Goal: Information Seeking & Learning: Learn about a topic

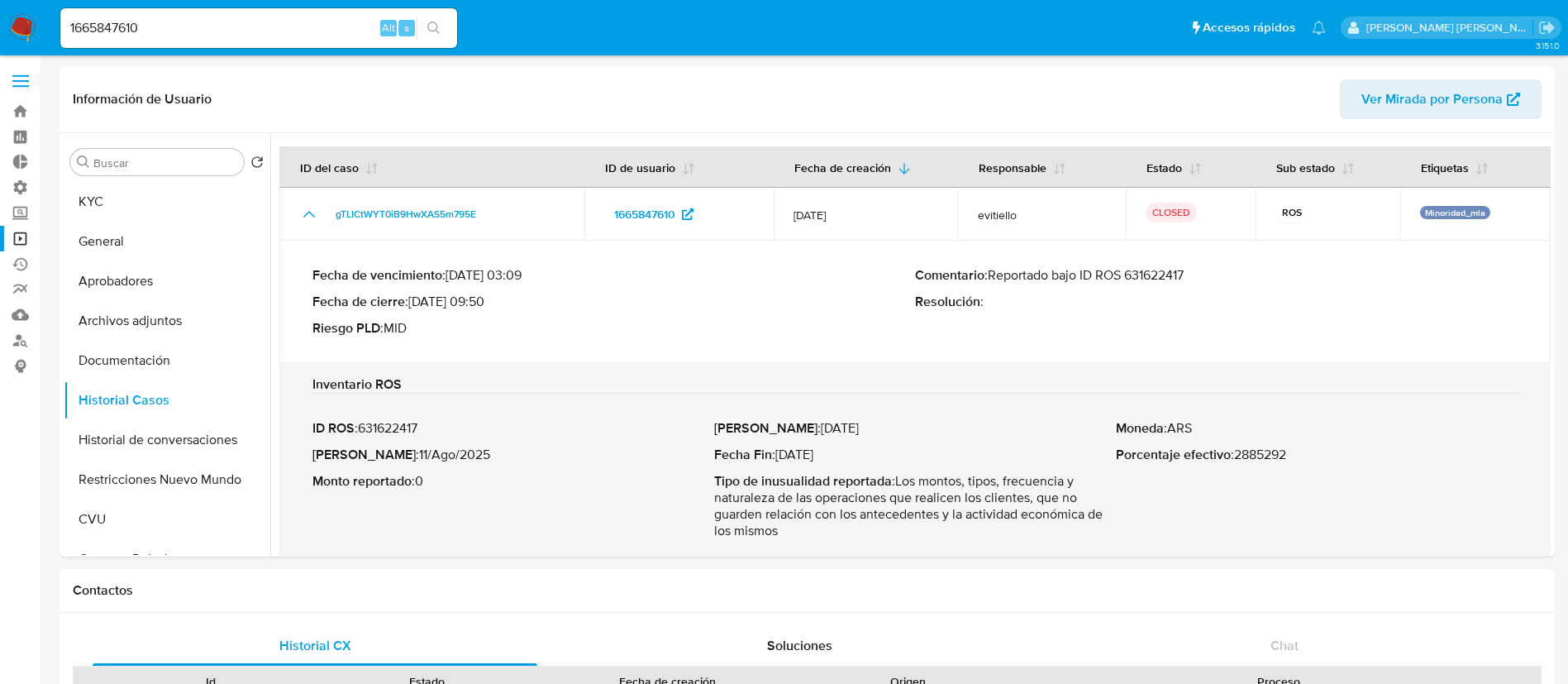
select select "10"
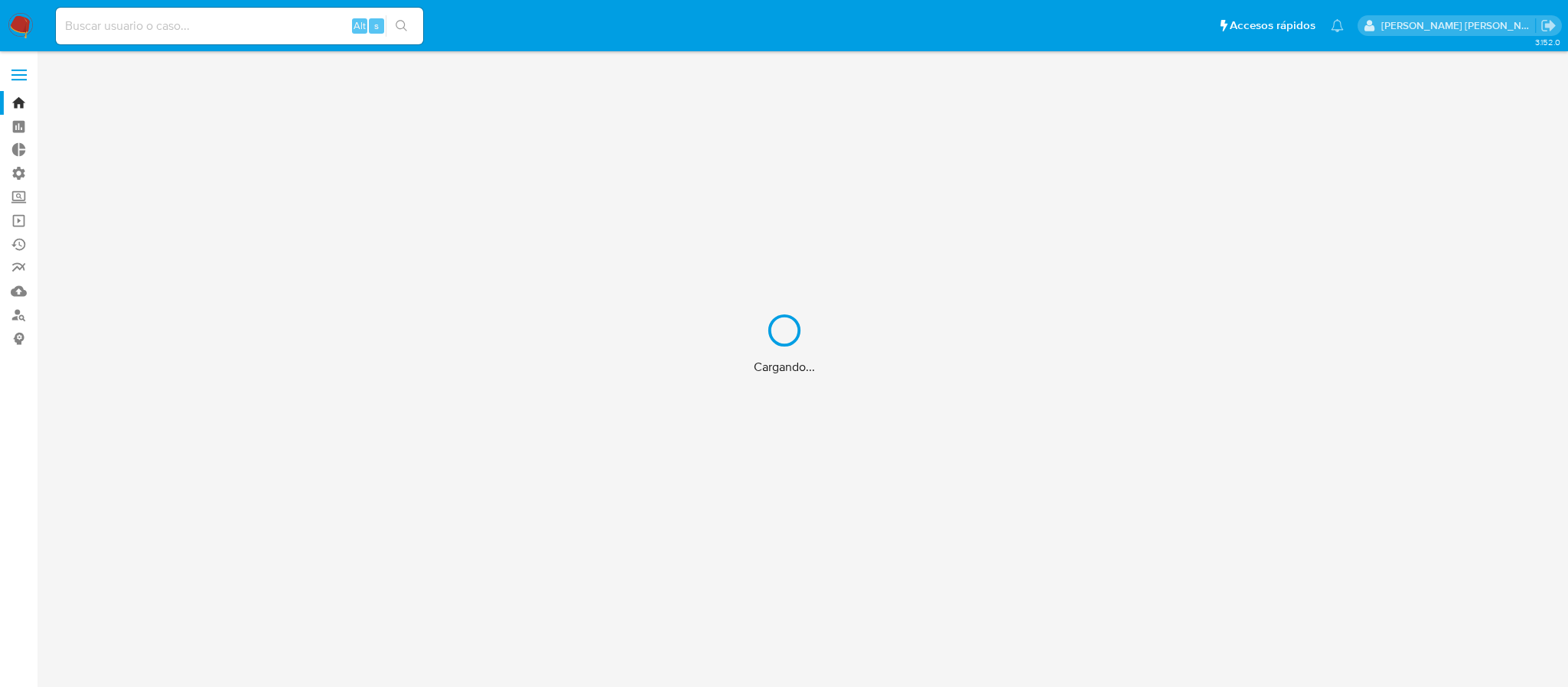
click at [133, 30] on div "Cargando..." at bounding box center [784, 343] width 1568 height 687
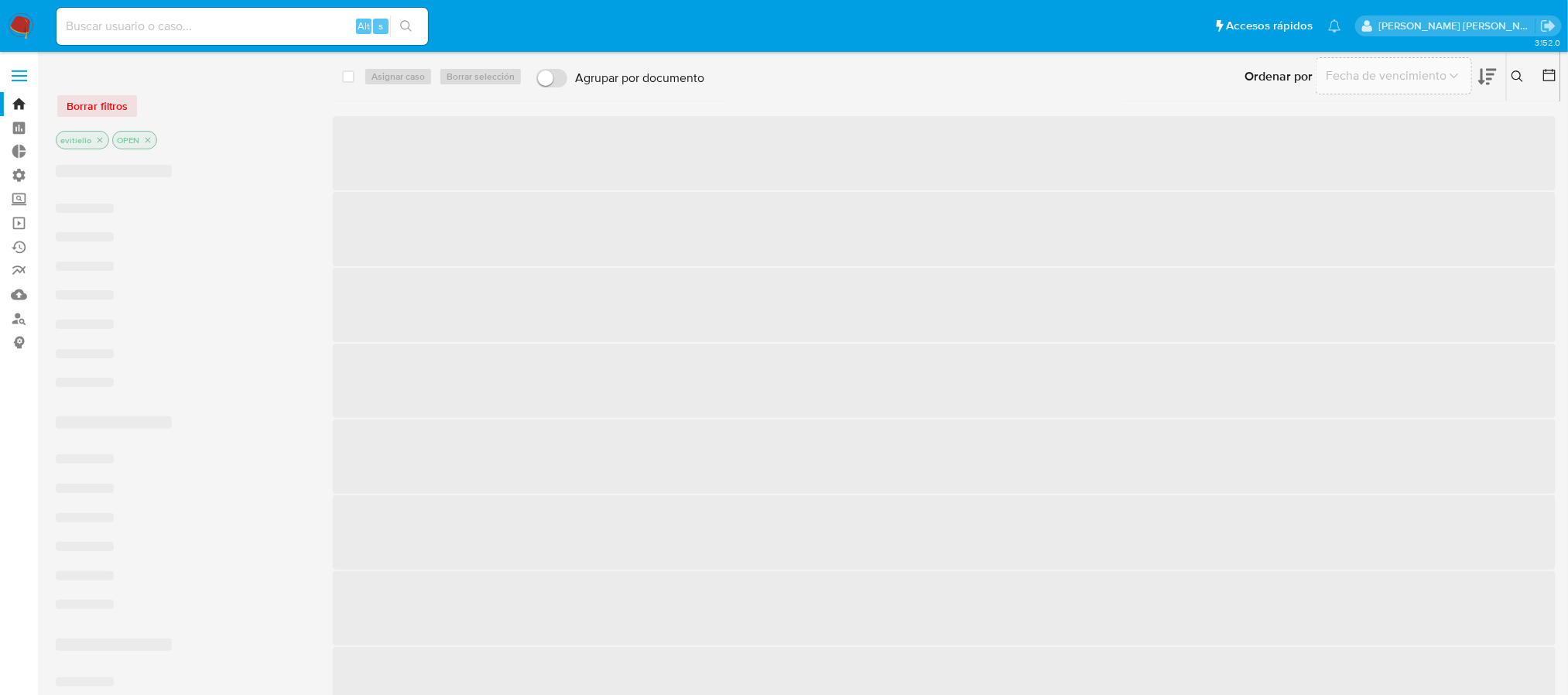
click at [133, 31] on input at bounding box center [241, 26] width 371 height 20
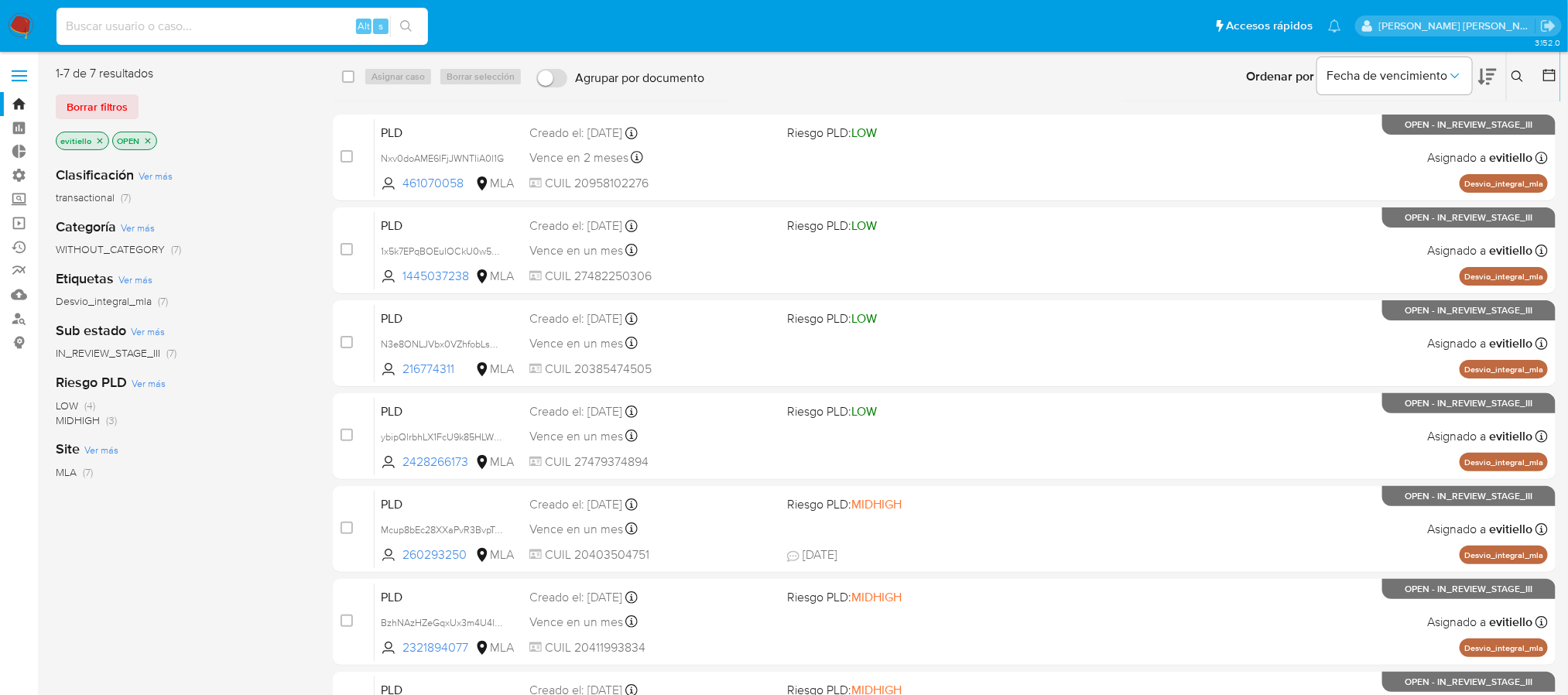
paste input "658qhAuJQmugdggQW9qw1wia"
type input "658qhAuJQmugdggQW9qw1wia"
click at [407, 28] on icon "search-icon" at bounding box center [406, 26] width 12 height 12
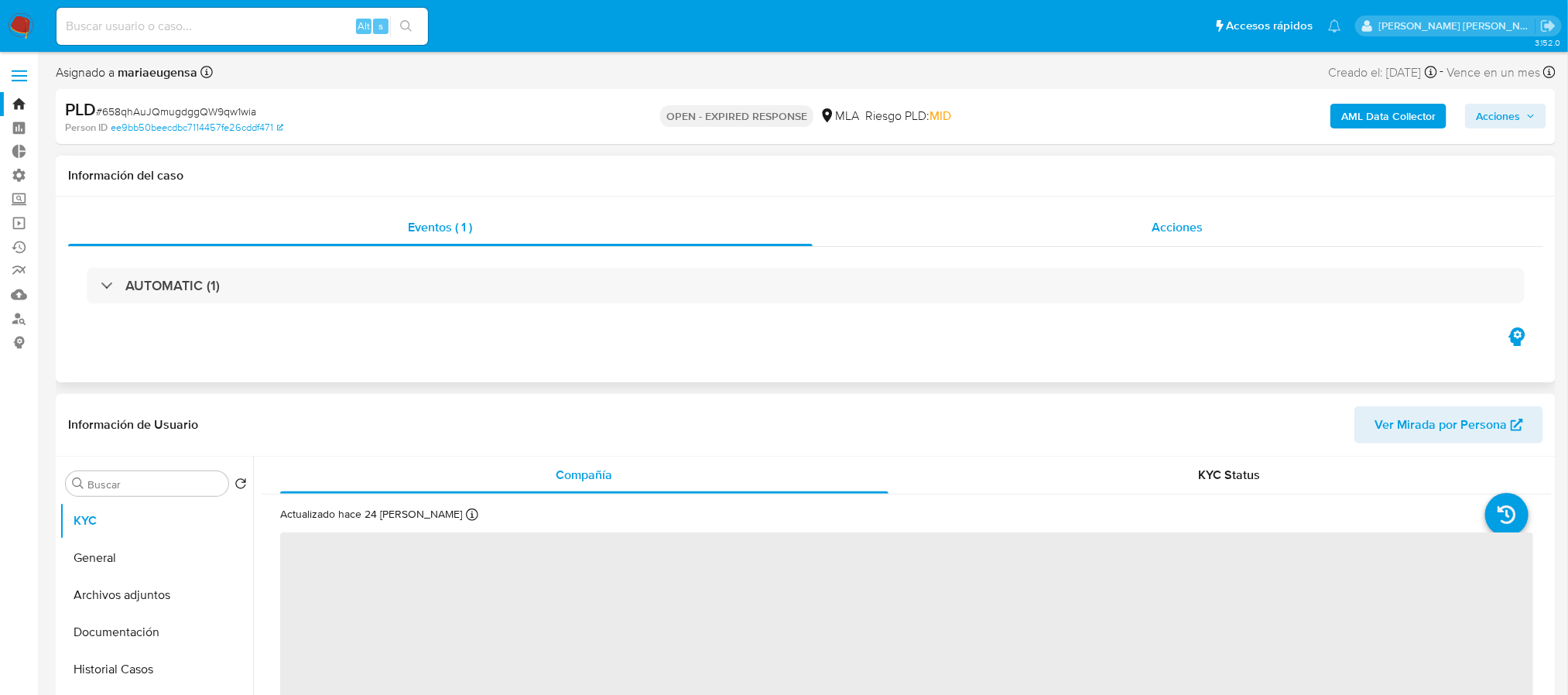
click at [1059, 228] on div "Acciones" at bounding box center [1178, 227] width 731 height 37
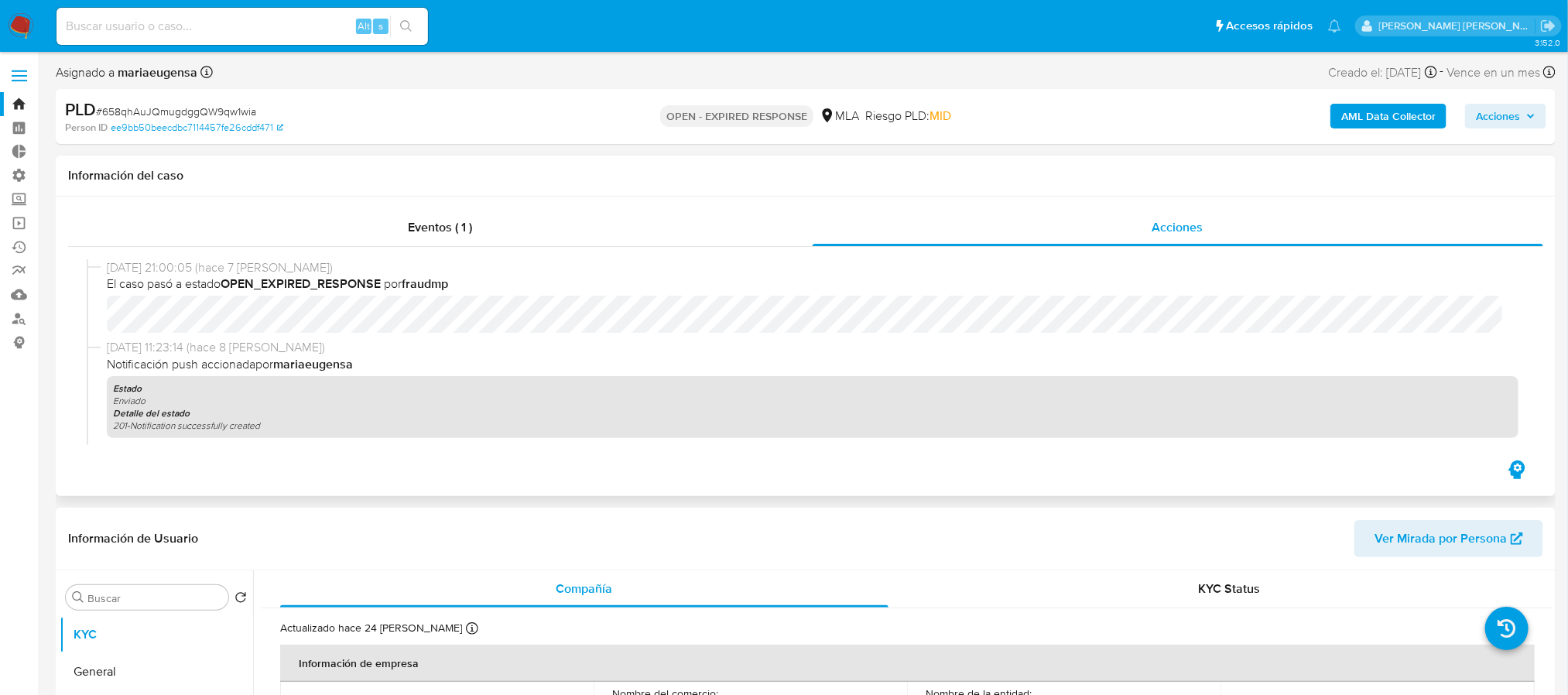
select select "10"
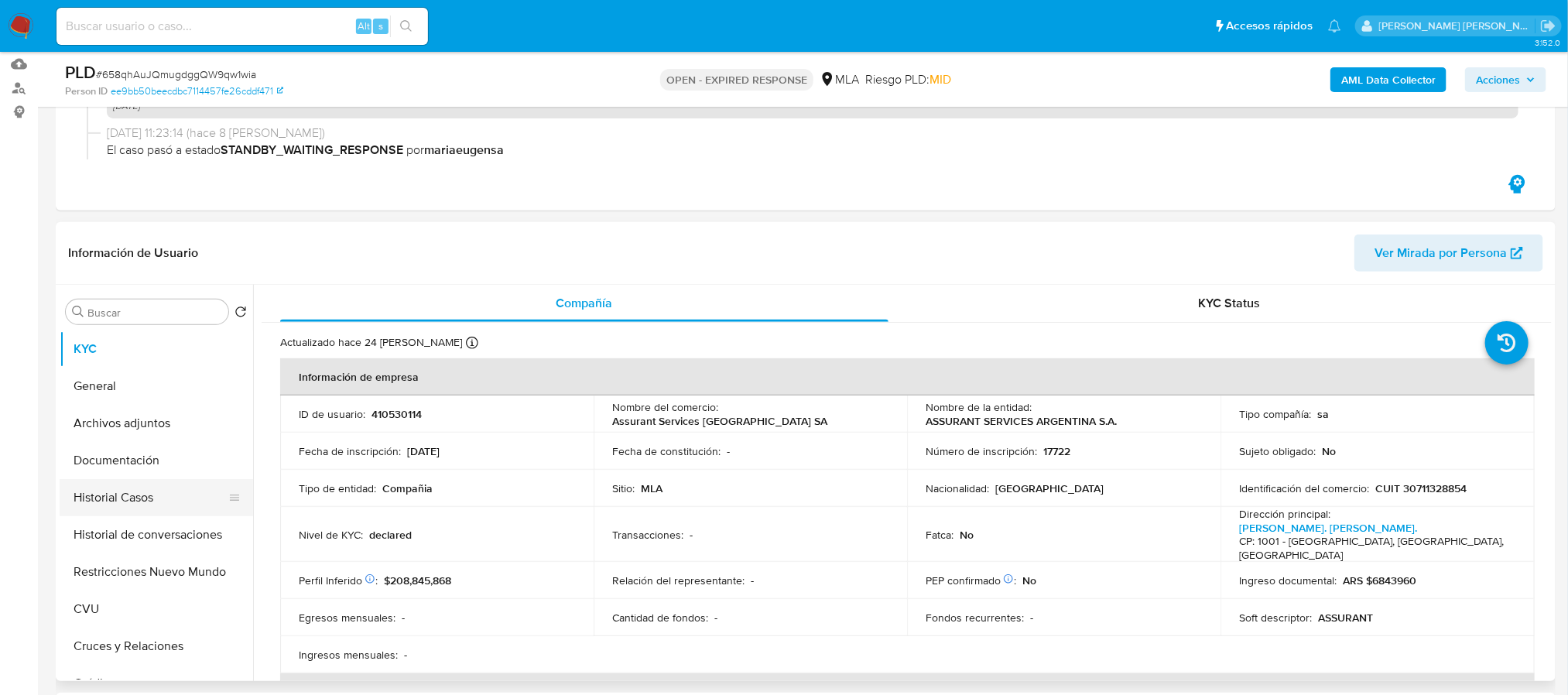
scroll to position [232, 0]
click at [165, 460] on button "Documentación" at bounding box center [150, 459] width 181 height 37
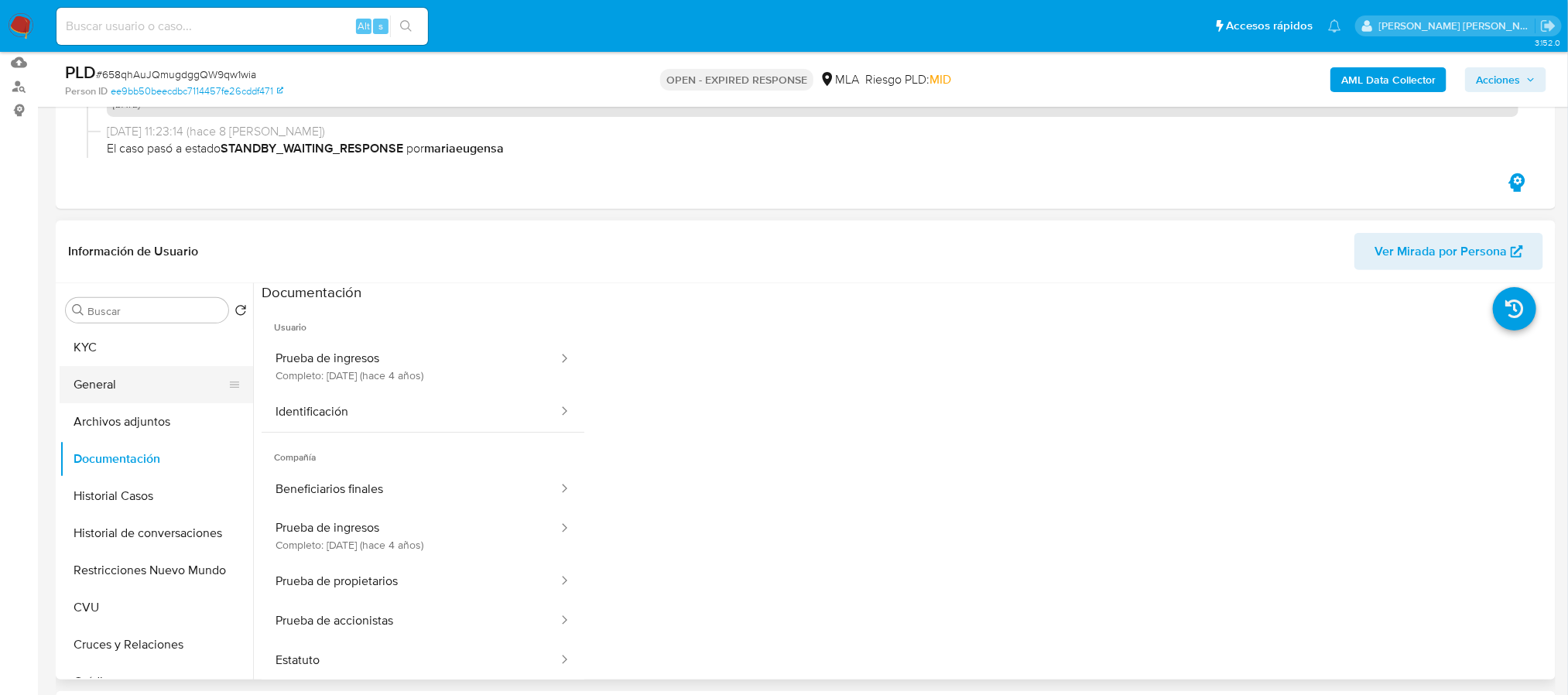
click at [163, 393] on button "General" at bounding box center [150, 384] width 181 height 37
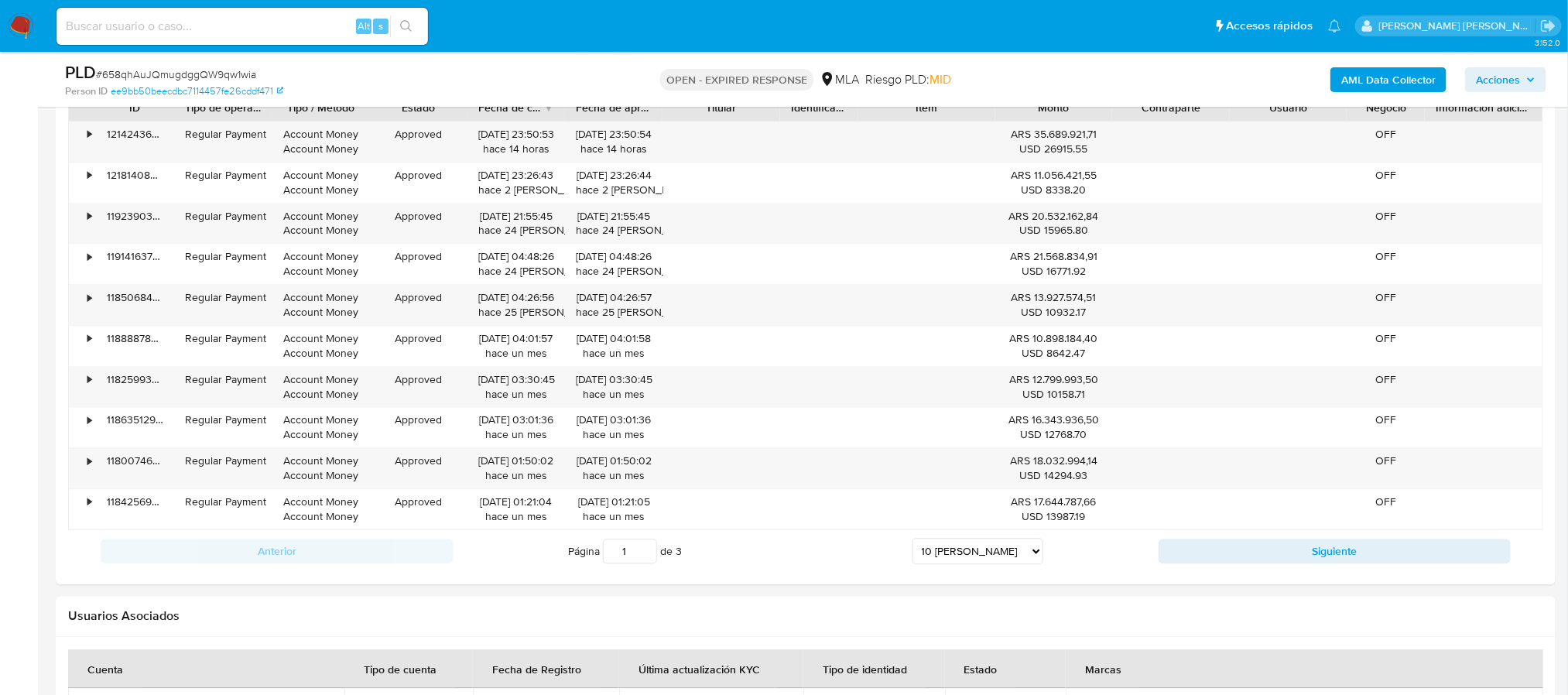
scroll to position [2448, 0]
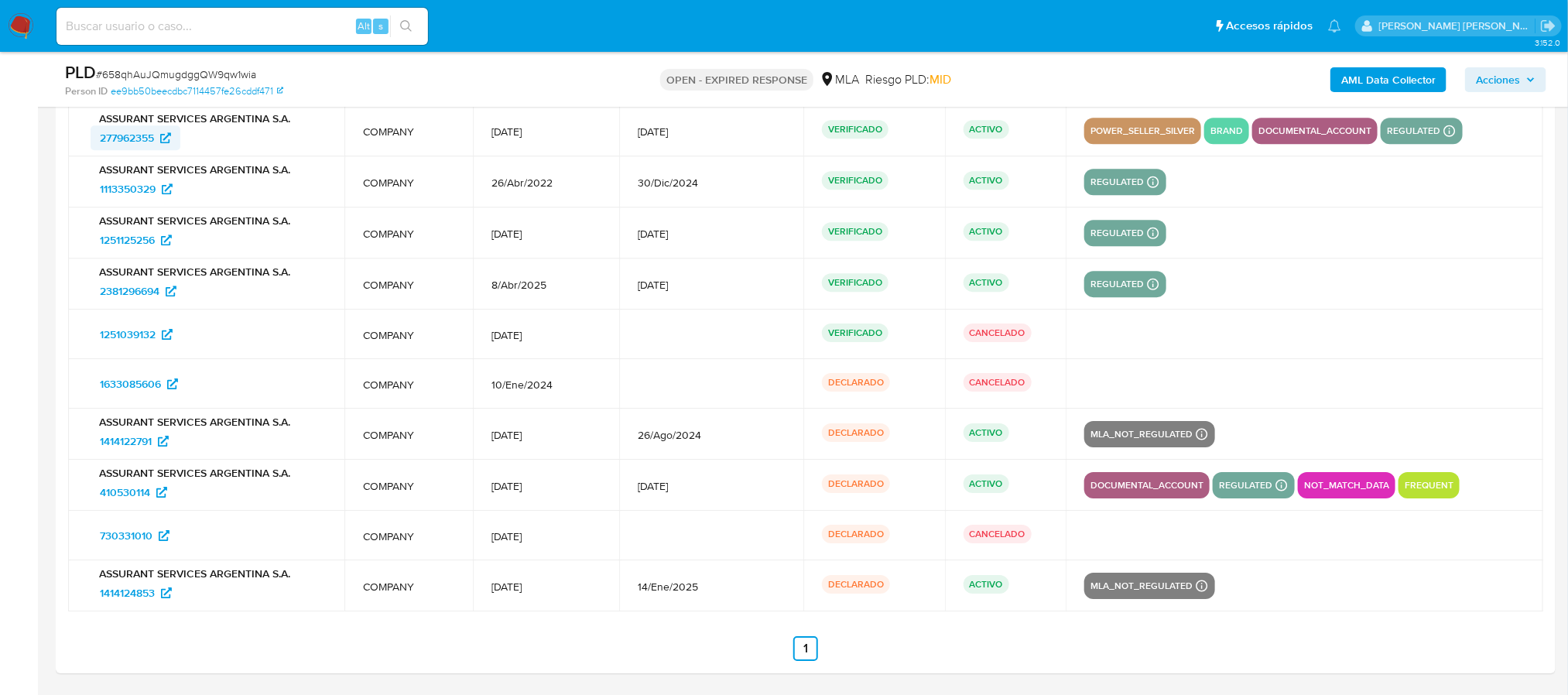
click at [164, 137] on icon at bounding box center [165, 138] width 11 height 11
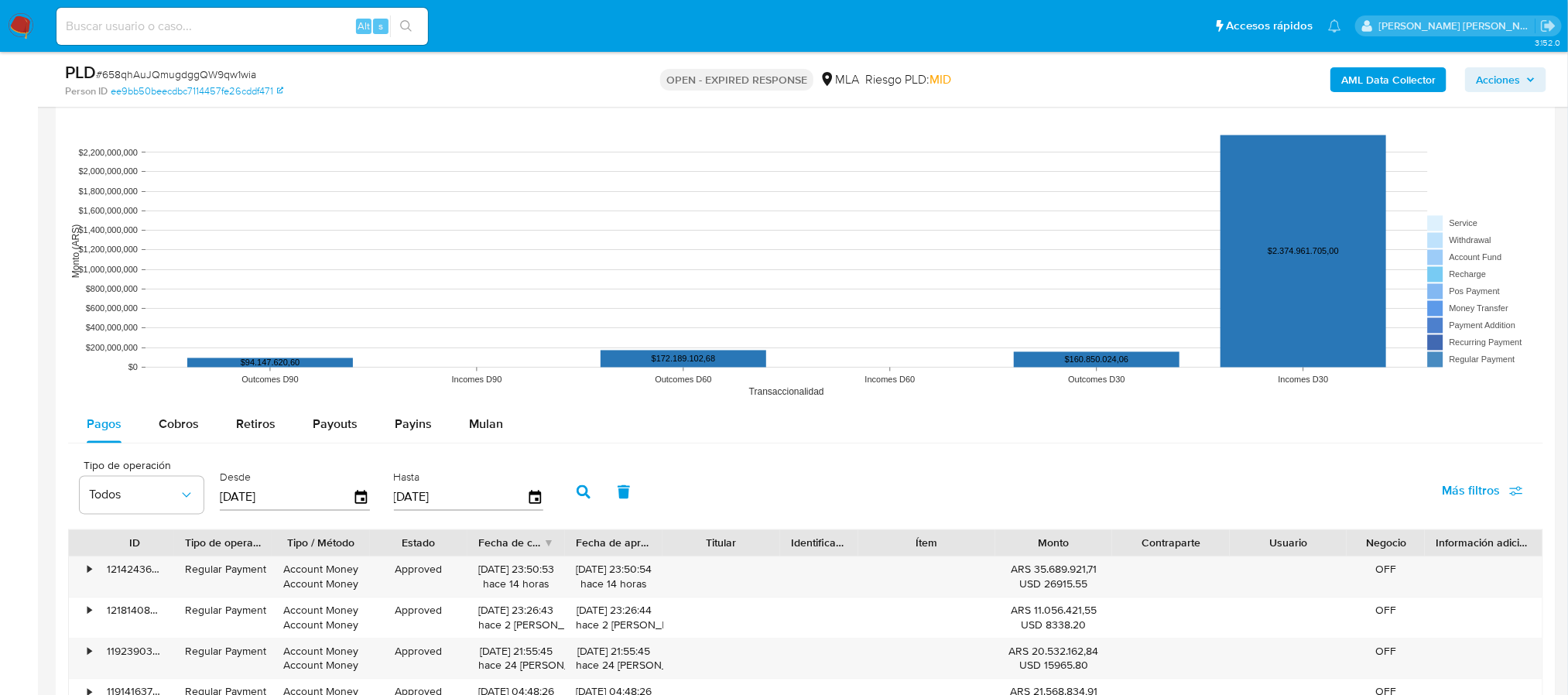
scroll to position [822, 0]
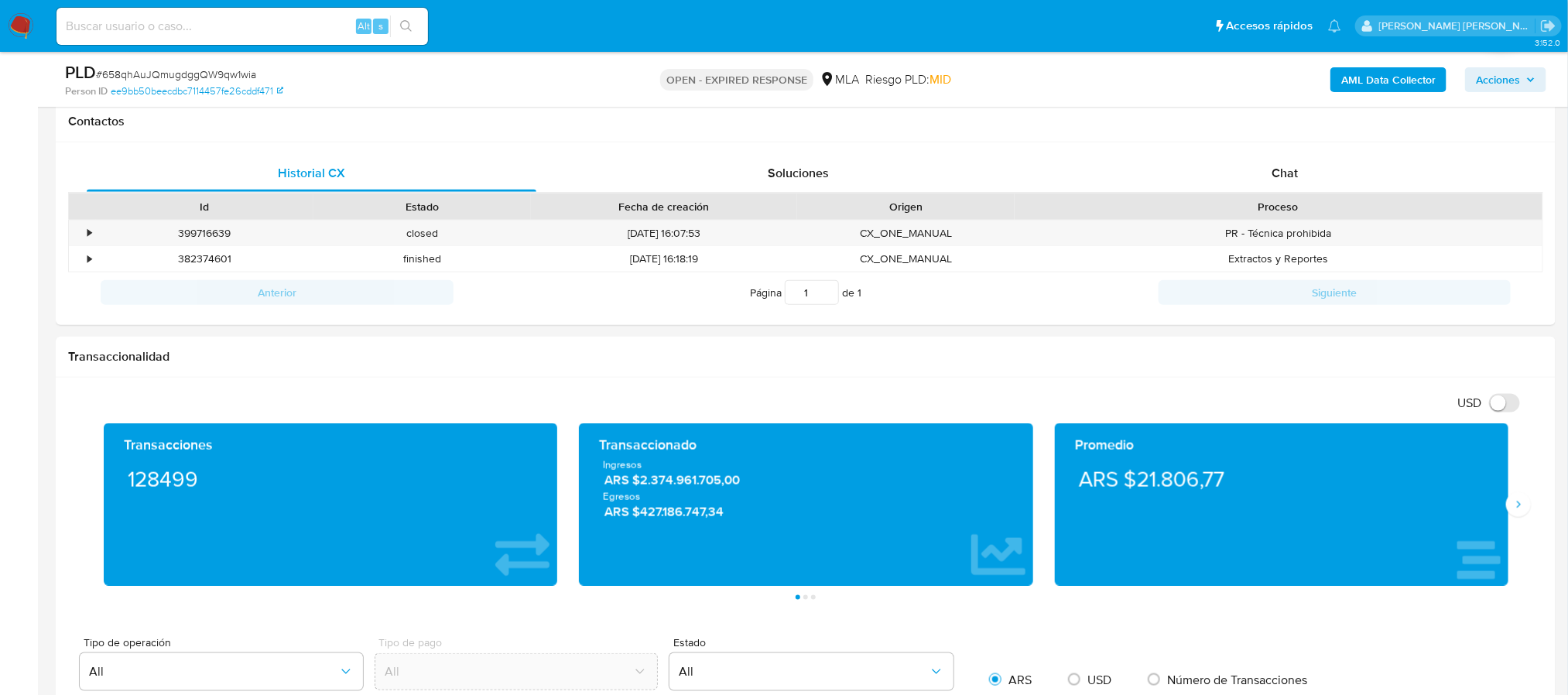
click at [347, 22] on input at bounding box center [241, 26] width 371 height 20
paste input "658qhAuJQmugdggQW9qw1wia"
click at [416, 19] on button "search-icon" at bounding box center [406, 26] width 32 height 22
click at [219, 19] on input "658qhAuJQmugdggQW9qw1wia" at bounding box center [241, 26] width 371 height 20
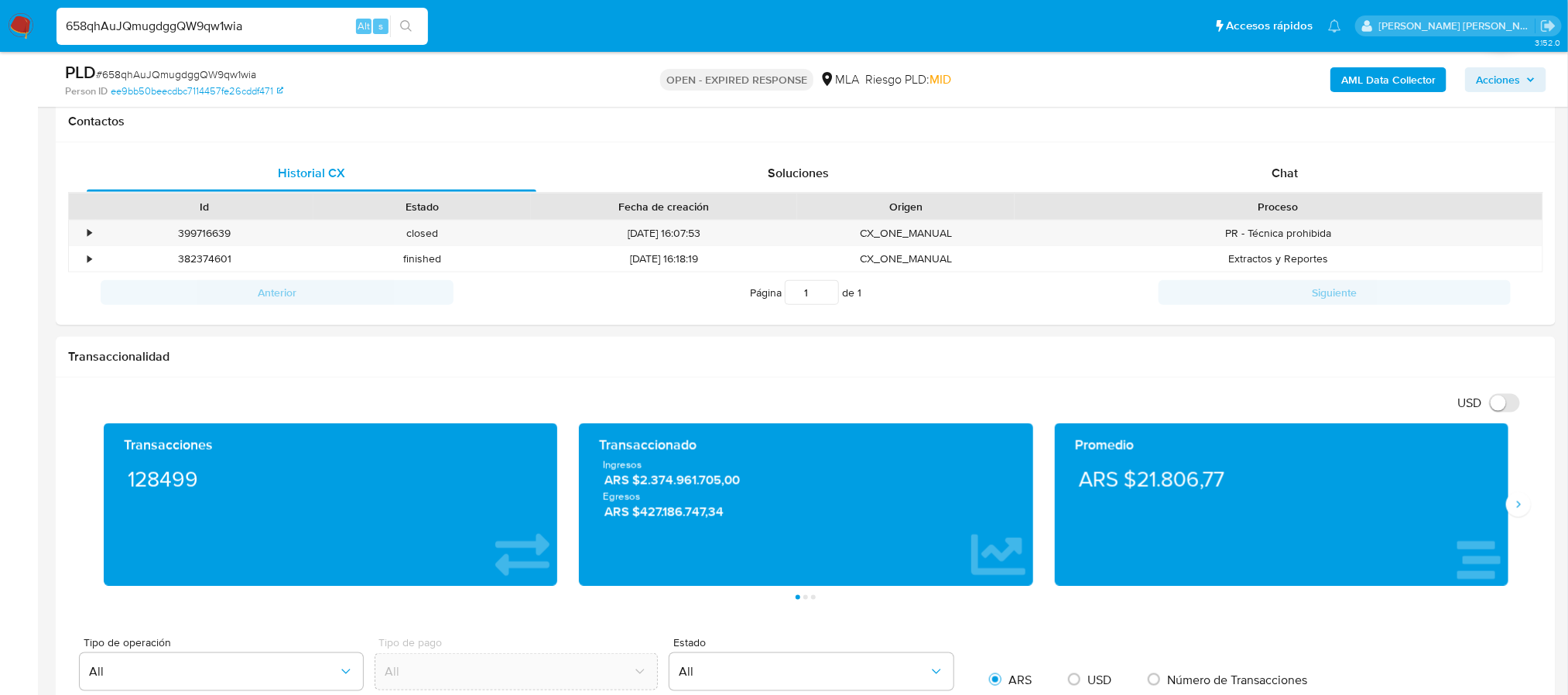
paste input "fhGdgYU6VLga3KhHwVchgp7G"
type input "fhGdgYU6VLga3KhHwVchgp7G"
click at [407, 11] on div "fhGdgYU6VLga3KhHwVchgp7G Alt s" at bounding box center [241, 26] width 371 height 37
click at [409, 20] on icon "search-icon" at bounding box center [406, 26] width 12 height 12
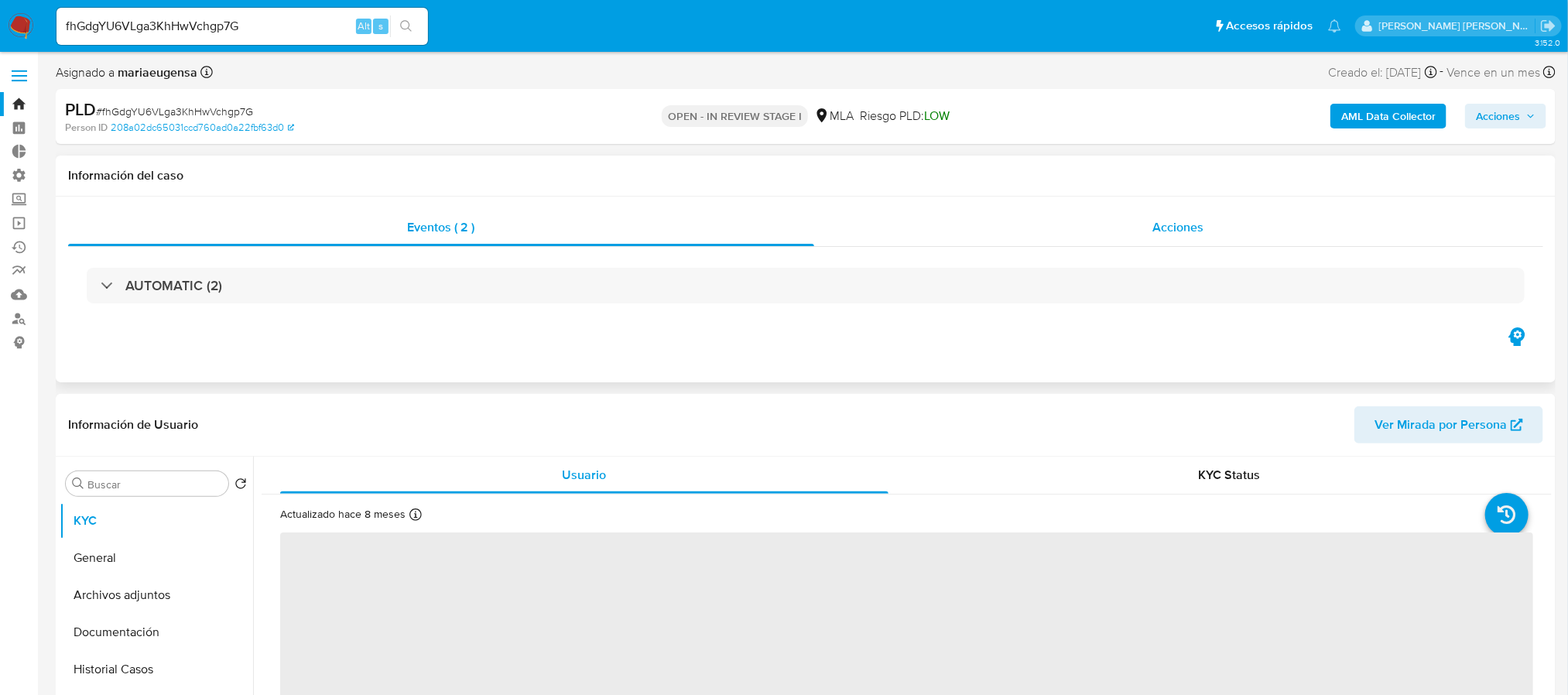
click at [1068, 212] on div "Acciones" at bounding box center [1179, 227] width 729 height 37
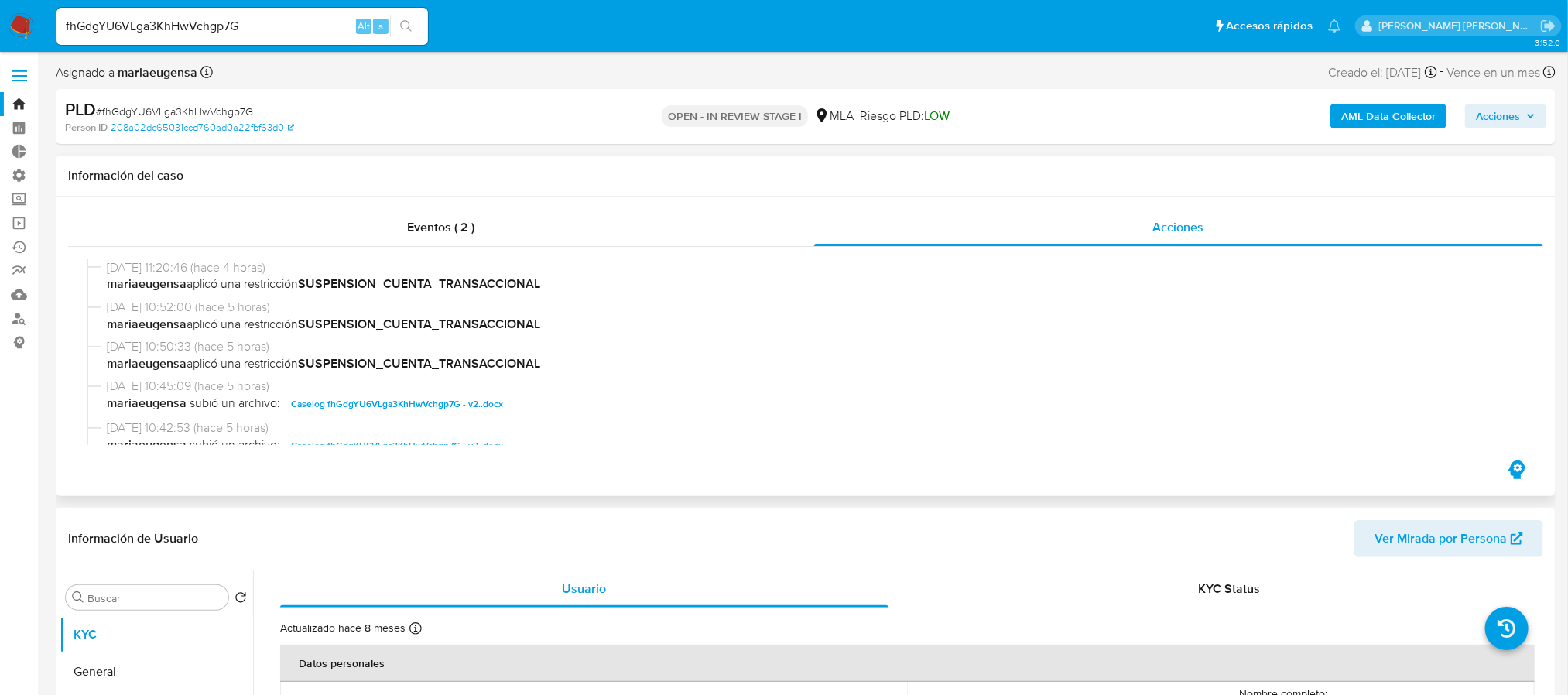
select select "10"
click at [198, 110] on span "# fhGdgYU6VLga3KhHwVchgp7G" at bounding box center [175, 112] width 157 height 16
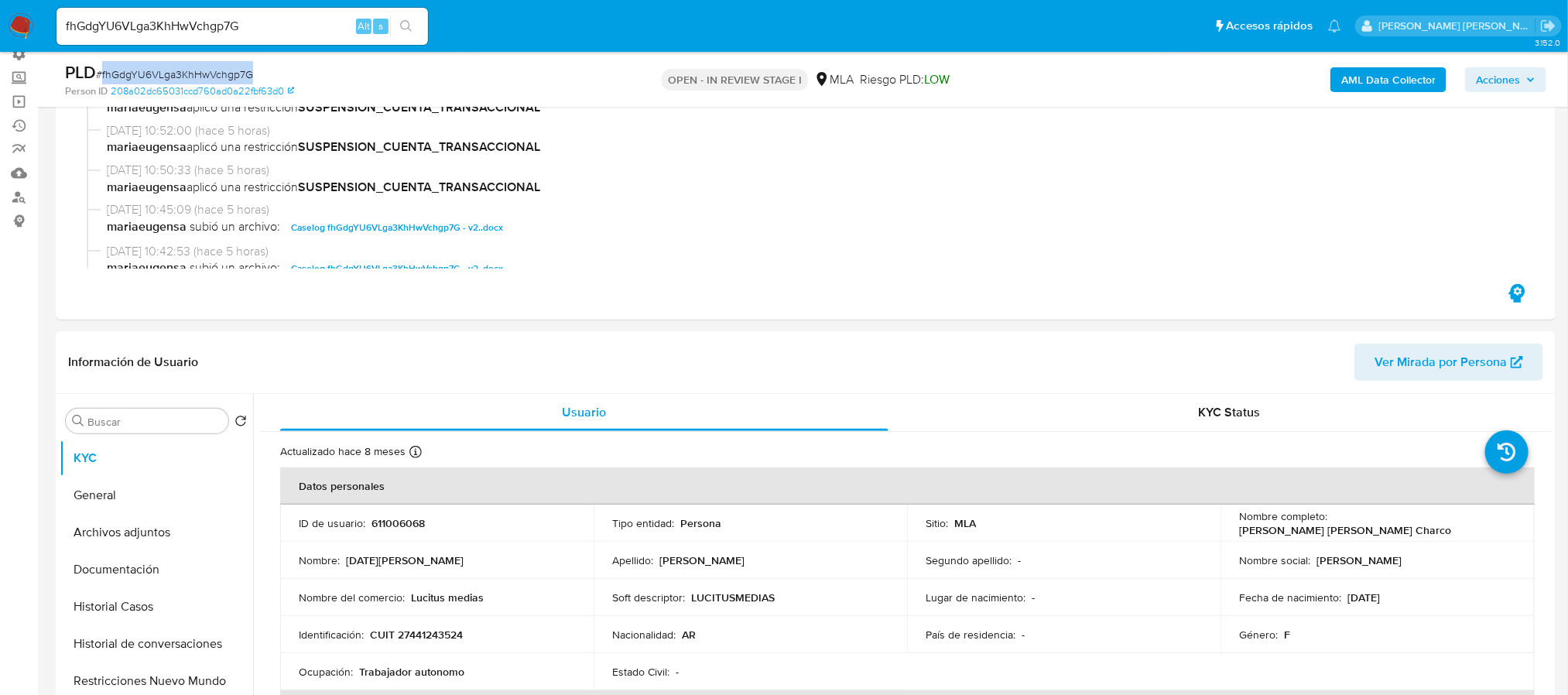
scroll to position [348, 0]
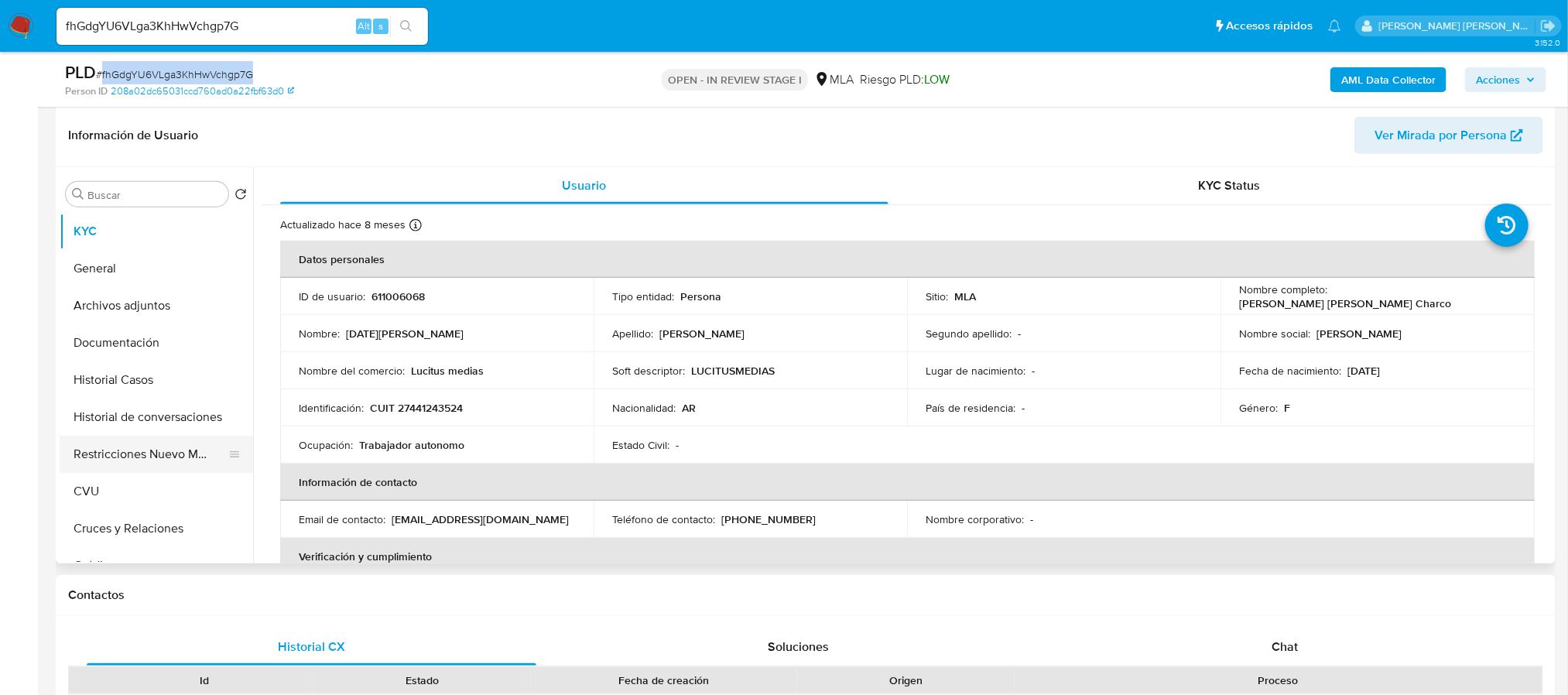
click at [123, 444] on button "Restricciones Nuevo Mundo" at bounding box center [150, 454] width 181 height 37
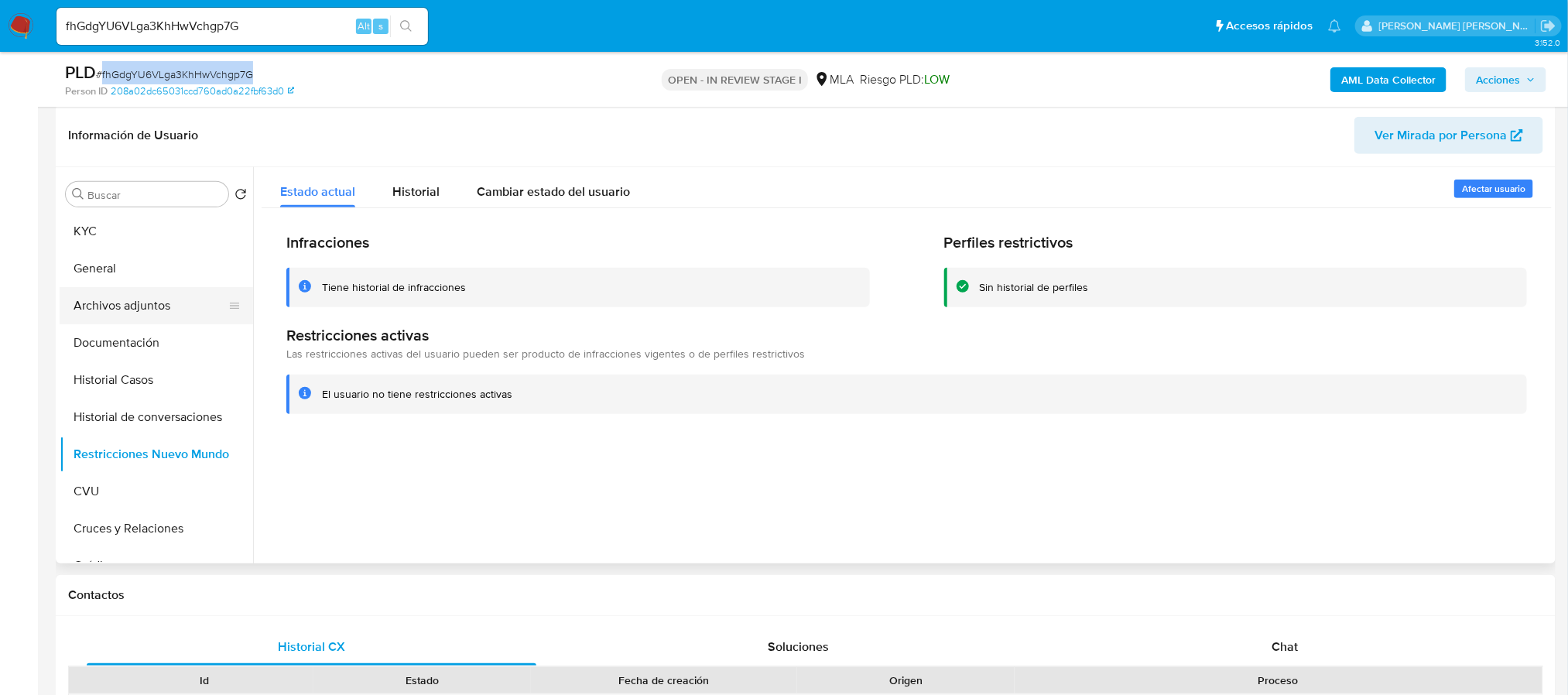
click at [163, 317] on button "Archivos adjuntos" at bounding box center [150, 306] width 181 height 37
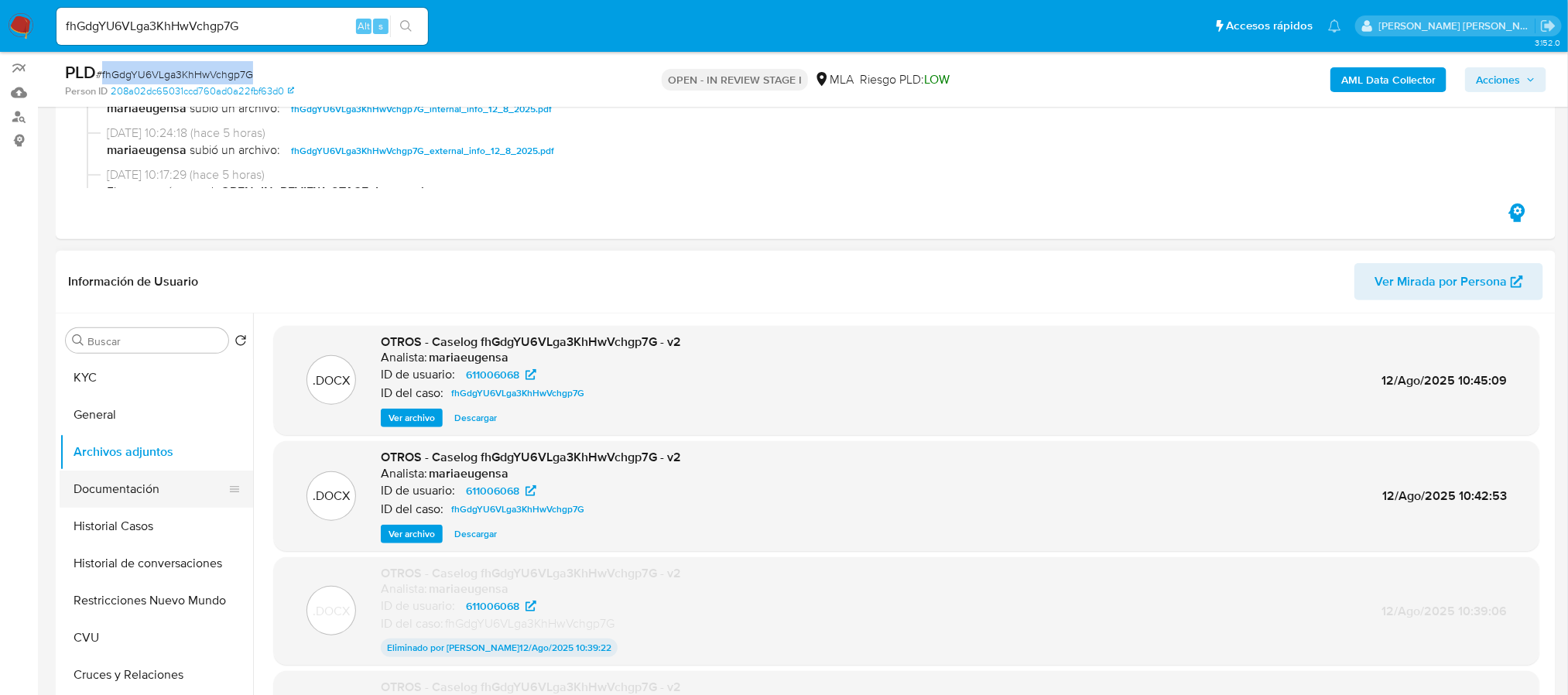
scroll to position [232, 0]
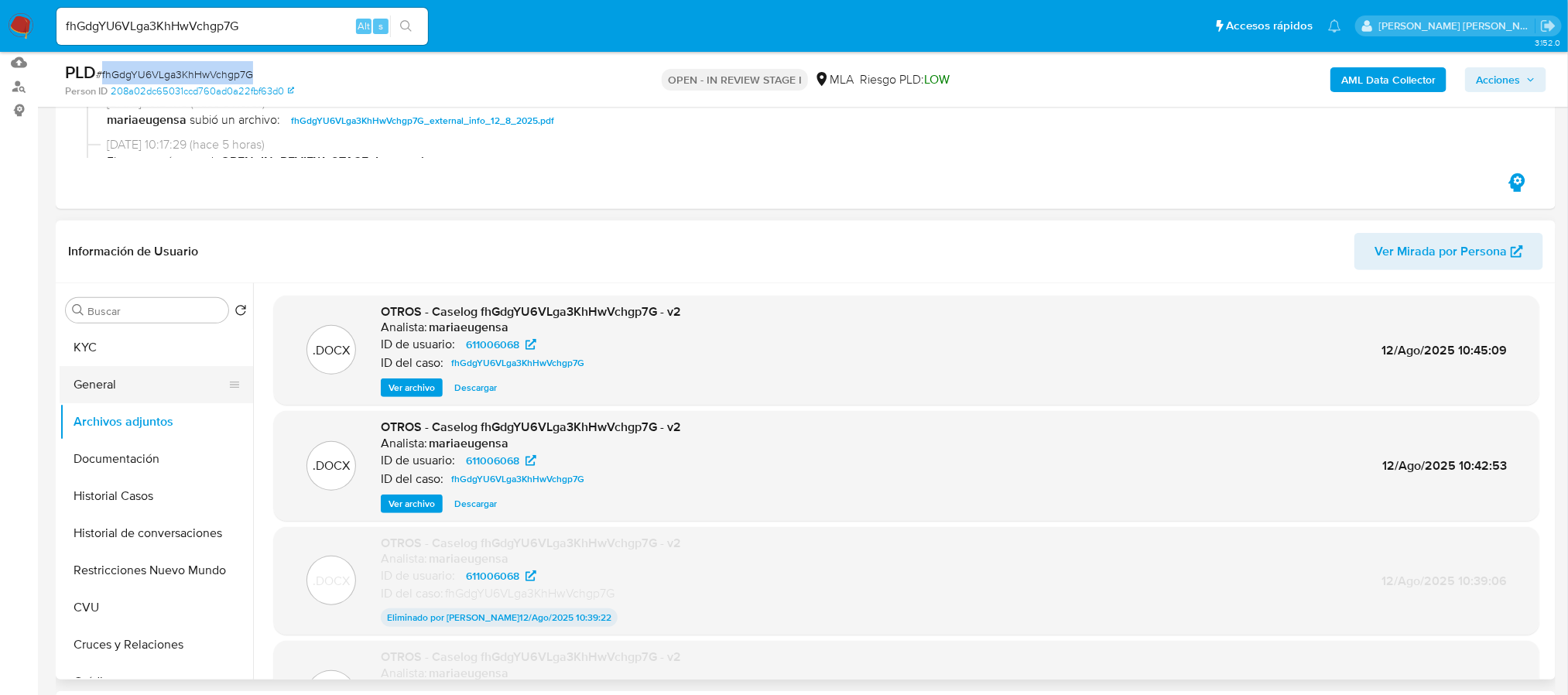
click at [170, 372] on button "General" at bounding box center [150, 384] width 181 height 37
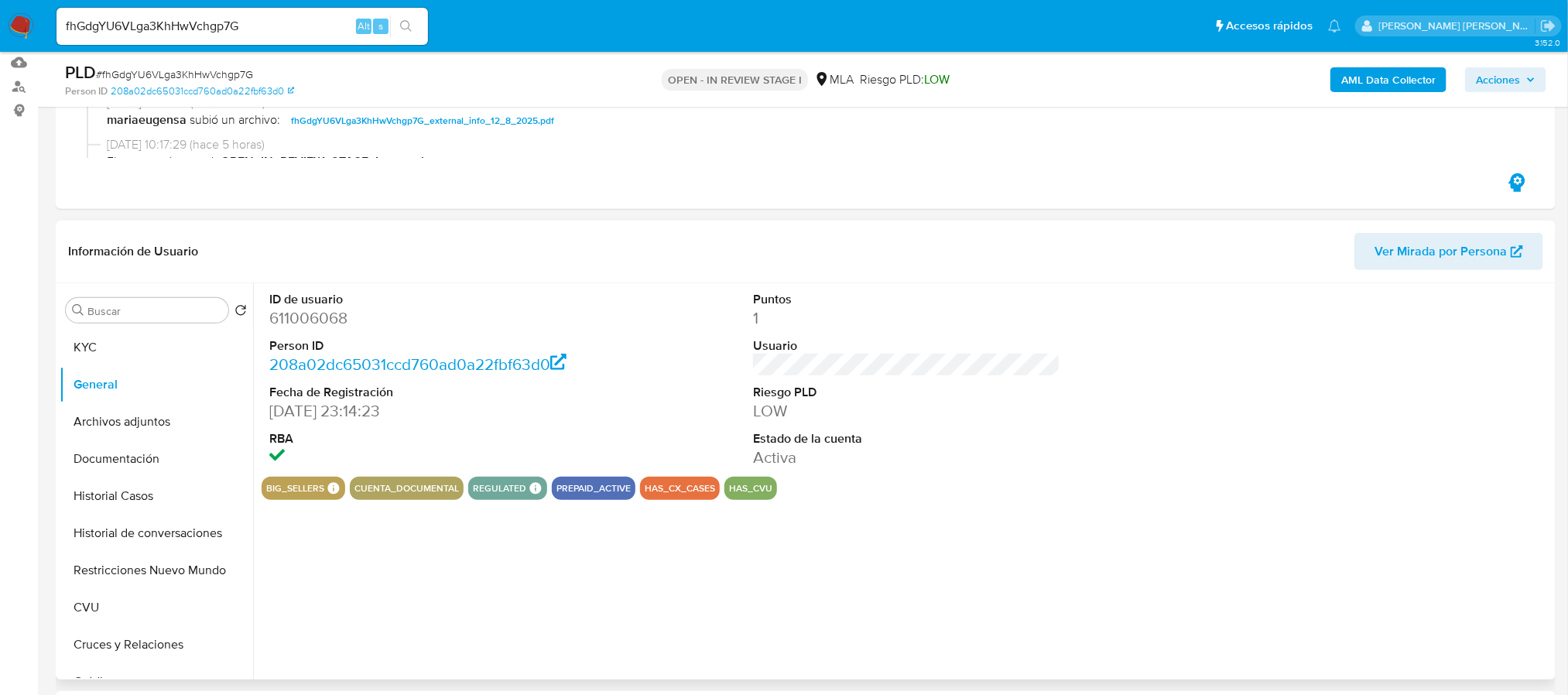
click at [291, 310] on dd "611006068" at bounding box center [422, 318] width 307 height 22
copy dd "611006068"
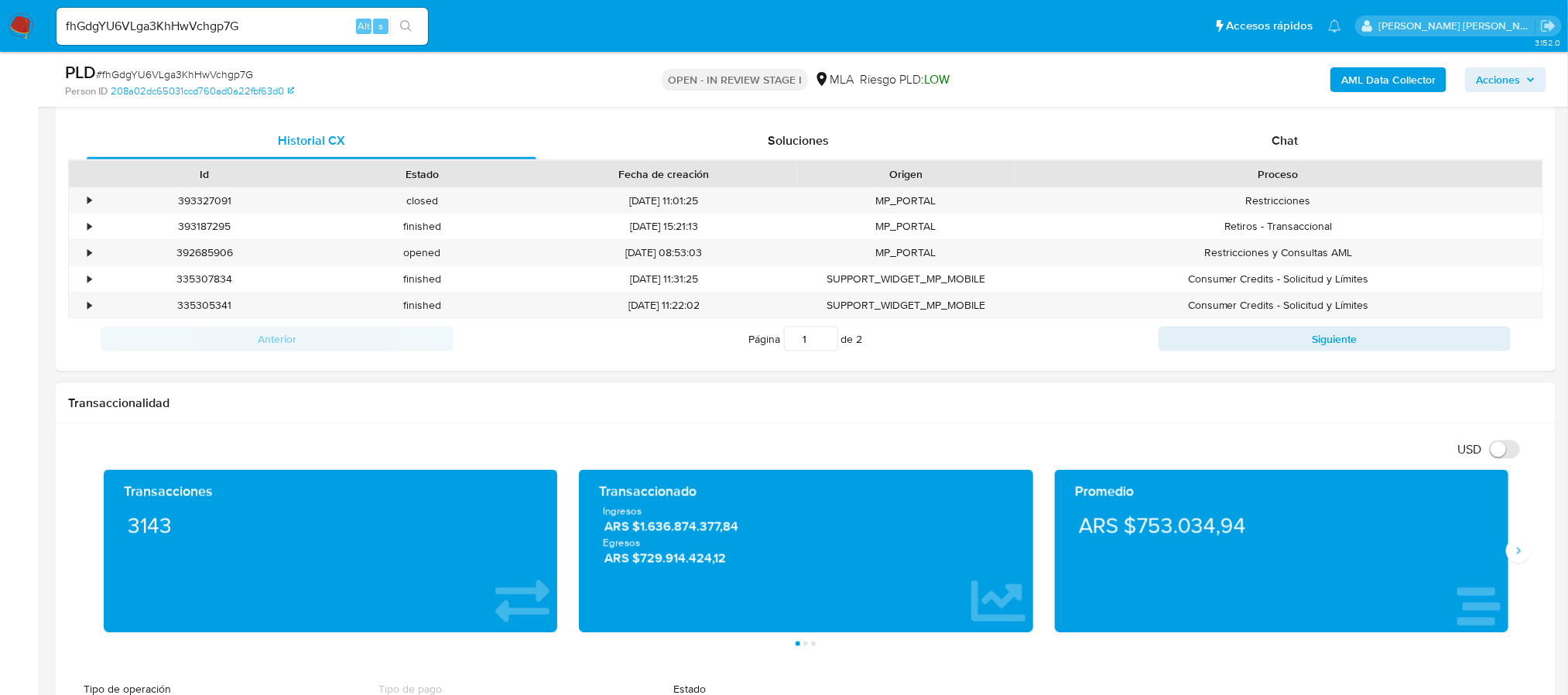
scroll to position [813, 0]
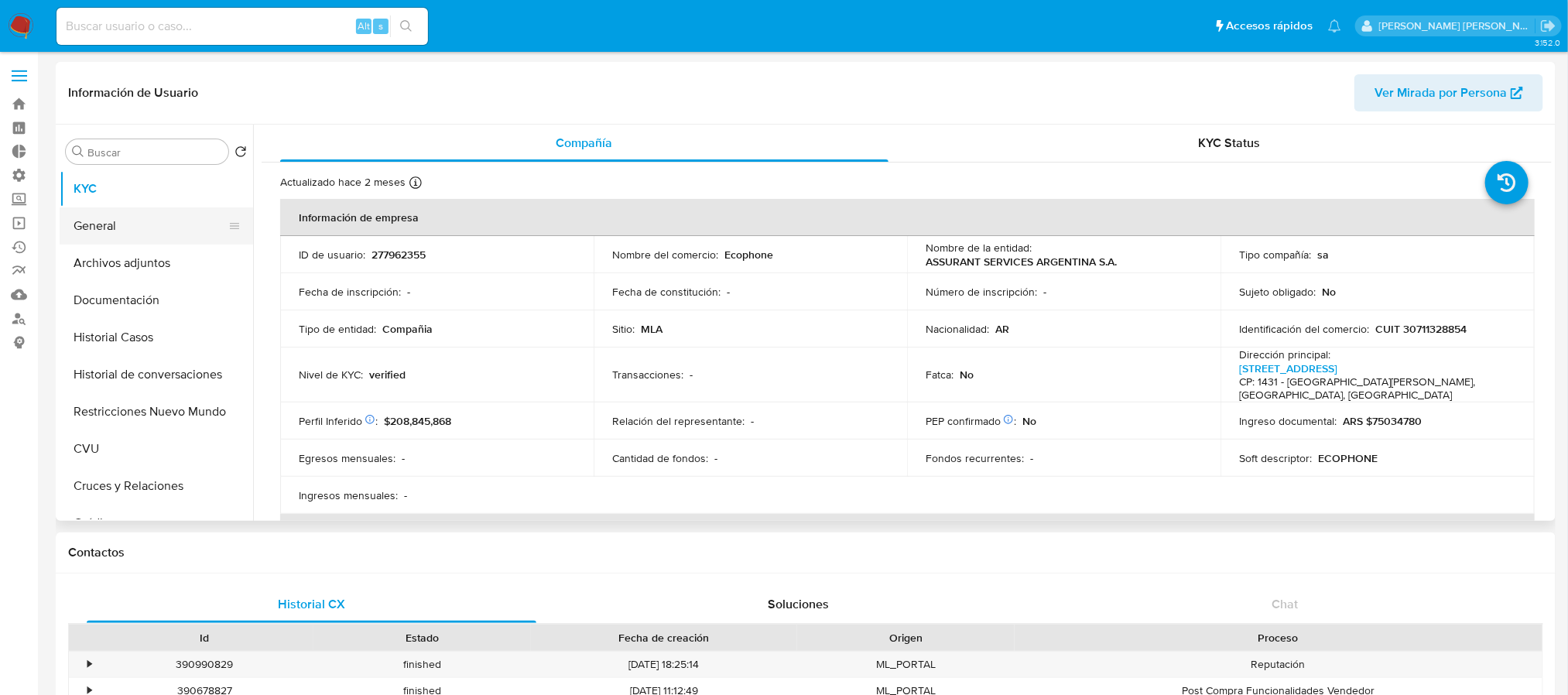
click at [157, 223] on button "General" at bounding box center [150, 226] width 181 height 37
select select "10"
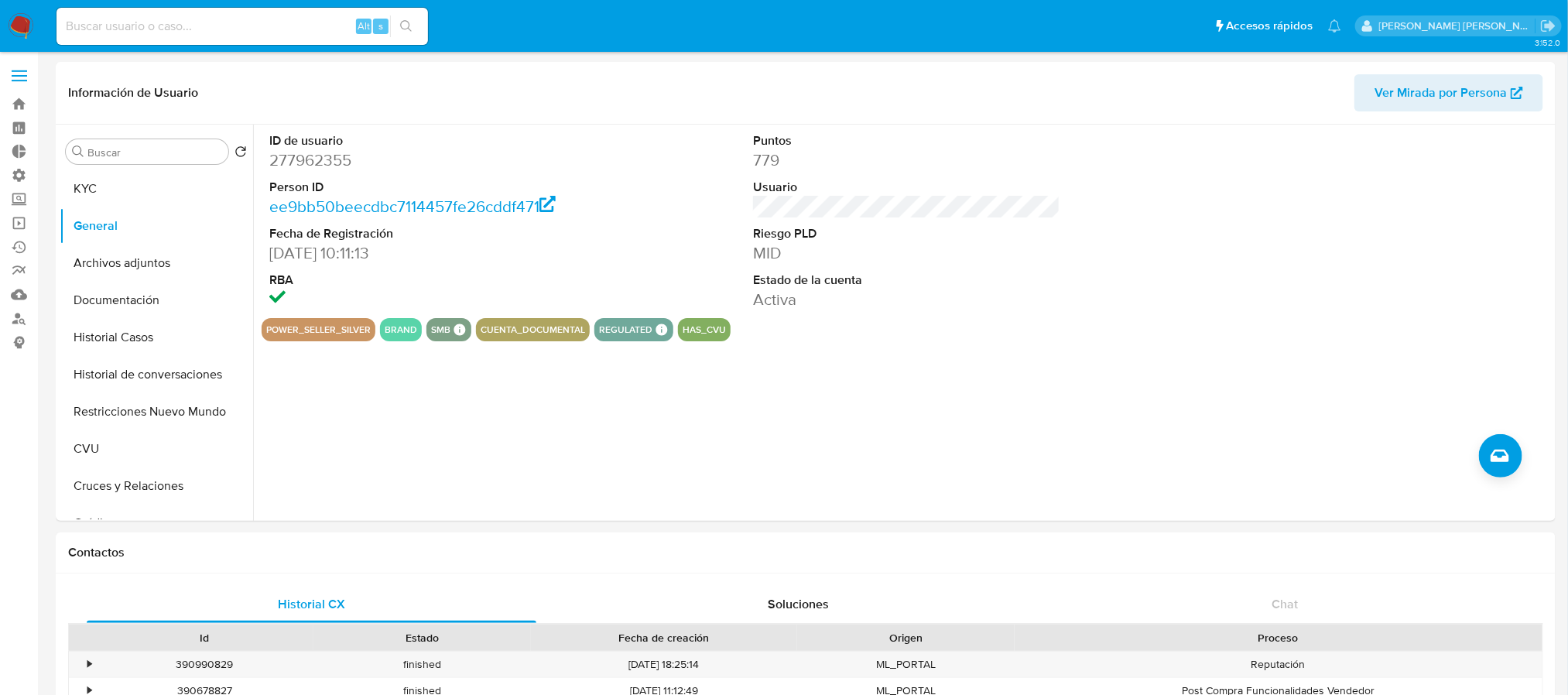
click at [293, 21] on input at bounding box center [241, 26] width 371 height 20
paste input "658qhAuJQmugdggQW9qw1wia"
type input "658qhAuJQmugdggQW9qw1wia"
click at [414, 21] on button "search-icon" at bounding box center [406, 26] width 32 height 22
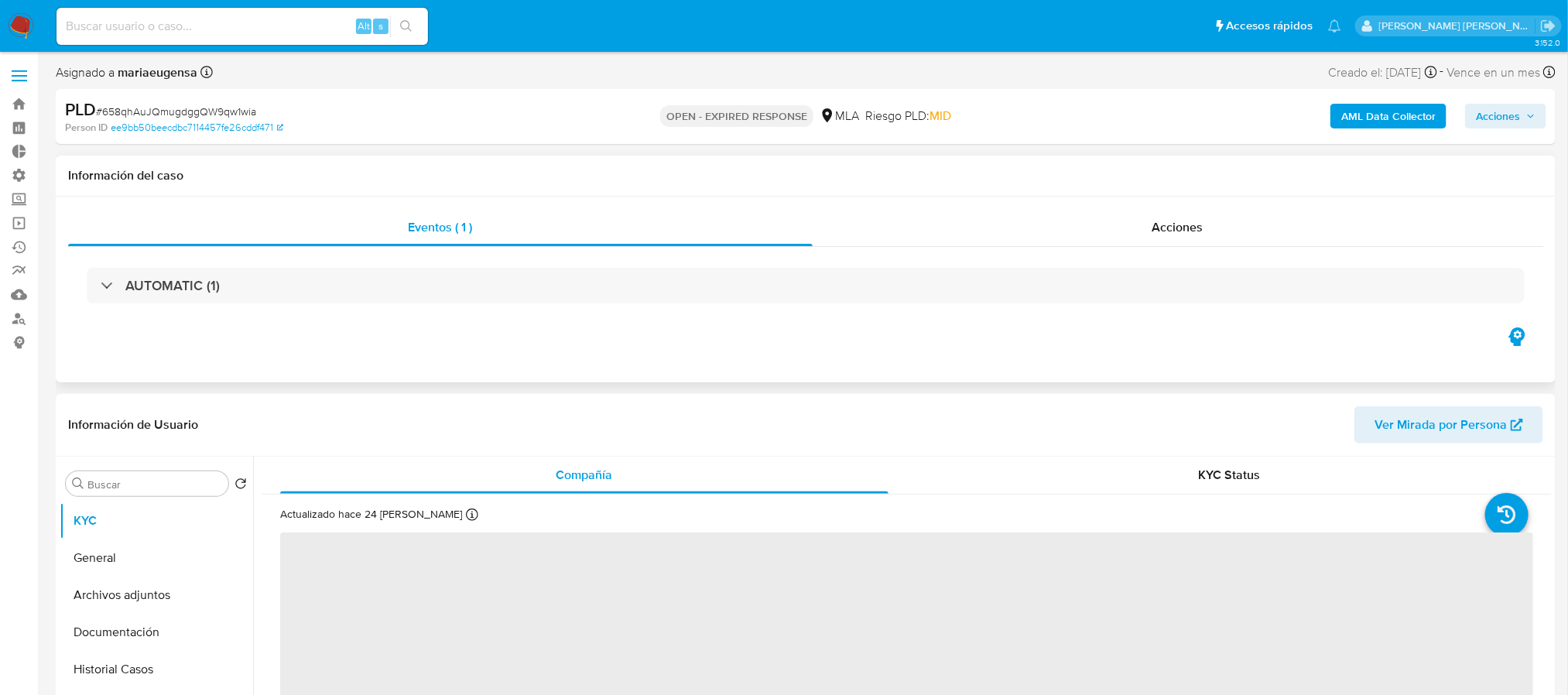
select select "10"
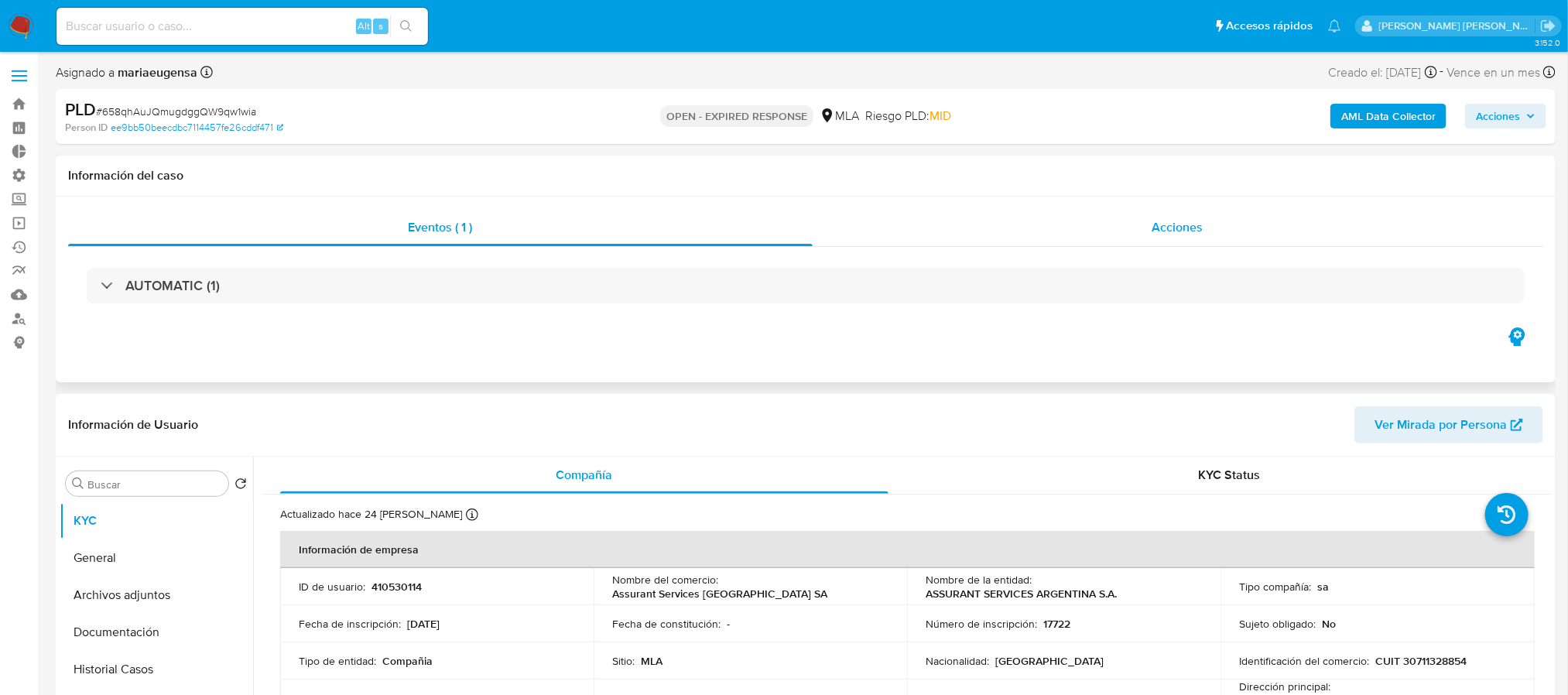
click at [1096, 219] on div "Acciones" at bounding box center [1178, 227] width 731 height 37
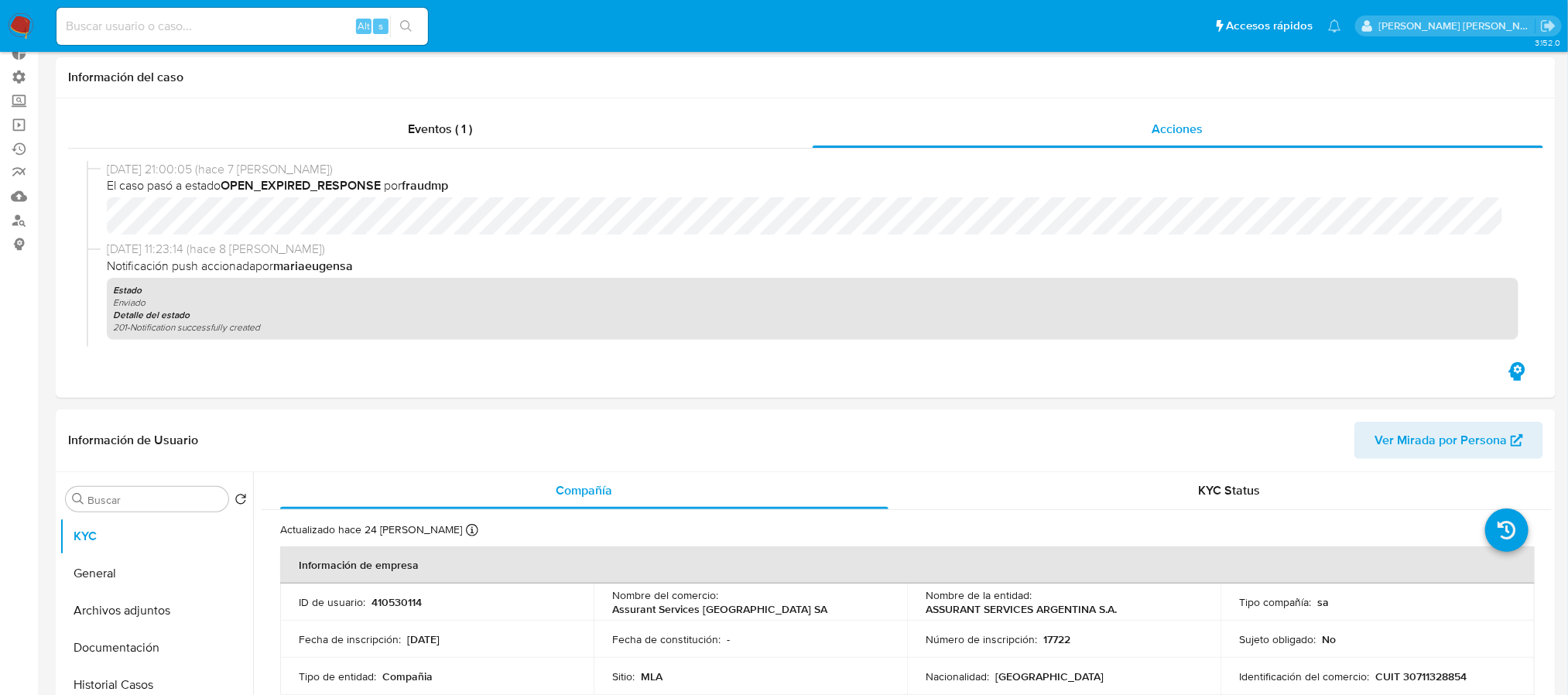
scroll to position [581, 0]
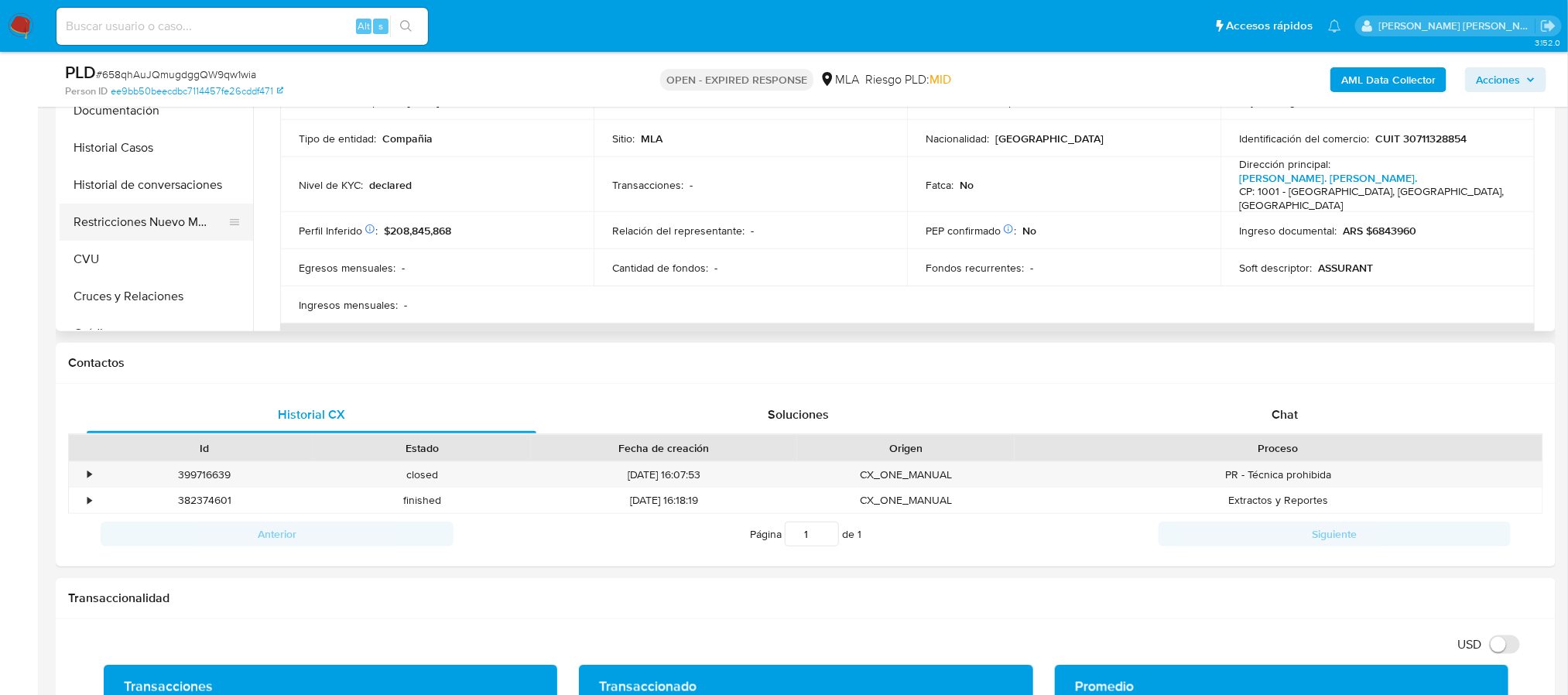
click at [179, 219] on button "Restricciones Nuevo Mundo" at bounding box center [150, 222] width 181 height 37
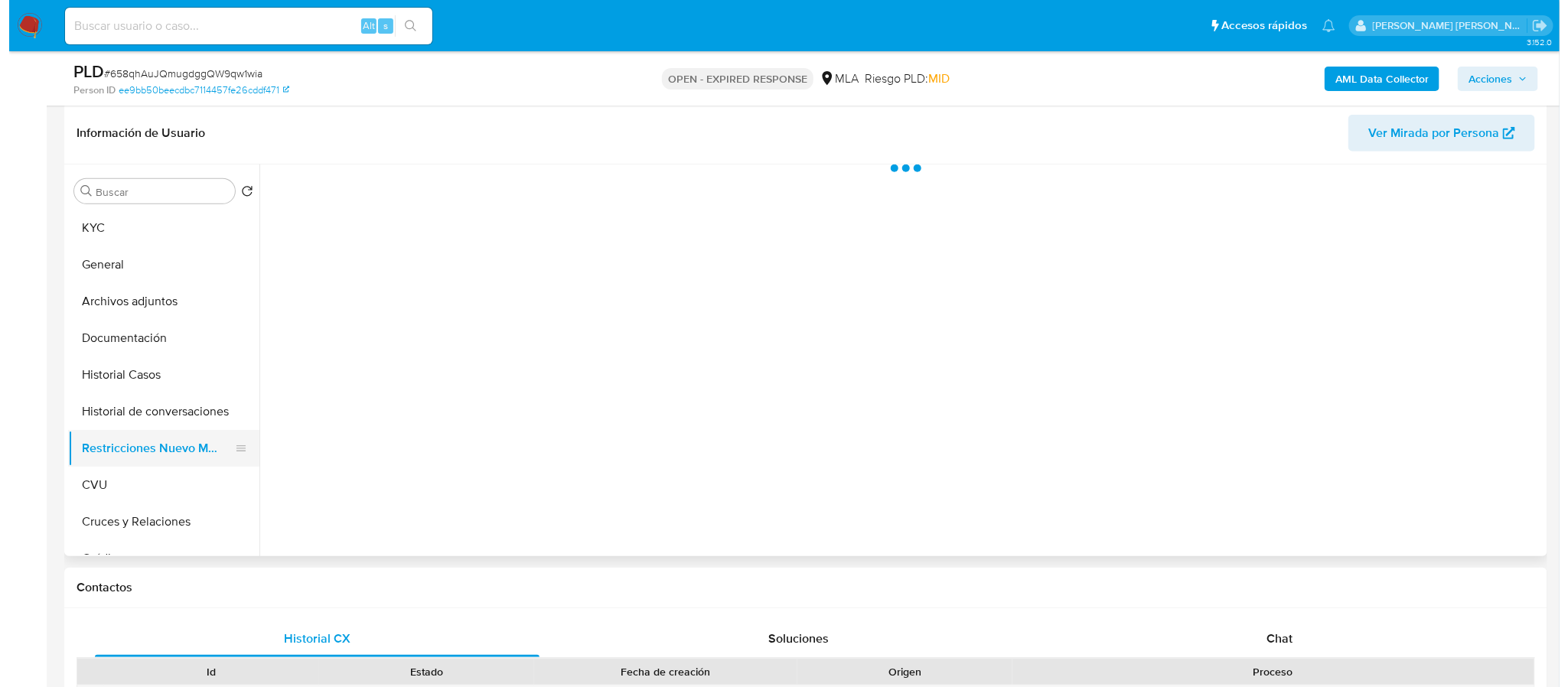
scroll to position [344, 0]
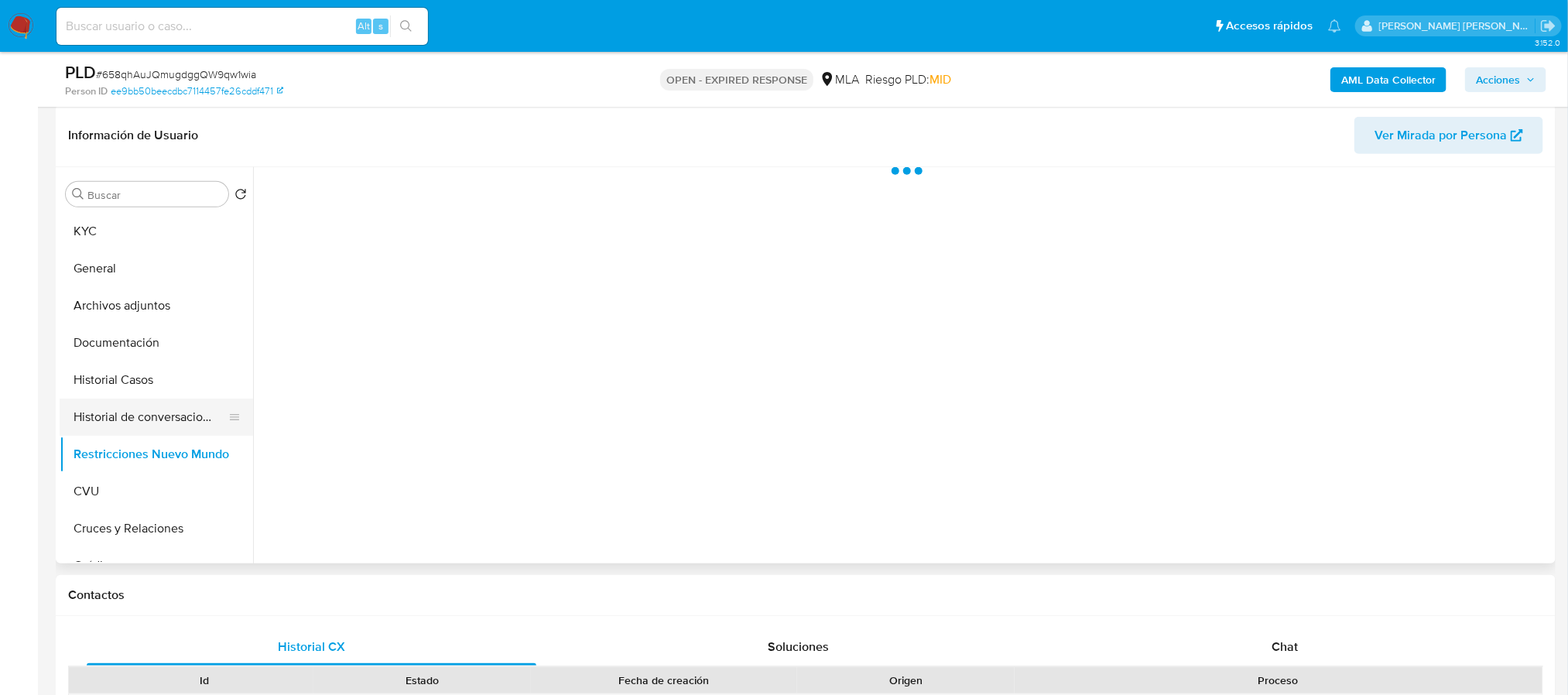
click at [164, 414] on button "Historial de conversaciones" at bounding box center [150, 417] width 181 height 37
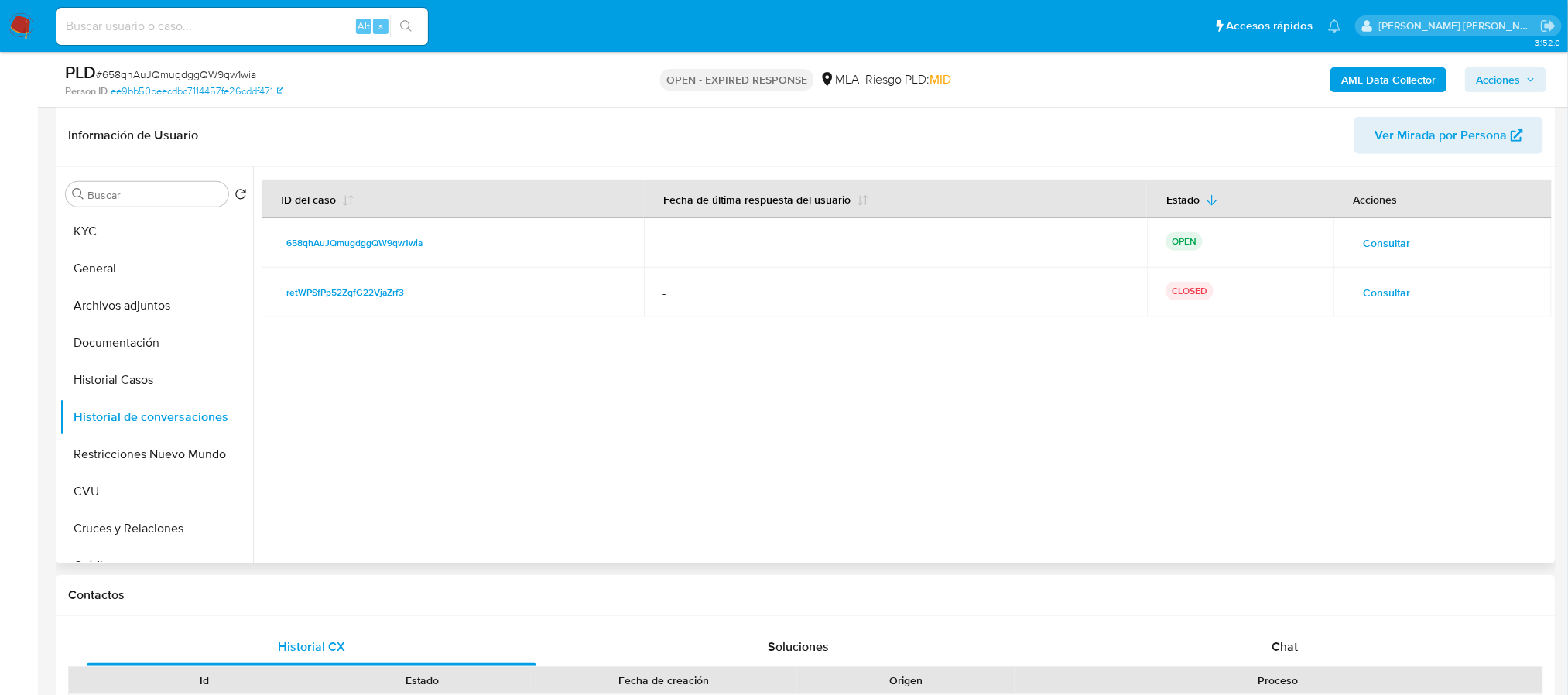
click at [1363, 241] on span "Consultar" at bounding box center [1386, 242] width 48 height 22
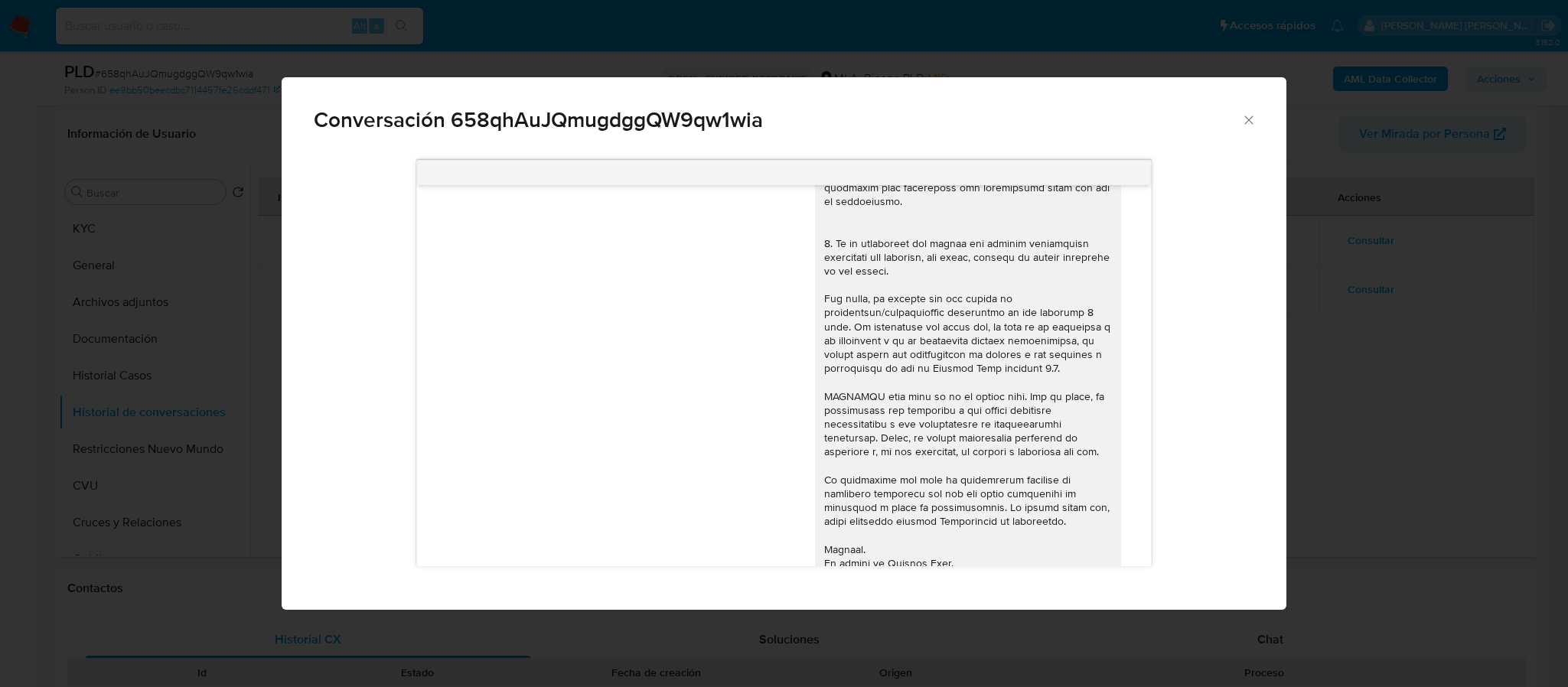
scroll to position [0, 0]
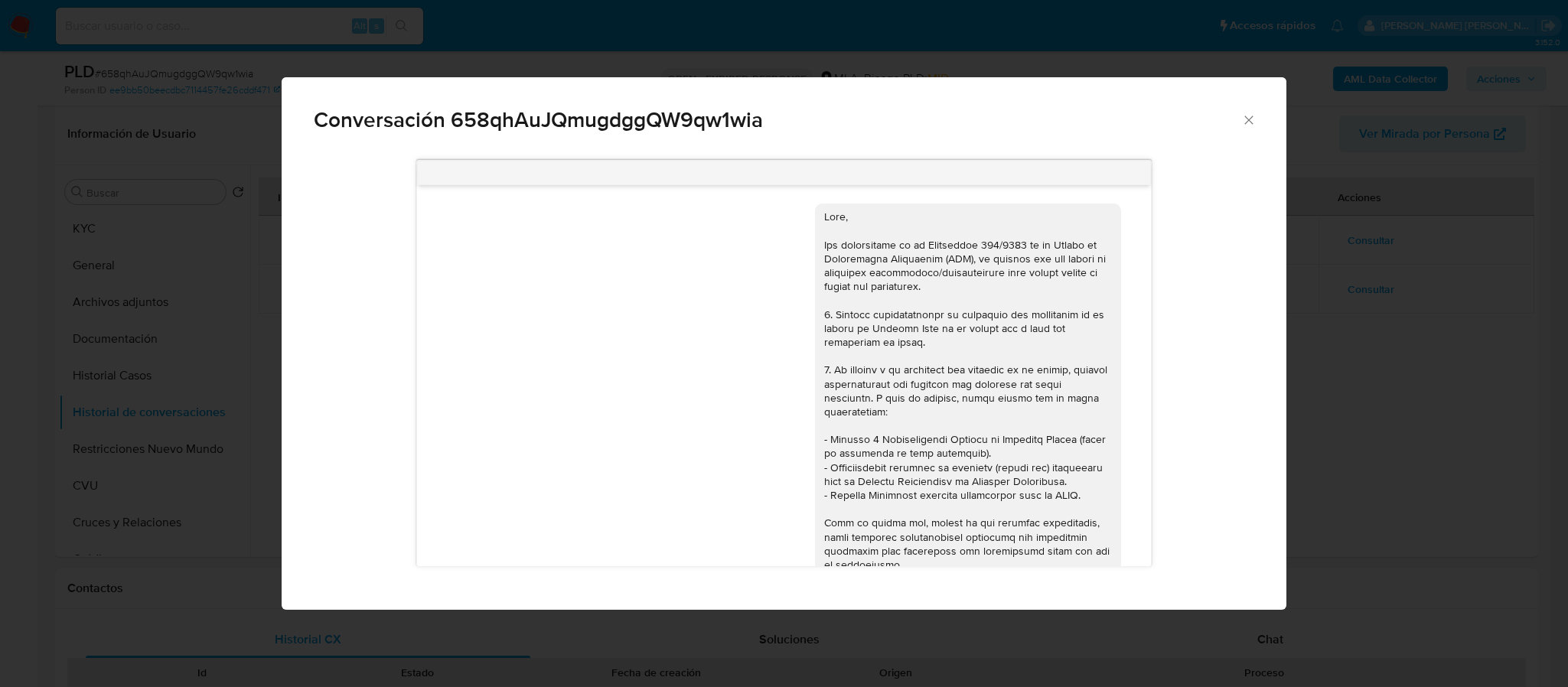
click at [1399, 337] on div "Conversación 658qhAuJQmugdggQW9qw1wia [DATE] 17:55:53 Hola, Esperamos que te en…" at bounding box center [784, 343] width 1568 height 687
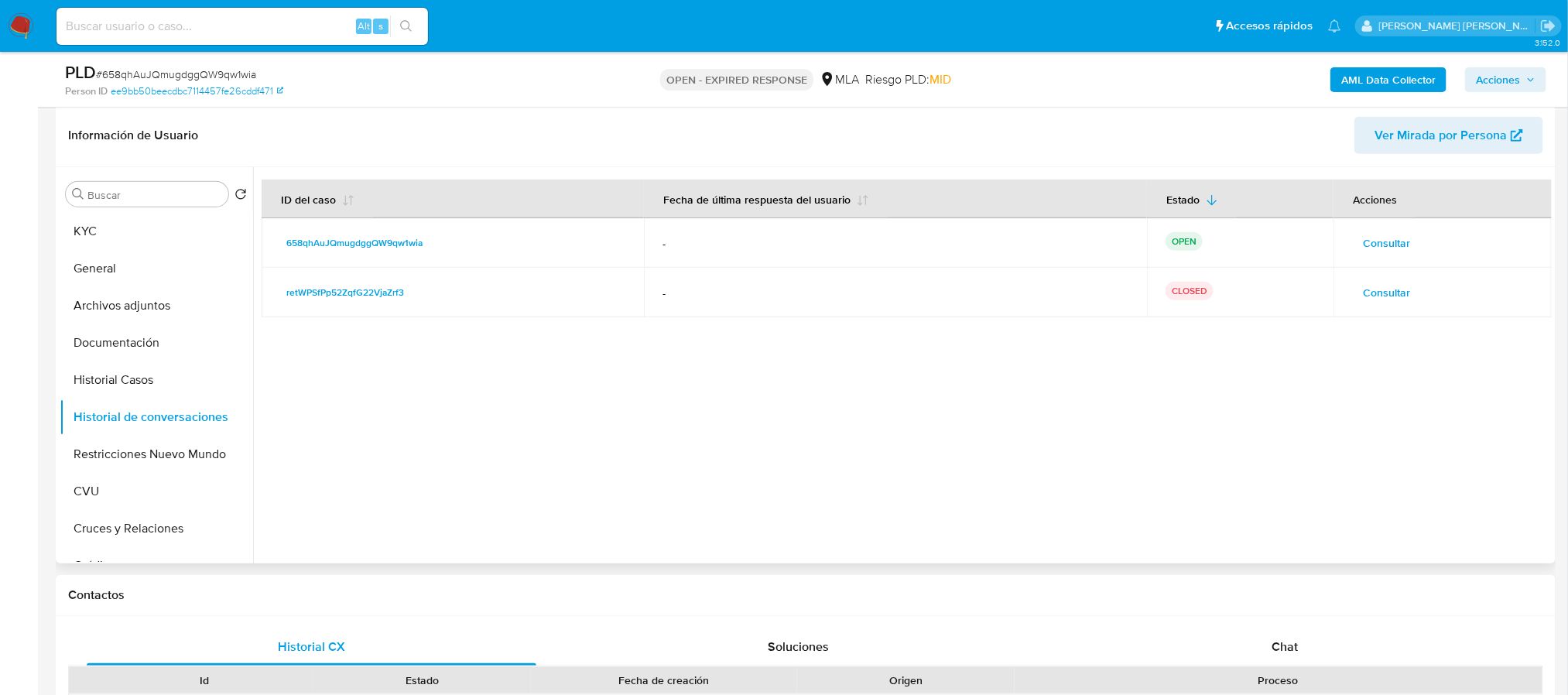
click at [1403, 299] on button "Consultar" at bounding box center [1386, 293] width 69 height 25
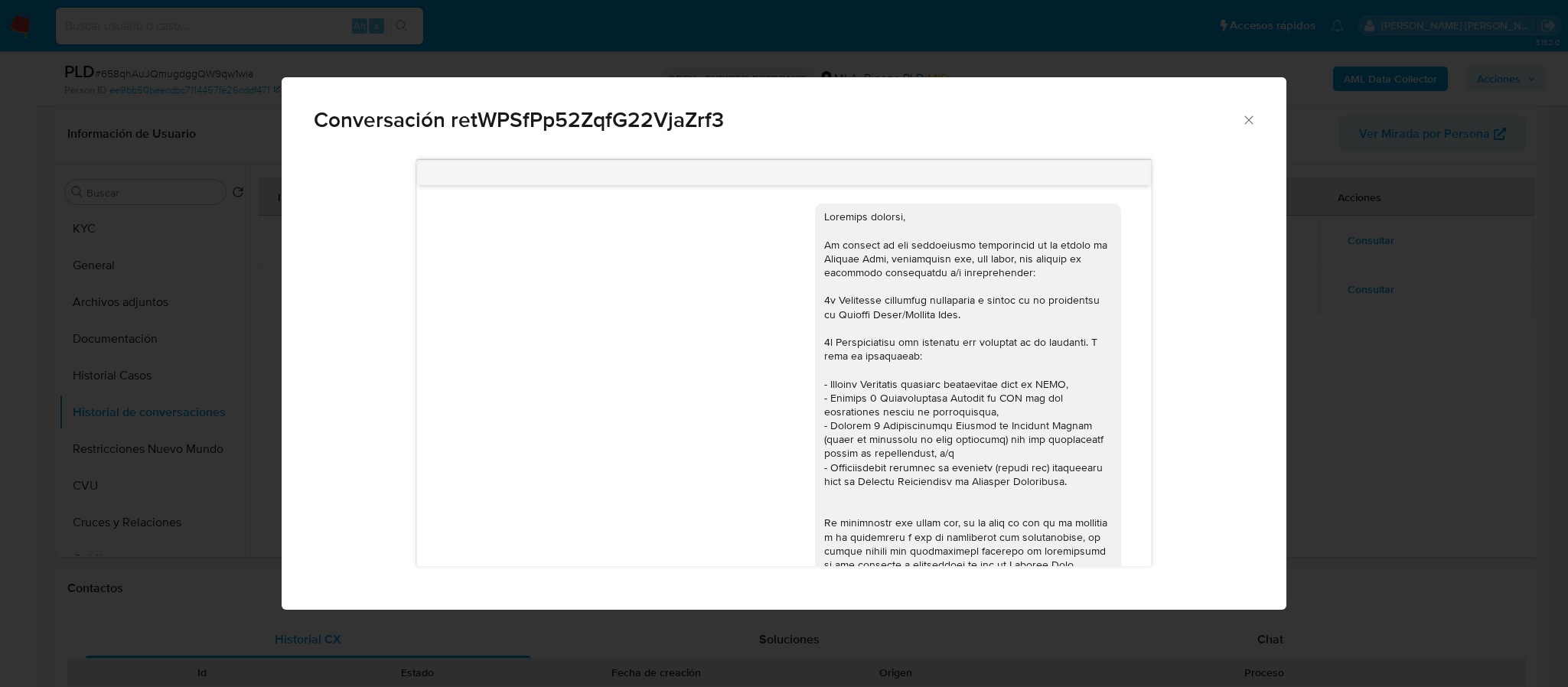
click at [1387, 350] on div "Conversación retWPSfPp52ZqfG22VjaZrf3 17/05/2023 13:24:25" at bounding box center [784, 343] width 1568 height 687
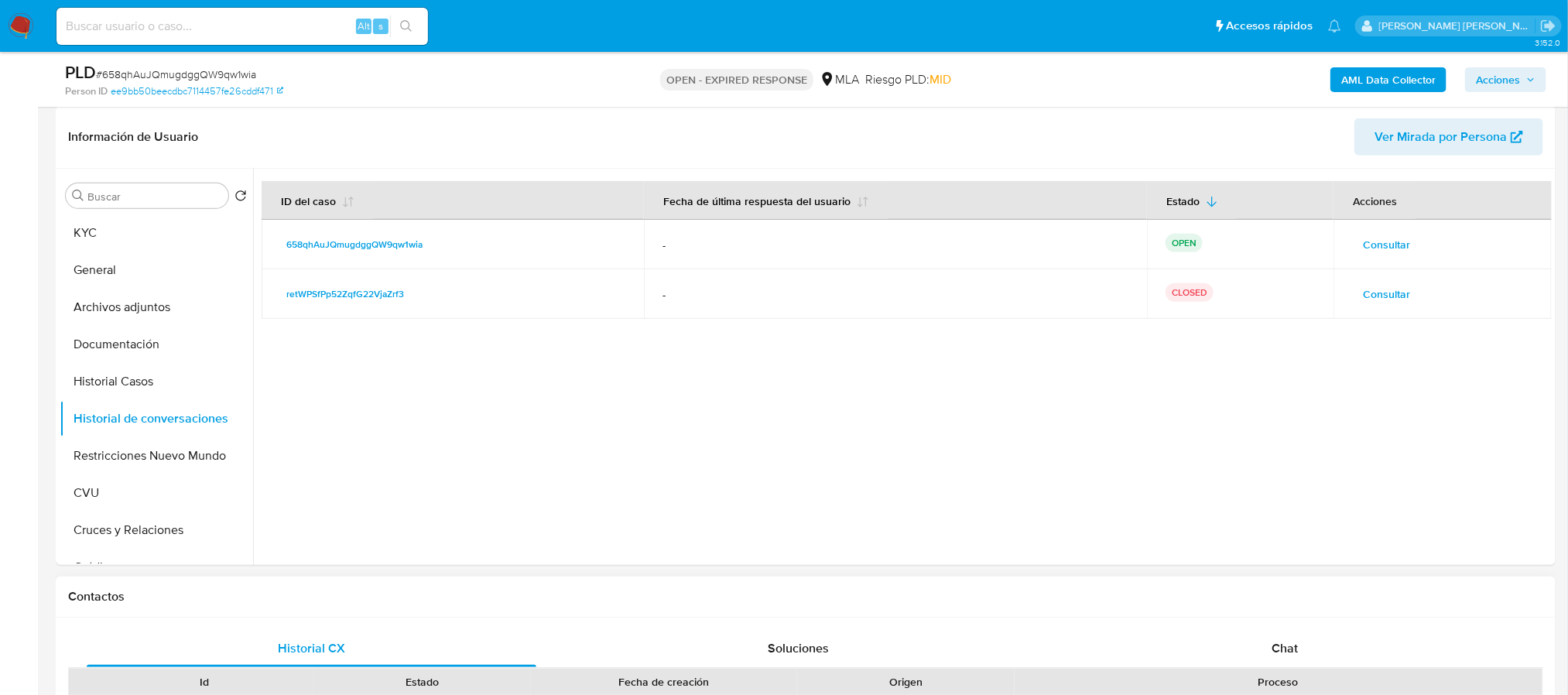
scroll to position [348, 0]
click at [153, 476] on button "CVU" at bounding box center [150, 491] width 181 height 37
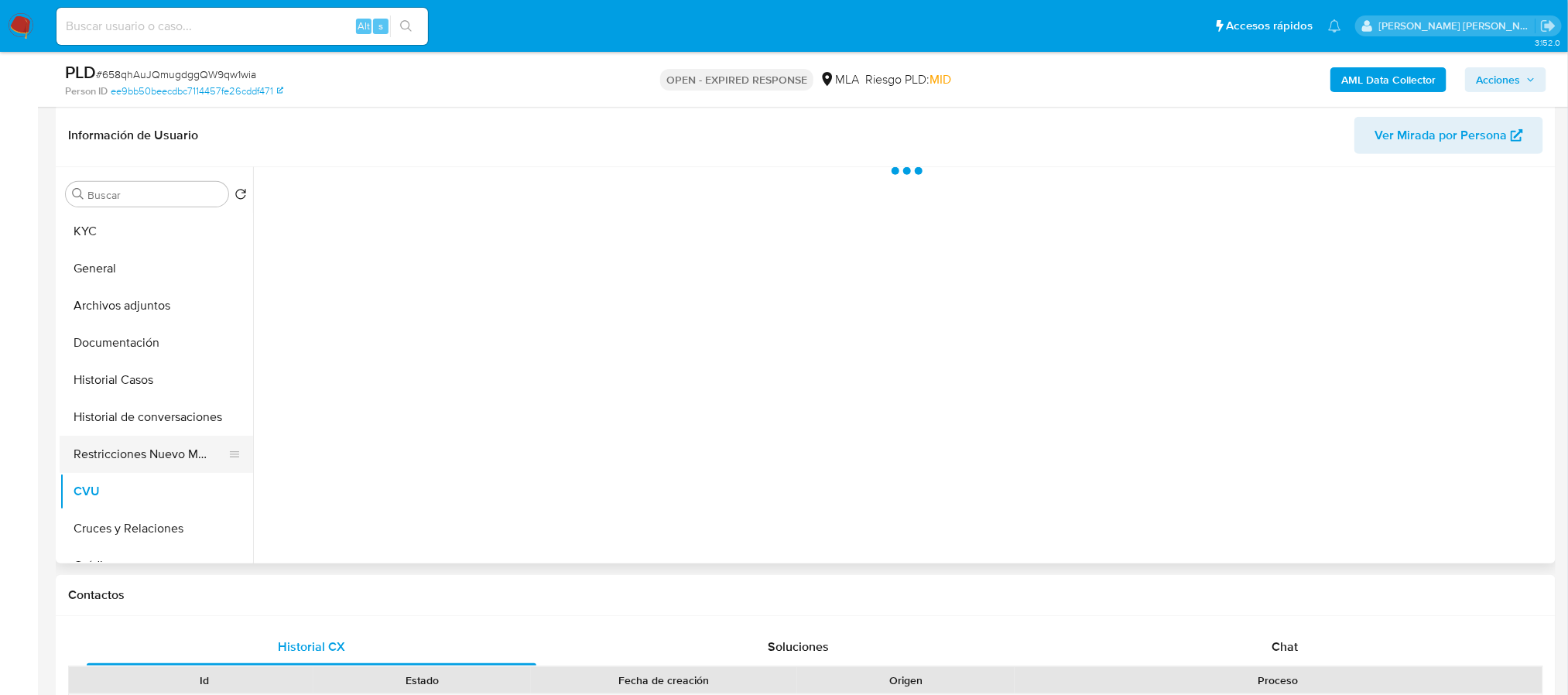
click at [153, 436] on button "Restricciones Nuevo Mundo" at bounding box center [150, 454] width 181 height 37
click at [157, 447] on button "Restricciones Nuevo Mundo" at bounding box center [150, 454] width 181 height 37
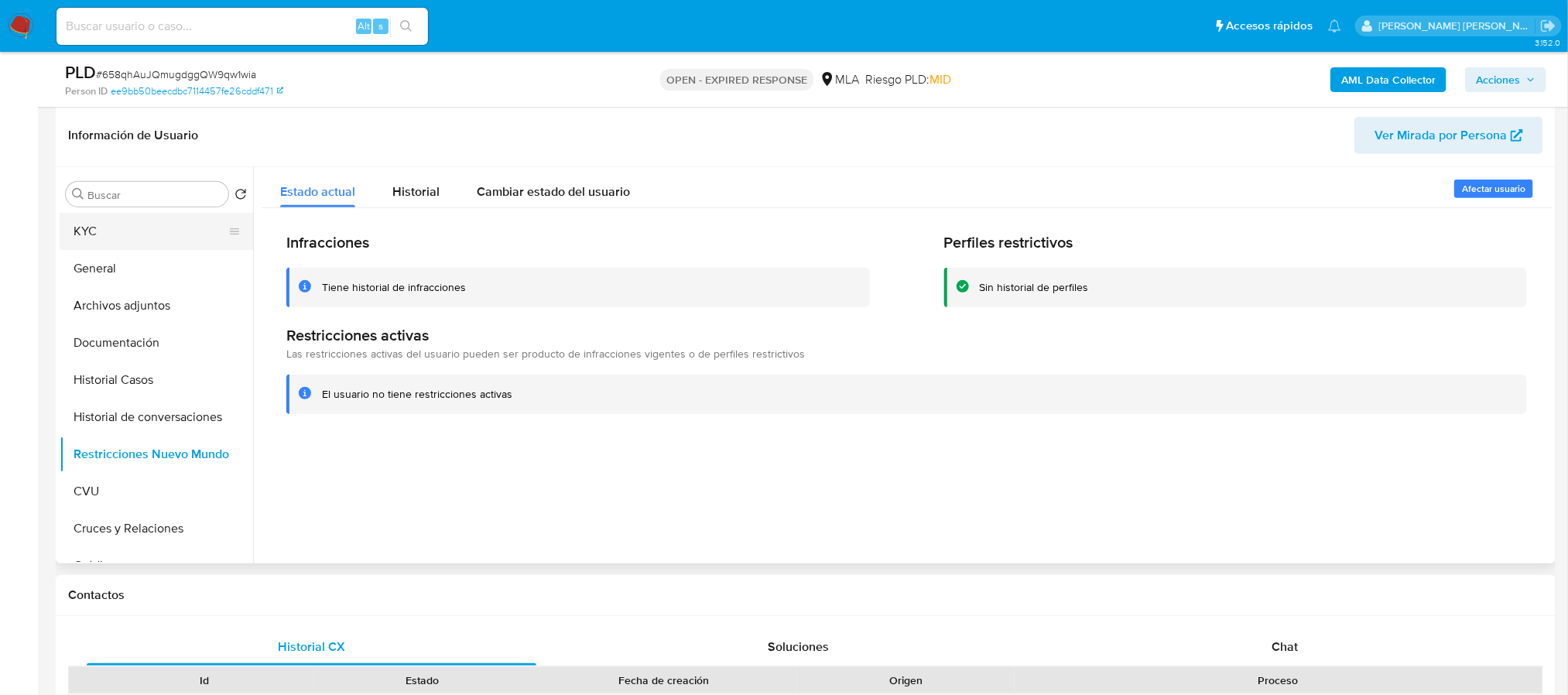
click at [145, 235] on button "KYC" at bounding box center [150, 231] width 181 height 37
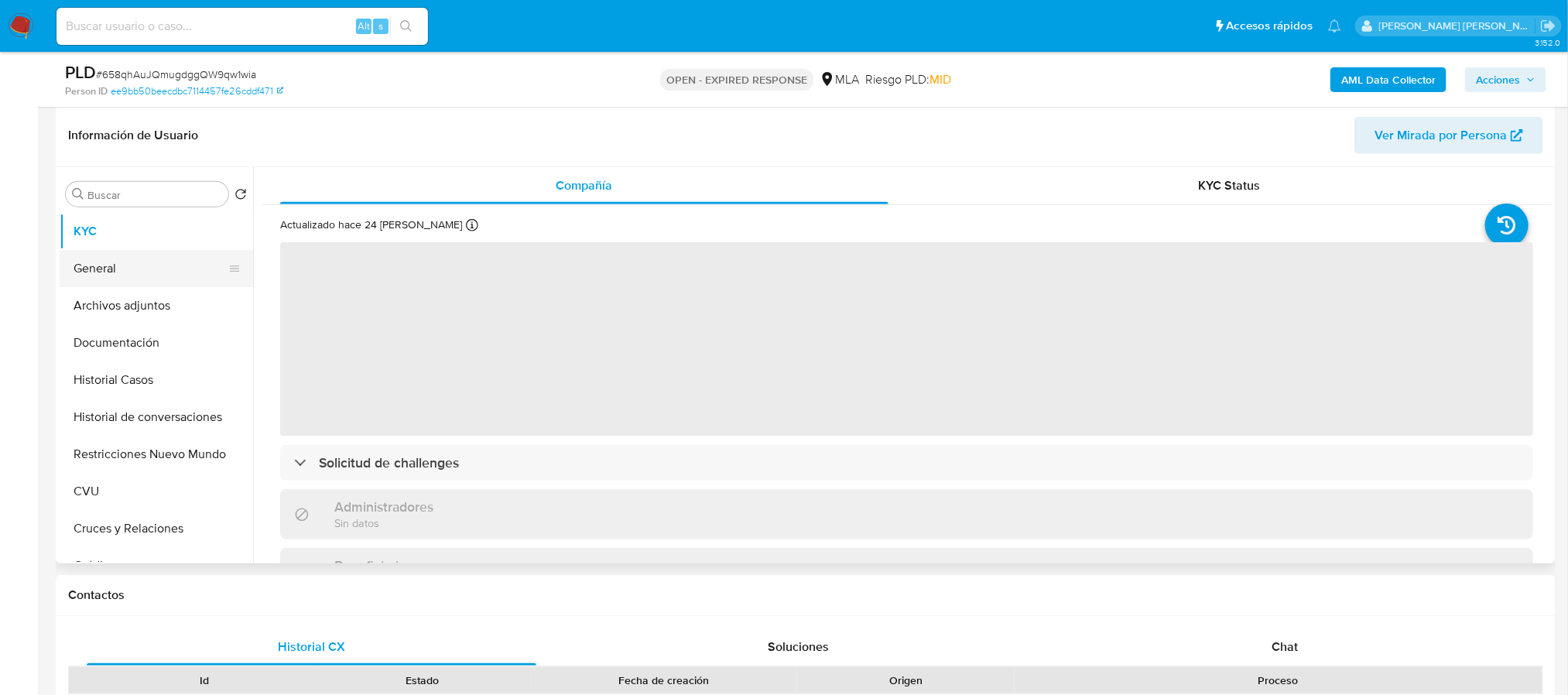
click at [161, 279] on button "General" at bounding box center [150, 268] width 181 height 37
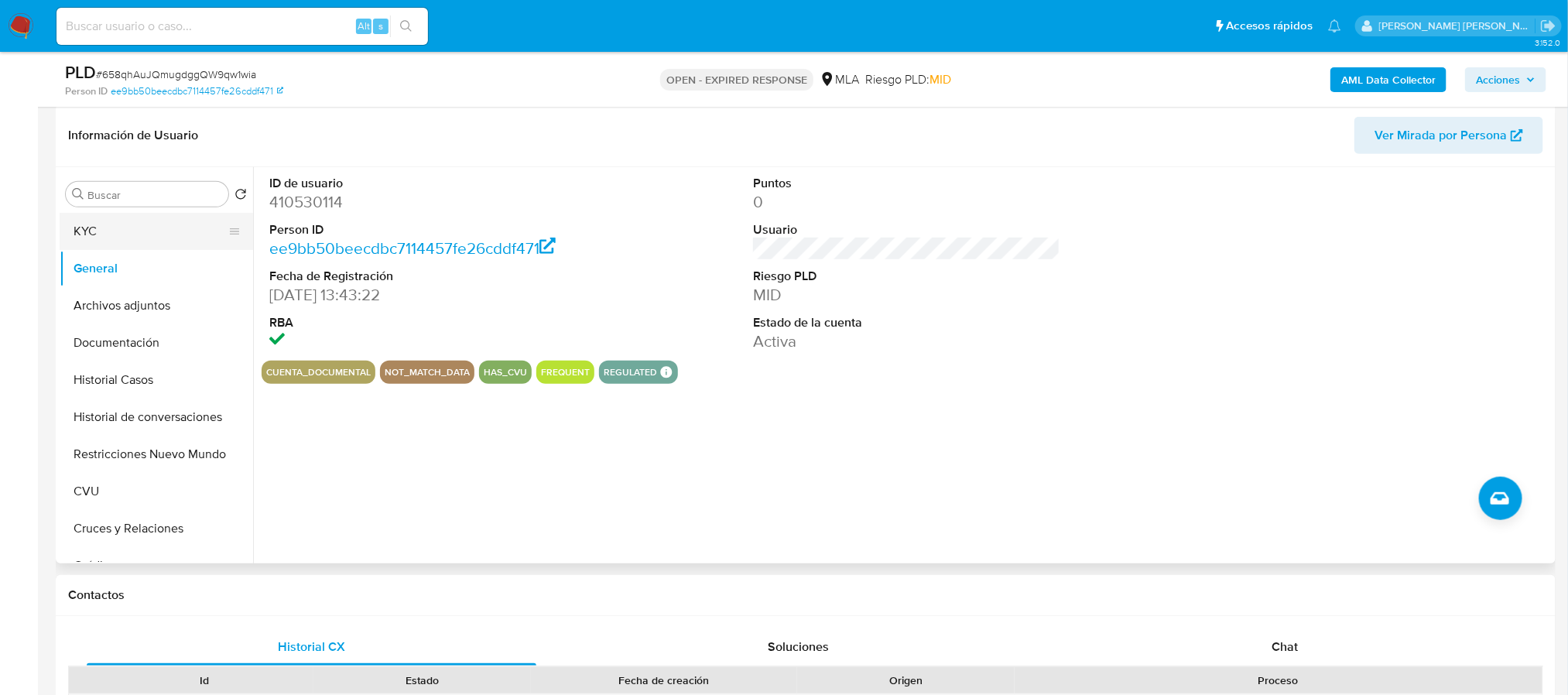
click at [151, 225] on button "KYC" at bounding box center [150, 231] width 181 height 37
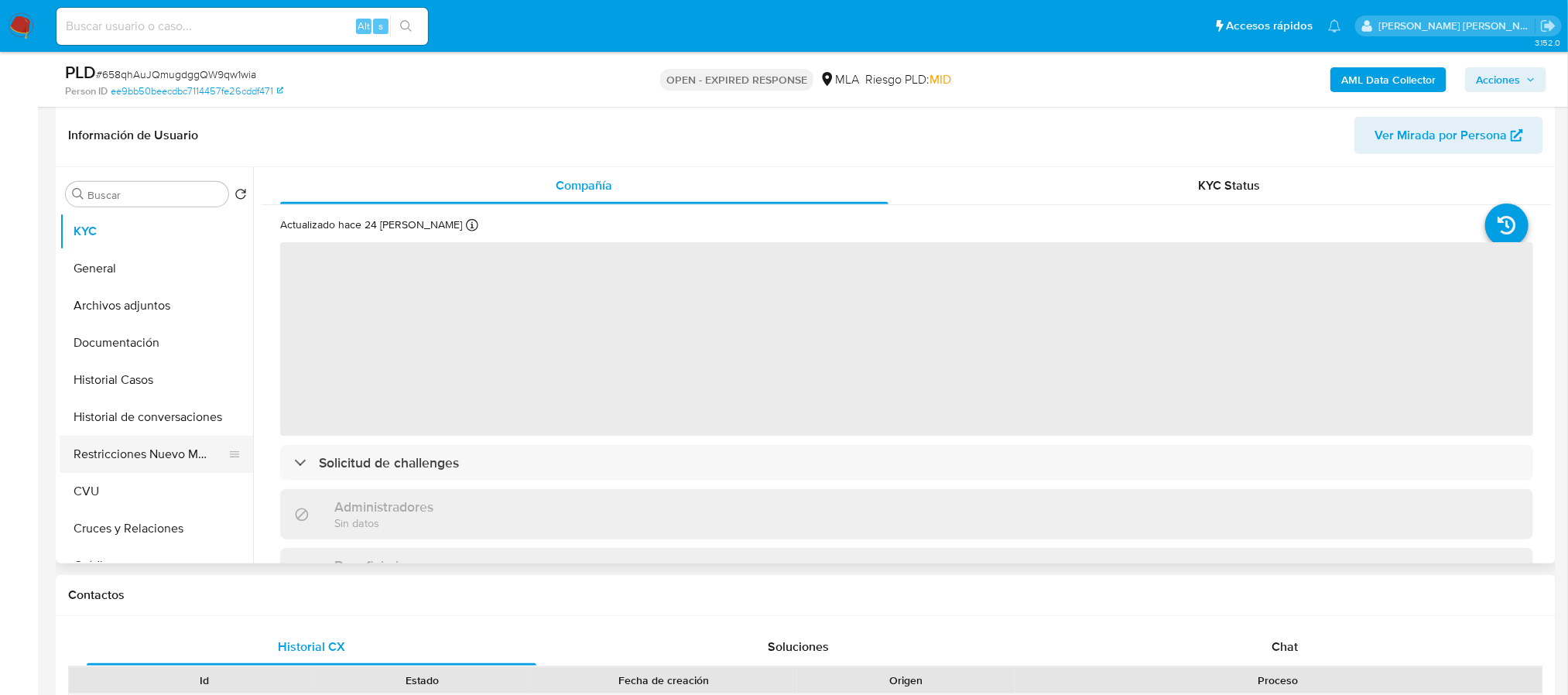
click at [163, 467] on button "Restricciones Nuevo Mundo" at bounding box center [150, 454] width 181 height 37
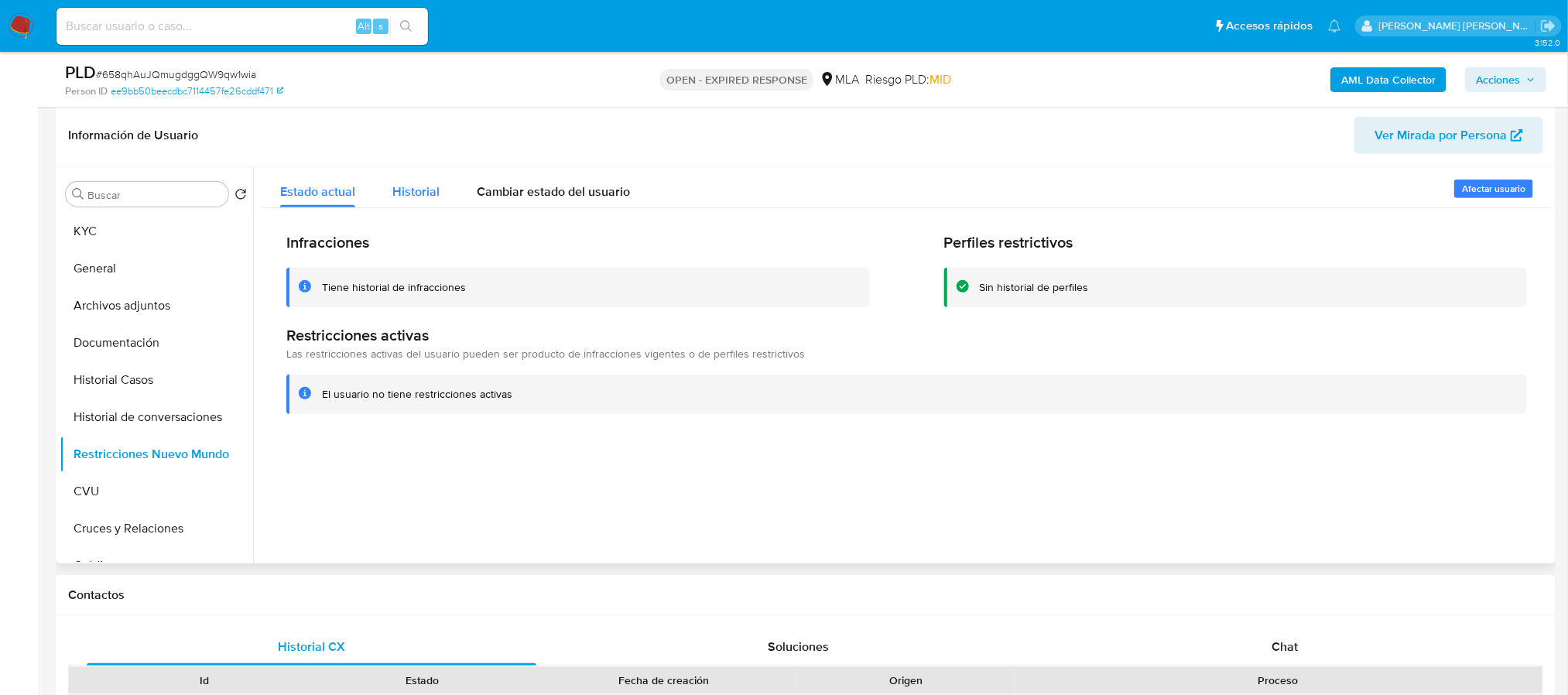
click at [448, 204] on button "Historial" at bounding box center [415, 187] width 84 height 41
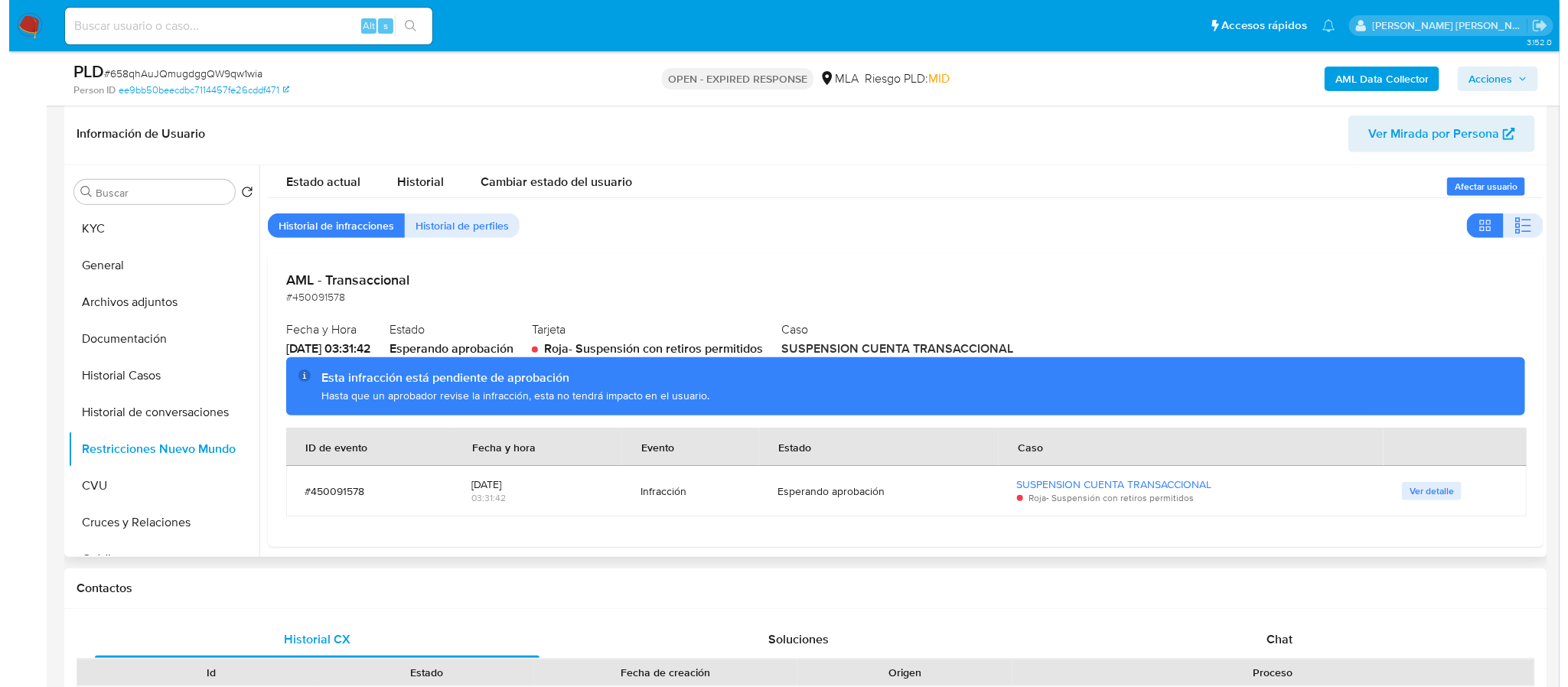
scroll to position [0, 0]
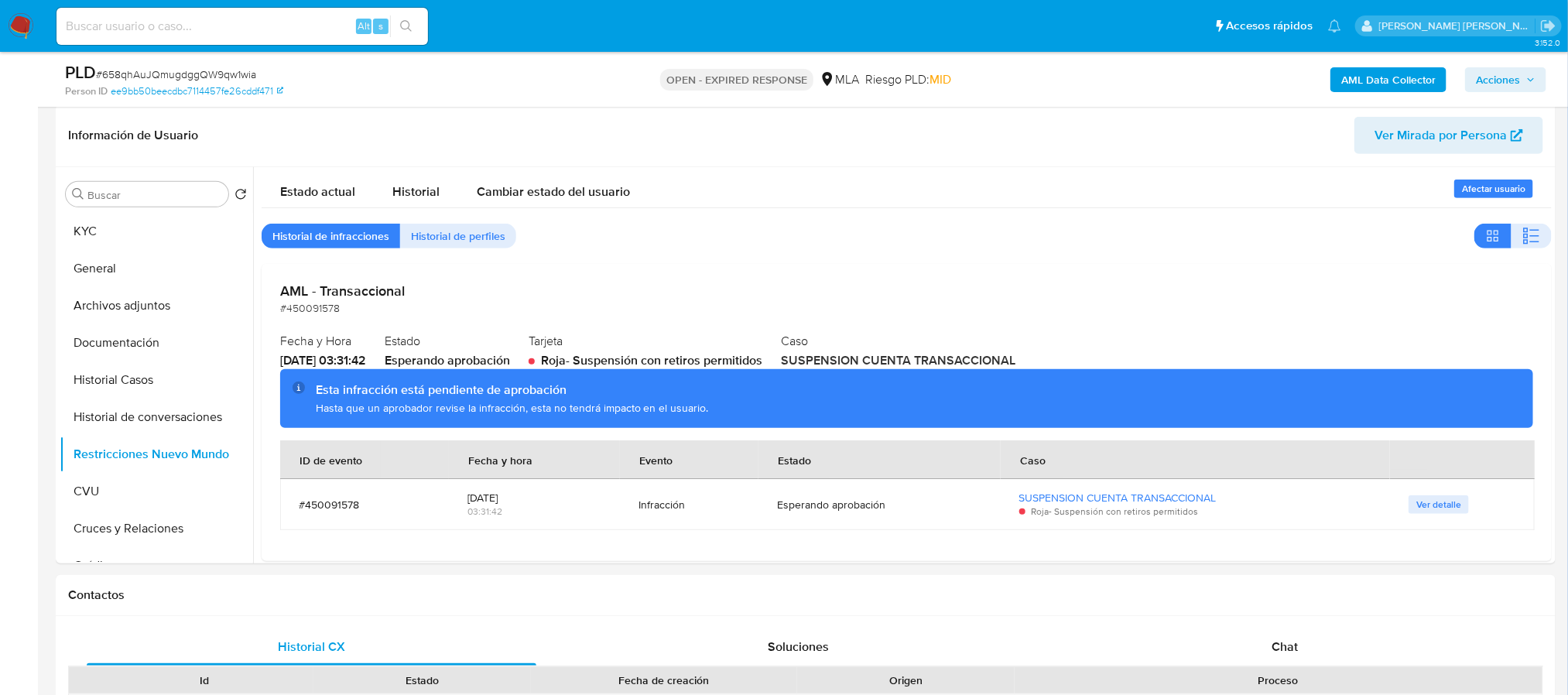
click at [144, 296] on button "Archivos adjuntos" at bounding box center [157, 306] width 194 height 37
click at [142, 284] on button "General" at bounding box center [157, 268] width 194 height 37
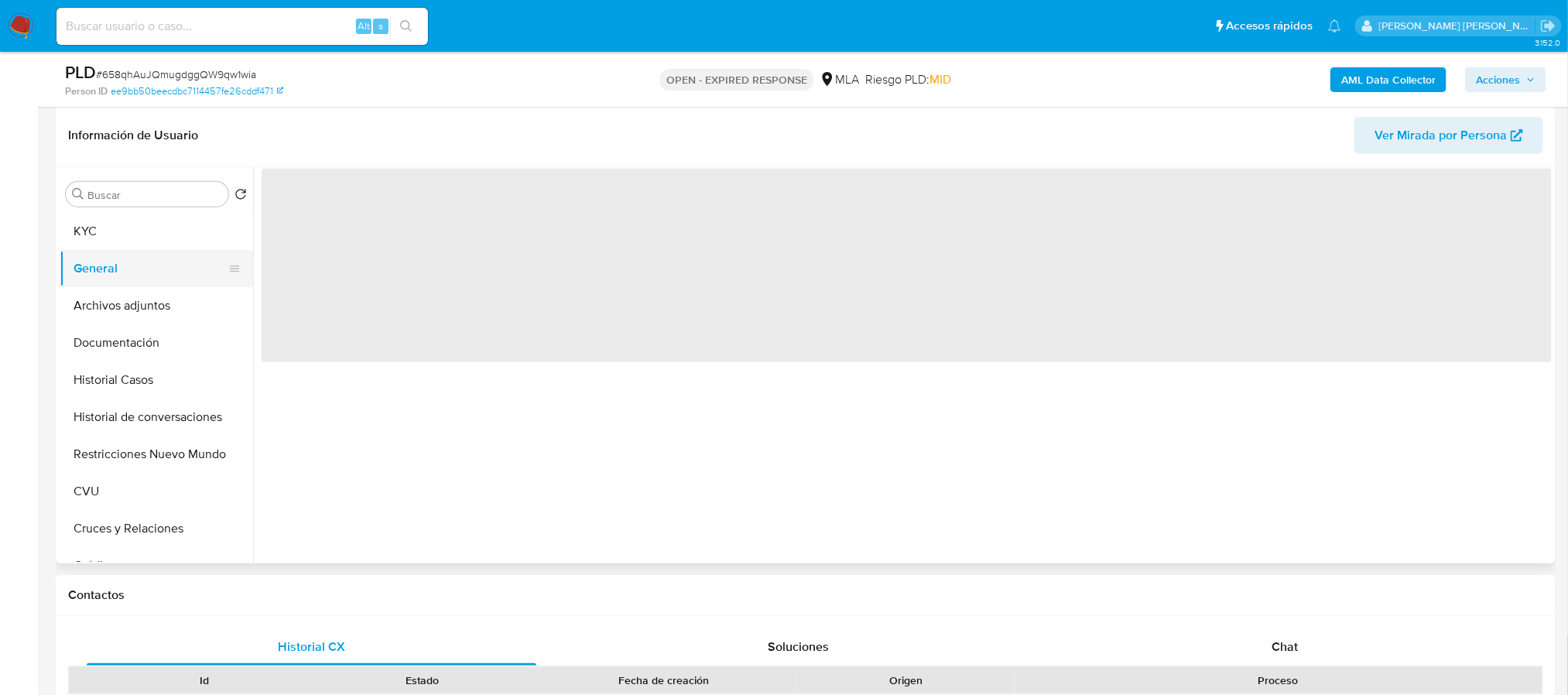
click at [157, 274] on button "General" at bounding box center [150, 268] width 181 height 37
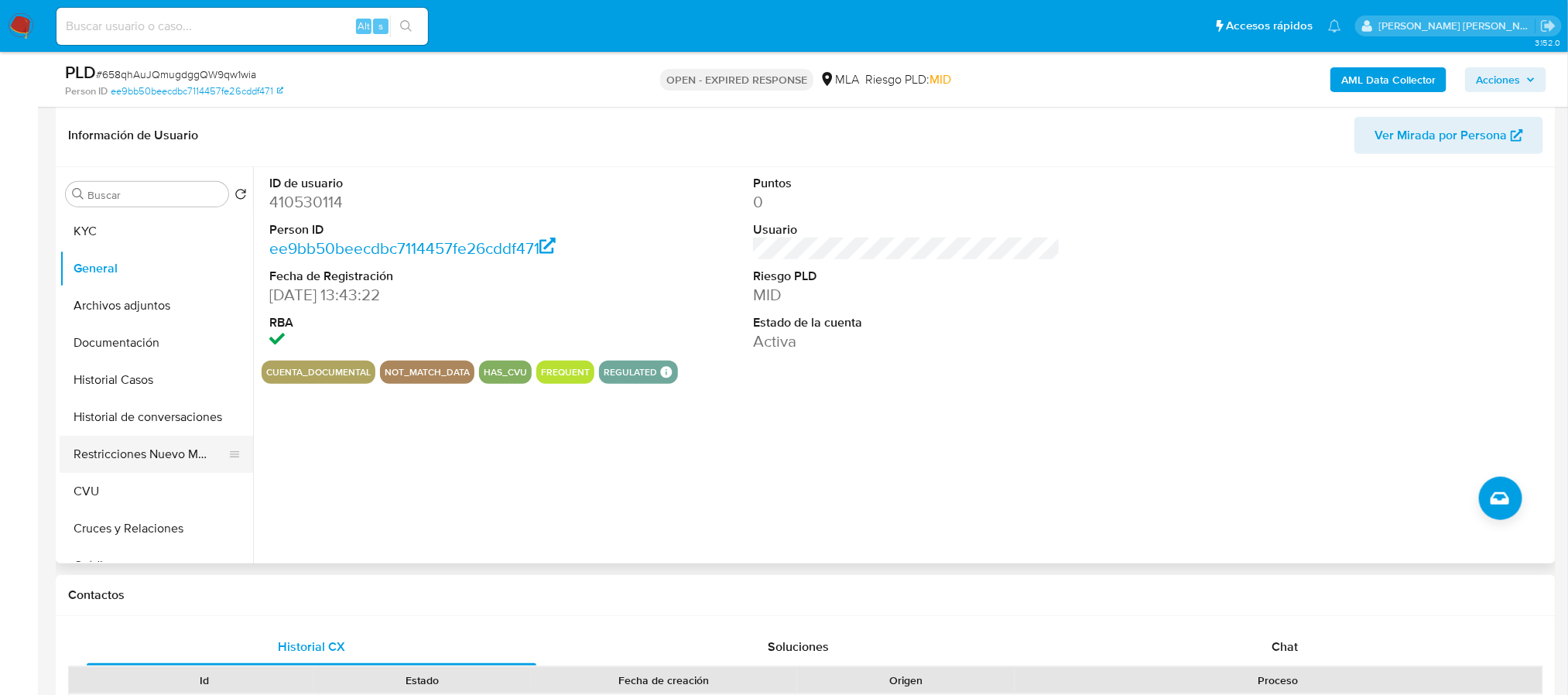
click at [170, 451] on button "Restricciones Nuevo Mundo" at bounding box center [150, 454] width 181 height 37
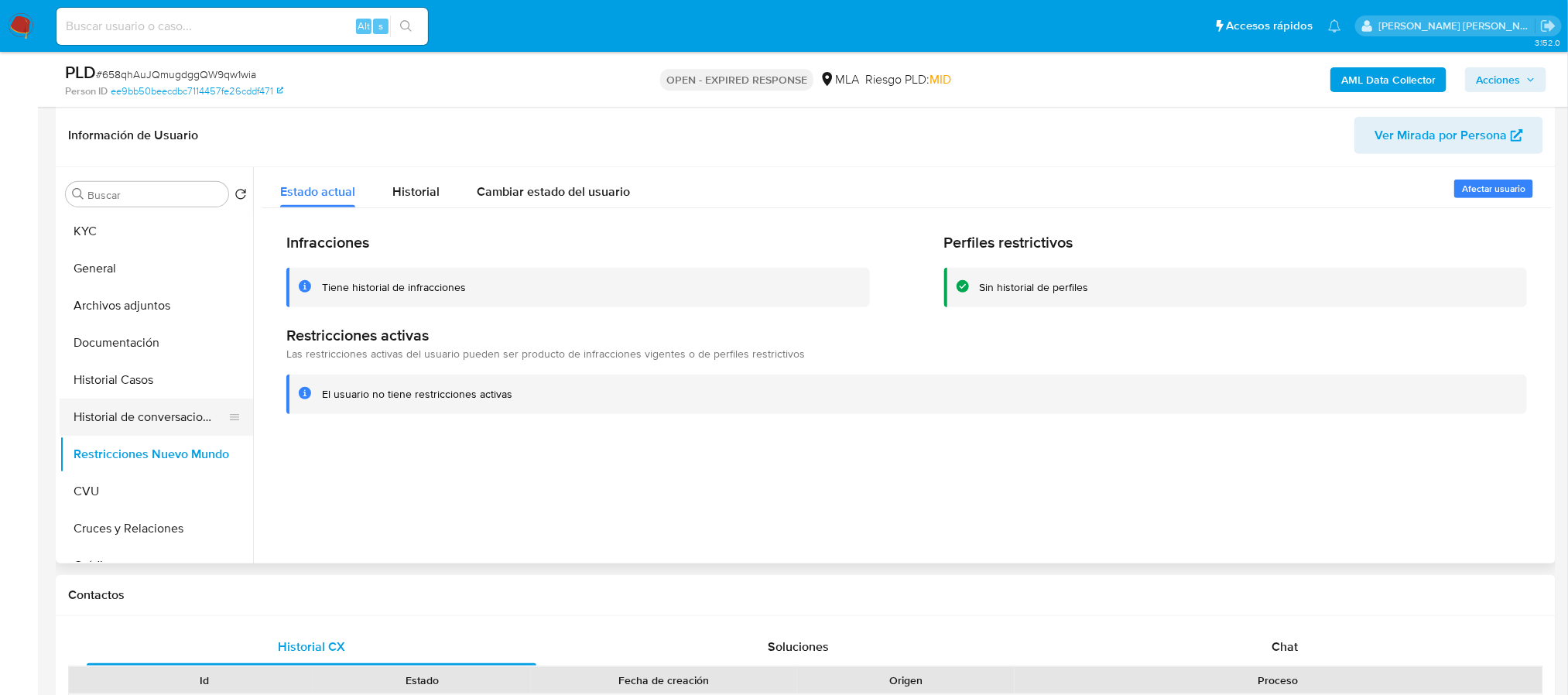
click at [189, 412] on button "Historial de conversaciones" at bounding box center [150, 417] width 181 height 37
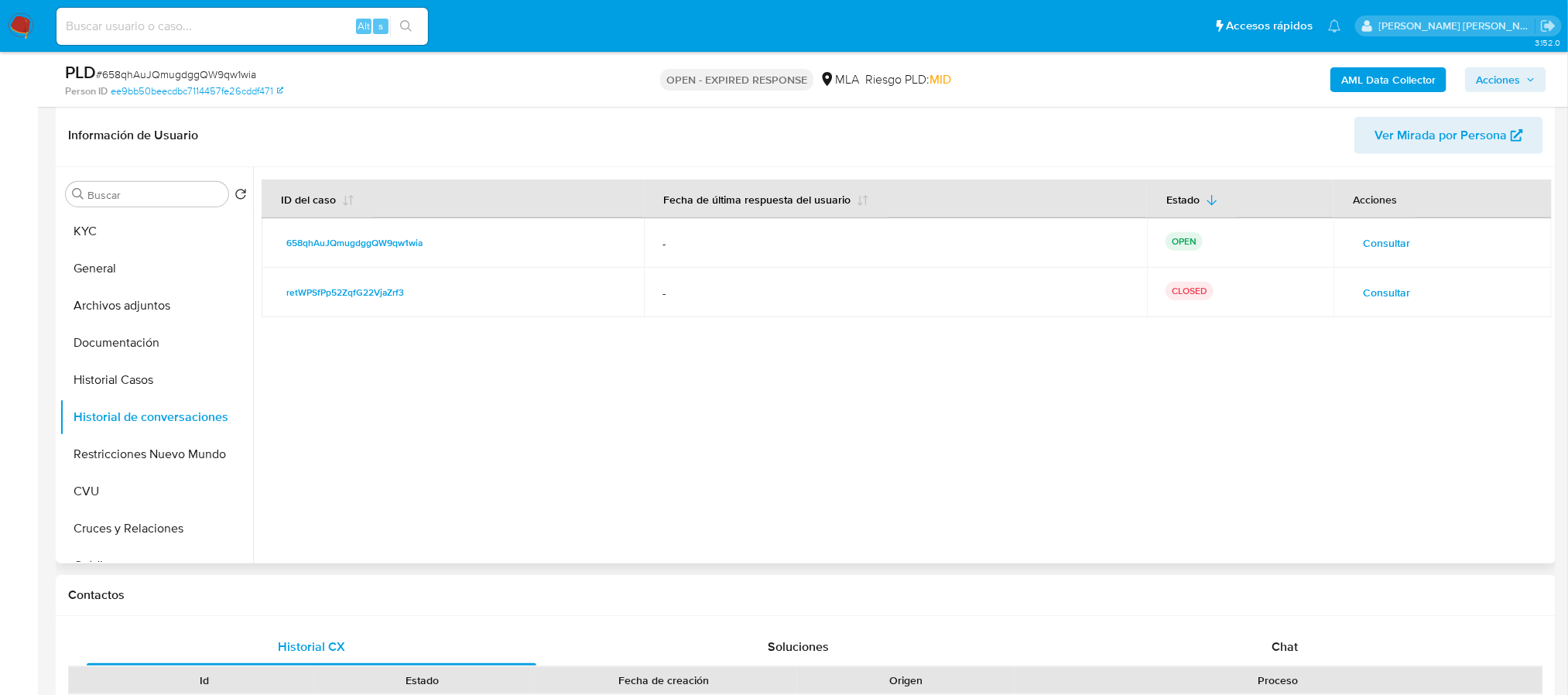
click at [1364, 248] on span "Consultar" at bounding box center [1386, 242] width 48 height 22
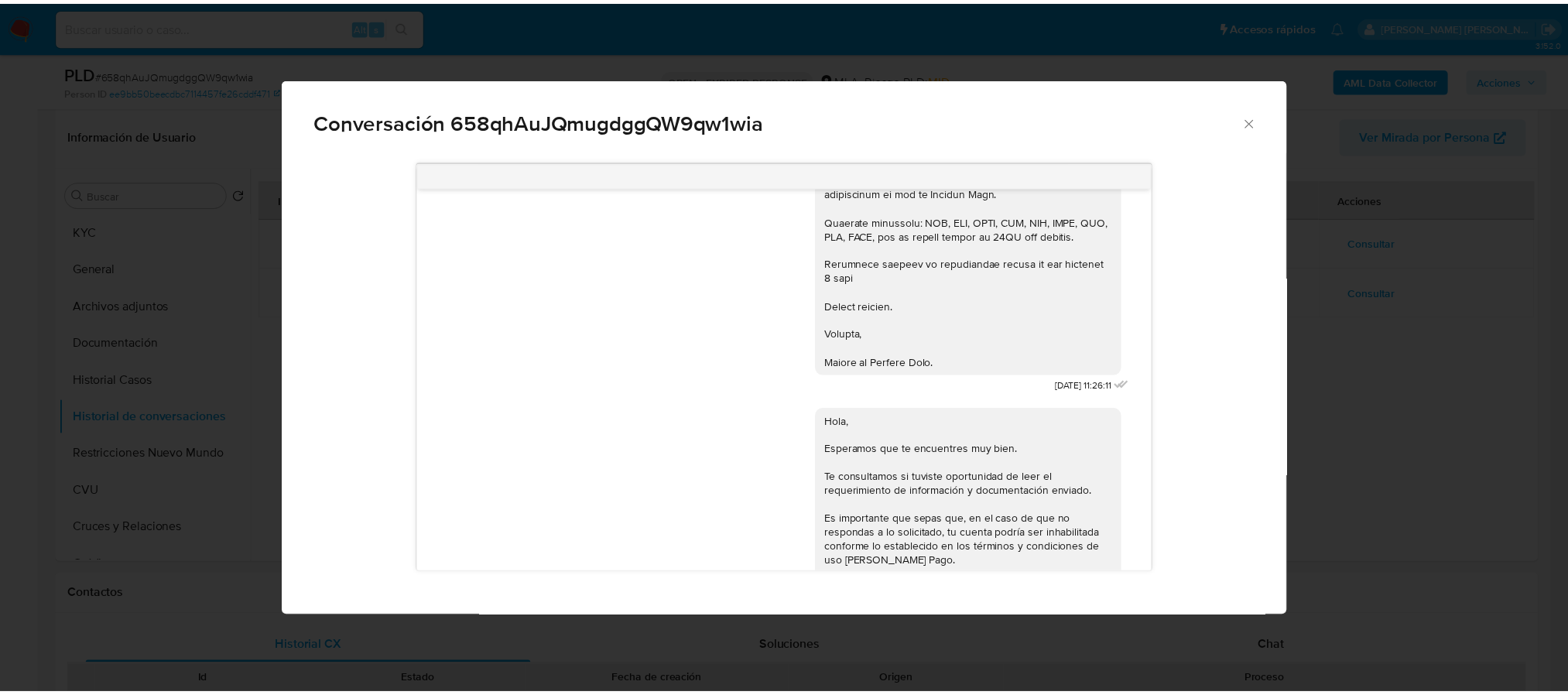
scroll to position [3002, 0]
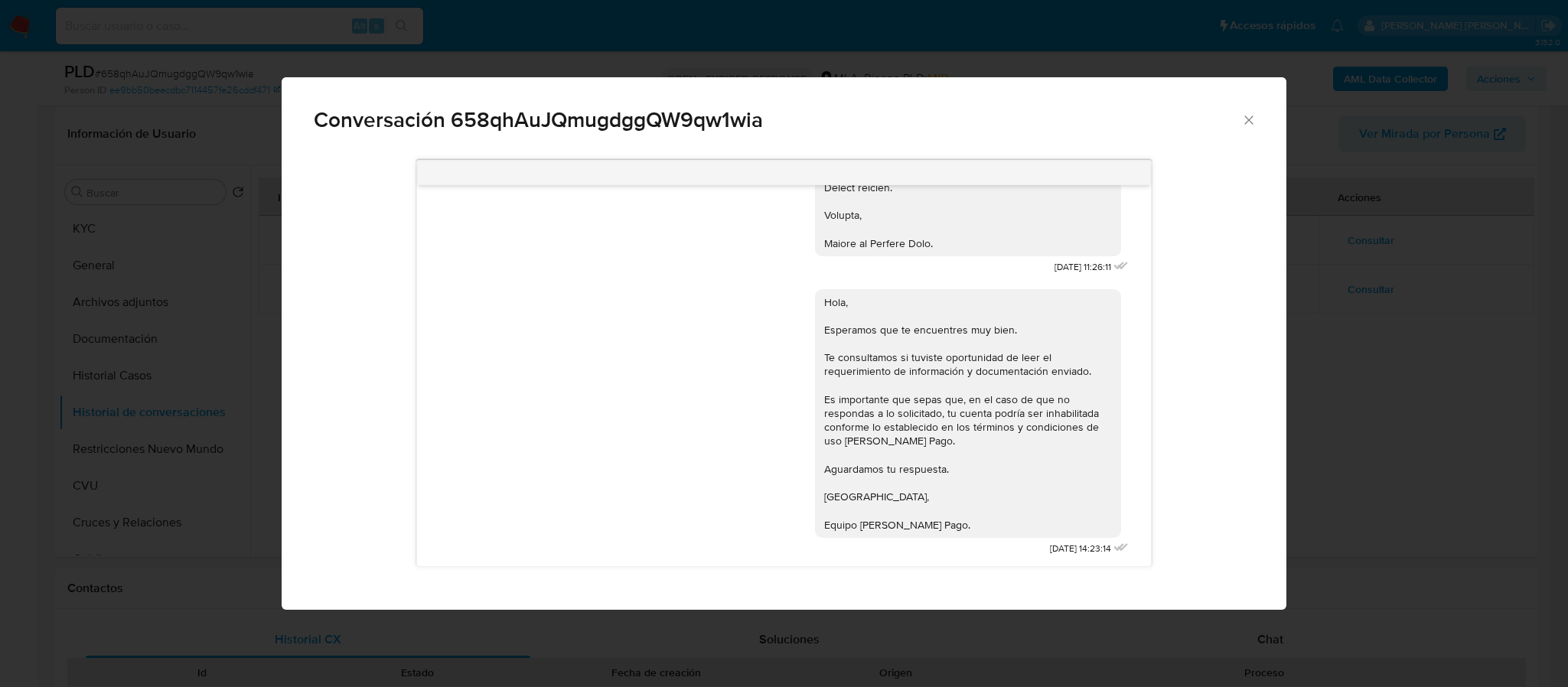
click at [1258, 120] on div "Conversación 658qhAuJQmugdggQW9qw1wia" at bounding box center [784, 113] width 1004 height 73
click at [1256, 120] on icon "Cerrar" at bounding box center [1249, 120] width 15 height 15
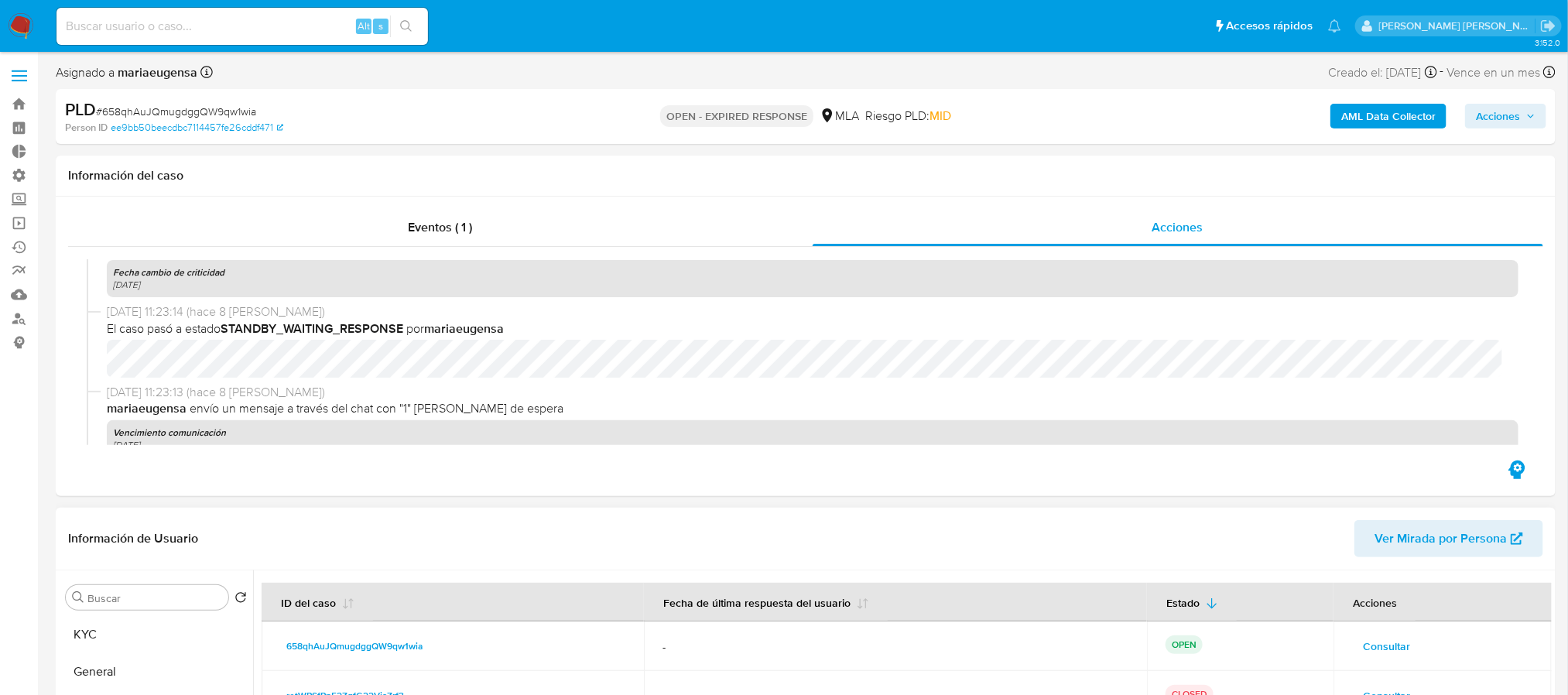
scroll to position [465, 0]
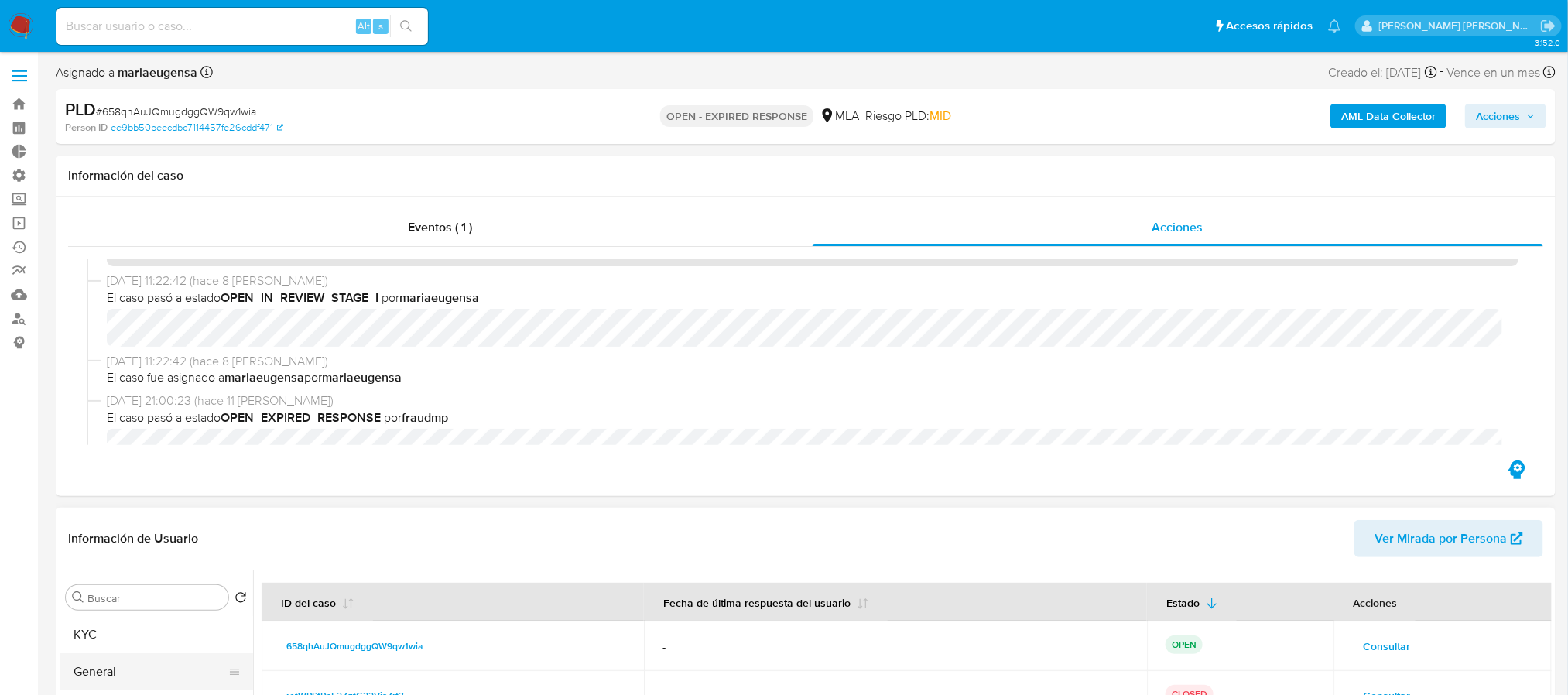
click at [123, 676] on button "General" at bounding box center [150, 672] width 181 height 37
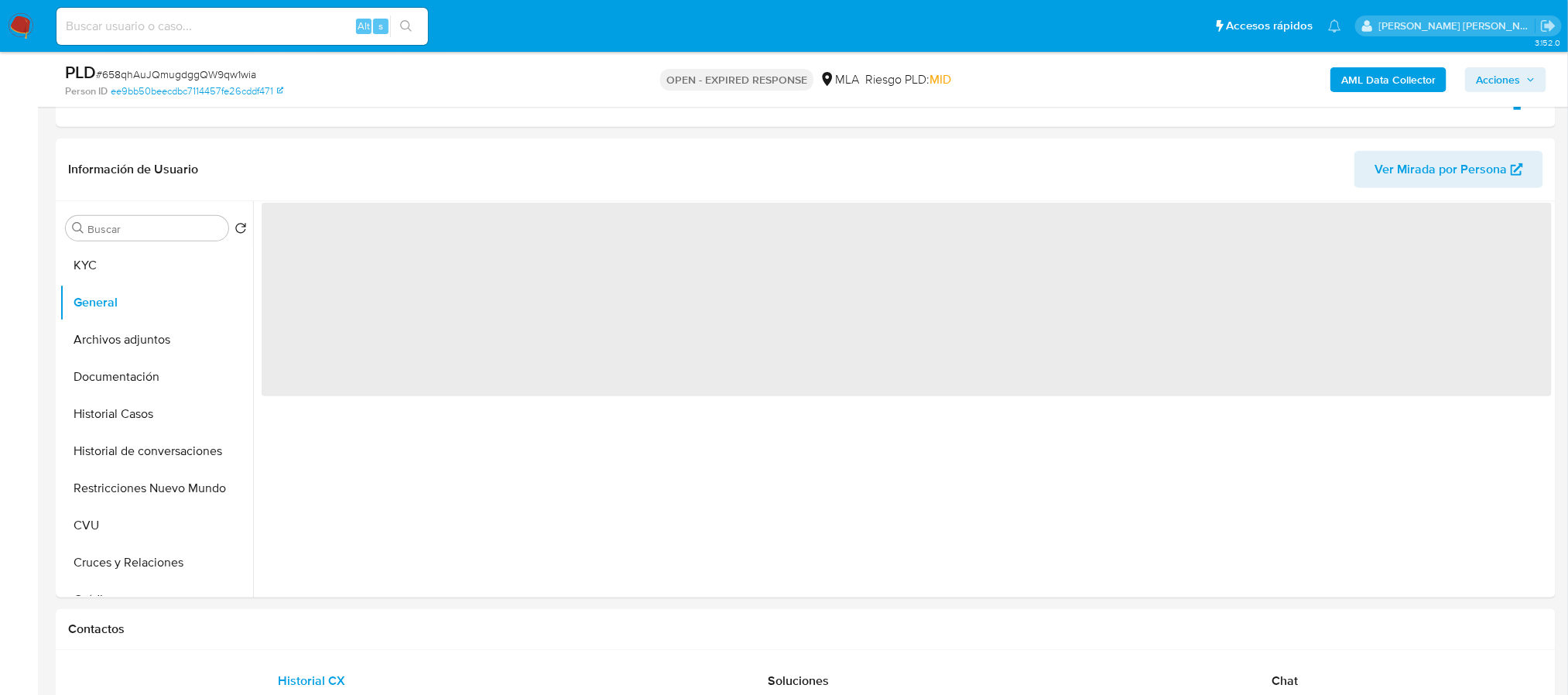
scroll to position [348, 0]
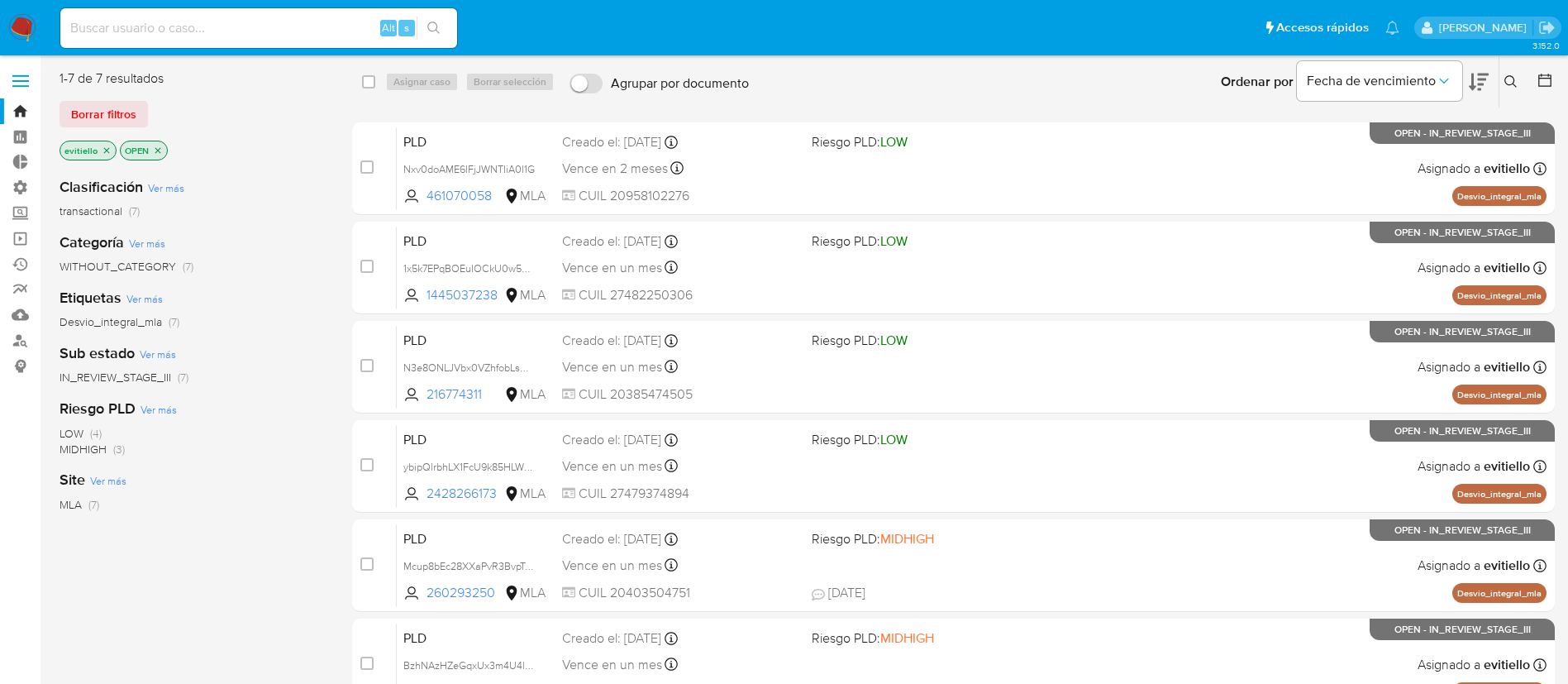
click at [257, 31] on input at bounding box center [258, 28] width 396 height 21
paste input "PvvJbkYQ7MiGZBplAOtBteOd"
type input "PvvJbkYQ7MiGZBplAOtBteOd"
click at [429, 31] on icon "search-icon" at bounding box center [433, 28] width 13 height 13
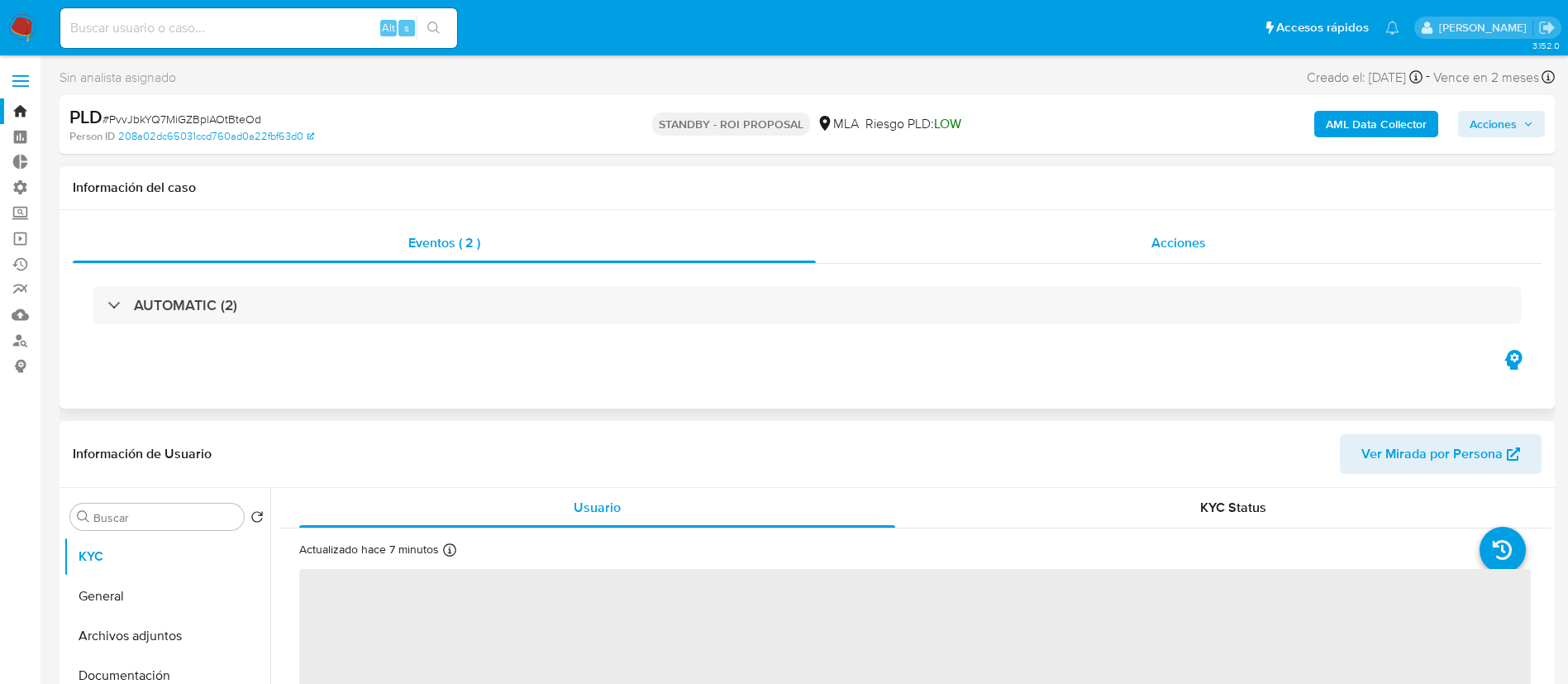
click at [1195, 252] on div "Acciones" at bounding box center [1178, 242] width 725 height 40
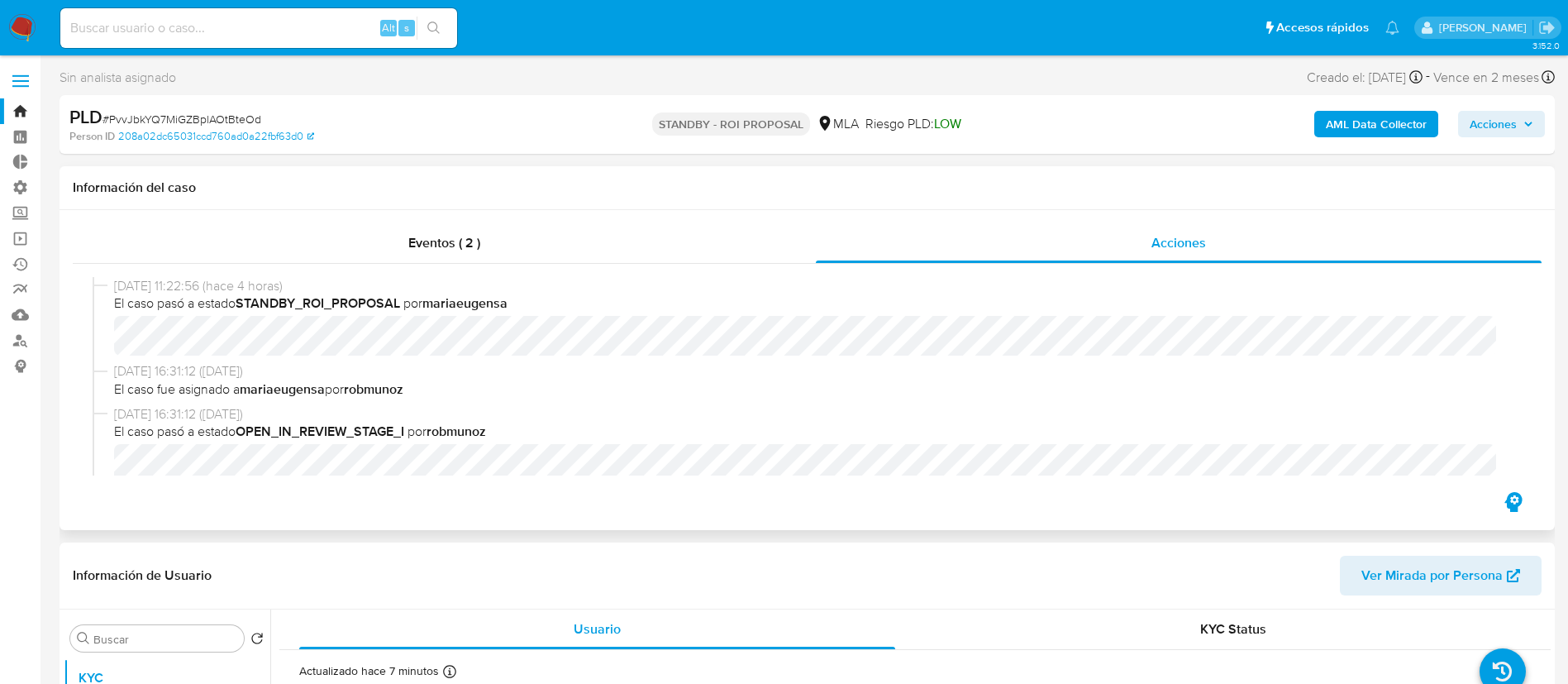
select select "10"
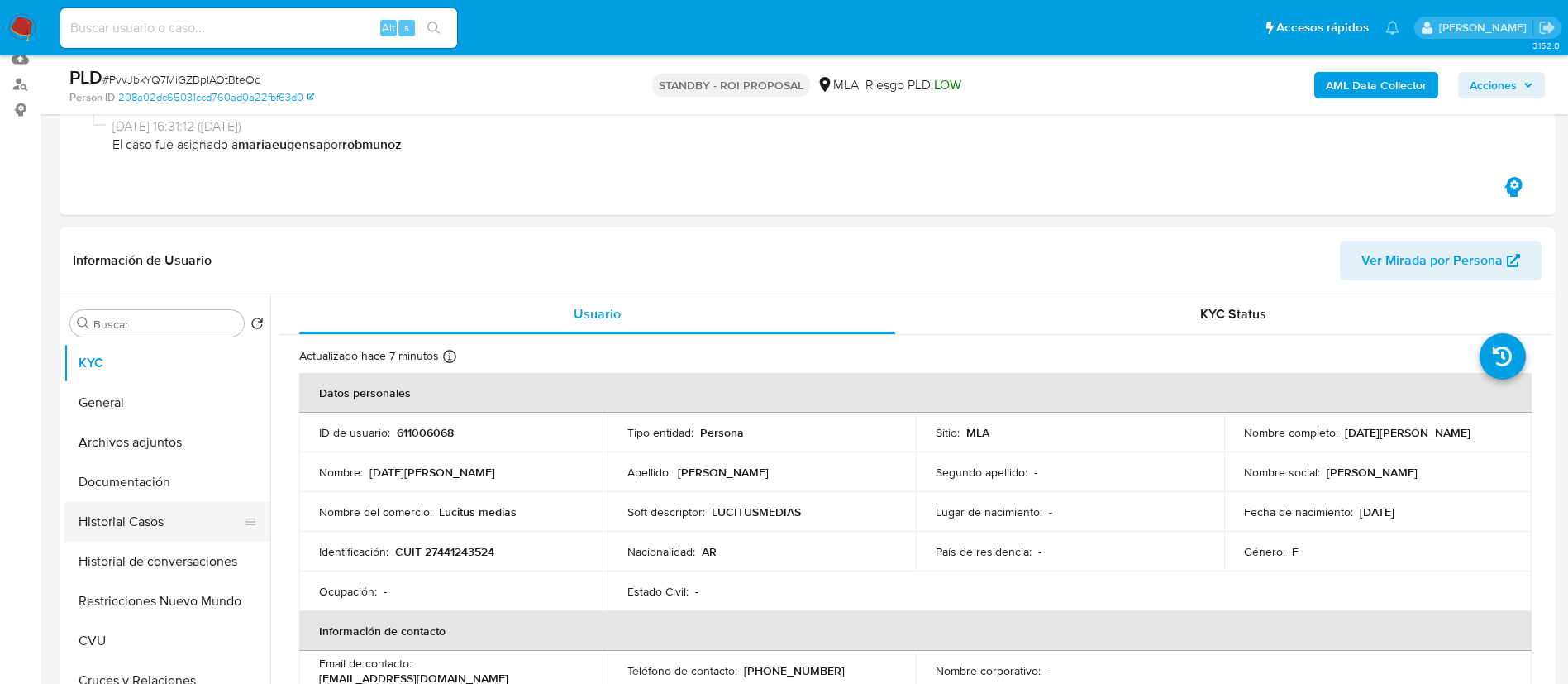
scroll to position [372, 0]
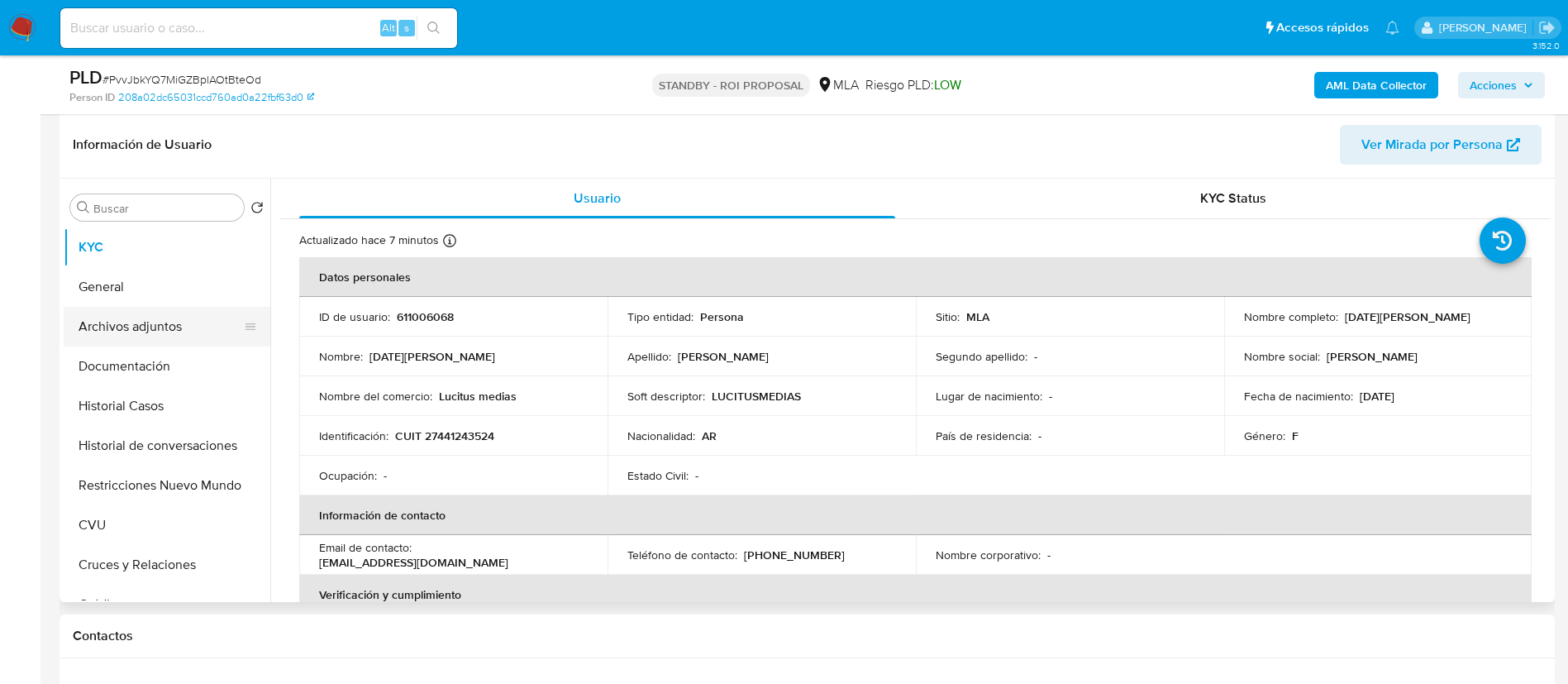
click at [215, 327] on button "Archivos adjuntos" at bounding box center [160, 326] width 193 height 40
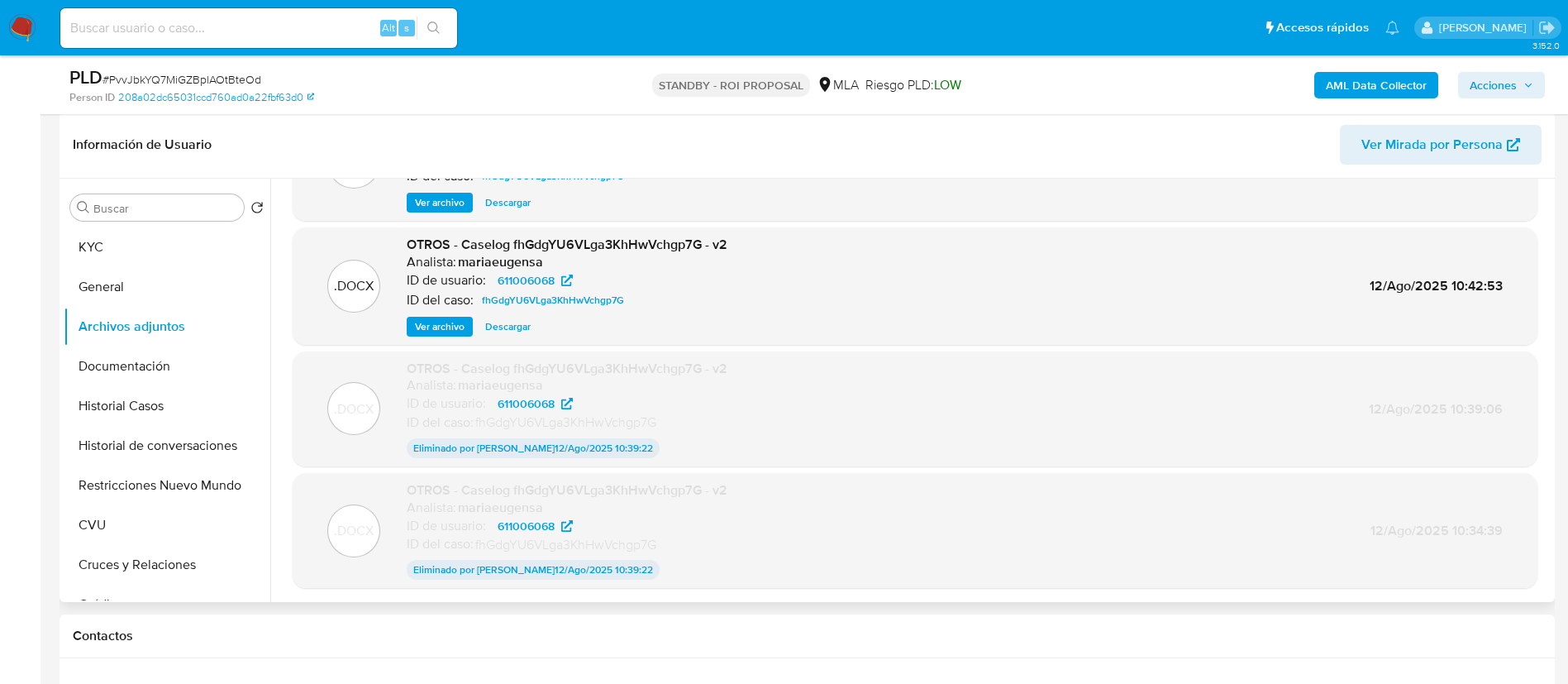
scroll to position [135, 0]
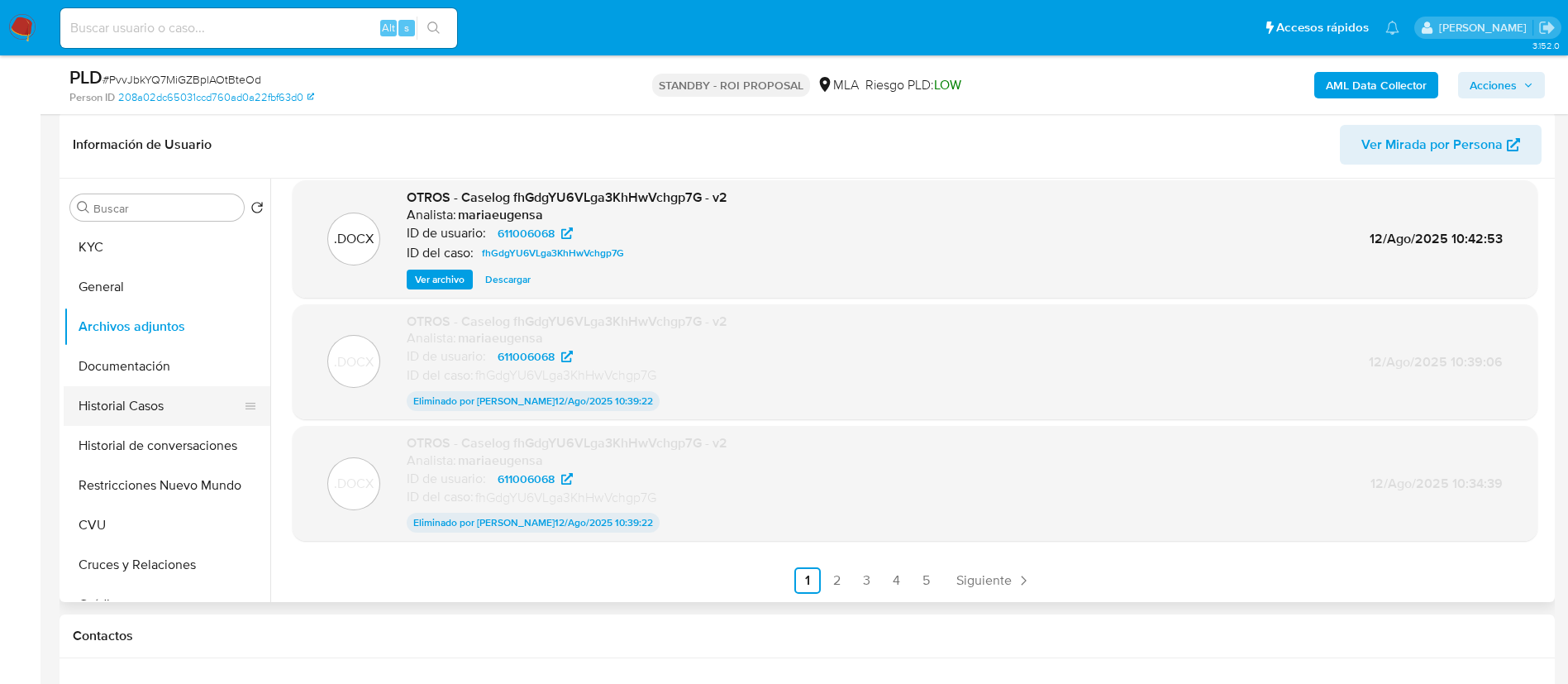
click at [187, 403] on button "Historial Casos" at bounding box center [160, 406] width 193 height 40
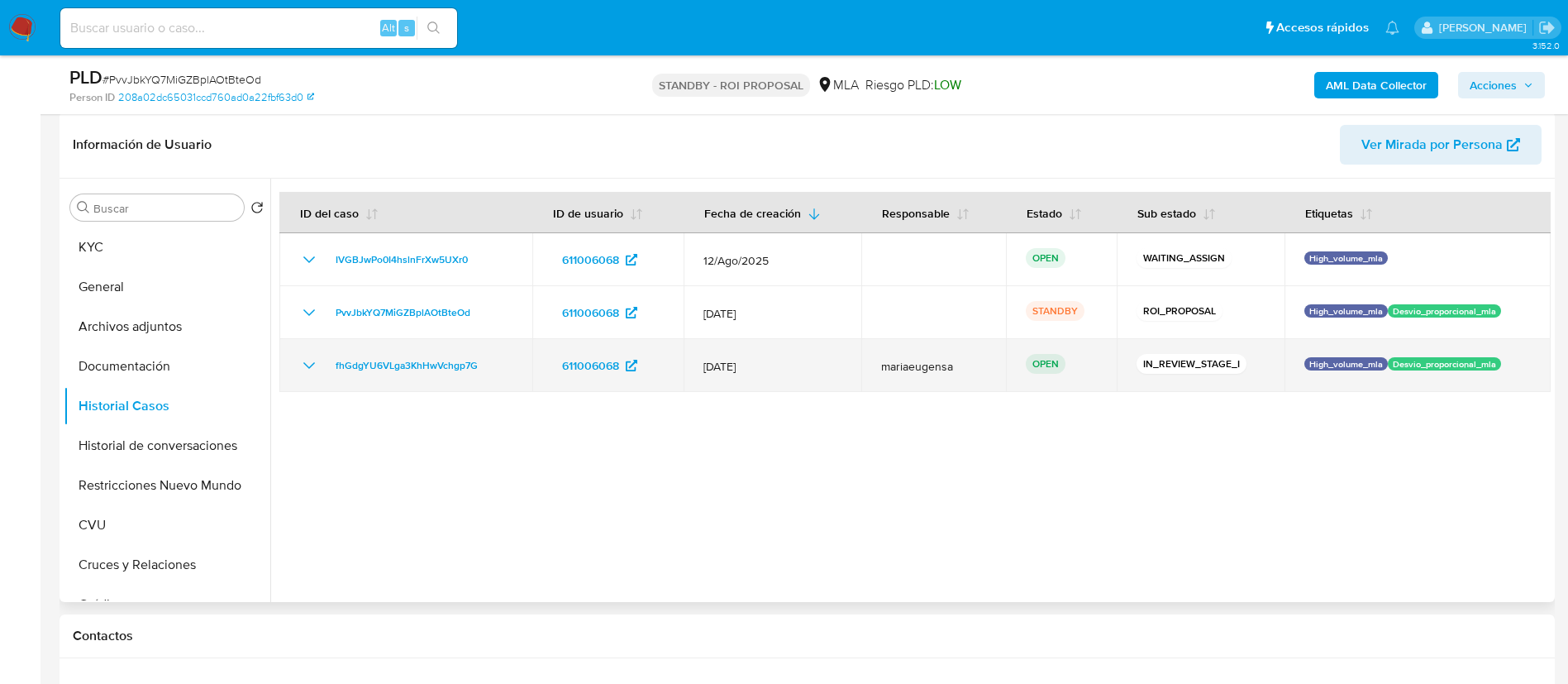
drag, startPoint x: 496, startPoint y: 363, endPoint x: 323, endPoint y: 372, distance: 173.2
click at [323, 372] on div "fhGdgYU6VLga3KhHwVchgp7G" at bounding box center [406, 365] width 213 height 19
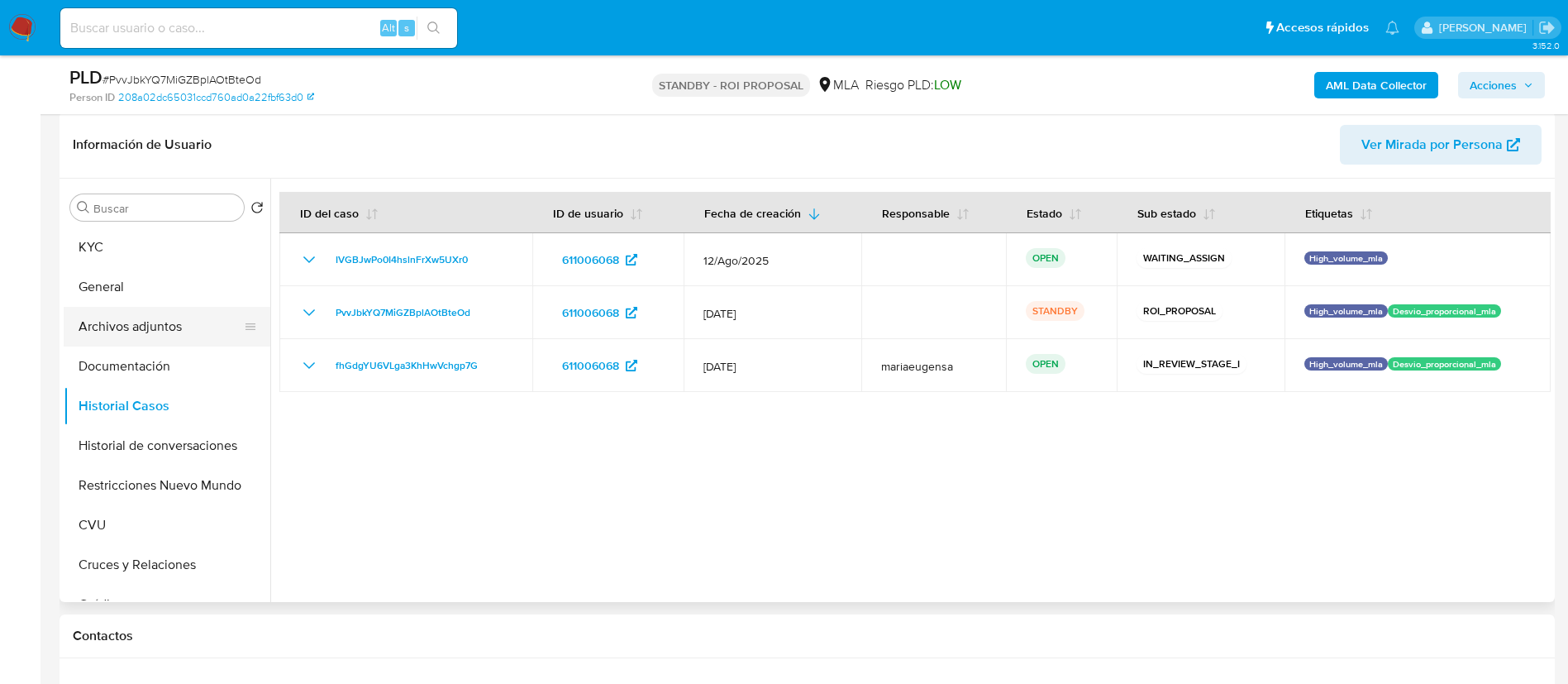
click at [197, 341] on button "Archivos adjuntos" at bounding box center [160, 326] width 193 height 40
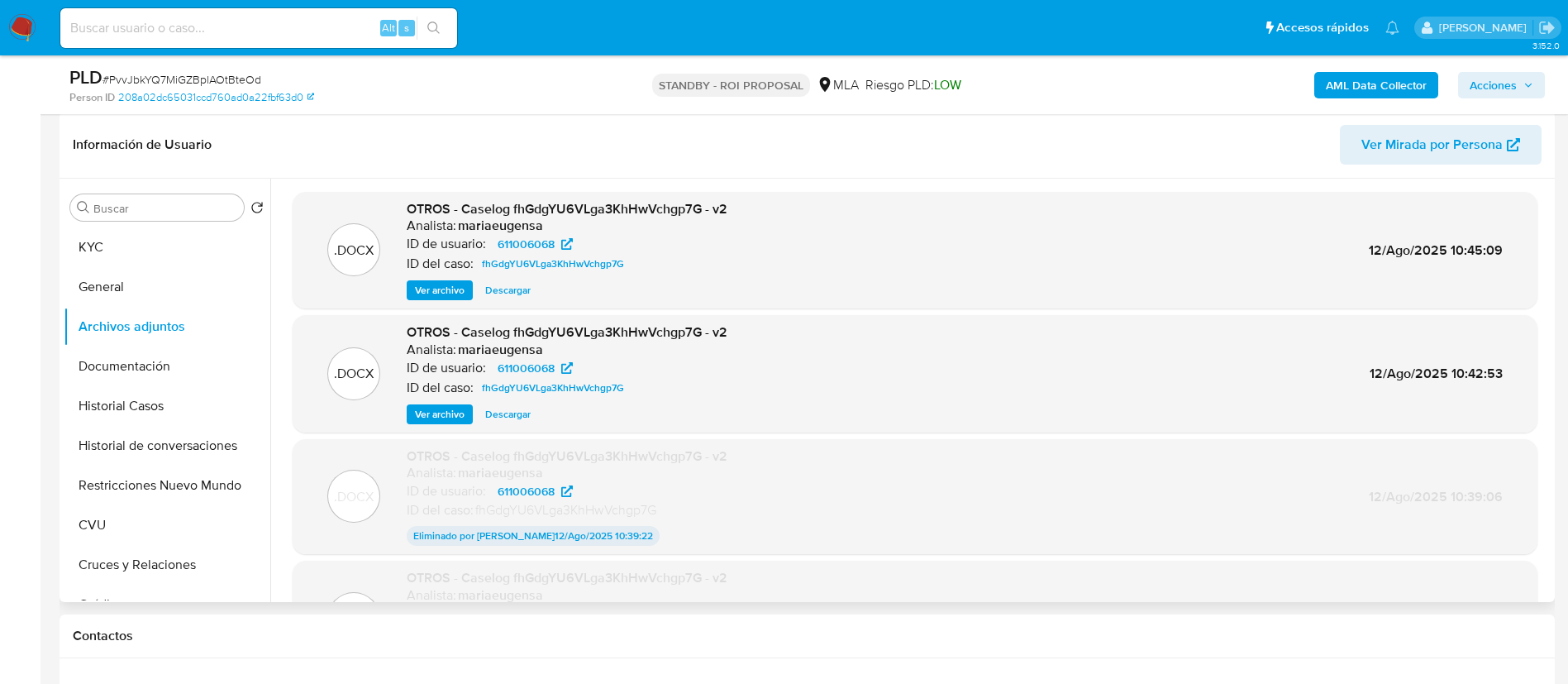
click at [516, 299] on span "Descargar" at bounding box center [507, 290] width 45 height 17
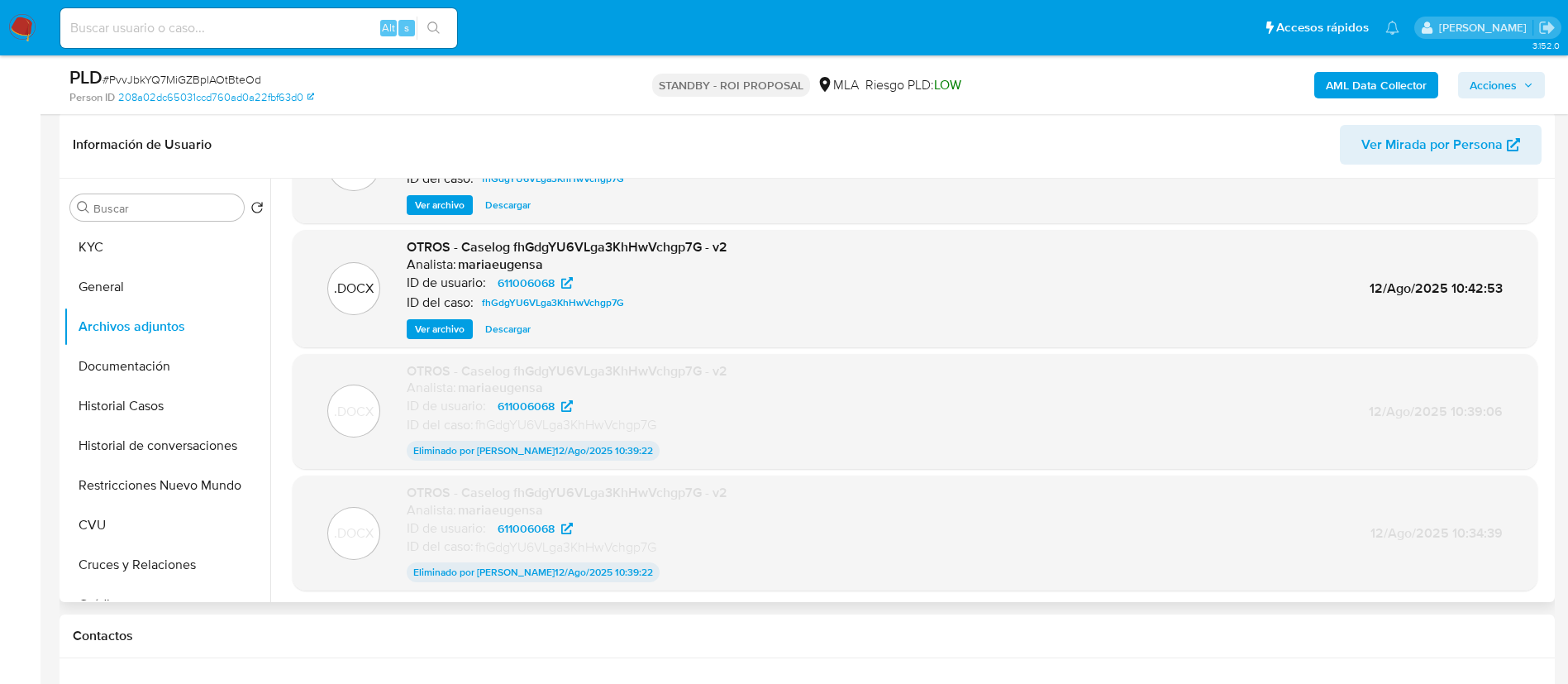
scroll to position [135, 0]
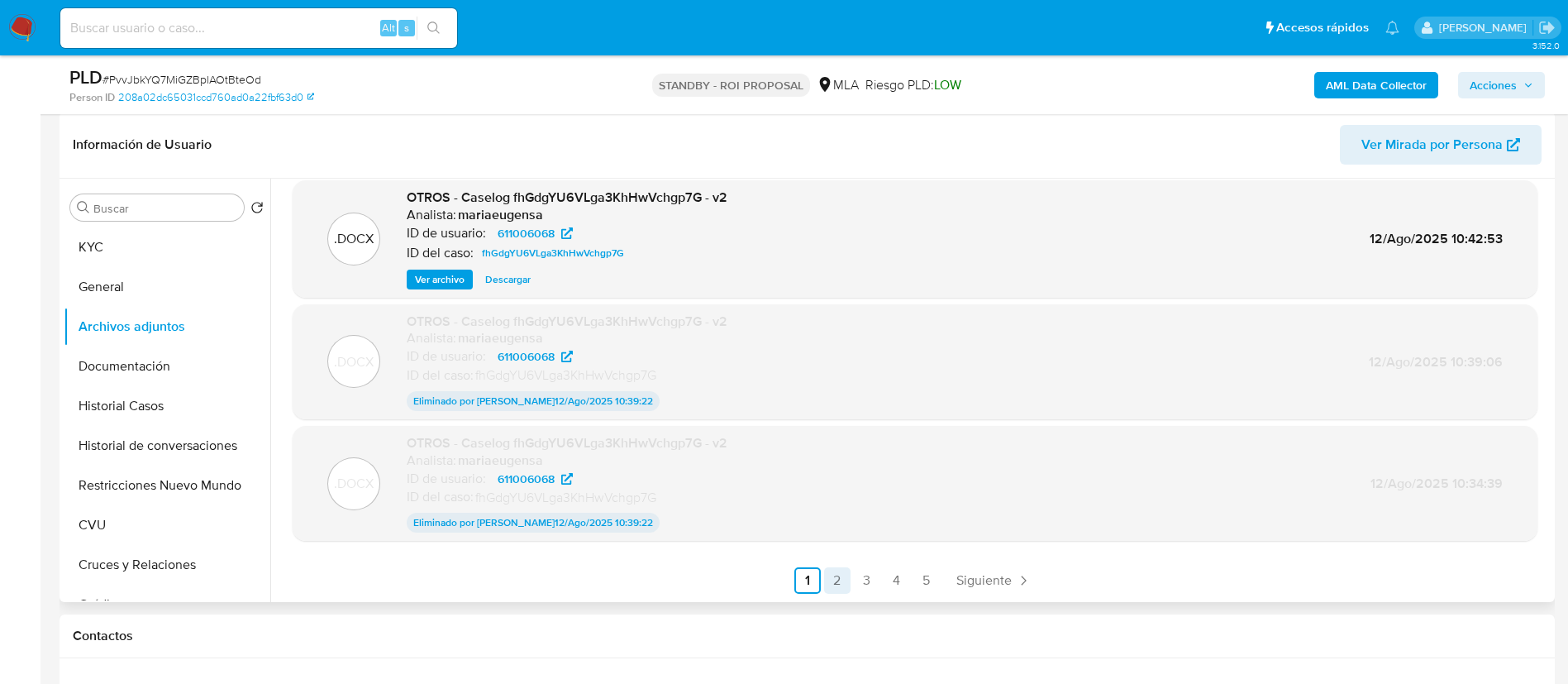
click at [833, 579] on link "2" at bounding box center [837, 580] width 27 height 27
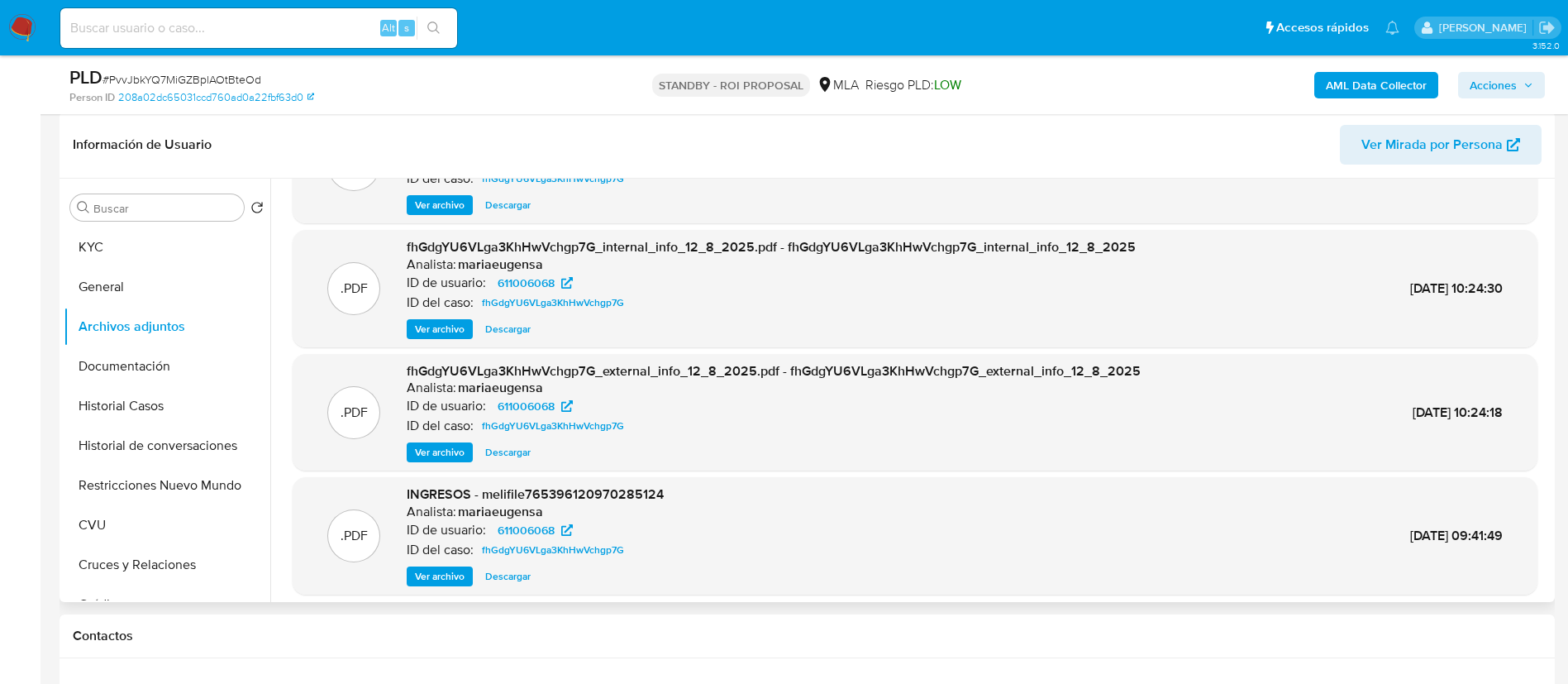
scroll to position [124, 0]
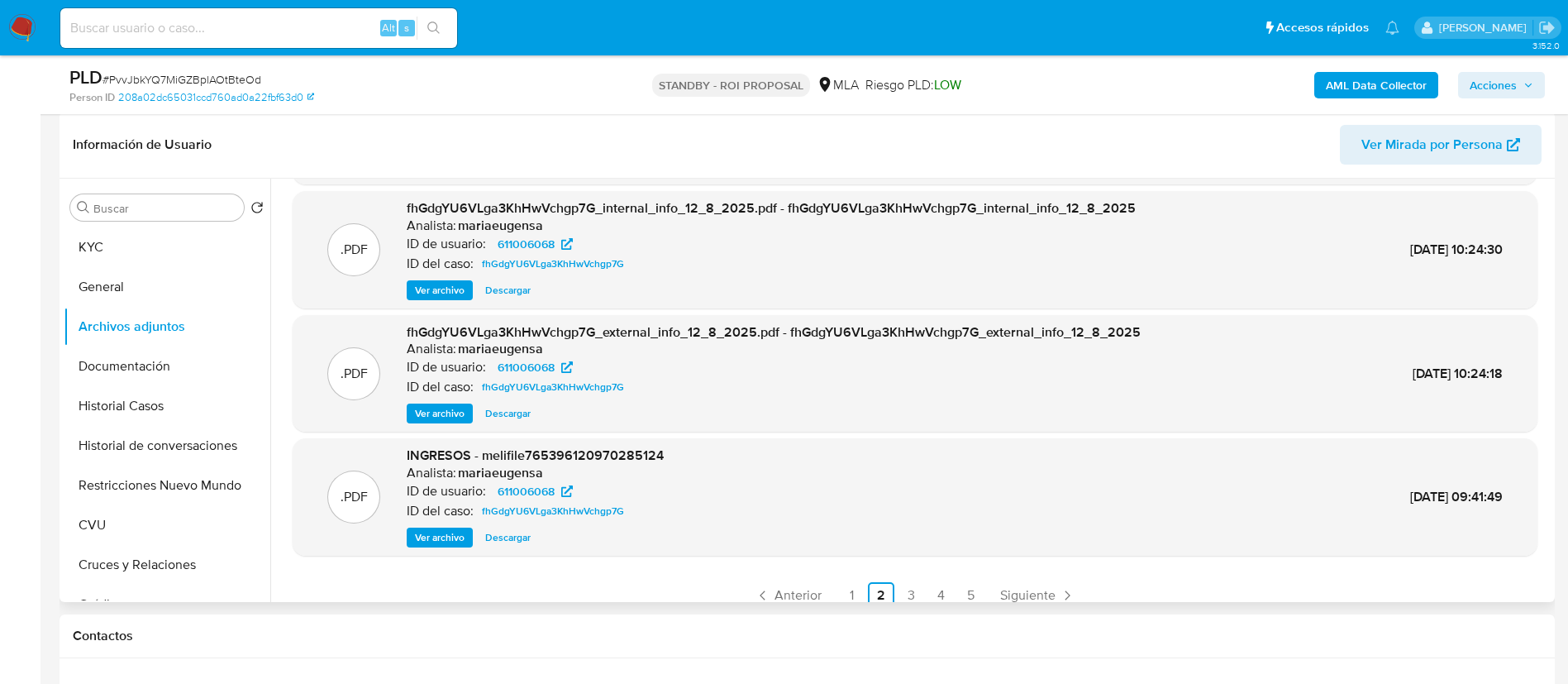
drag, startPoint x: 502, startPoint y: 536, endPoint x: 652, endPoint y: 550, distance: 150.7
click at [502, 536] on span "Descargar" at bounding box center [507, 537] width 45 height 17
click at [910, 597] on link "3" at bounding box center [910, 595] width 27 height 27
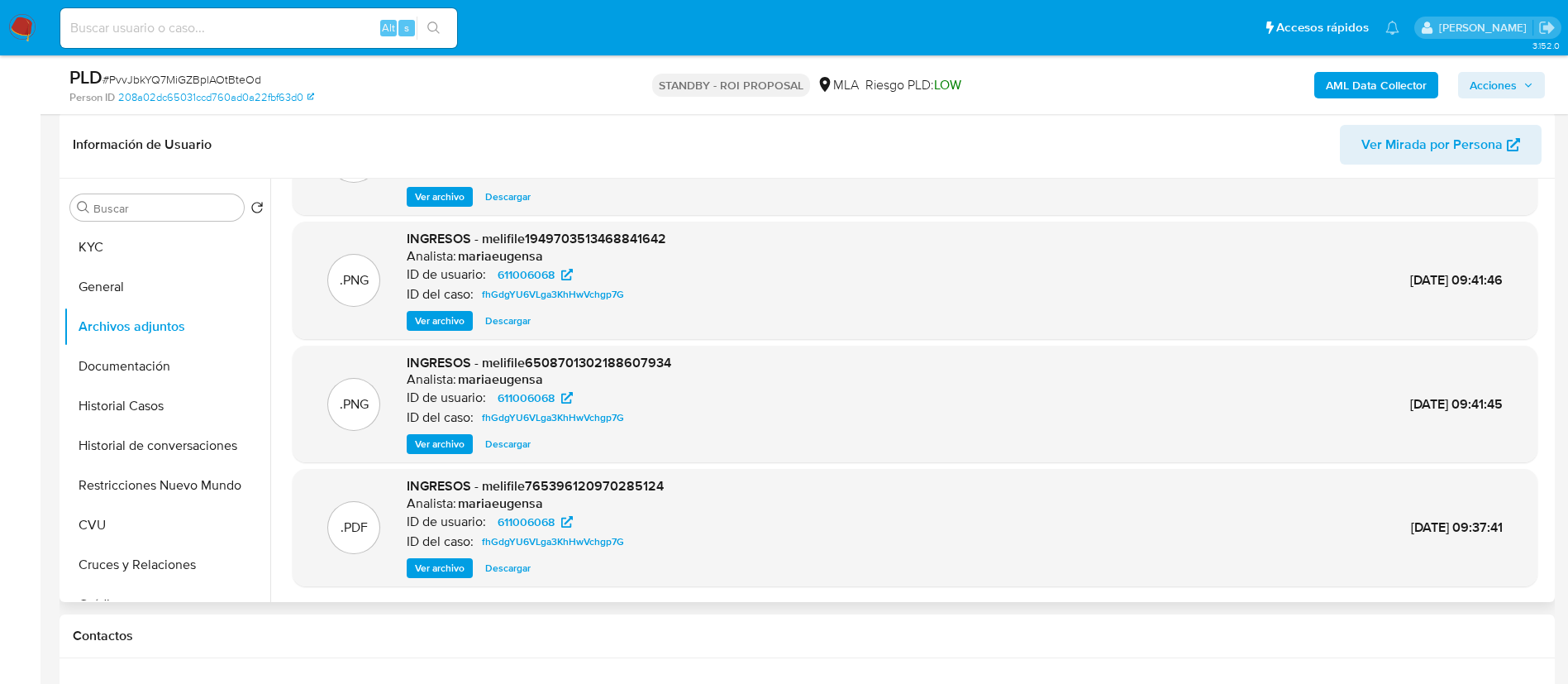
scroll to position [139, 0]
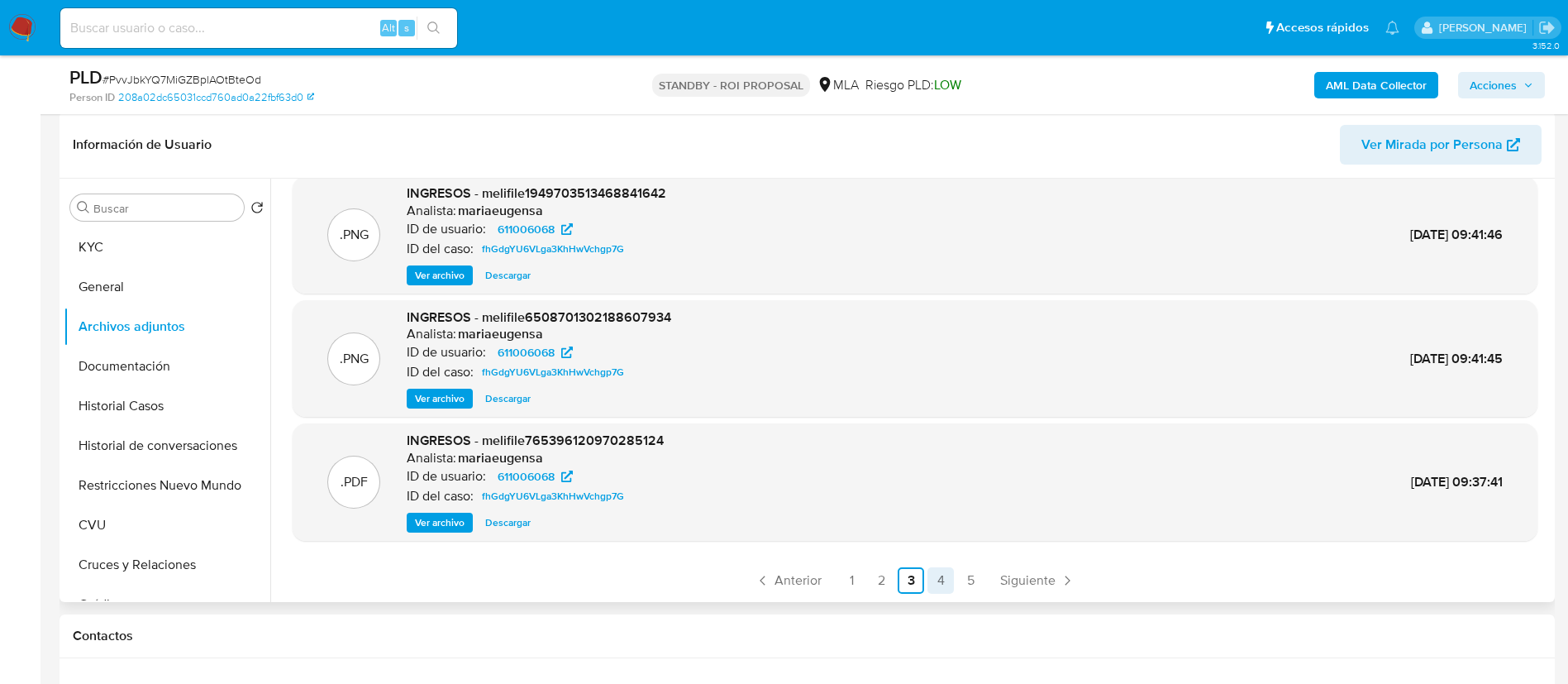
click at [928, 580] on link "4" at bounding box center [940, 580] width 27 height 27
click at [526, 526] on span "Descargar" at bounding box center [507, 522] width 45 height 17
click at [215, 413] on button "Historial Casos" at bounding box center [160, 406] width 193 height 40
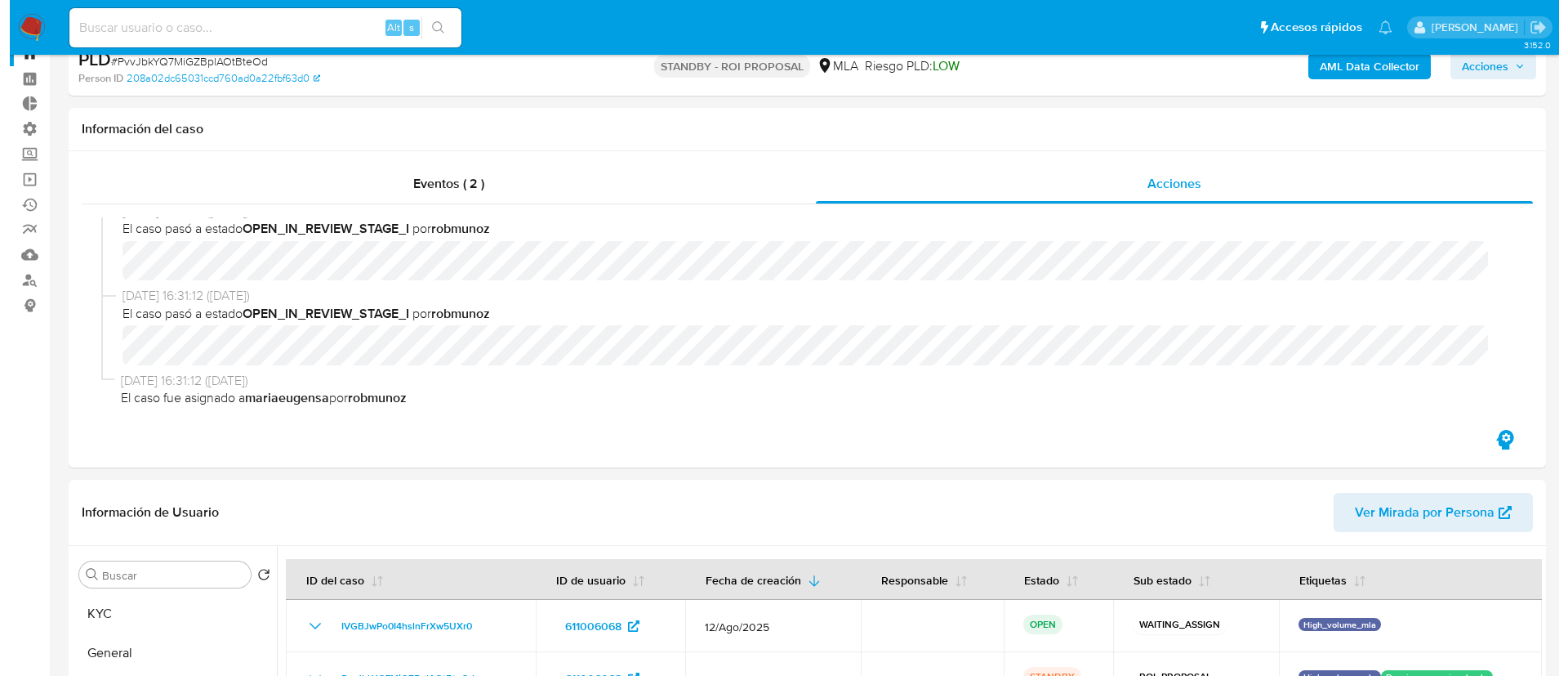
scroll to position [0, 0]
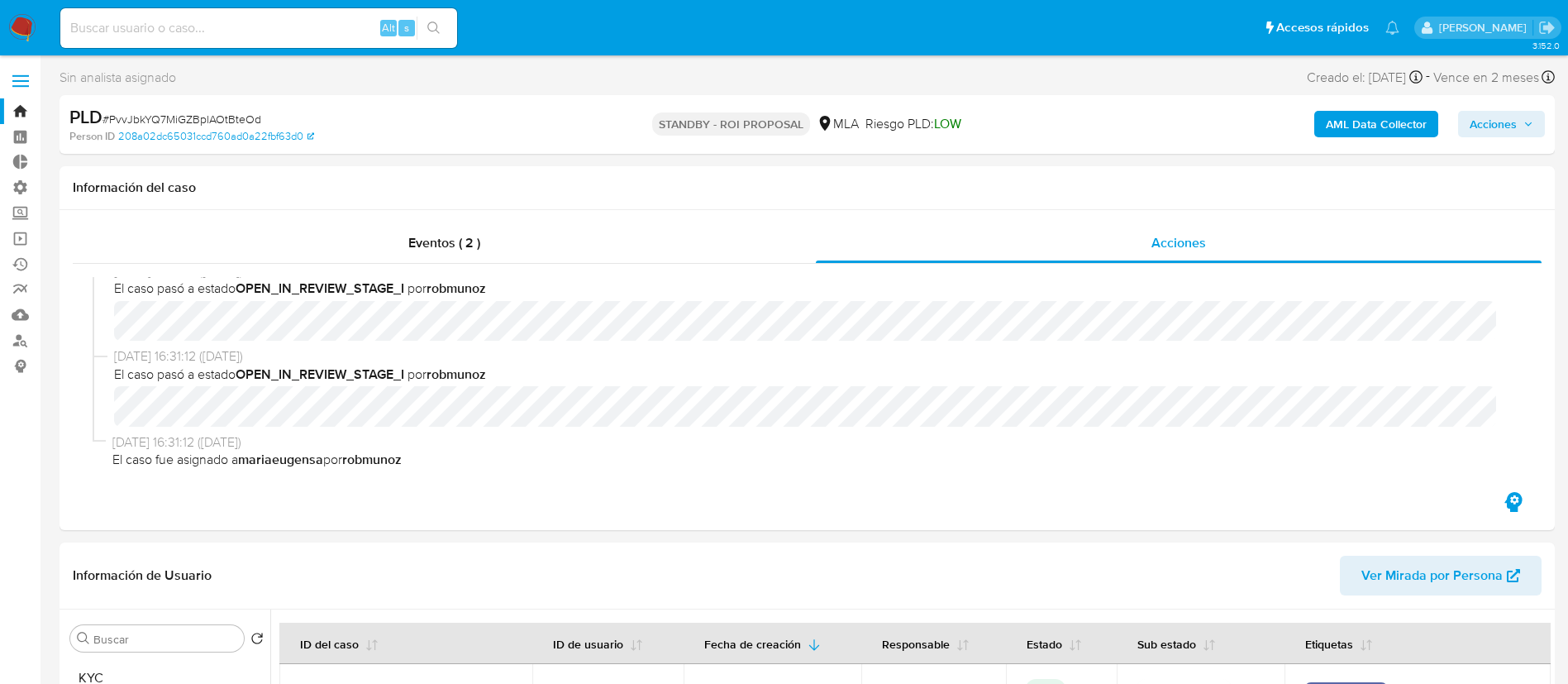
click at [1351, 123] on b "AML Data Collector" at bounding box center [1376, 124] width 101 height 27
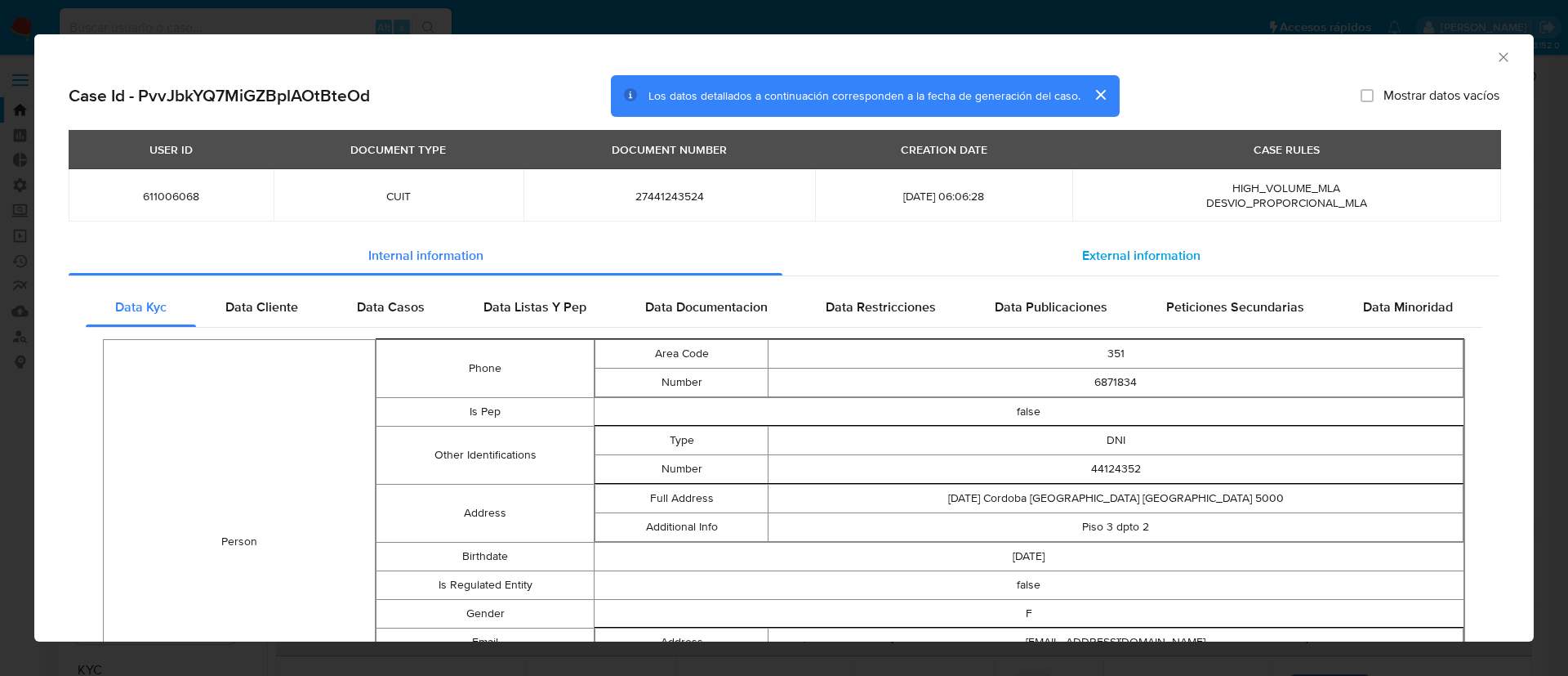
click at [1143, 254] on span "External information" at bounding box center [1142, 255] width 119 height 19
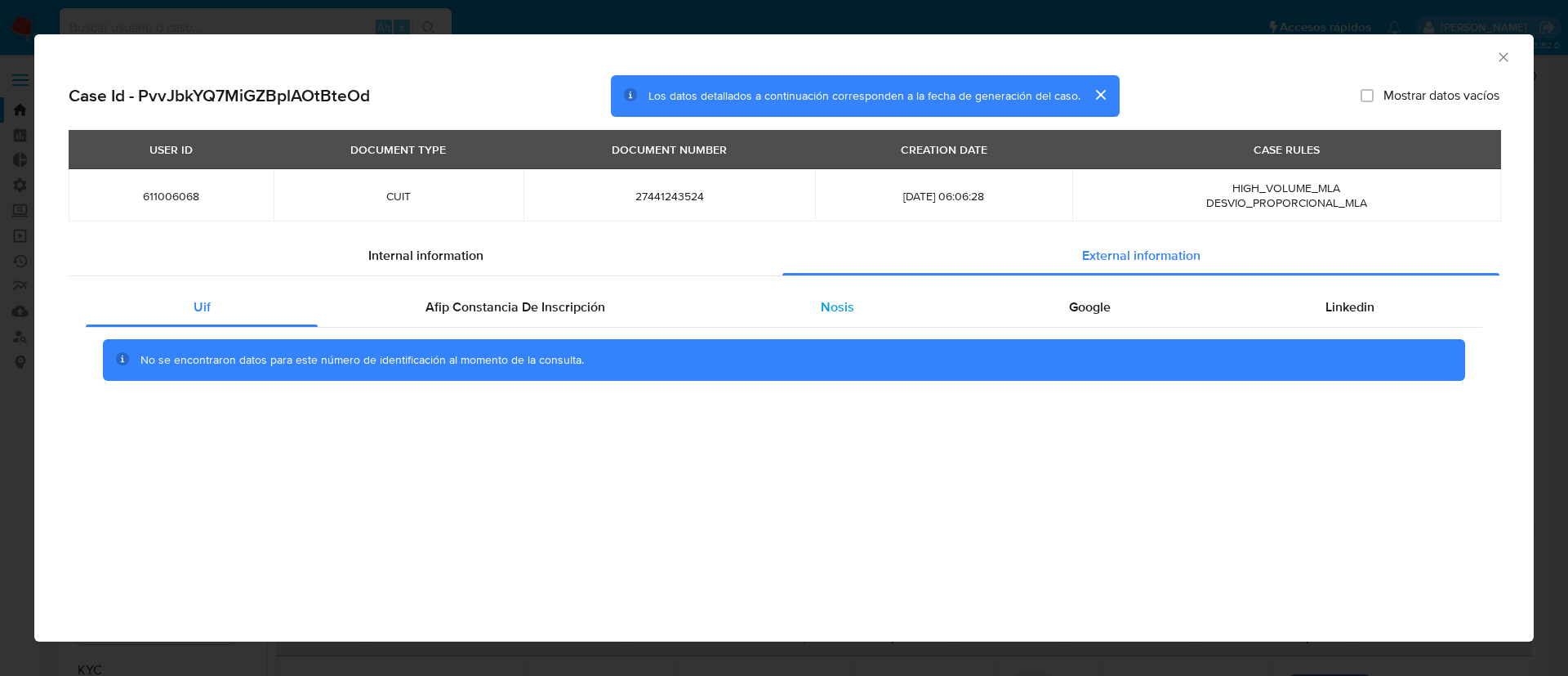
click at [907, 313] on div "Nosis" at bounding box center [837, 307] width 248 height 39
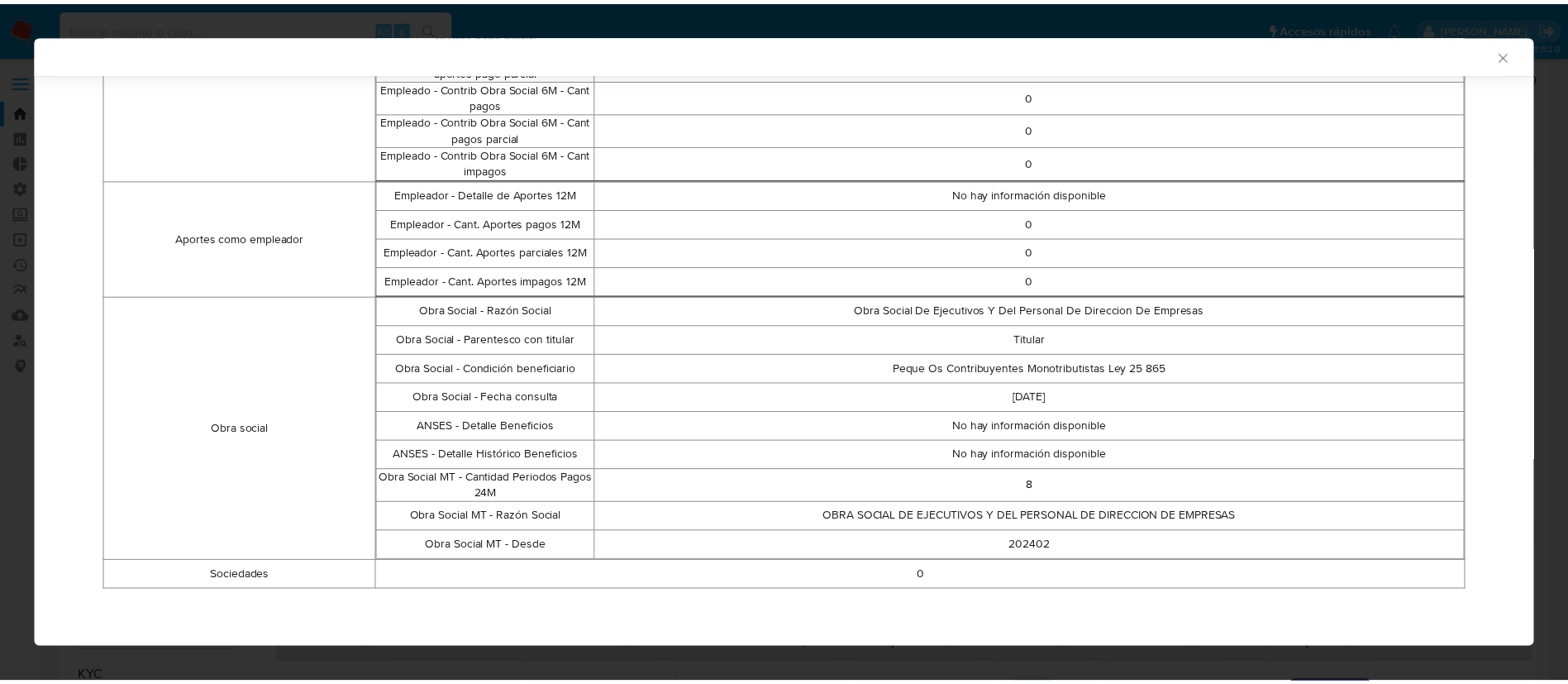
scroll to position [64, 0]
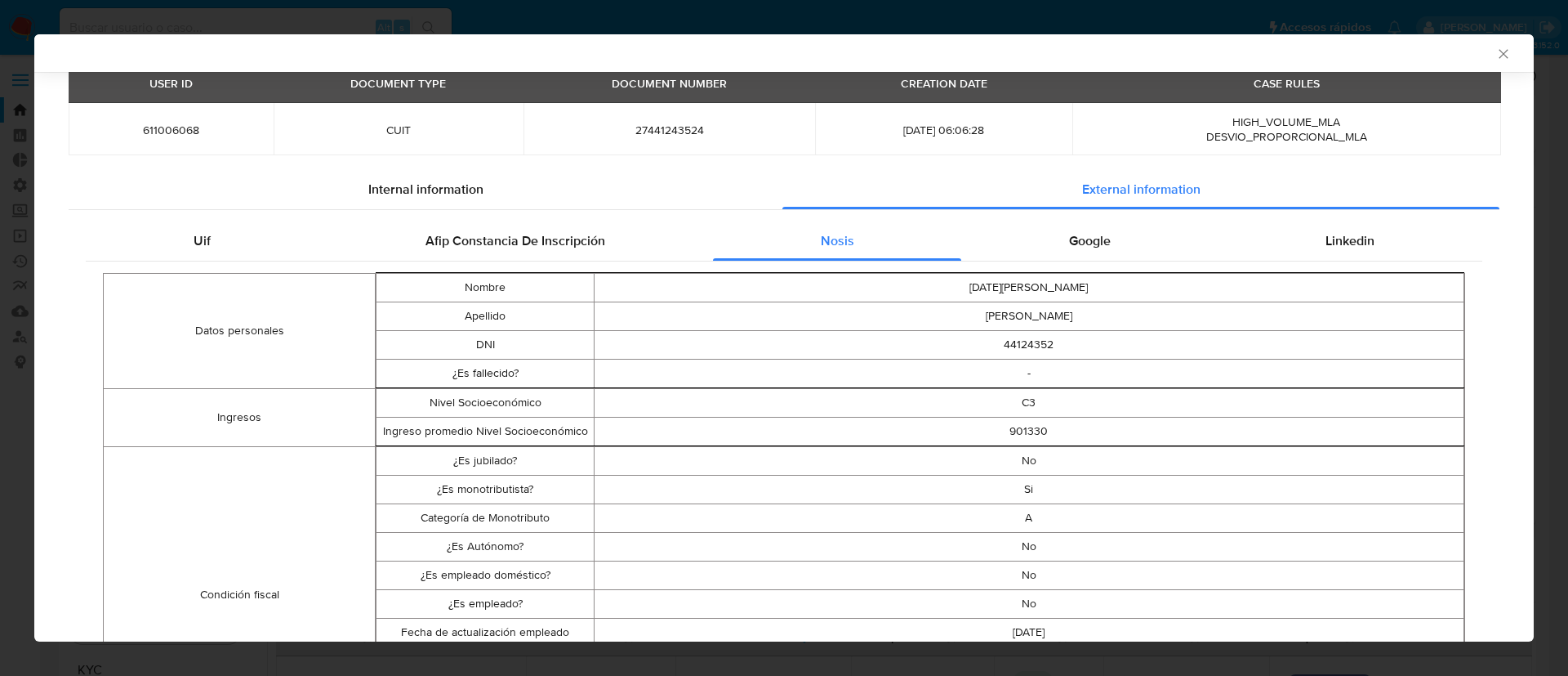
click at [1496, 55] on icon "Cerrar ventana" at bounding box center [1504, 54] width 16 height 16
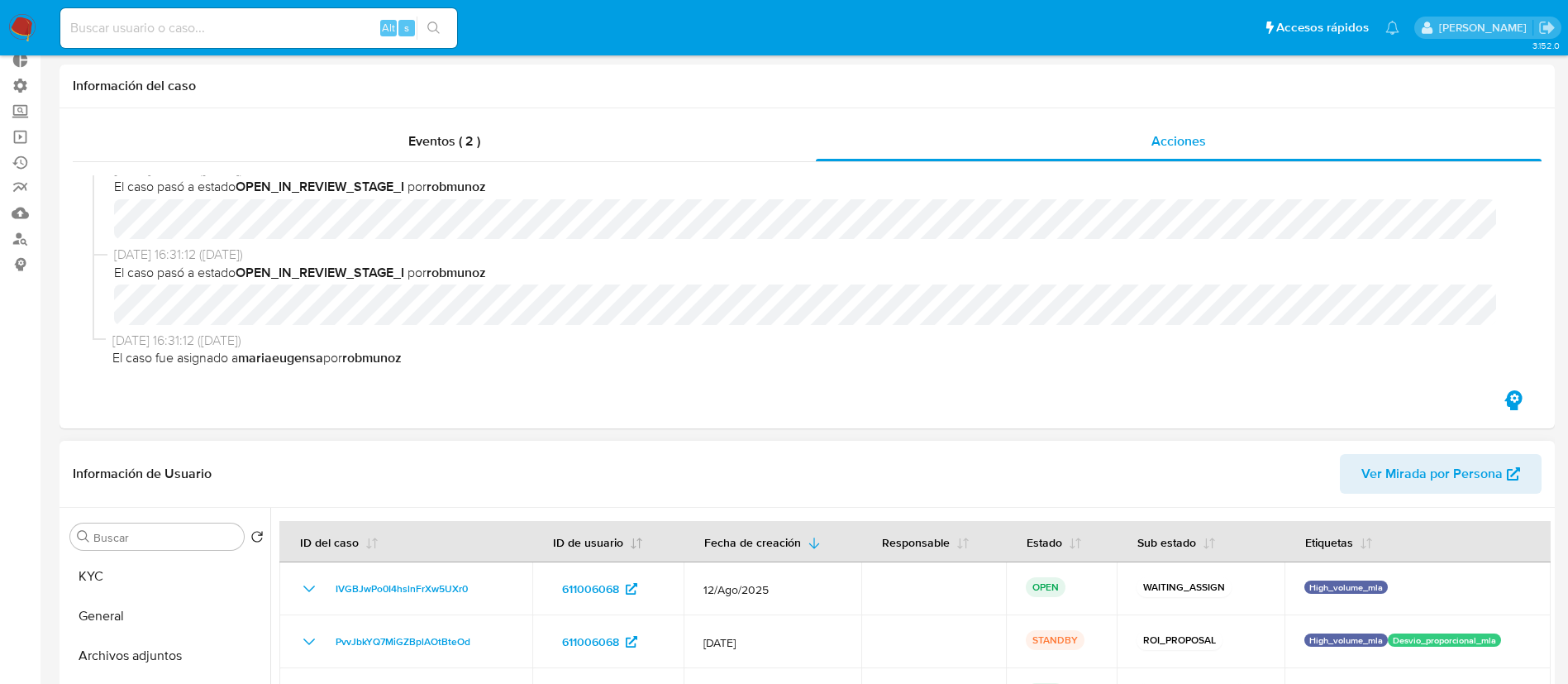
scroll to position [372, 0]
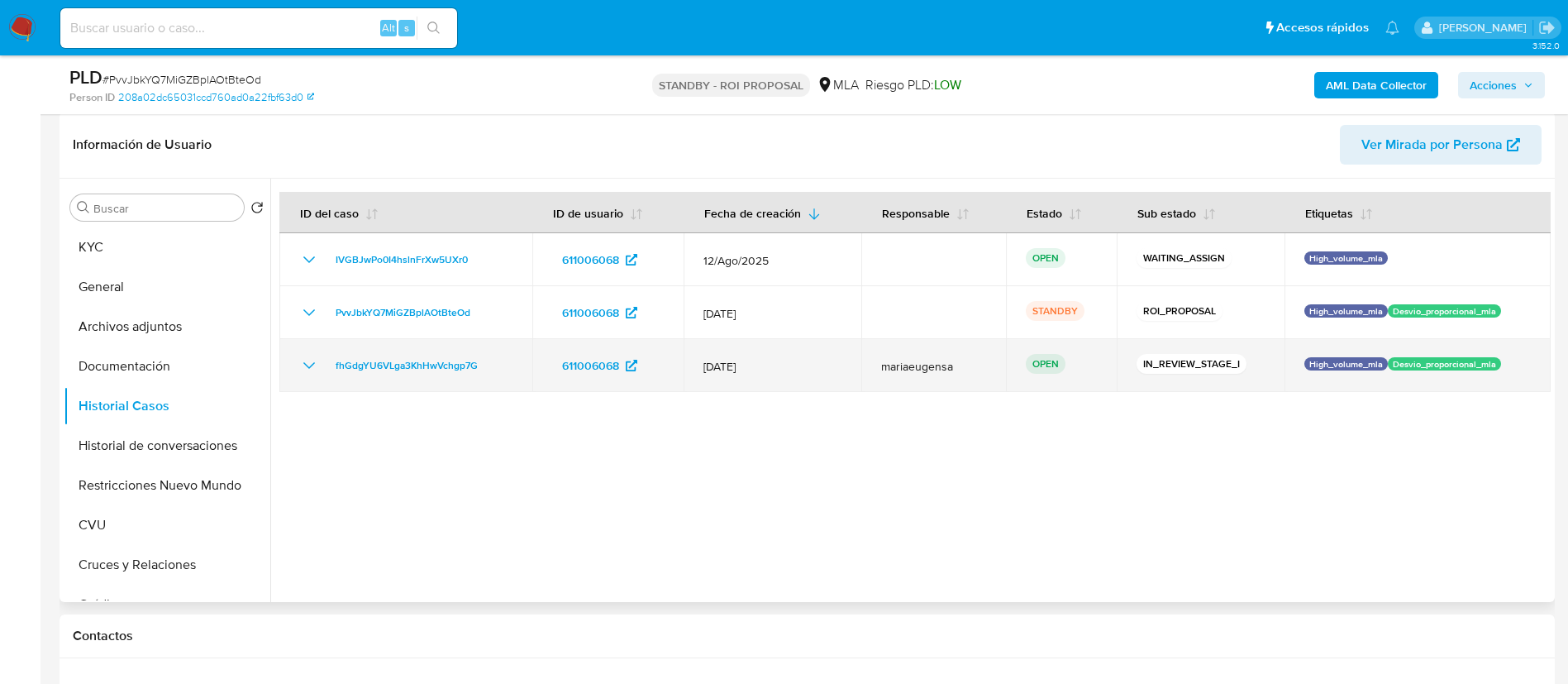
drag, startPoint x: 434, startPoint y: 361, endPoint x: 320, endPoint y: 359, distance: 114.0
click at [320, 359] on div "fhGdgYU6VLga3KhHwVchgp7G" at bounding box center [406, 365] width 213 height 19
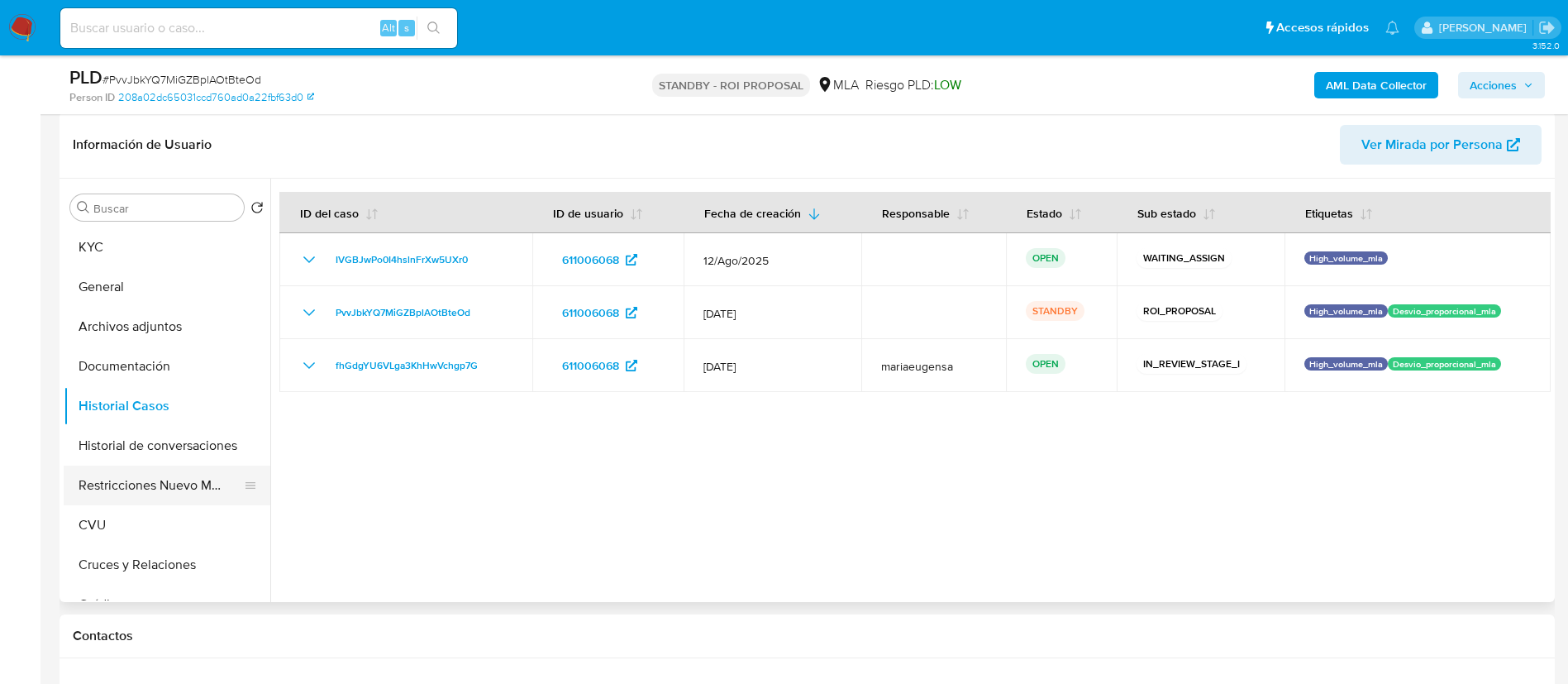
click at [177, 477] on button "Restricciones Nuevo Mundo" at bounding box center [160, 485] width 193 height 40
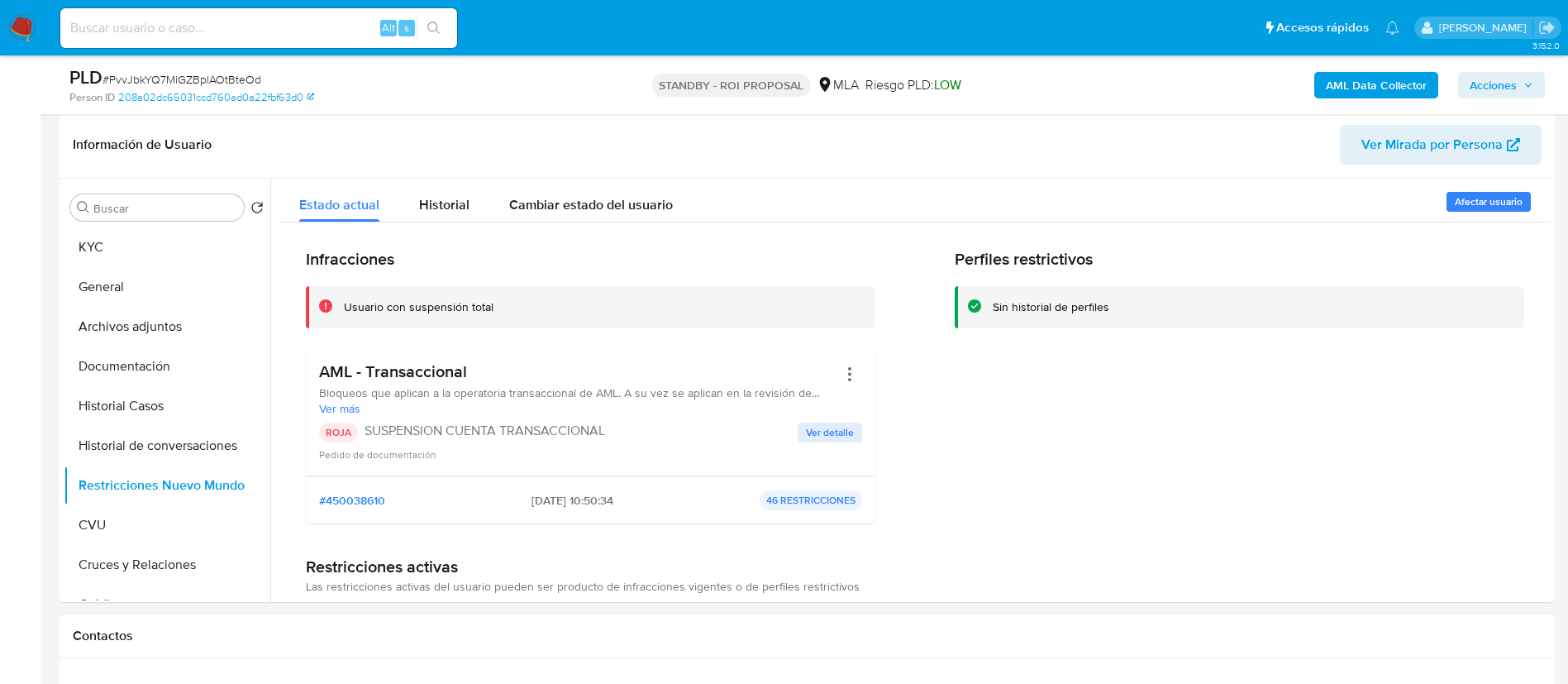
click at [340, 20] on input at bounding box center [258, 28] width 396 height 21
paste input "fhGdgYU6VLga3KhHwVchgp7G"
type input "fhGdgYU6VLga3KhHwVchgp7G"
click at [440, 28] on icon "search-icon" at bounding box center [433, 28] width 13 height 13
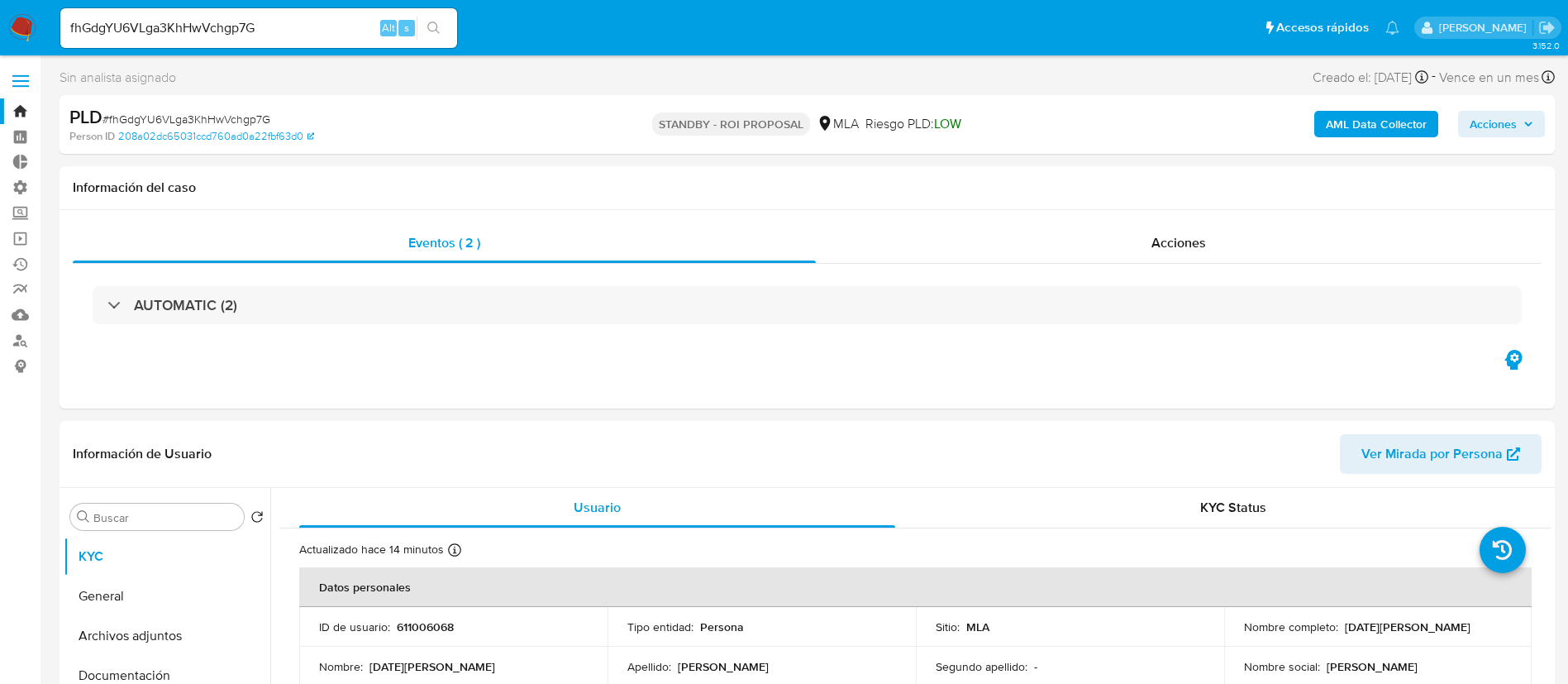
select select "10"
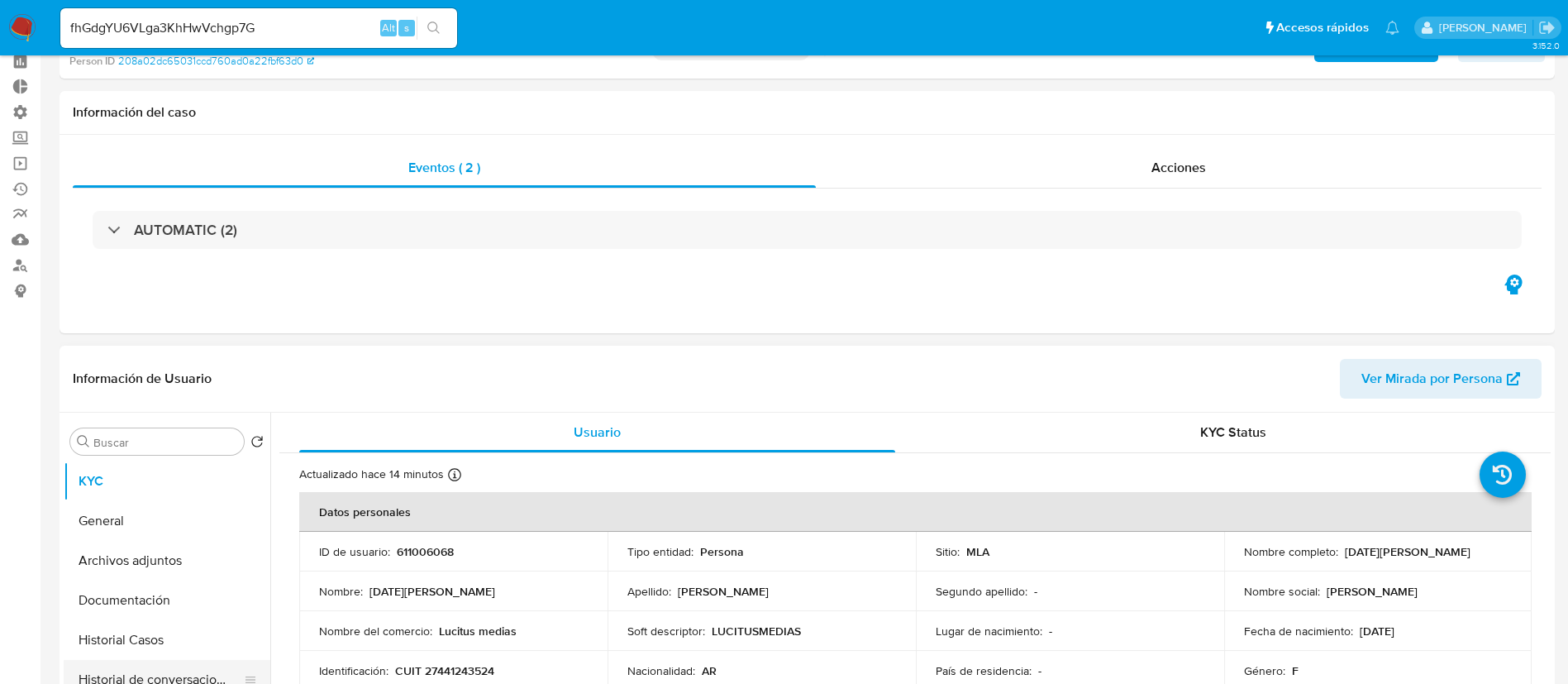
scroll to position [248, 0]
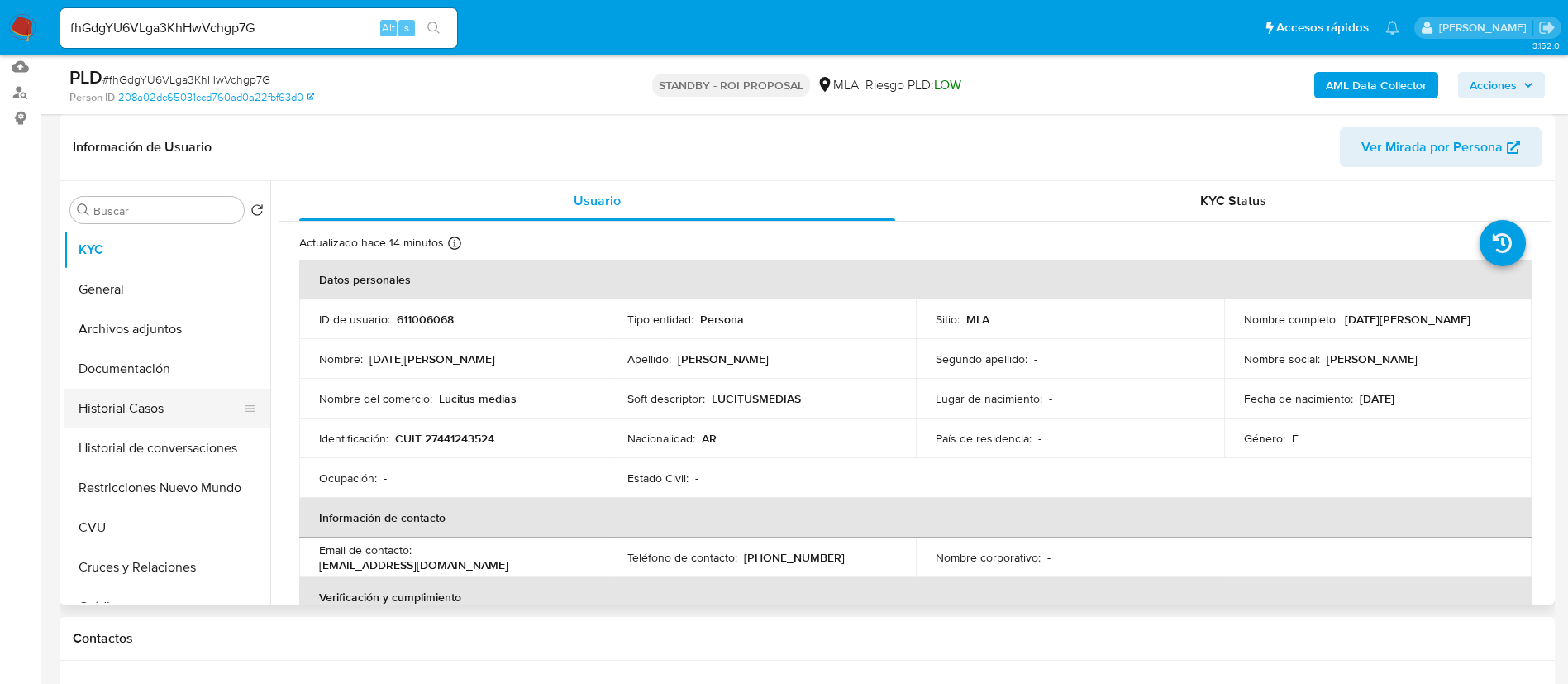
click at [179, 408] on button "Historial Casos" at bounding box center [160, 408] width 193 height 40
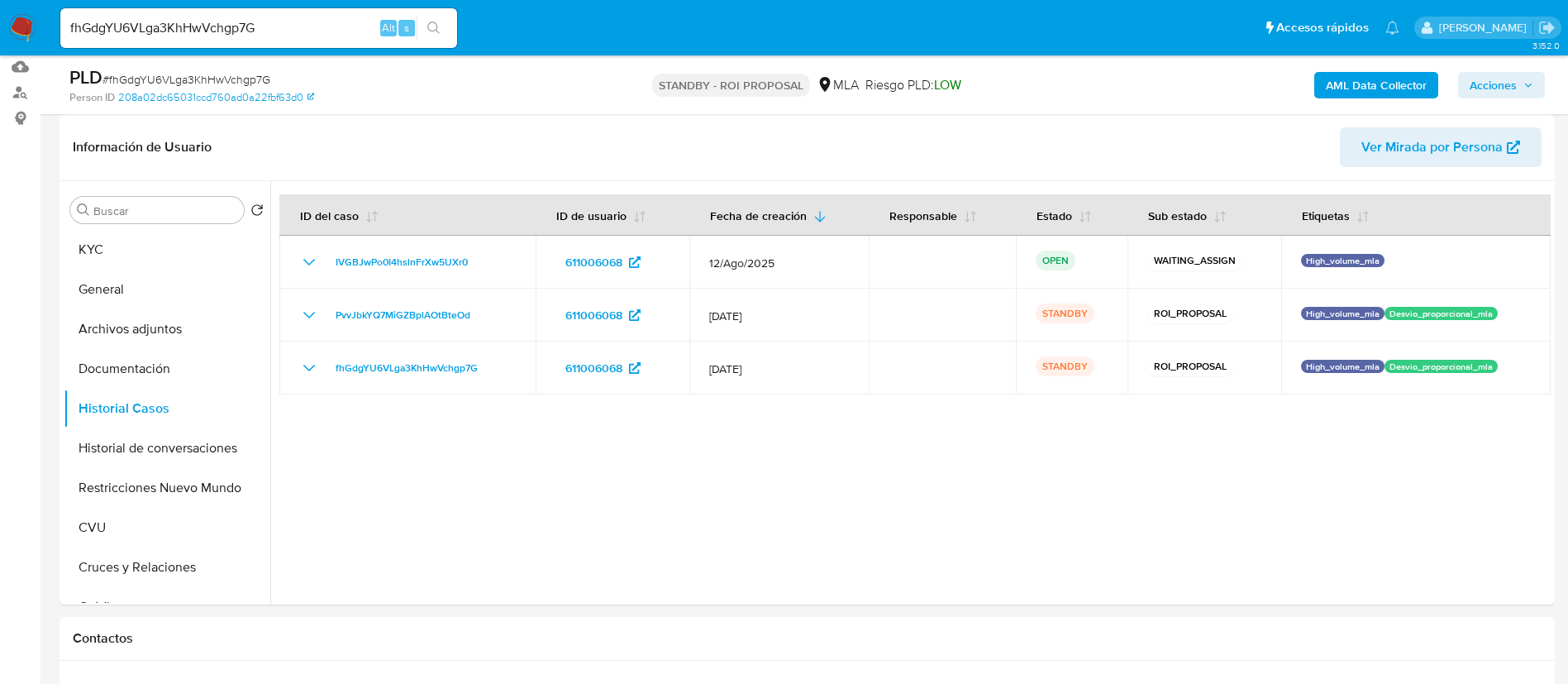
click at [306, 29] on input "fhGdgYU6VLga3KhHwVchgp7G" at bounding box center [258, 28] width 396 height 21
paste input "658qhAuJQmugdggQW9qw1wia"
type input "658qhAuJQmugdggQW9qw1wia"
click at [433, 36] on button "search-icon" at bounding box center [433, 28] width 34 height 23
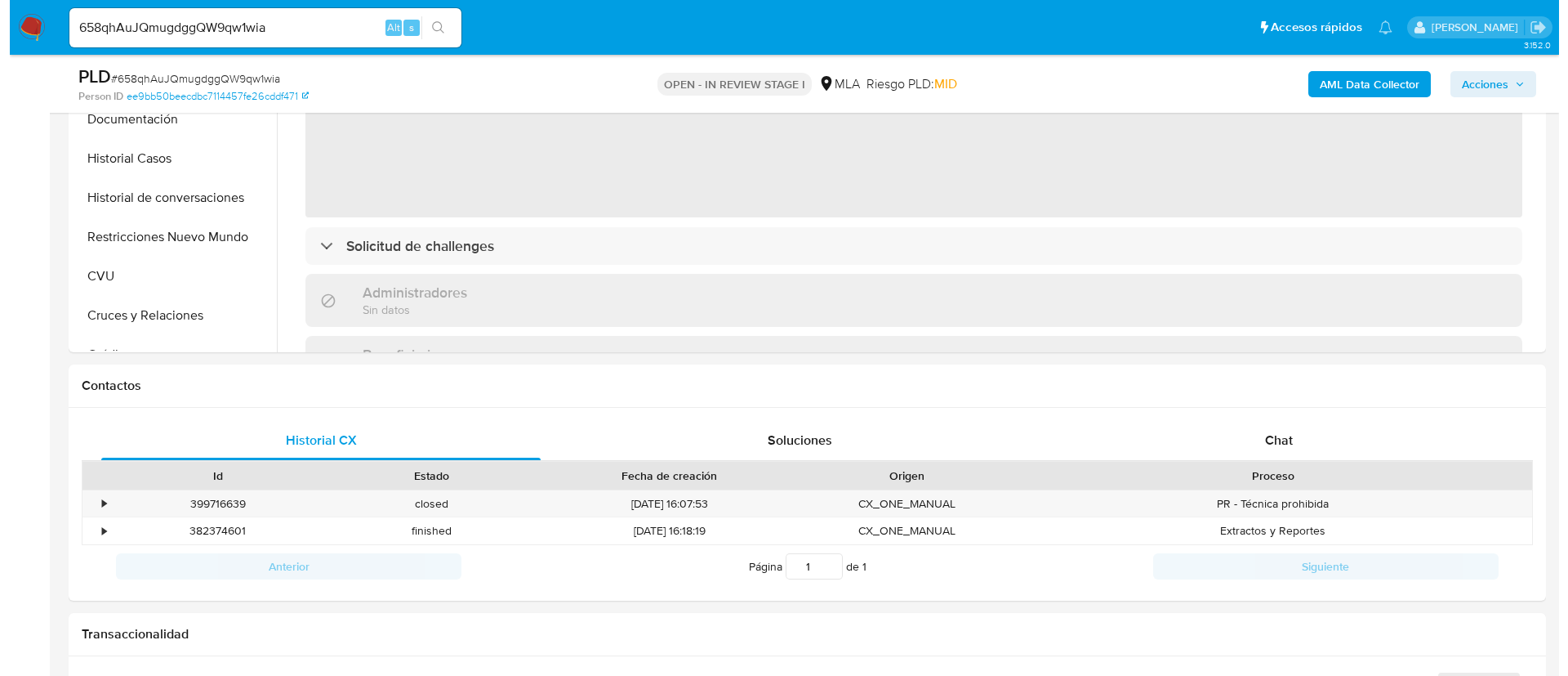
scroll to position [245, 0]
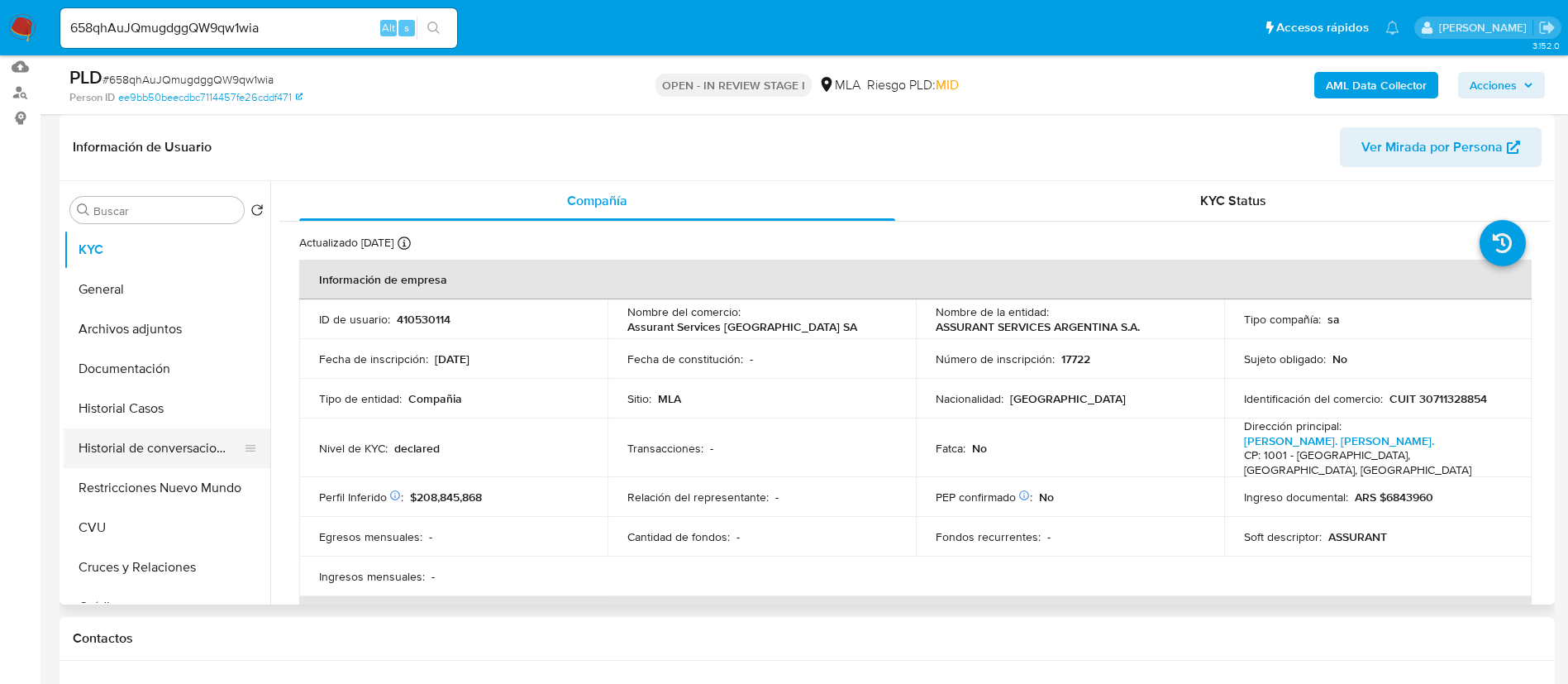
click at [186, 455] on button "Historial de conversaciones" at bounding box center [160, 447] width 193 height 40
select select "10"
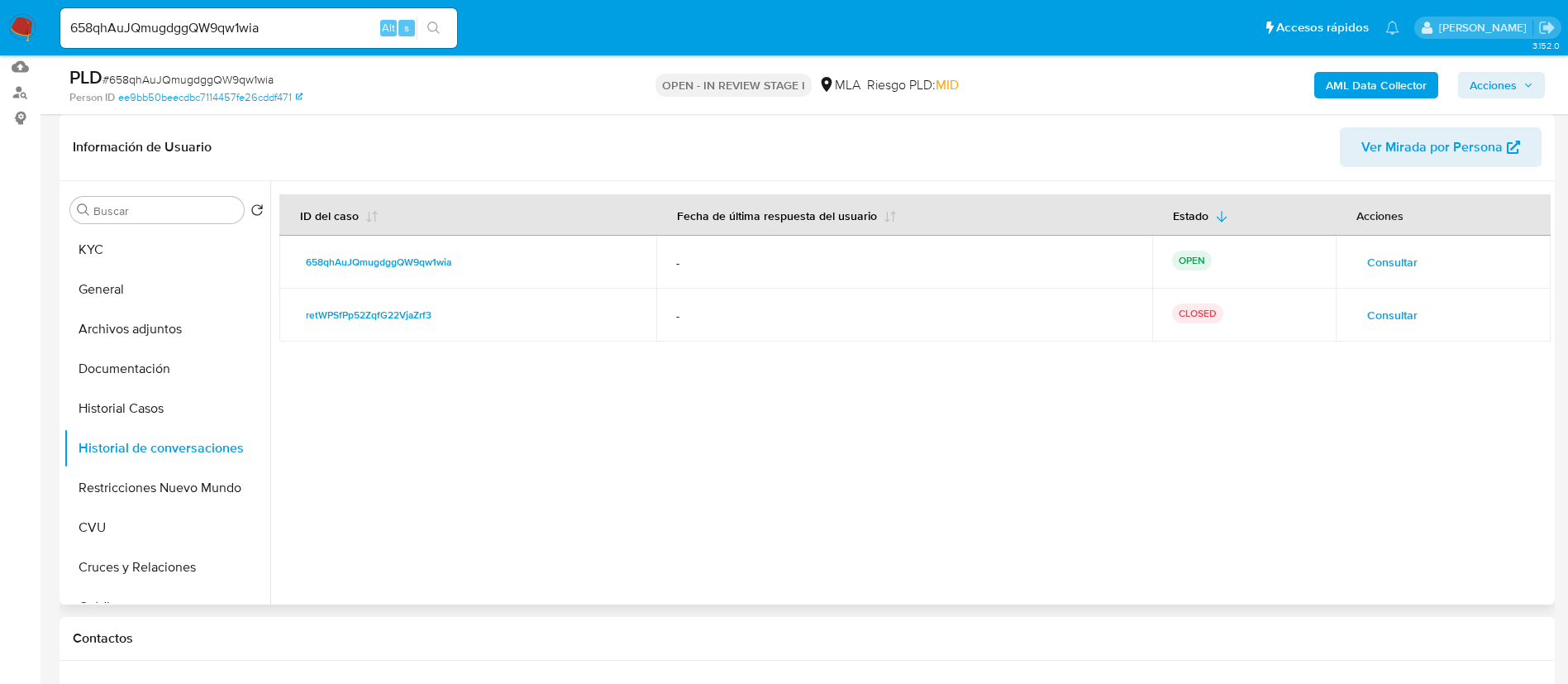
click at [1370, 262] on span "Consultar" at bounding box center [1392, 262] width 51 height 23
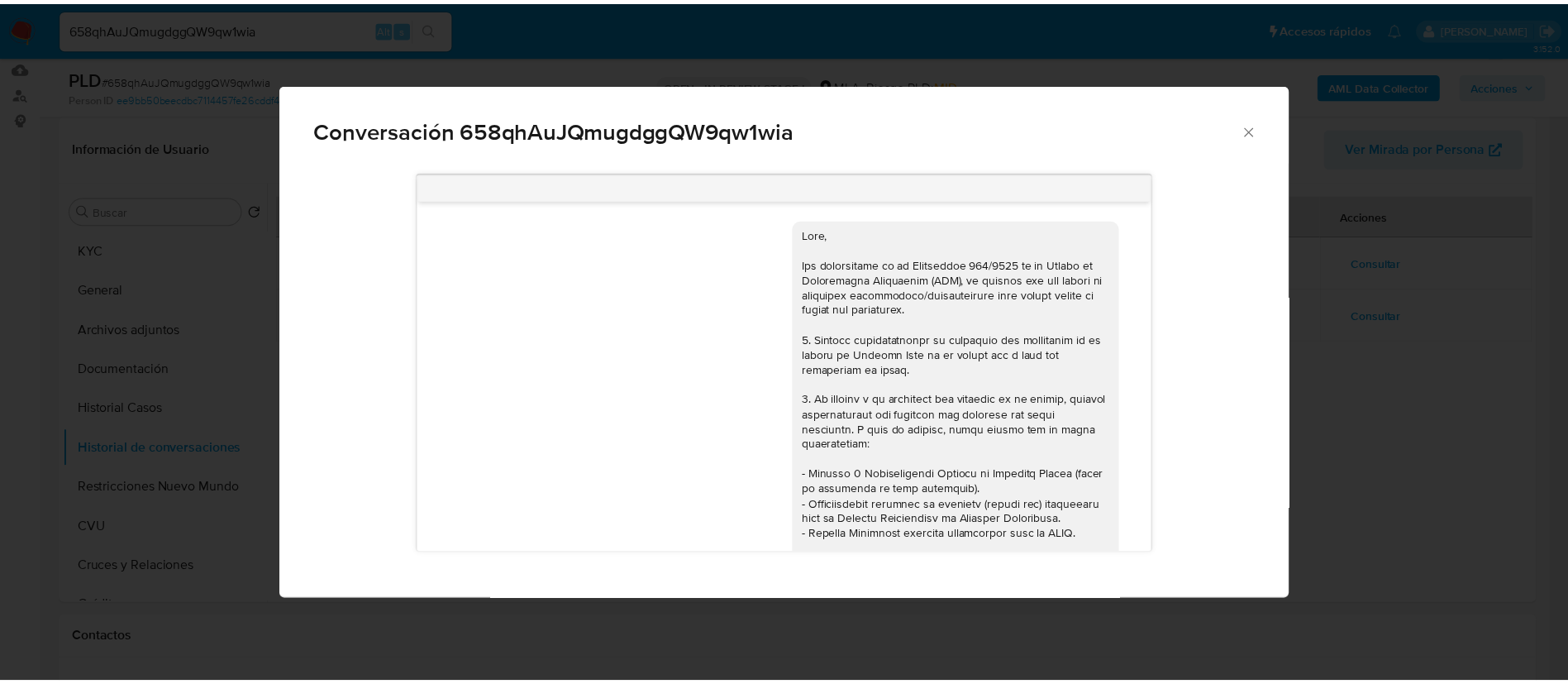
scroll to position [3267, 0]
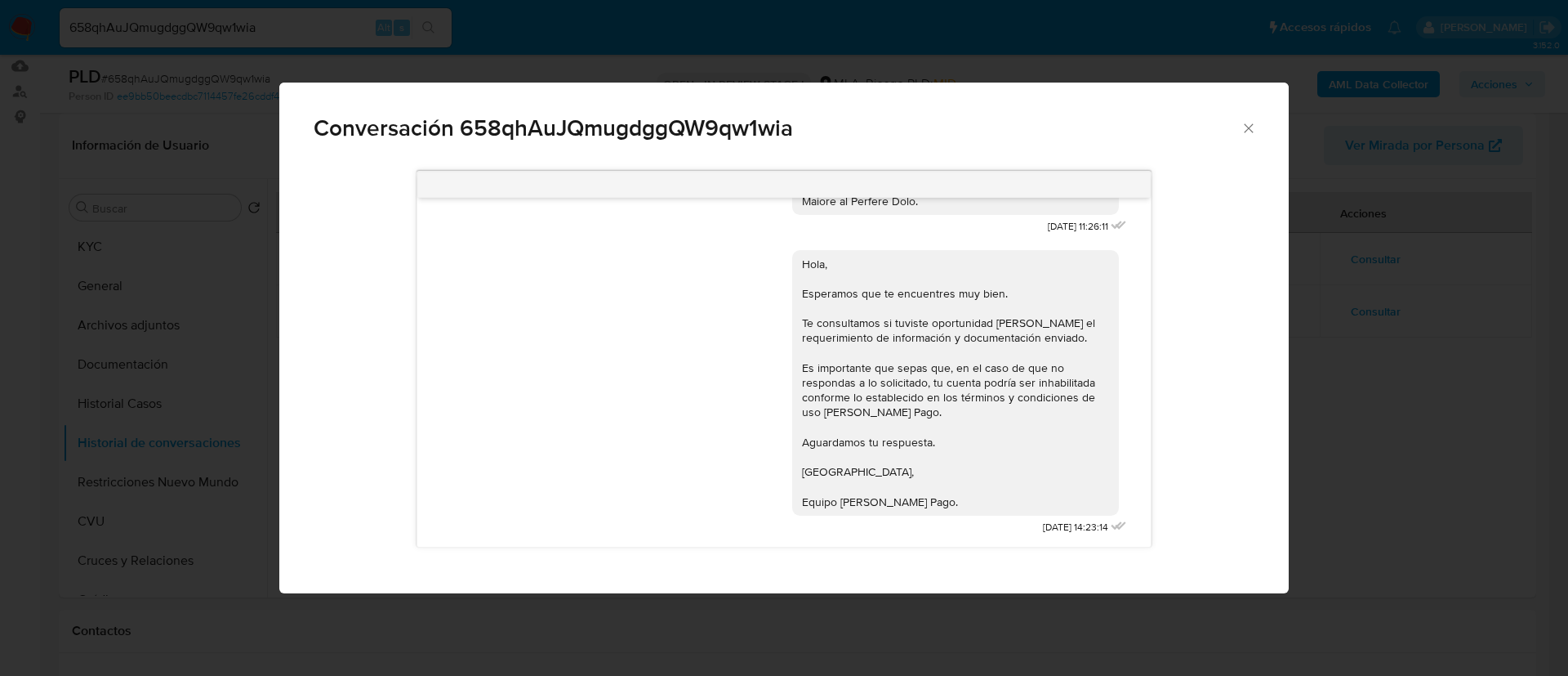
click at [1337, 439] on div "Conversación 658qhAuJQmugdggQW9qw1wia 18/06/2025 17:55:53 Hola, Esperamos que t…" at bounding box center [784, 338] width 1568 height 676
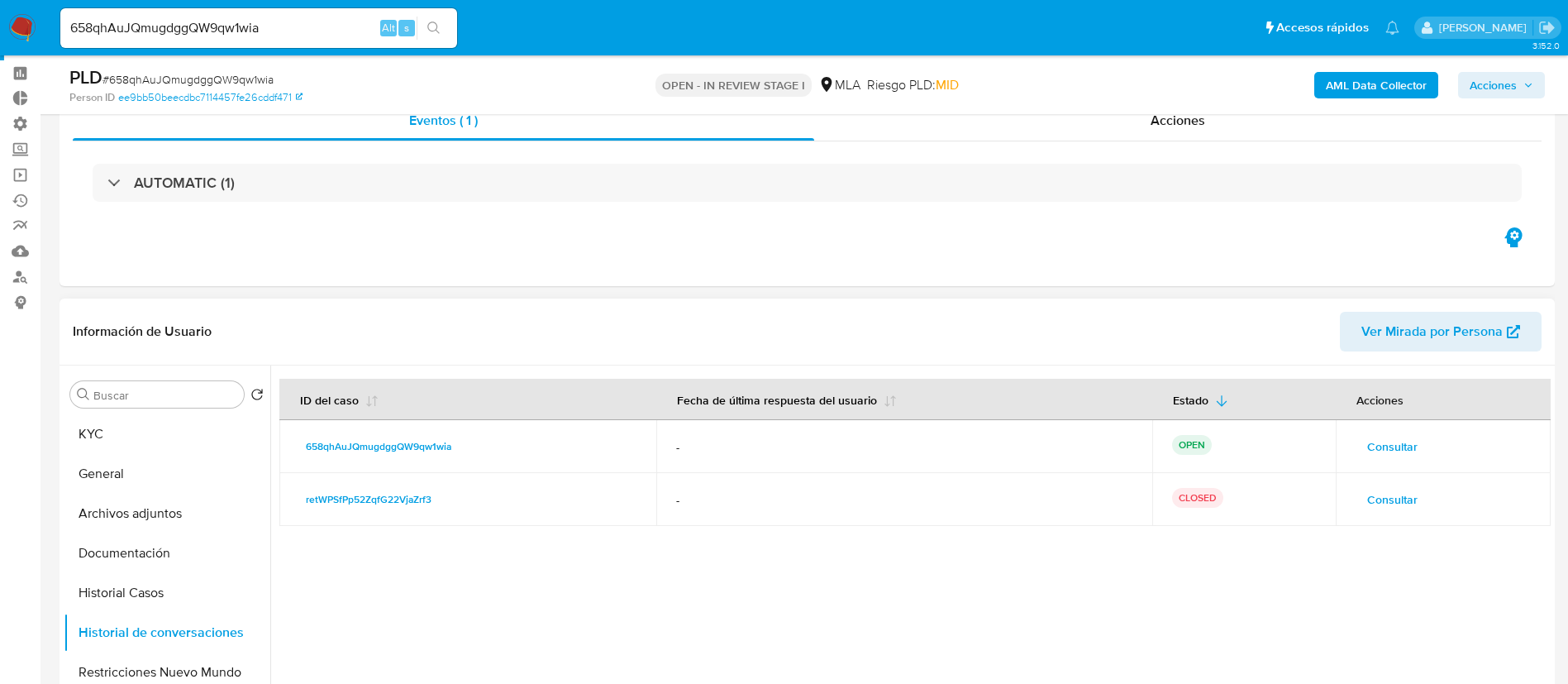
scroll to position [0, 0]
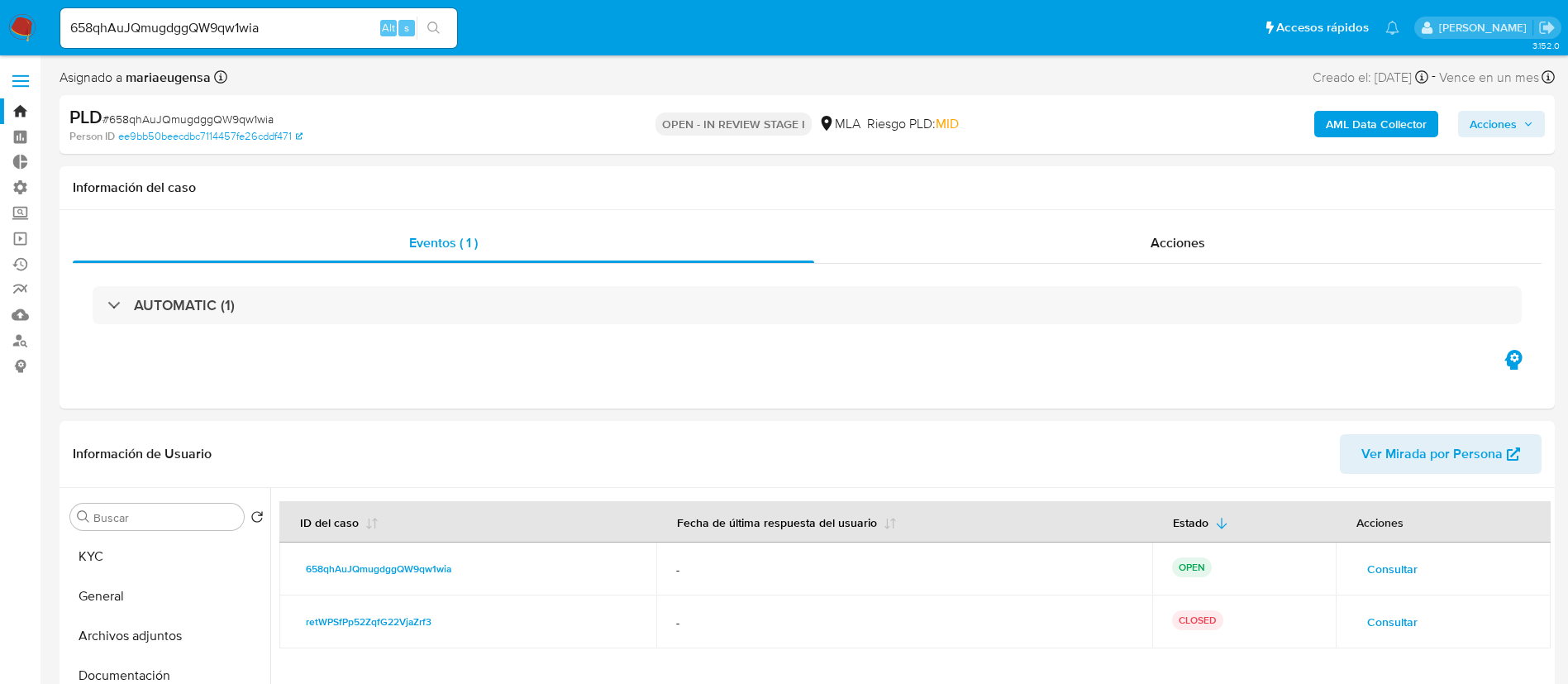
click at [303, 19] on input "658qhAuJQmugdggQW9qw1wia" at bounding box center [258, 28] width 396 height 21
click at [442, 19] on button "search-icon" at bounding box center [433, 28] width 34 height 23
click at [435, 23] on icon "search-icon" at bounding box center [432, 27] width 12 height 12
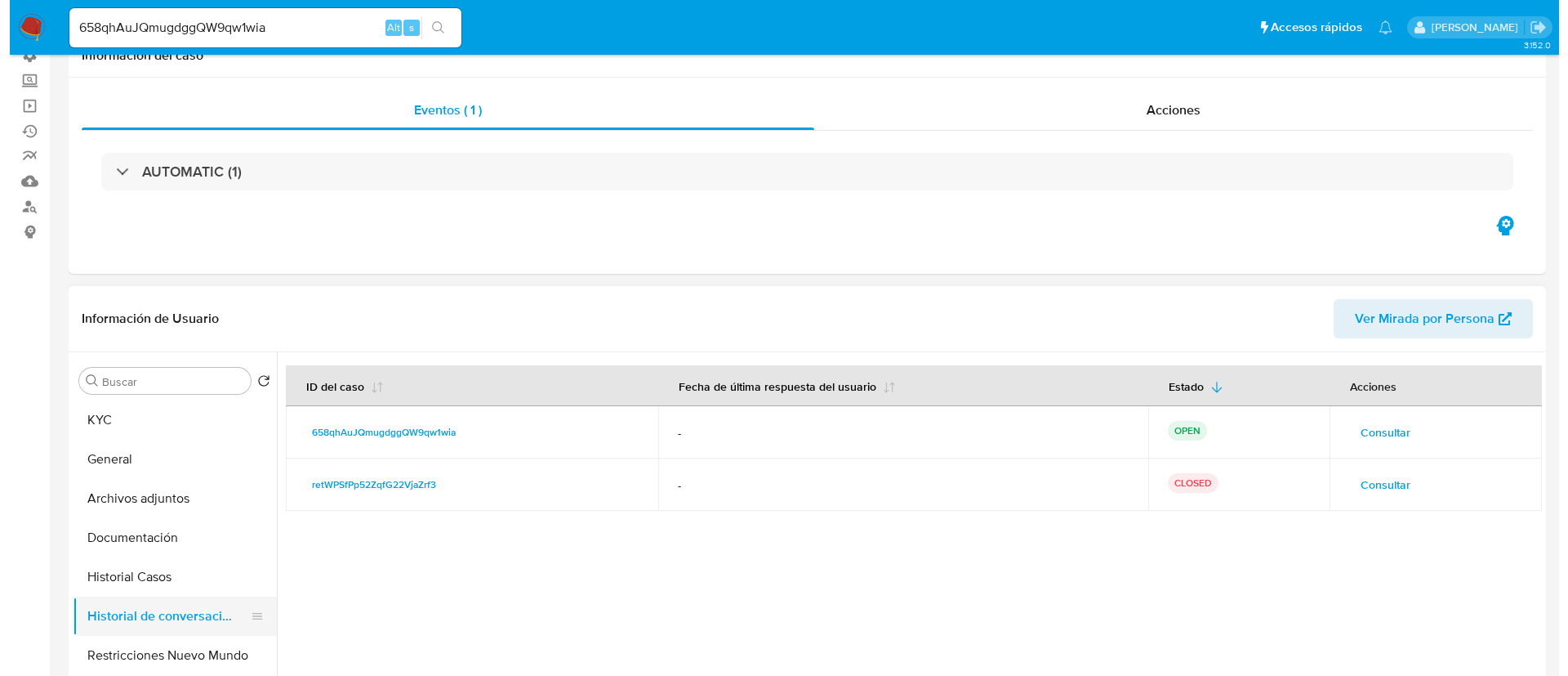
scroll to position [245, 0]
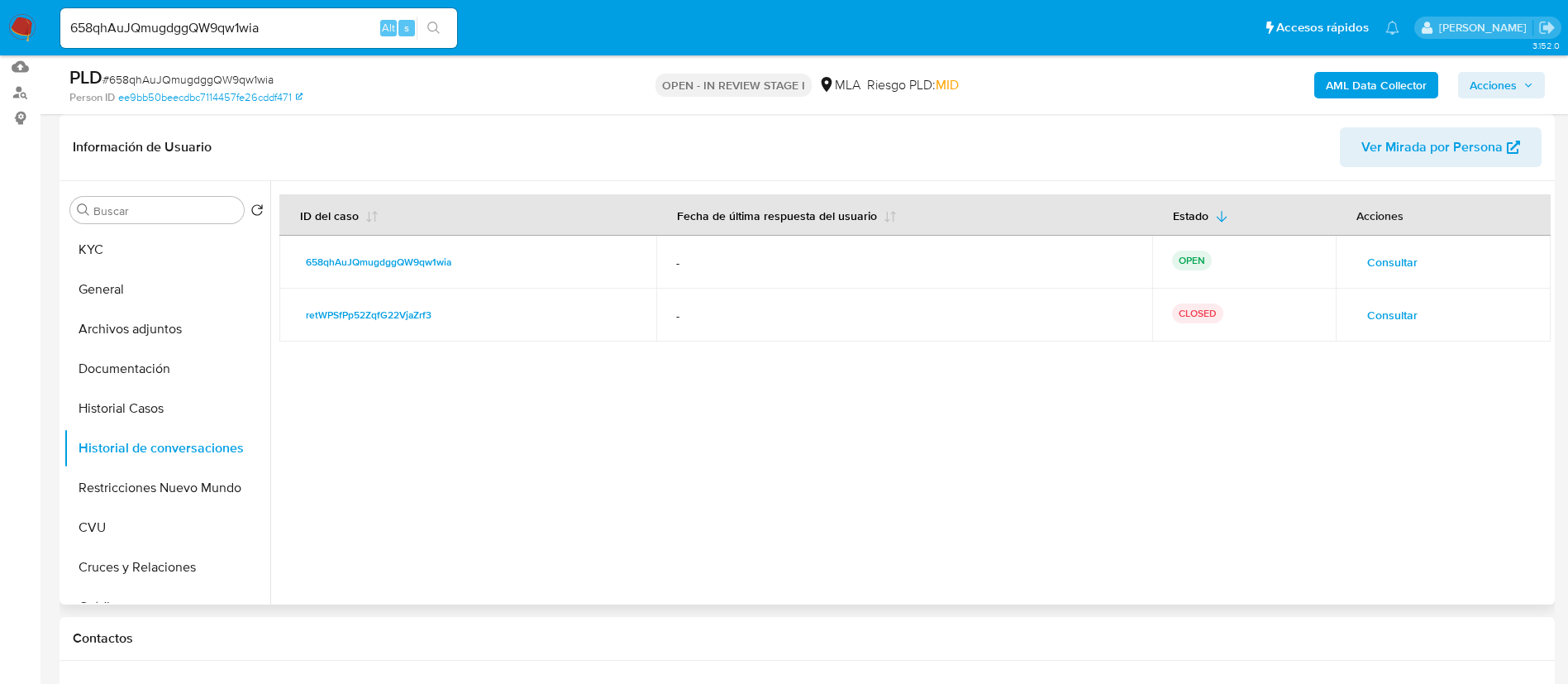
click at [1357, 264] on button "Consultar" at bounding box center [1392, 262] width 74 height 27
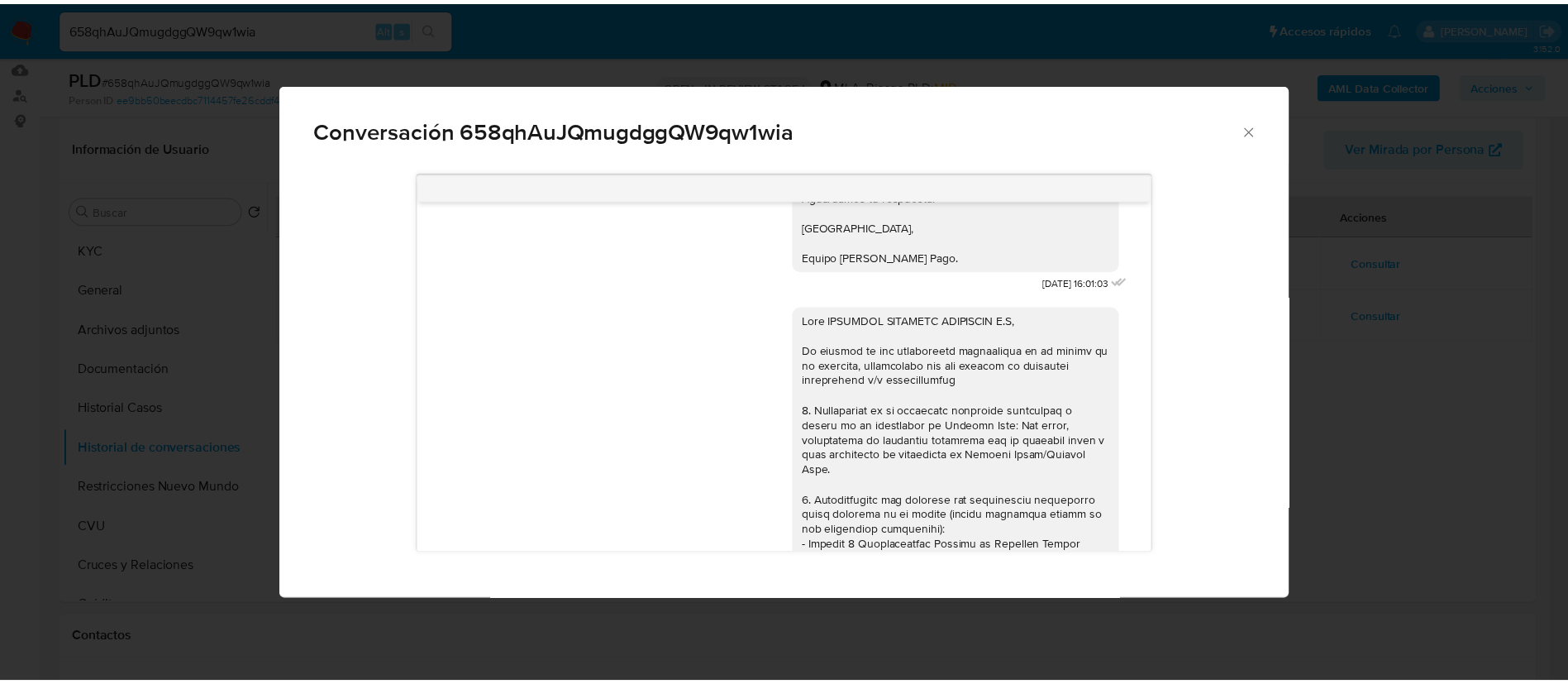
scroll to position [2150, 0]
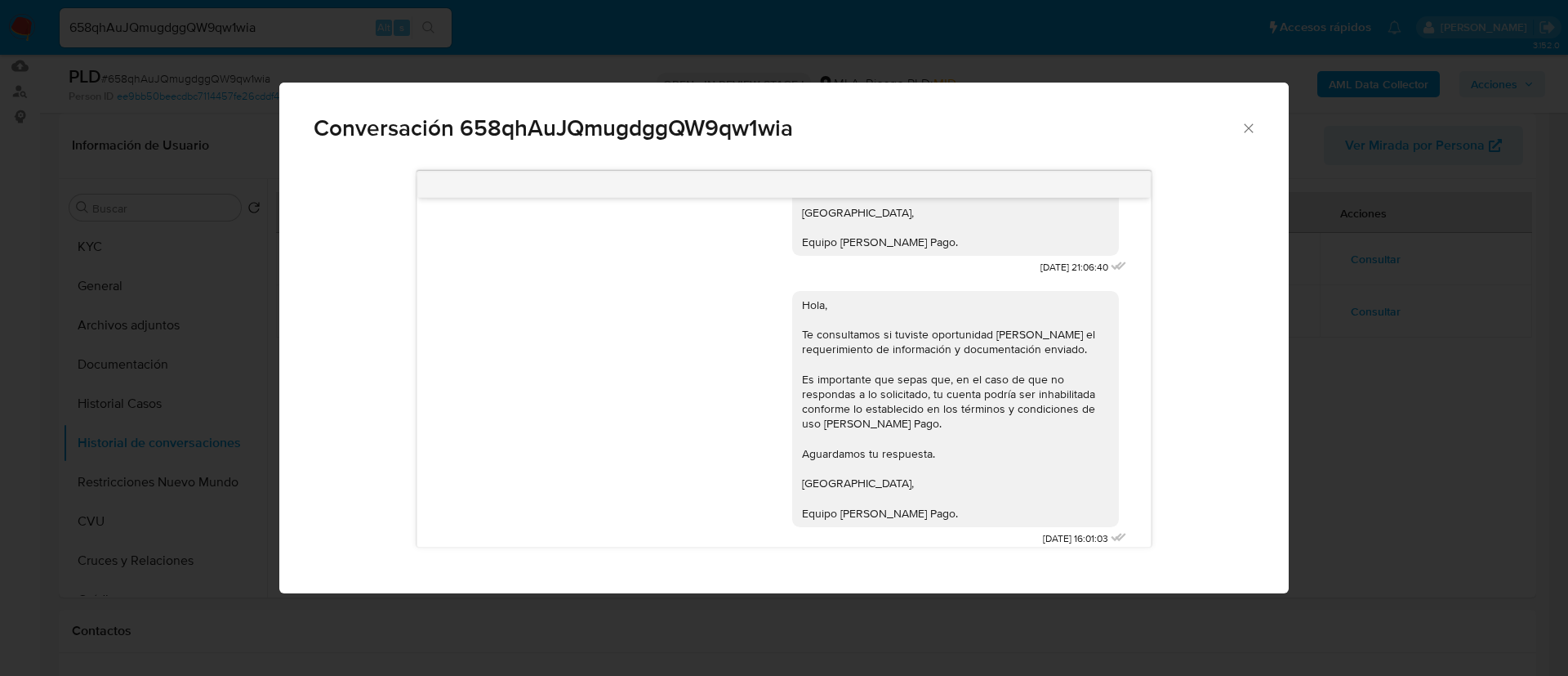
click at [1395, 405] on div "Conversación 658qhAuJQmugdggQW9qw1wia 18/06/2025 17:55:53 Hola, Esperamos que t…" at bounding box center [784, 338] width 1568 height 676
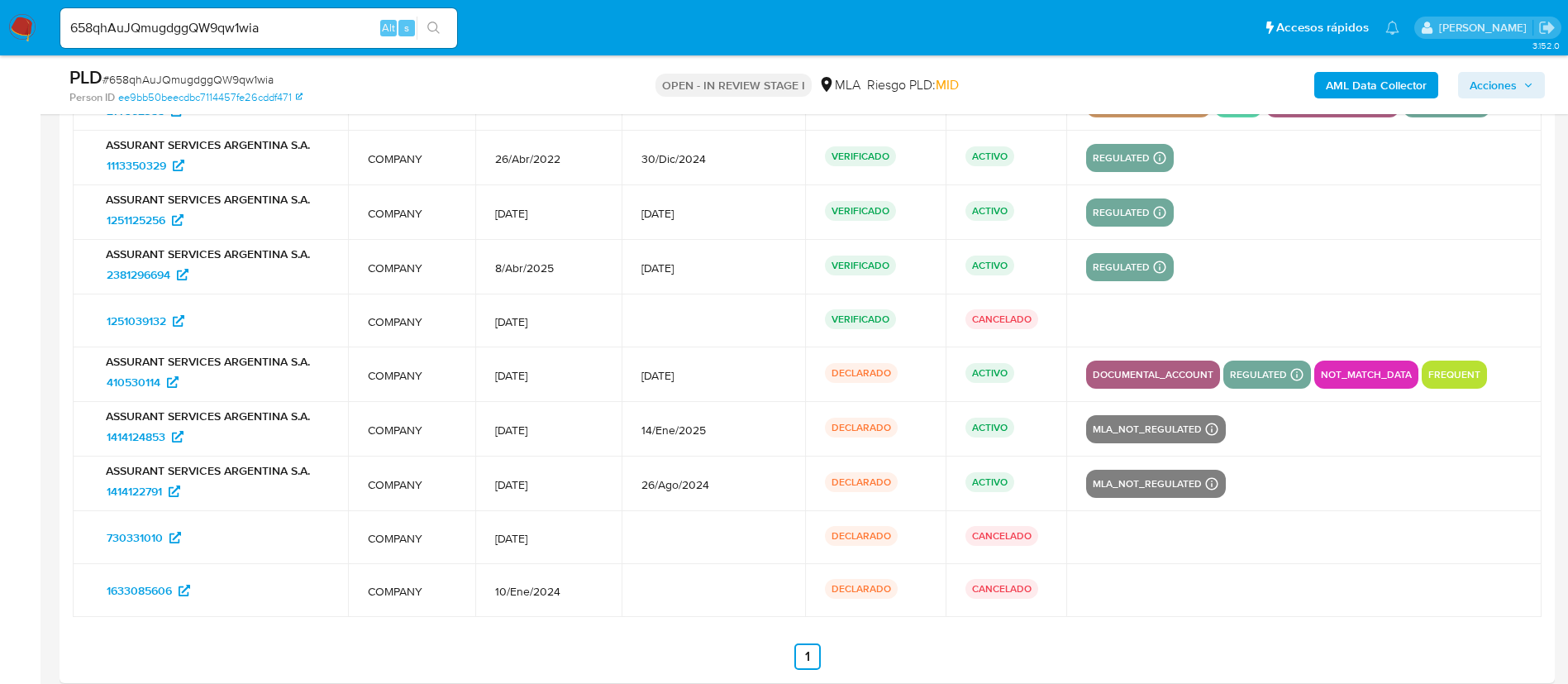
scroll to position [2544, 0]
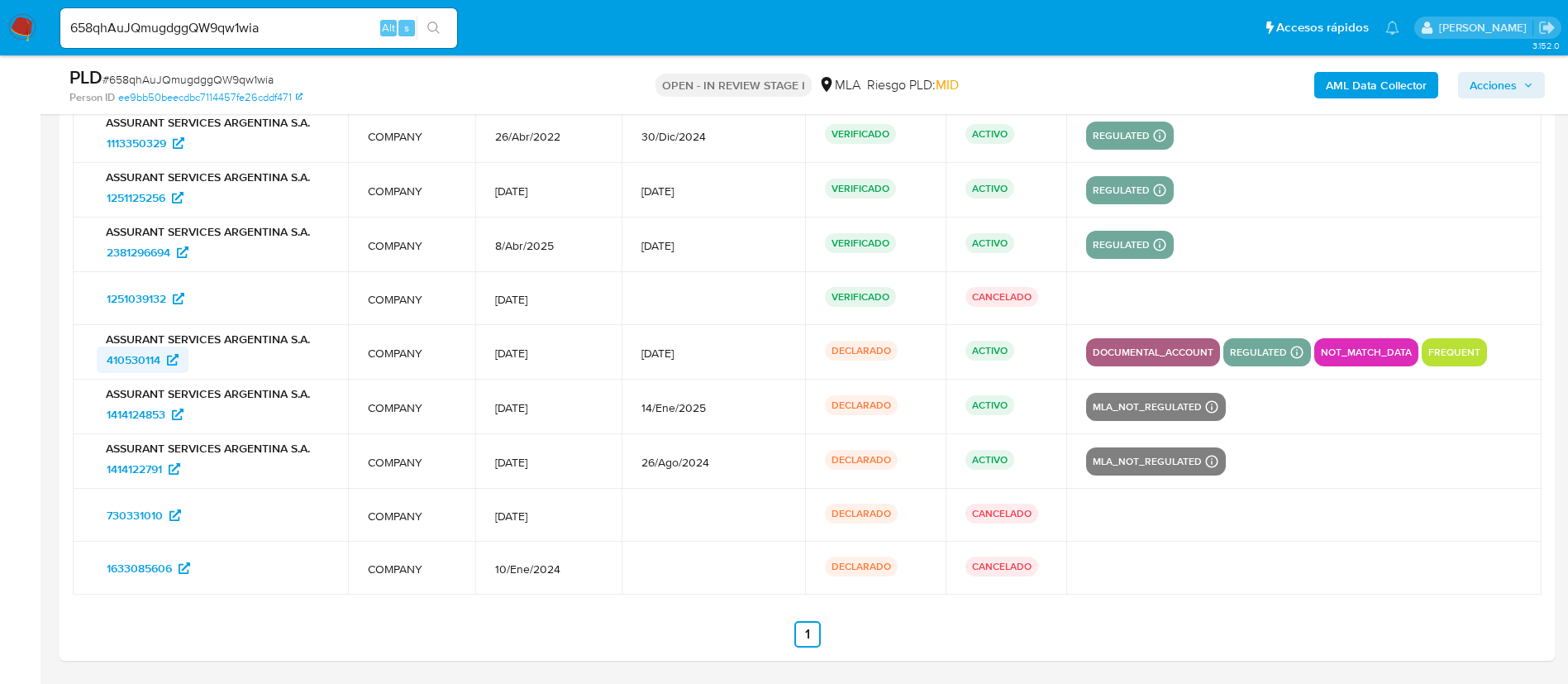
click at [162, 352] on span "410530114" at bounding box center [142, 360] width 72 height 27
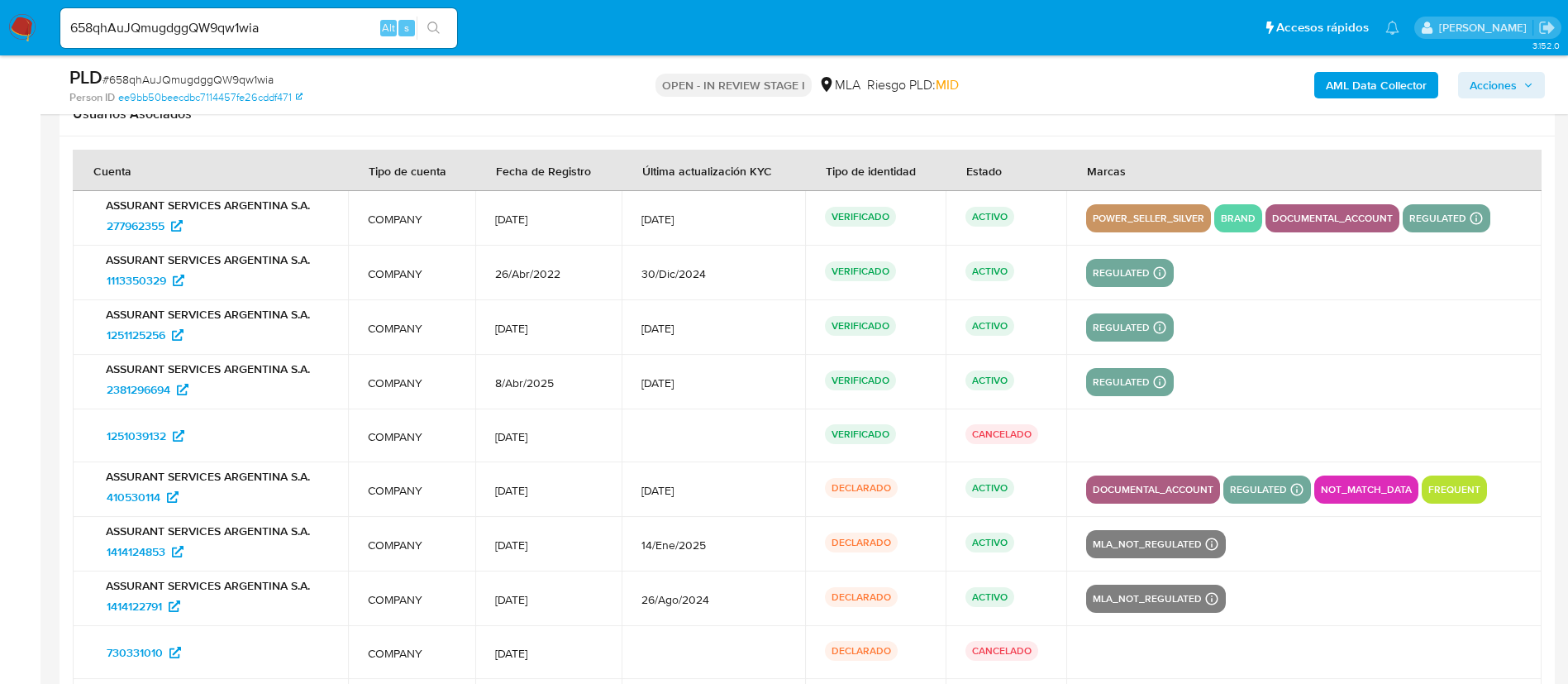
scroll to position [2296, 0]
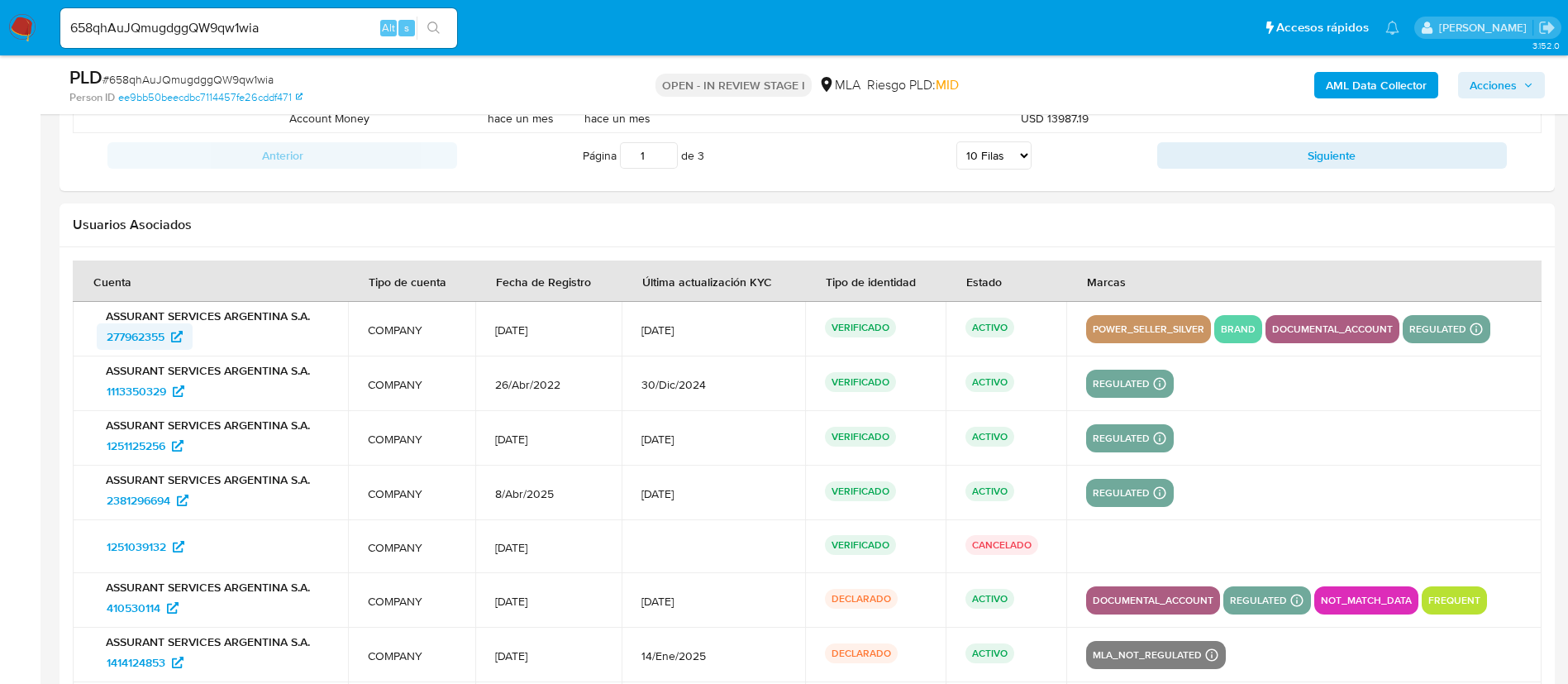
click at [139, 336] on span "277962355" at bounding box center [135, 336] width 58 height 27
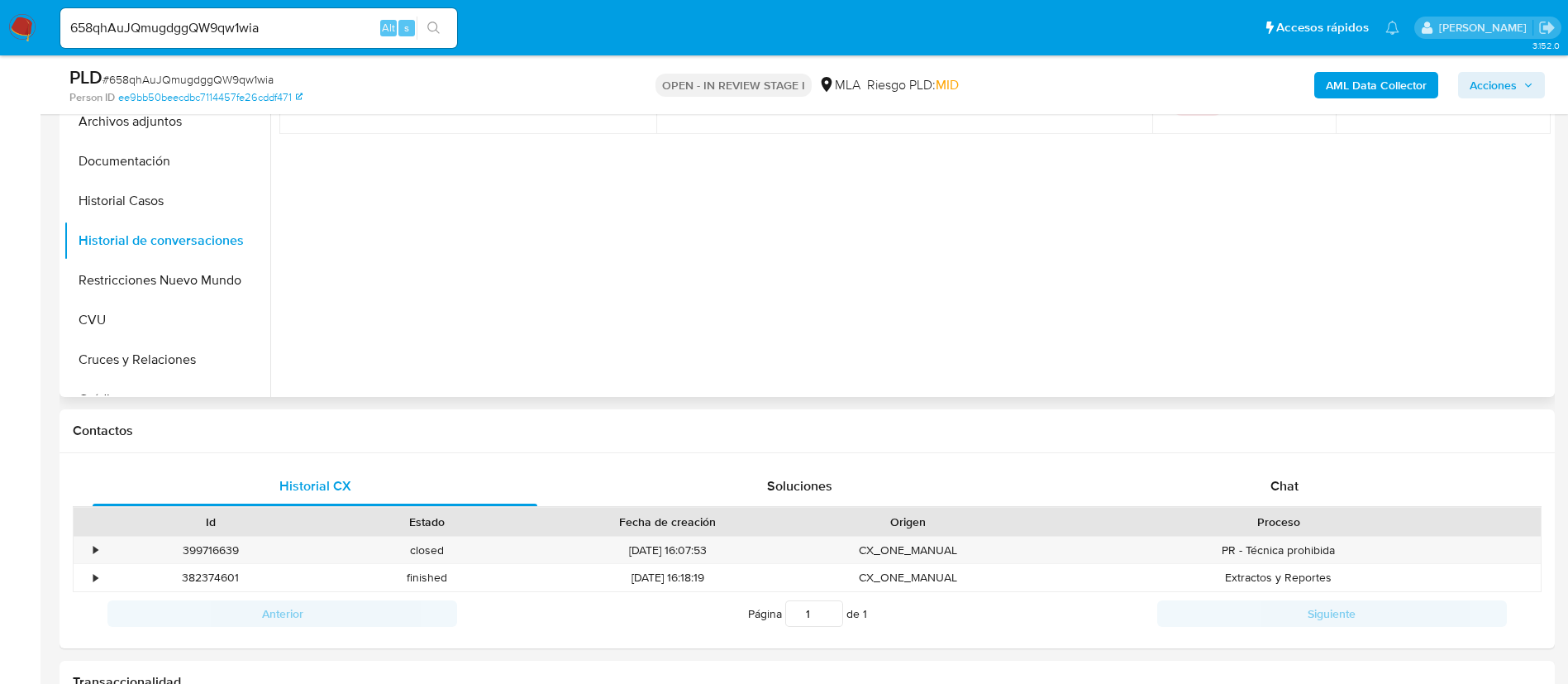
scroll to position [0, 0]
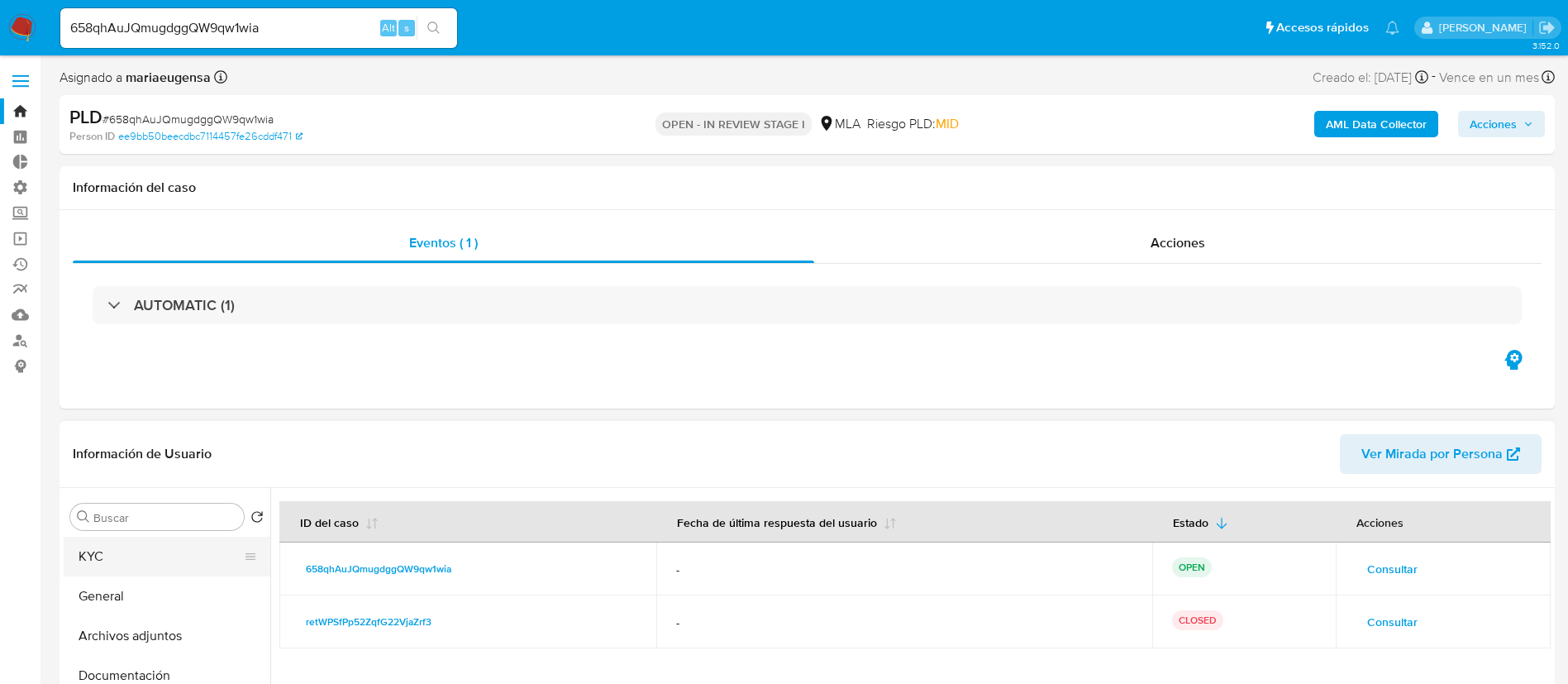
click at [151, 554] on button "KYC" at bounding box center [160, 556] width 193 height 40
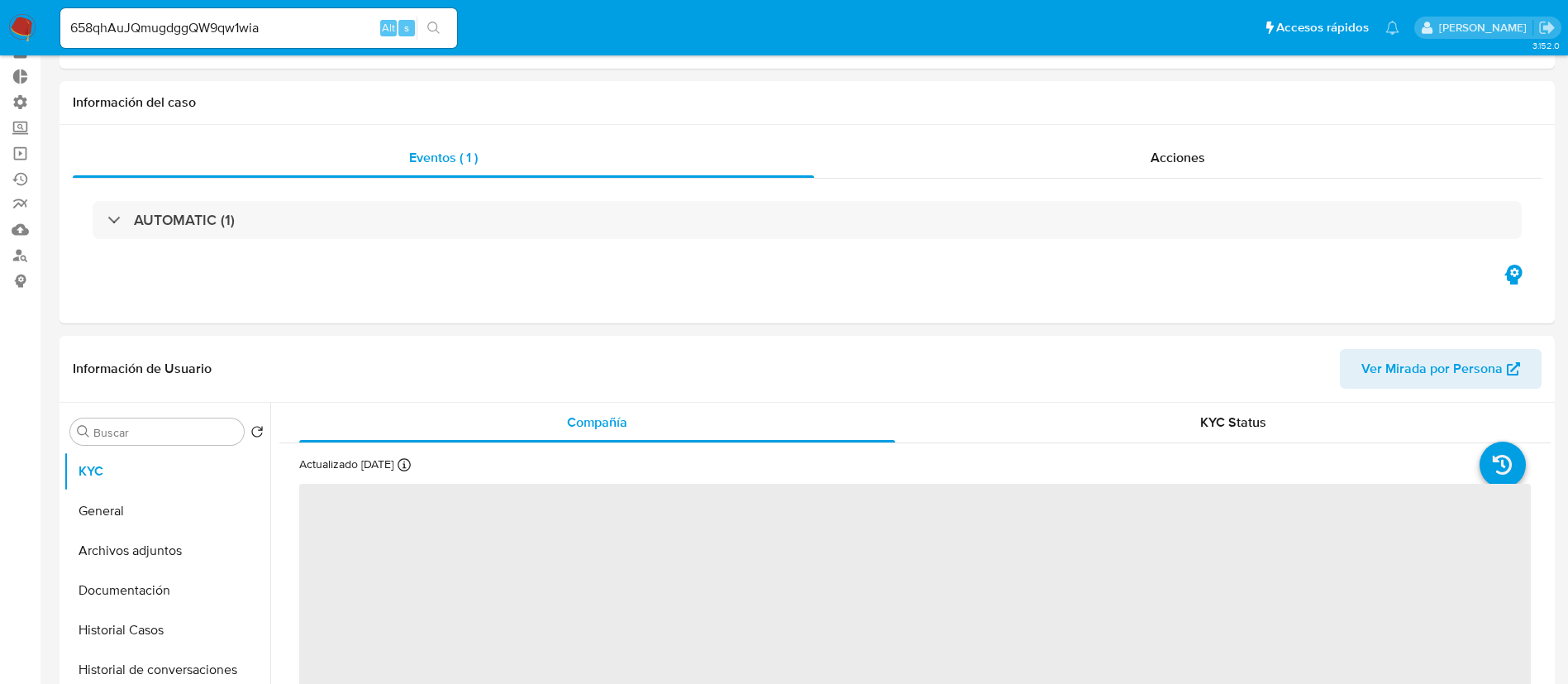
scroll to position [124, 0]
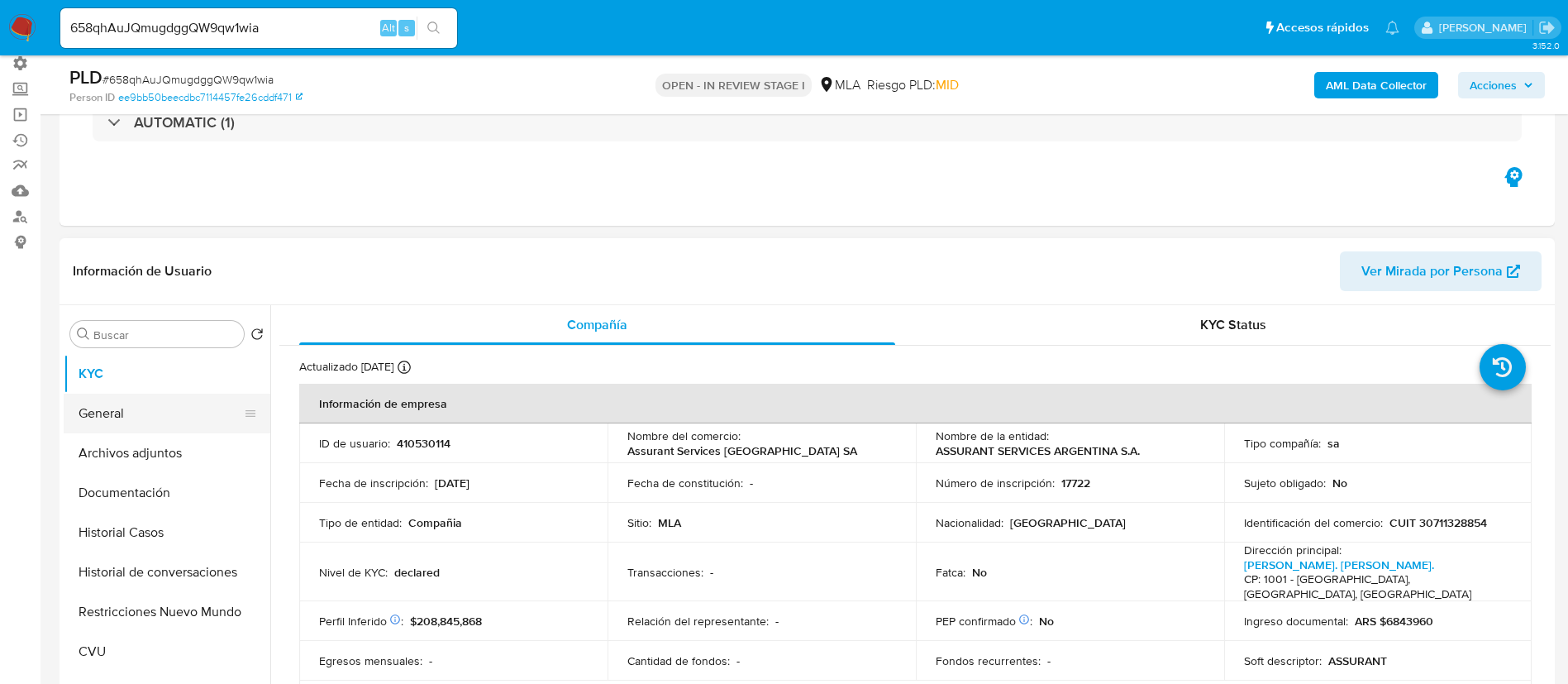
click at [192, 420] on button "General" at bounding box center [160, 413] width 193 height 40
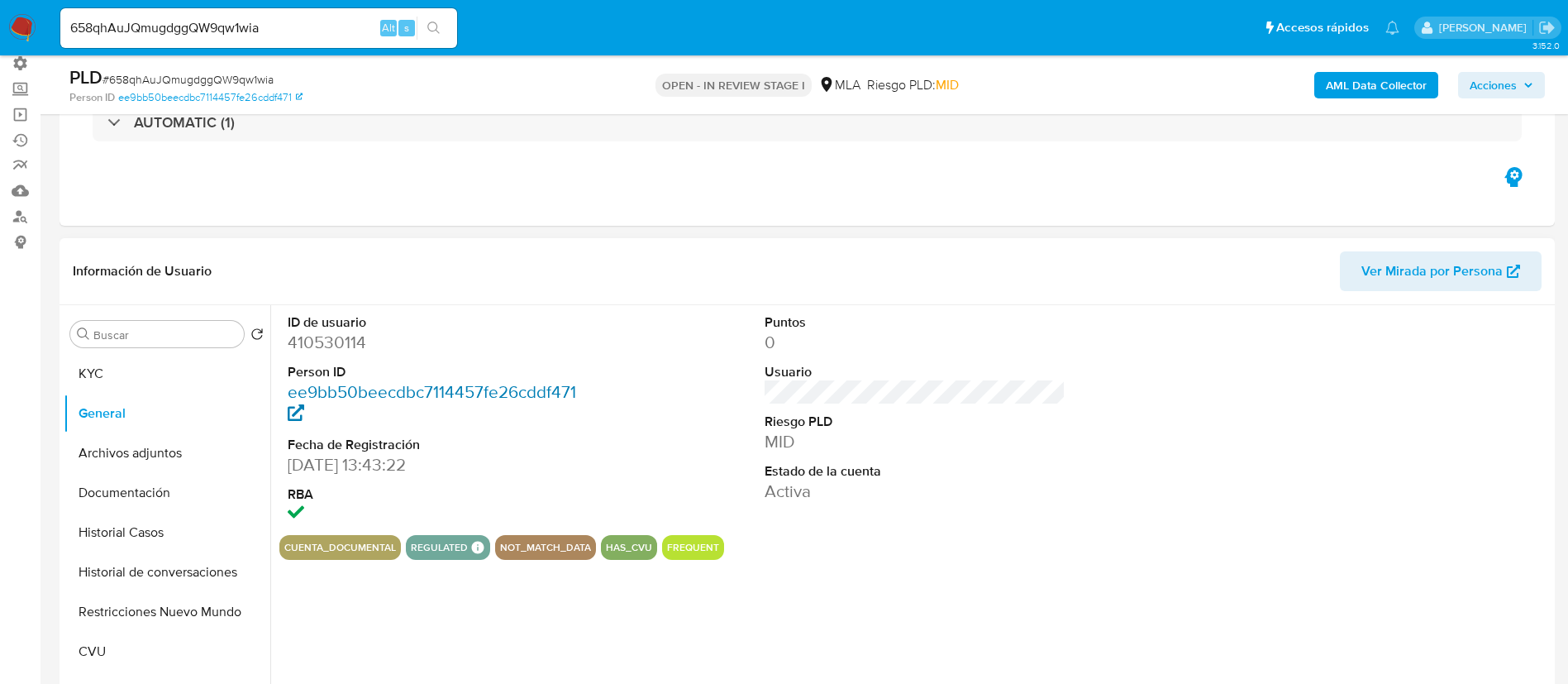
click at [398, 397] on link "ee9bb50beecdbc7114457fe26cddf471" at bounding box center [432, 403] width 288 height 47
click at [188, 523] on button "Historial Casos" at bounding box center [160, 531] width 193 height 40
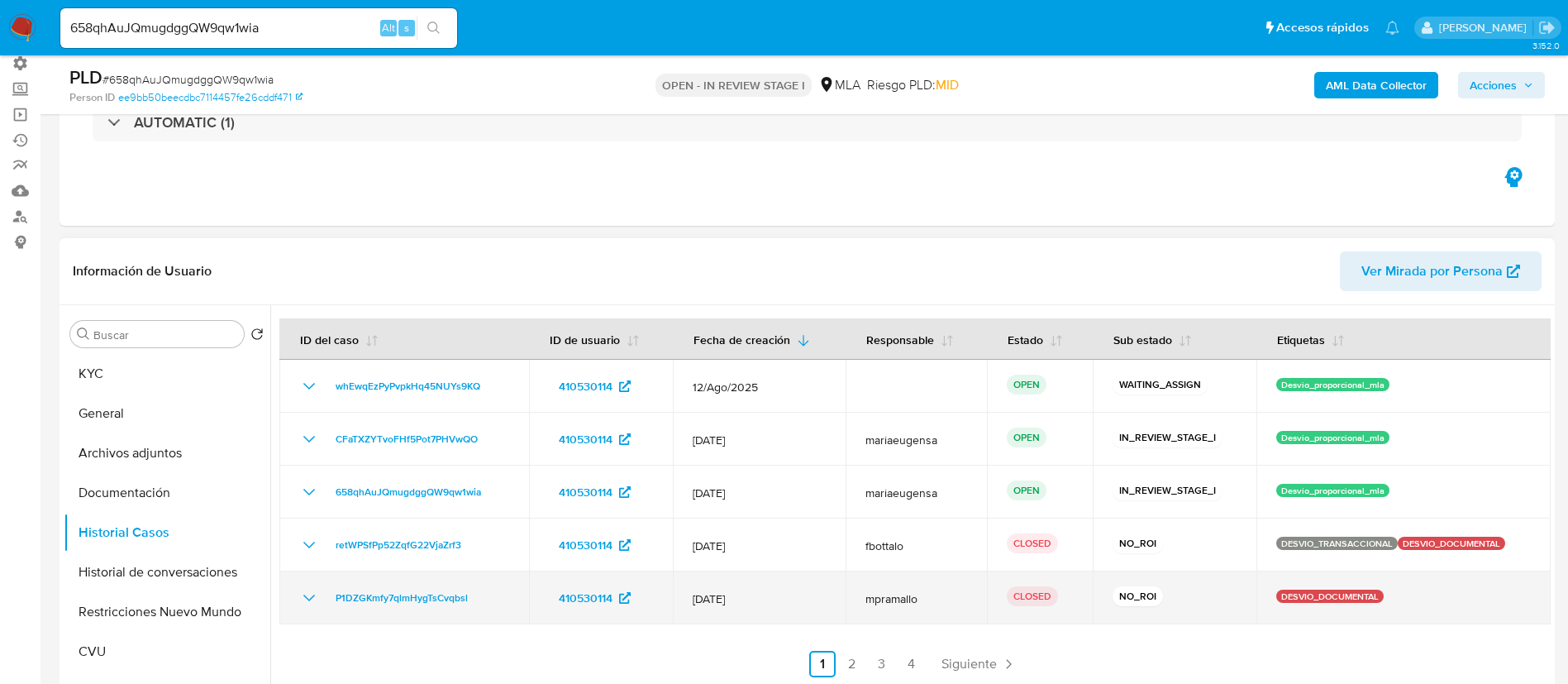
scroll to position [248, 0]
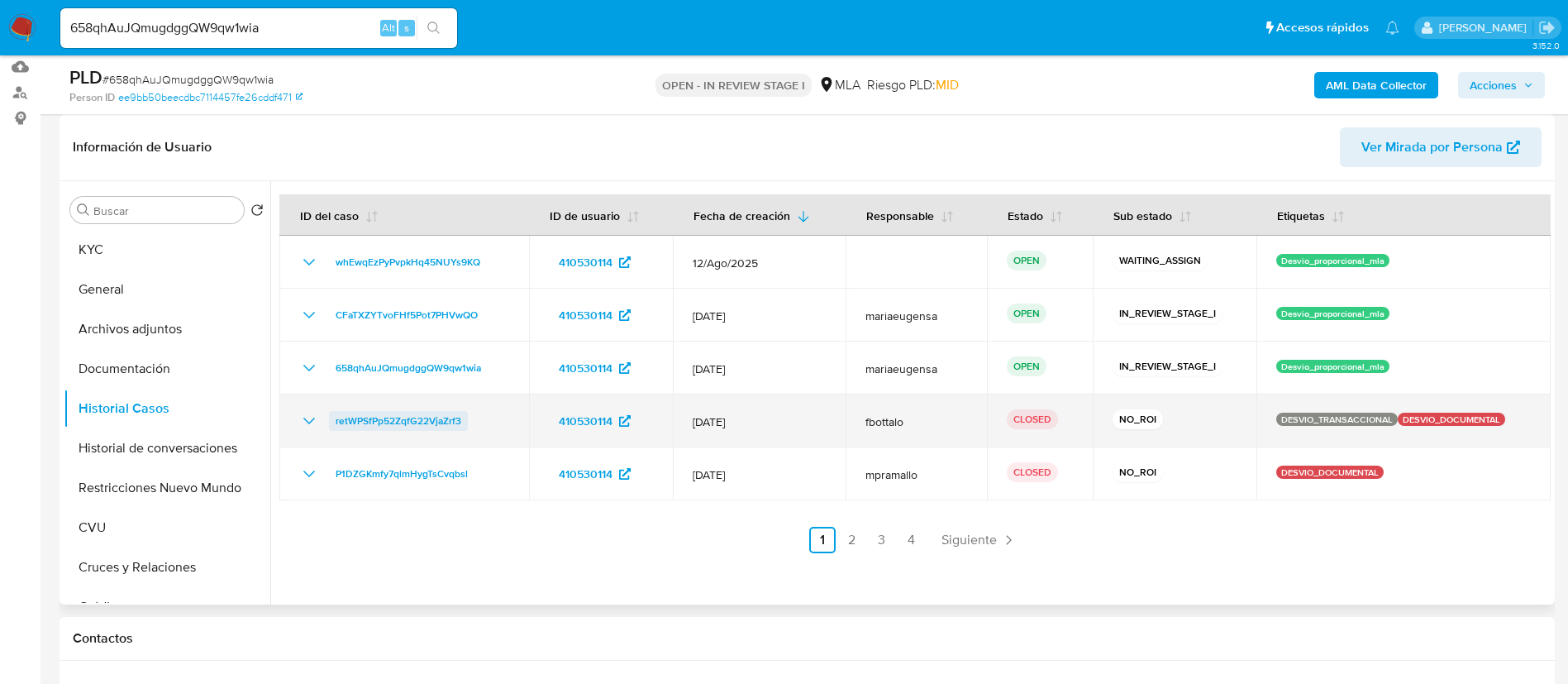
click at [420, 426] on span "retWPSfPp52ZqfG22VjaZrf3" at bounding box center [398, 420] width 126 height 19
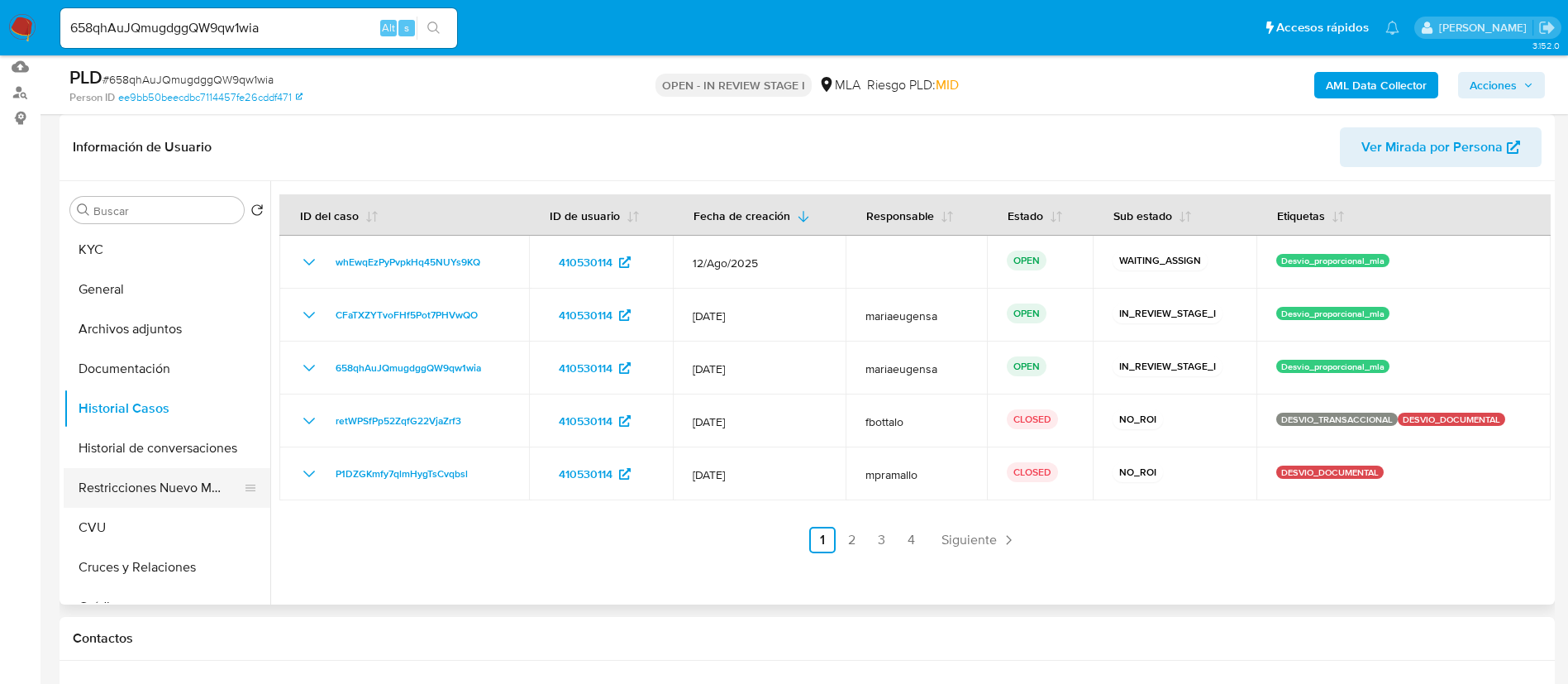
click at [142, 490] on button "Restricciones Nuevo Mundo" at bounding box center [160, 487] width 193 height 40
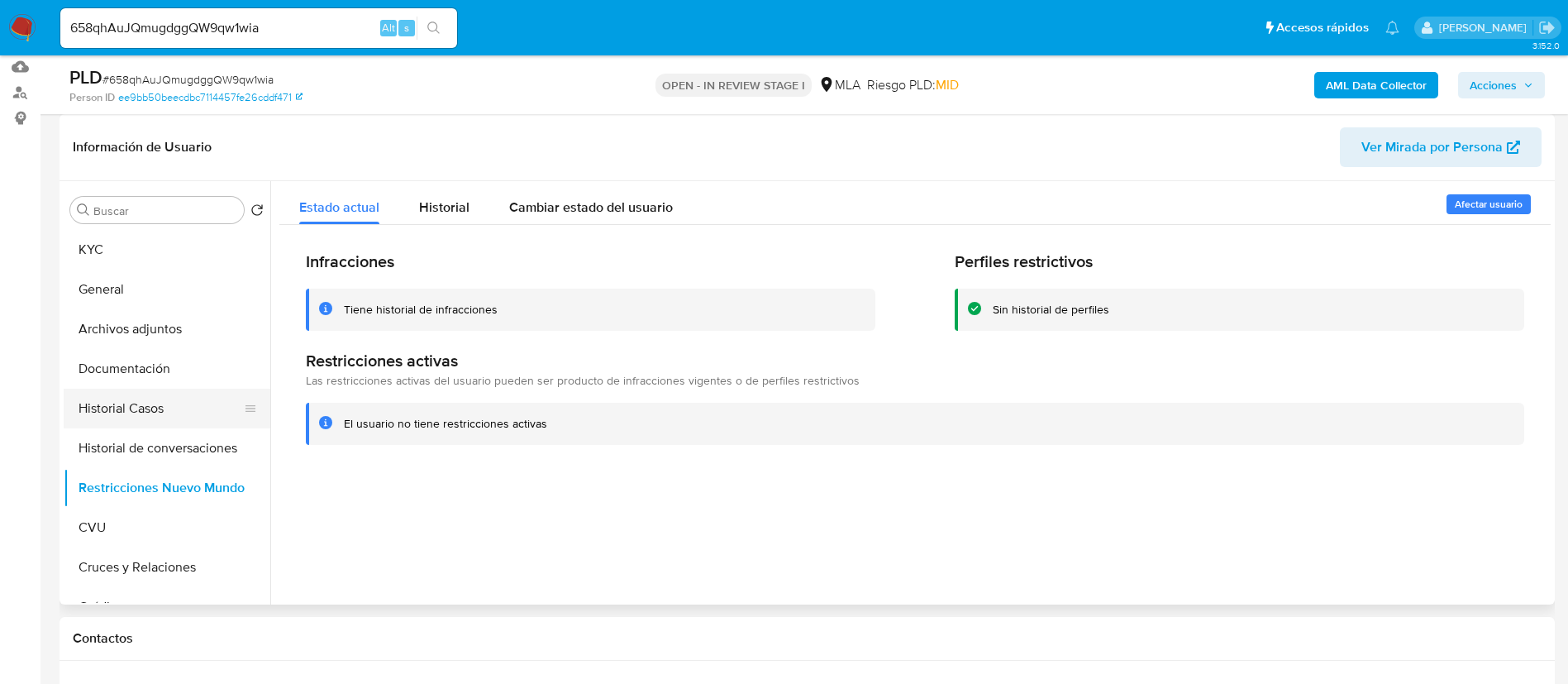
click at [203, 418] on button "Historial Casos" at bounding box center [160, 408] width 193 height 40
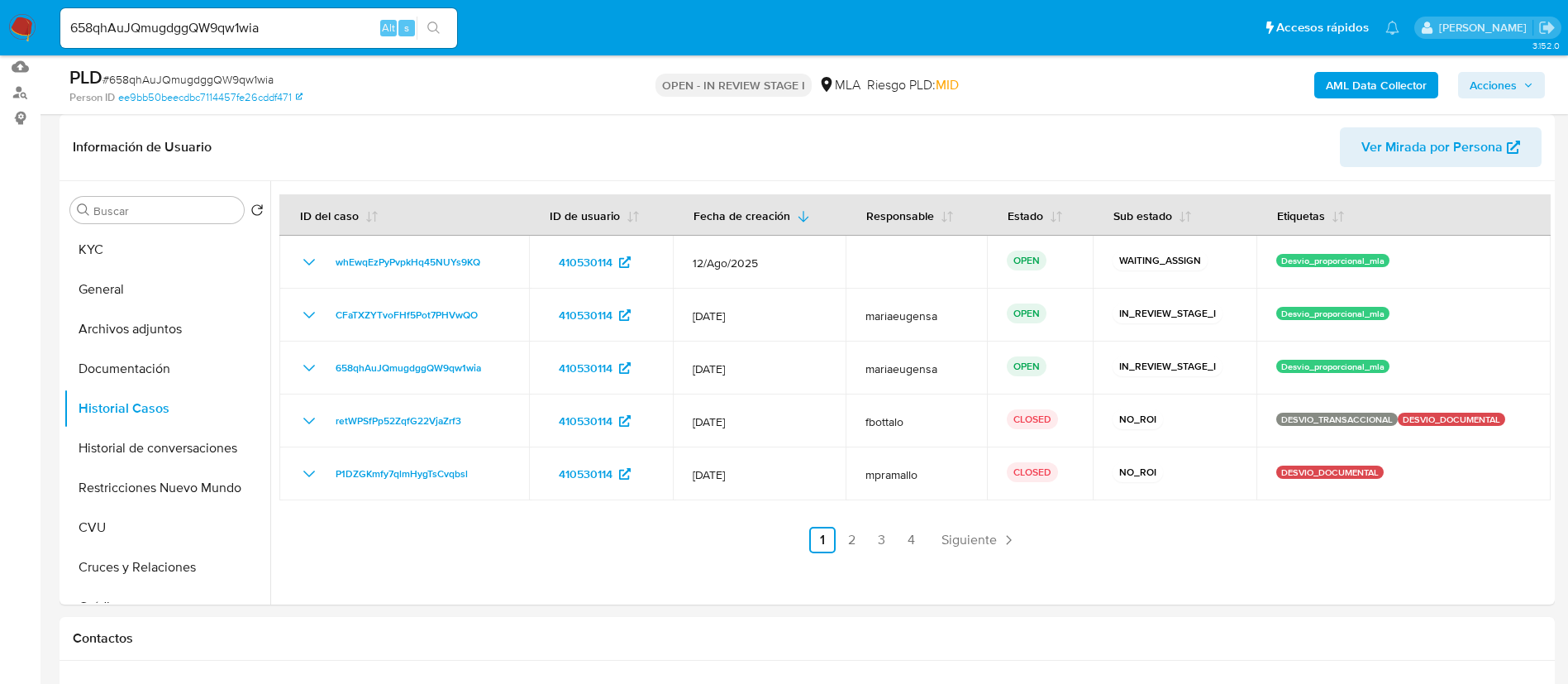
click at [31, 28] on img at bounding box center [22, 28] width 28 height 28
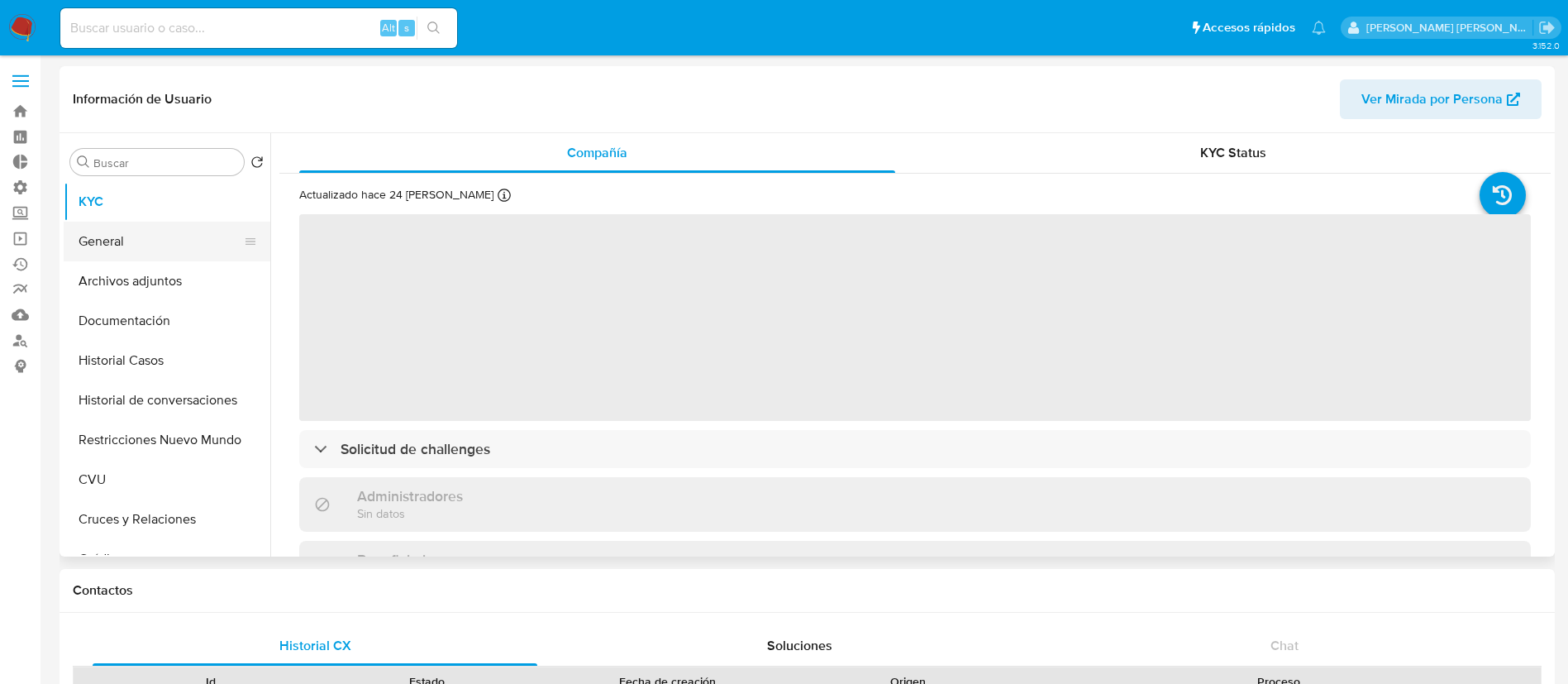
click at [129, 251] on button "General" at bounding box center [160, 241] width 193 height 40
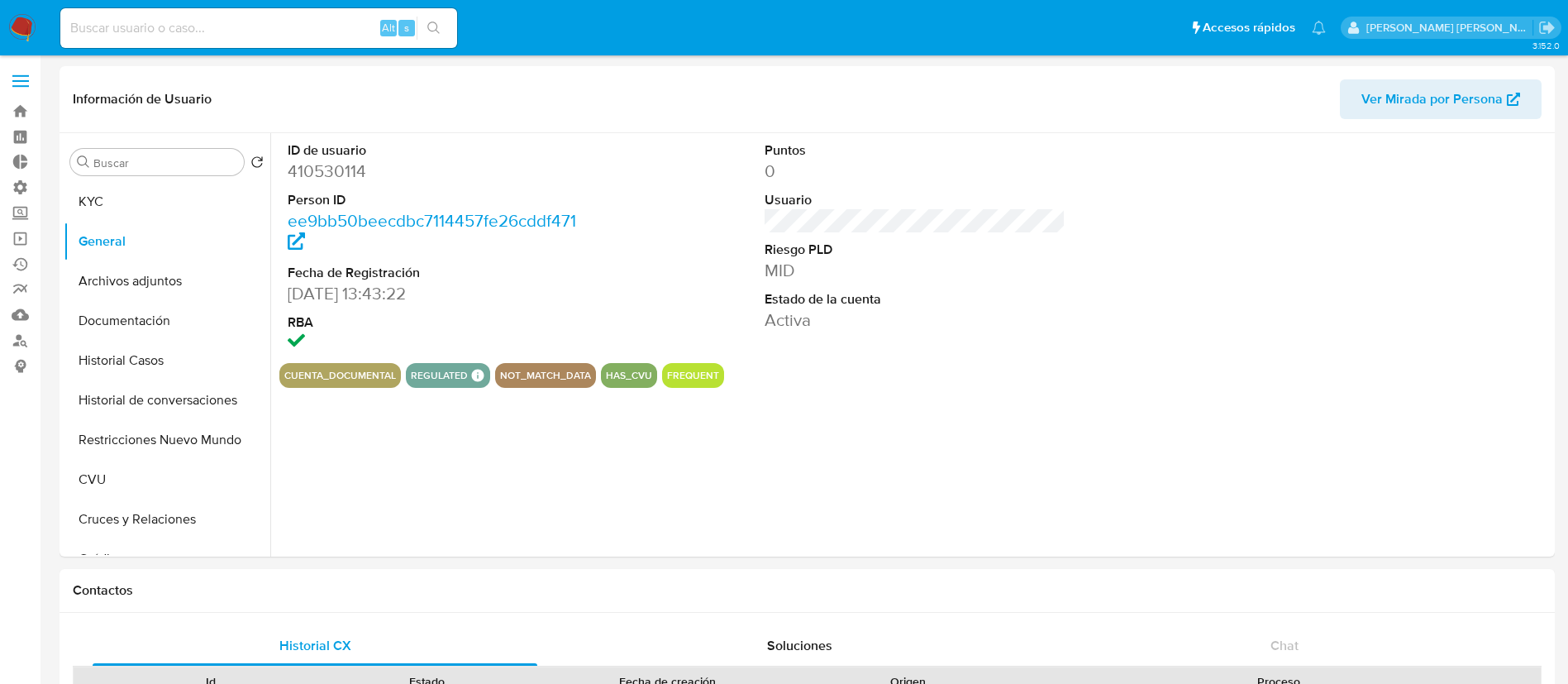
select select "10"
click at [164, 184] on button "KYC" at bounding box center [160, 202] width 193 height 40
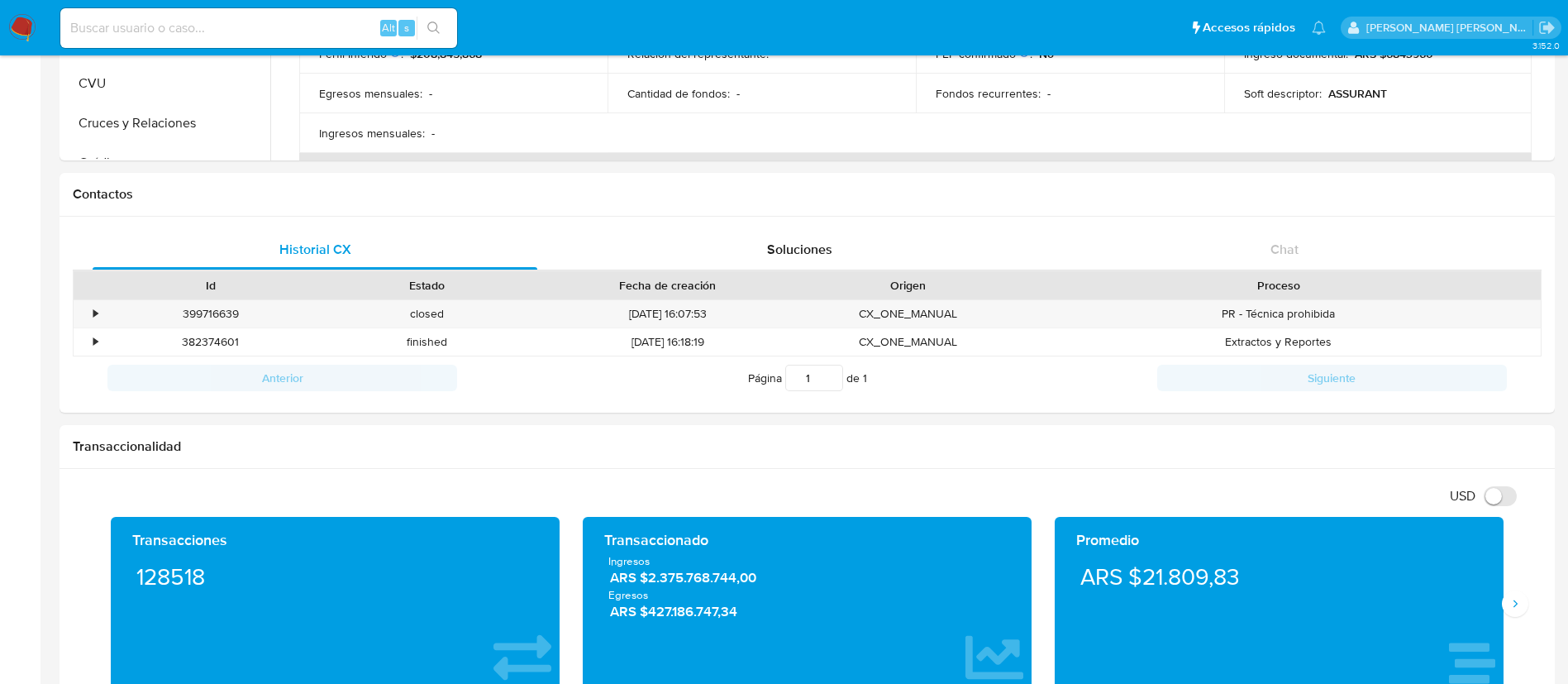
scroll to position [620, 0]
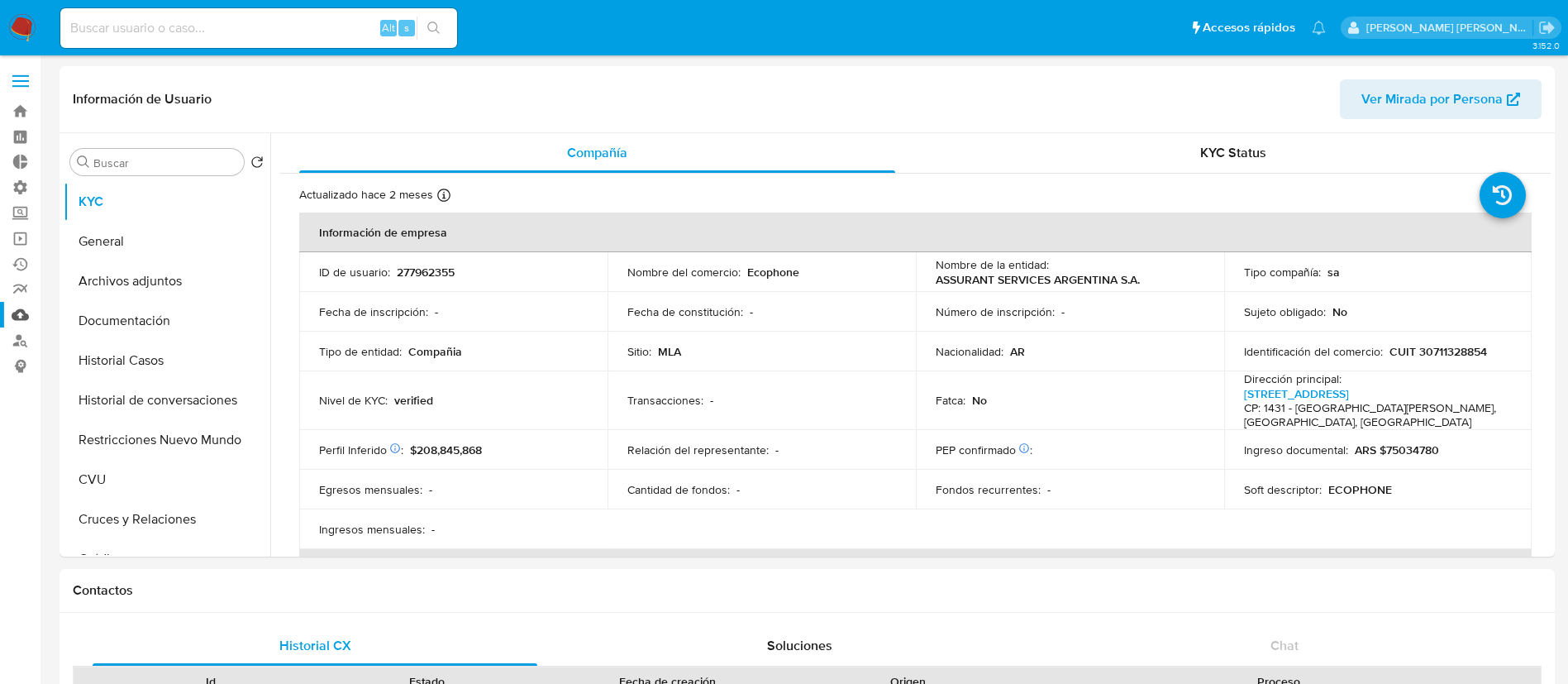
select select "10"
click at [96, 240] on button "General" at bounding box center [160, 241] width 193 height 40
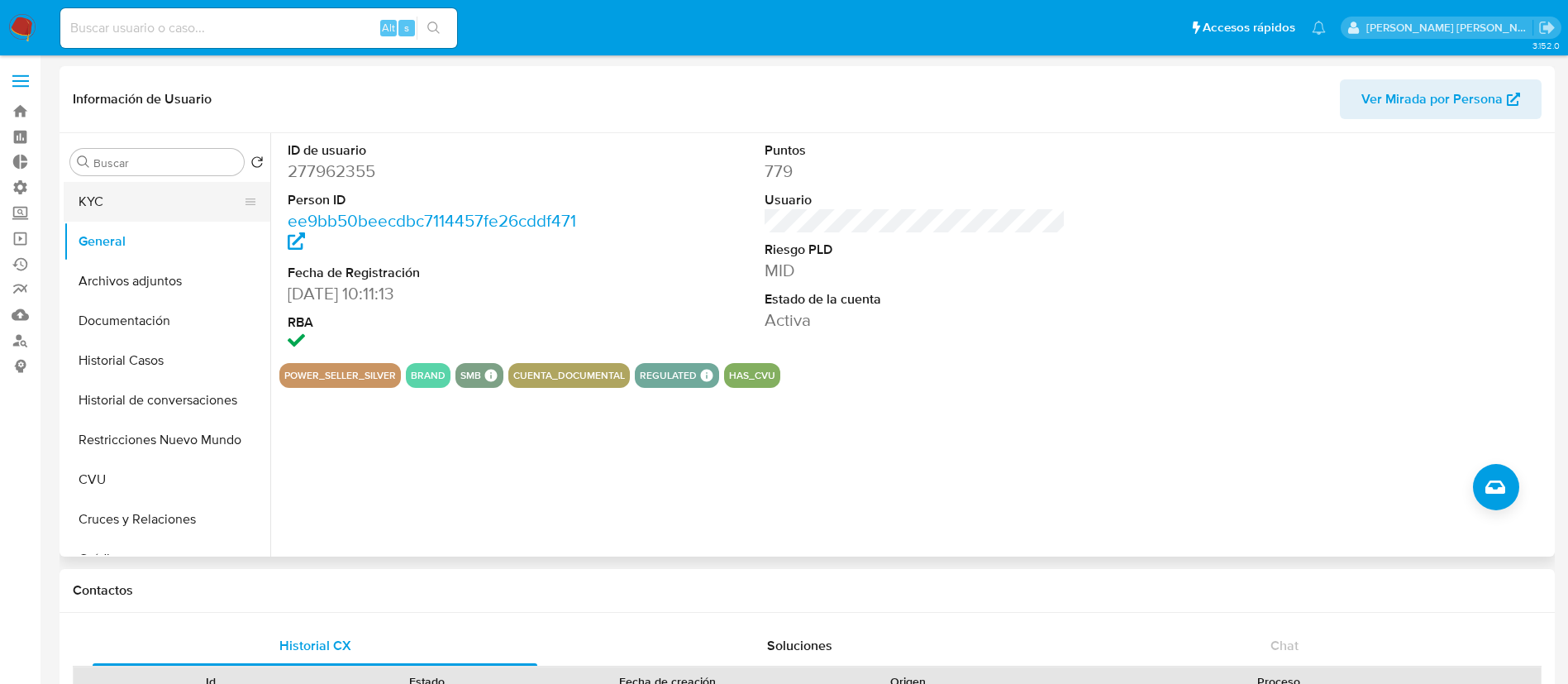
click at [183, 201] on button "KYC" at bounding box center [160, 202] width 193 height 40
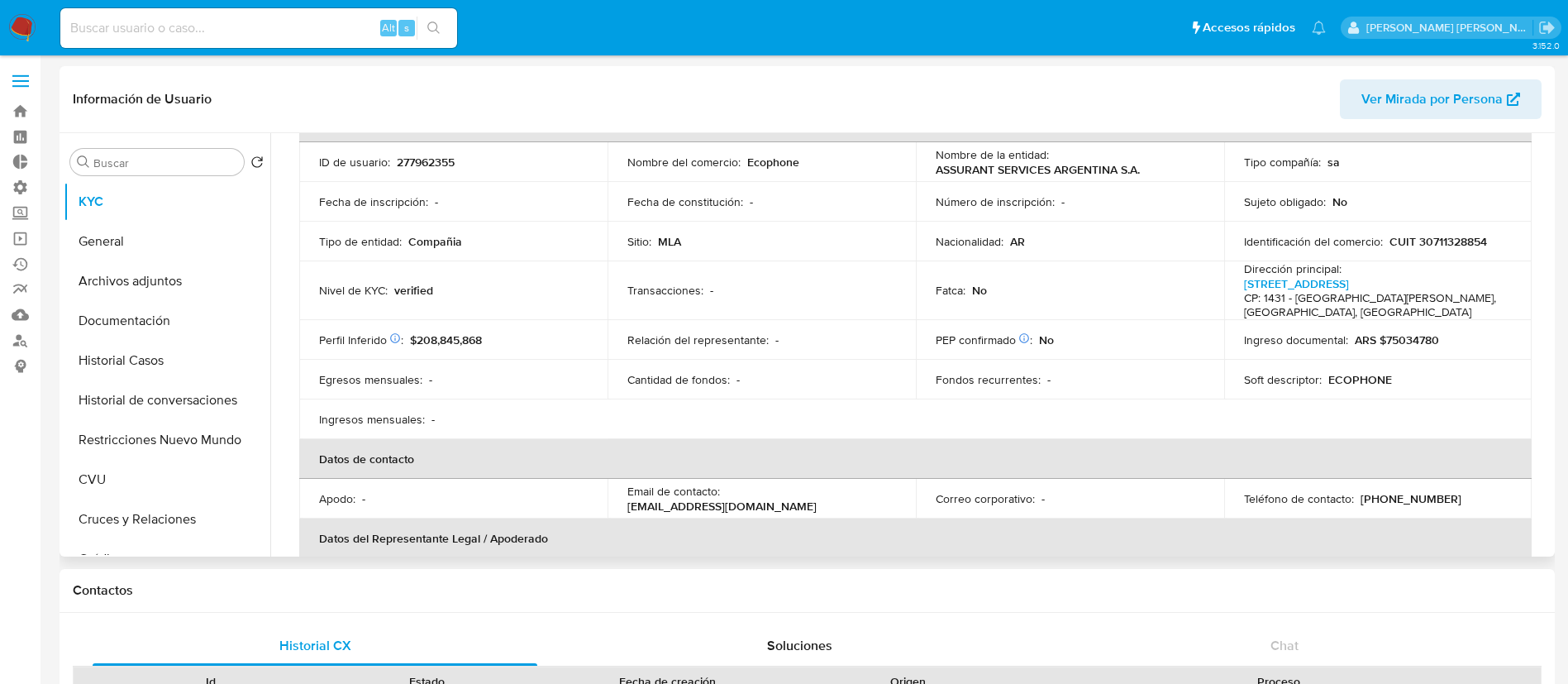
scroll to position [248, 0]
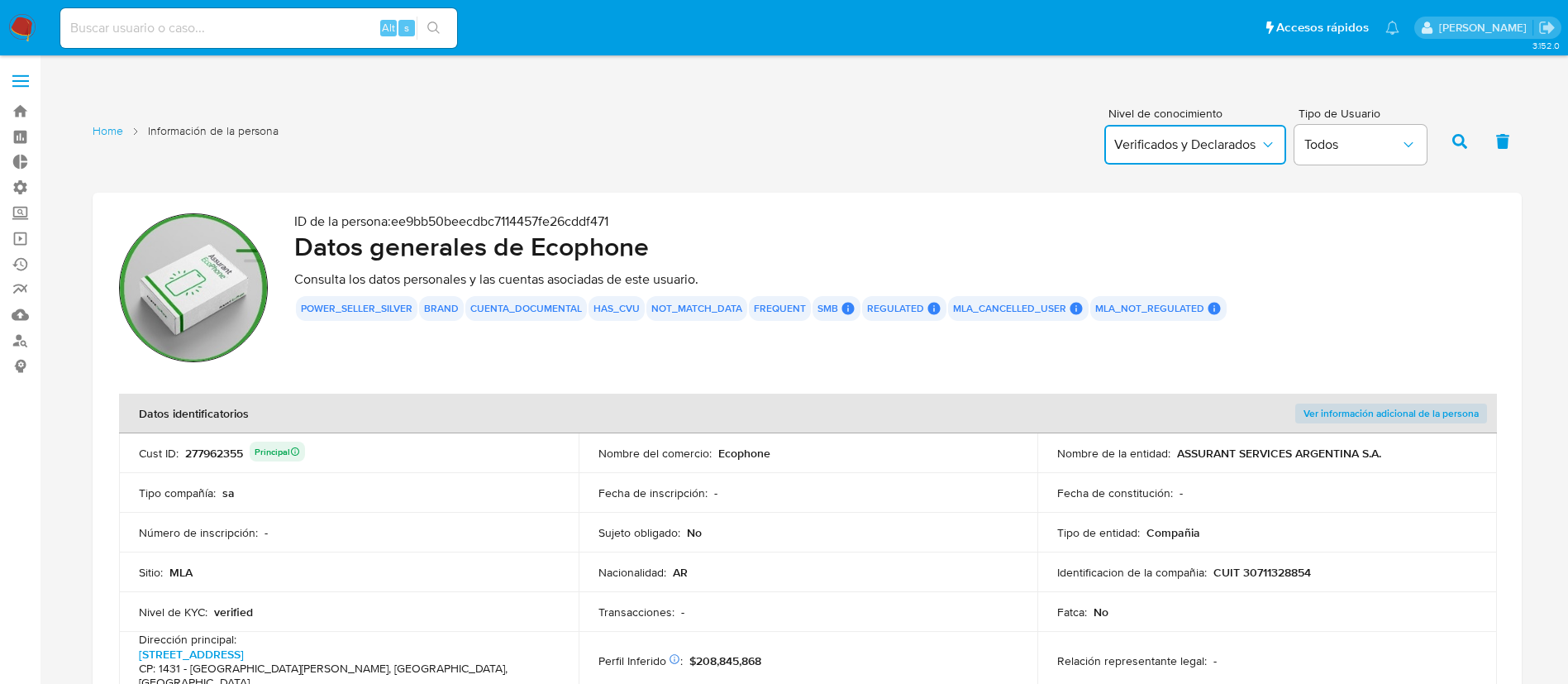
click at [1240, 153] on span "Verificados y Declarados" at bounding box center [1186, 145] width 145 height 17
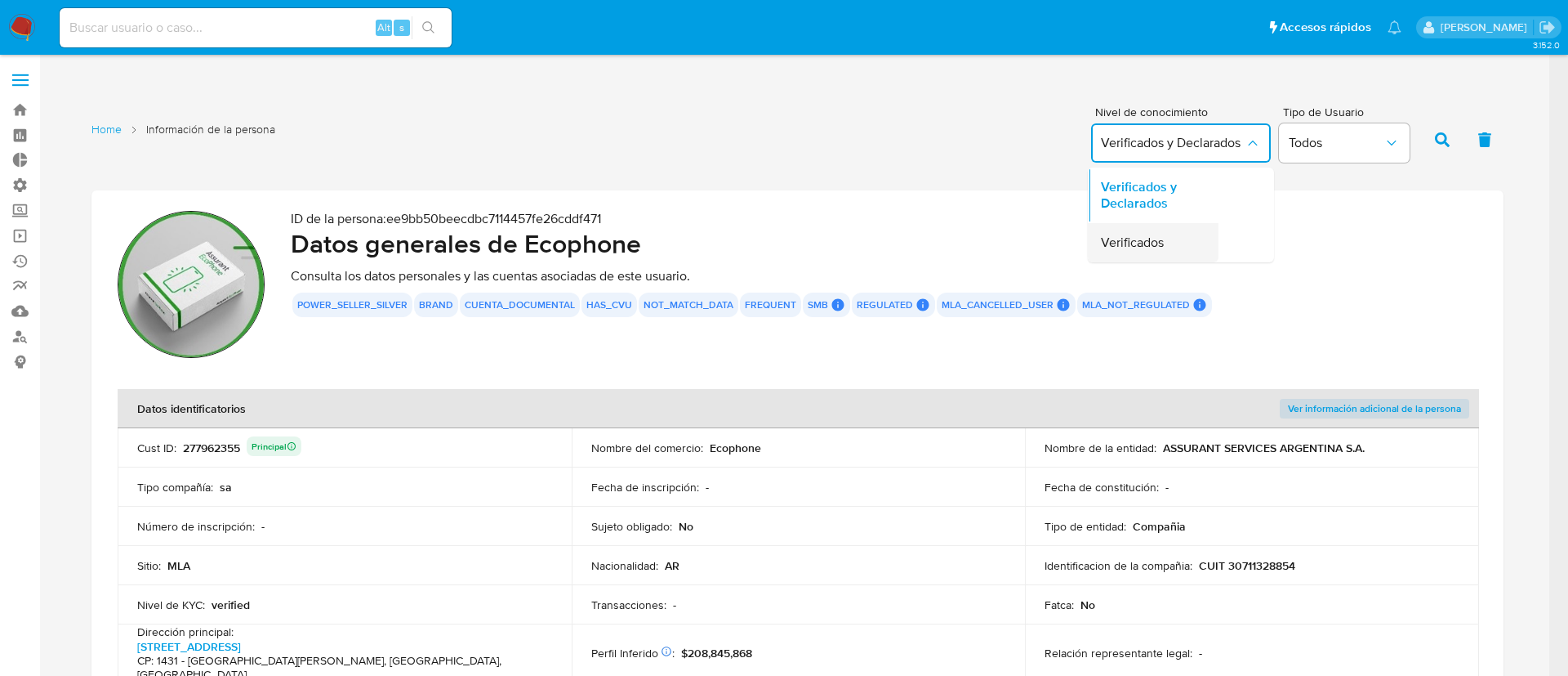
click at [1173, 244] on div "Verificados" at bounding box center [1149, 242] width 95 height 39
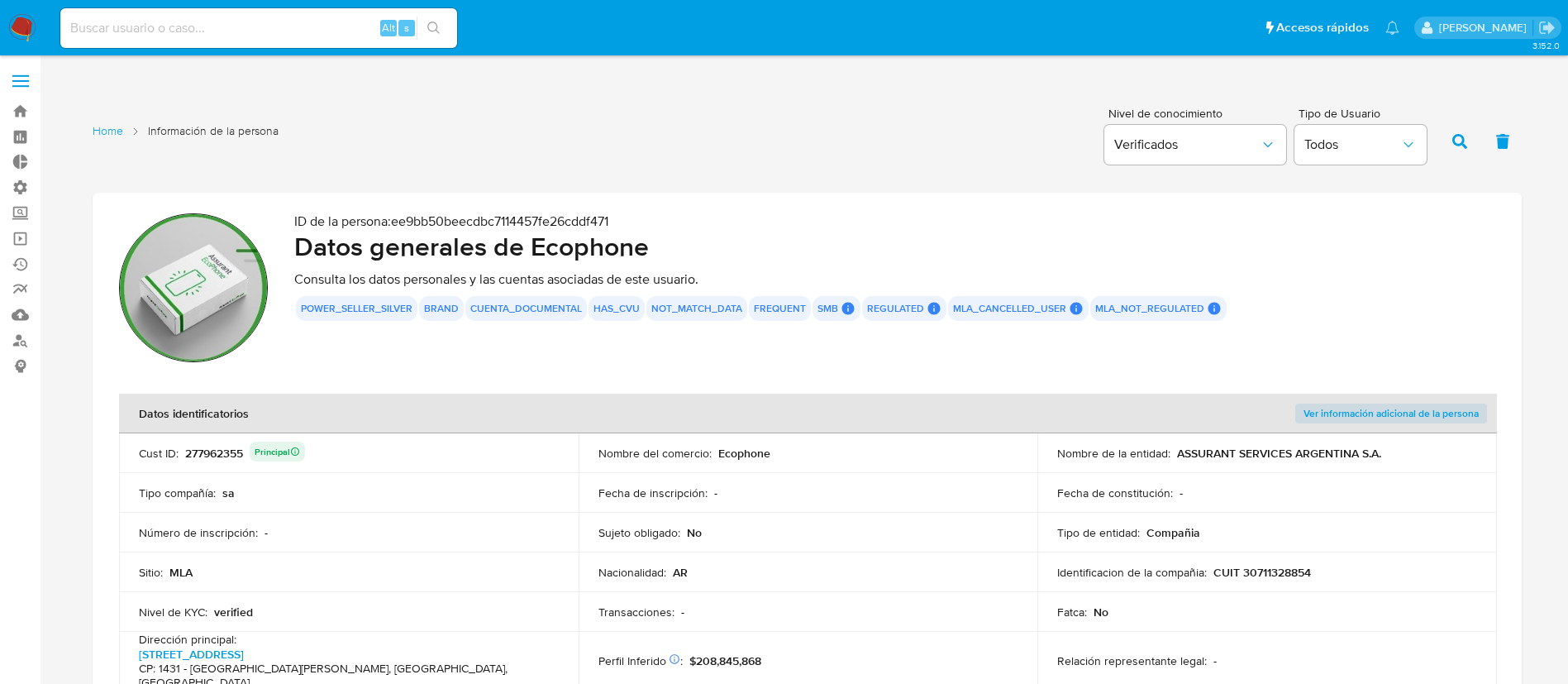
click at [1466, 132] on button "button" at bounding box center [1459, 140] width 43 height 40
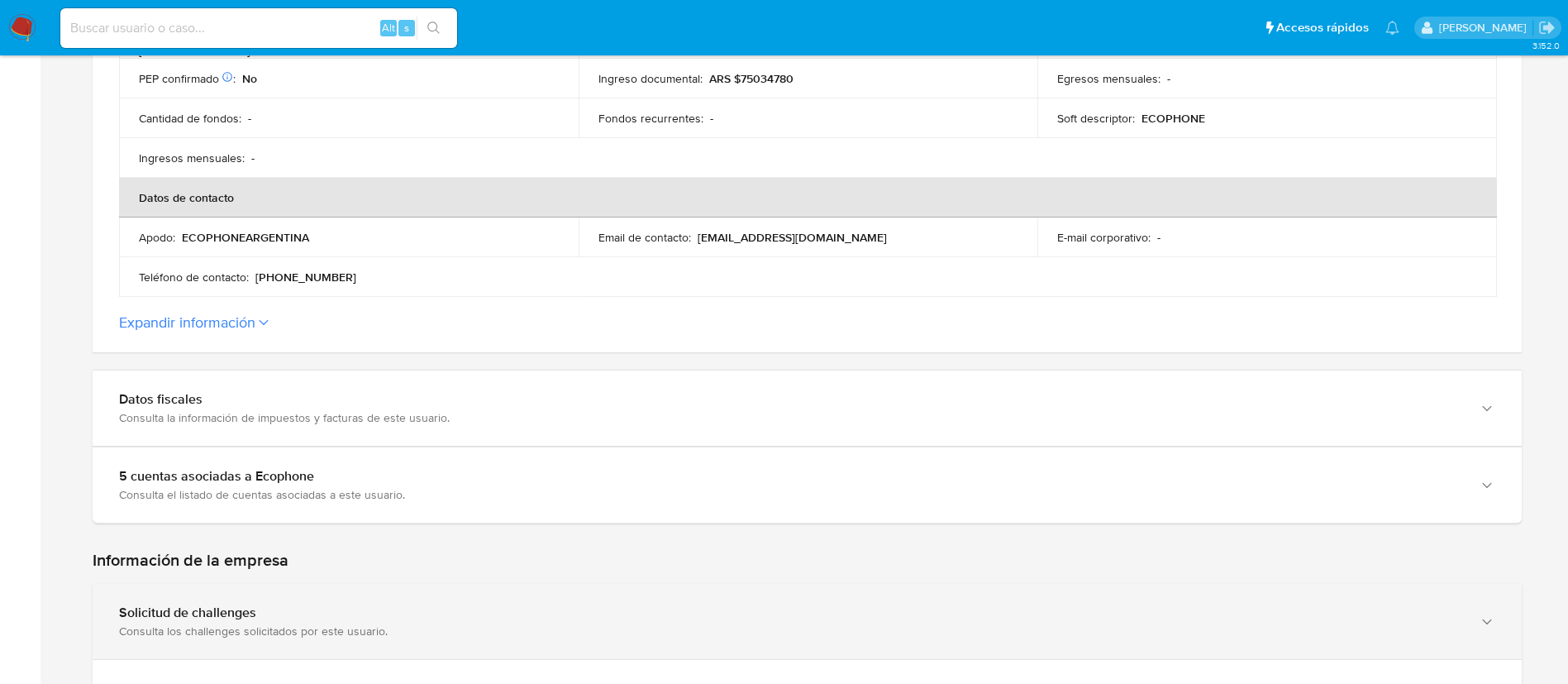
scroll to position [744, 0]
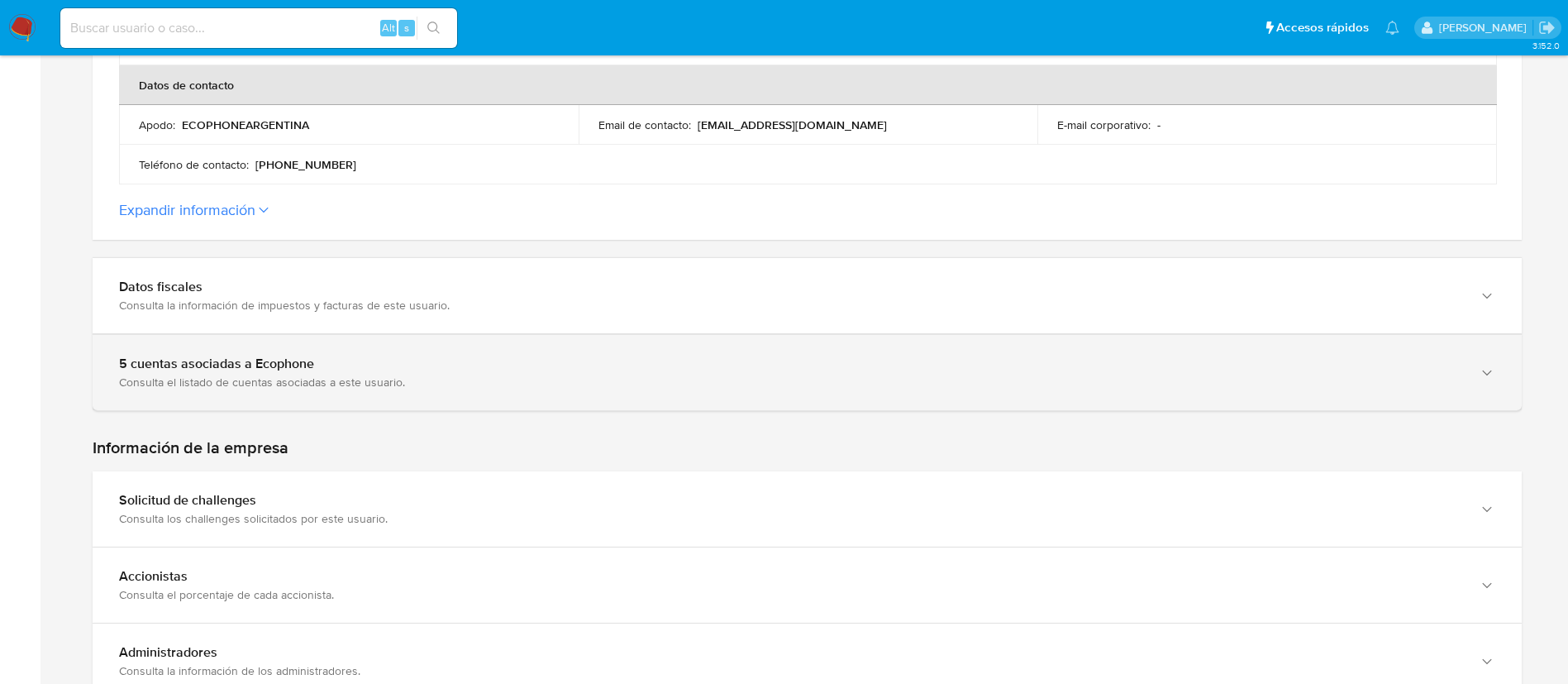
click at [431, 374] on div "5 cuentas asociadas a Ecophone Consulta el listado de cuentas asociadas a este …" at bounding box center [807, 372] width 1428 height 75
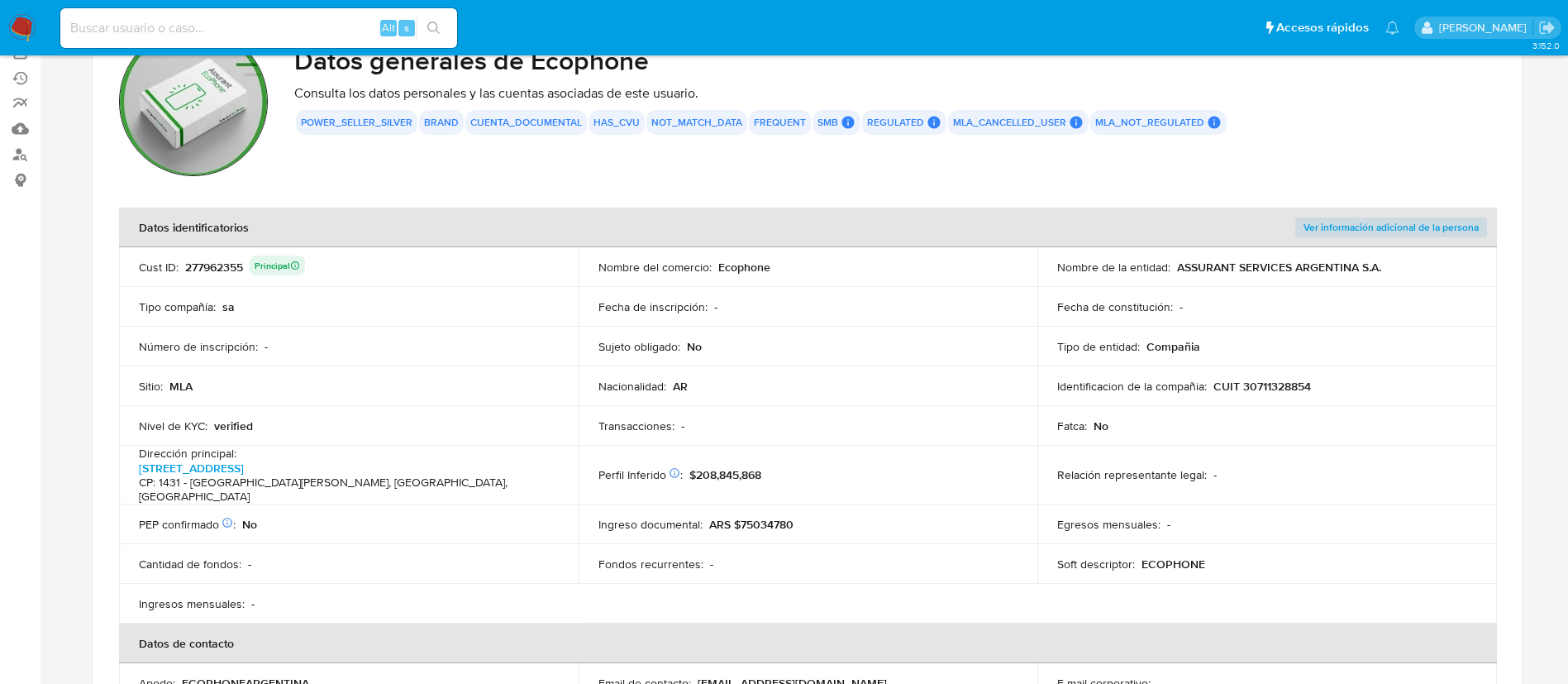
scroll to position [0, 0]
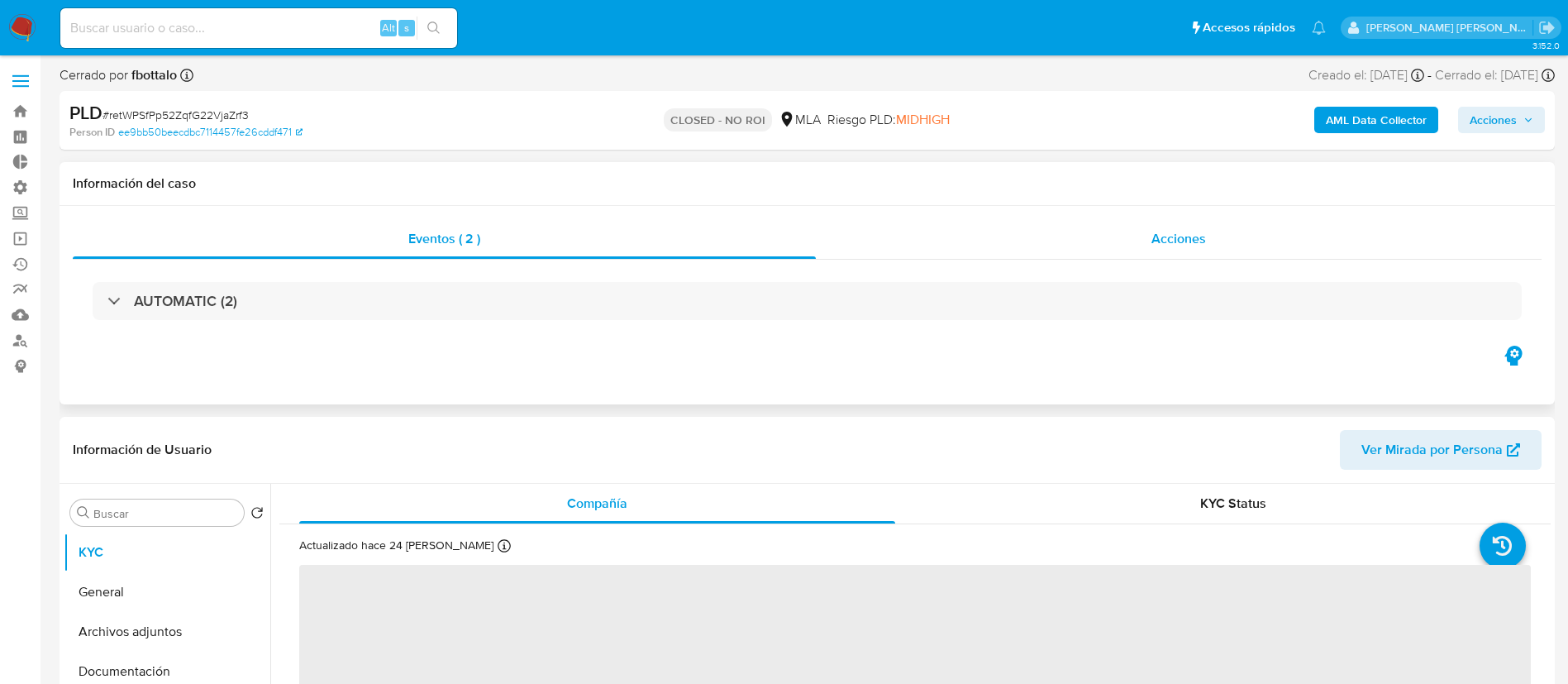
click at [1137, 238] on div "Acciones" at bounding box center [1178, 238] width 725 height 40
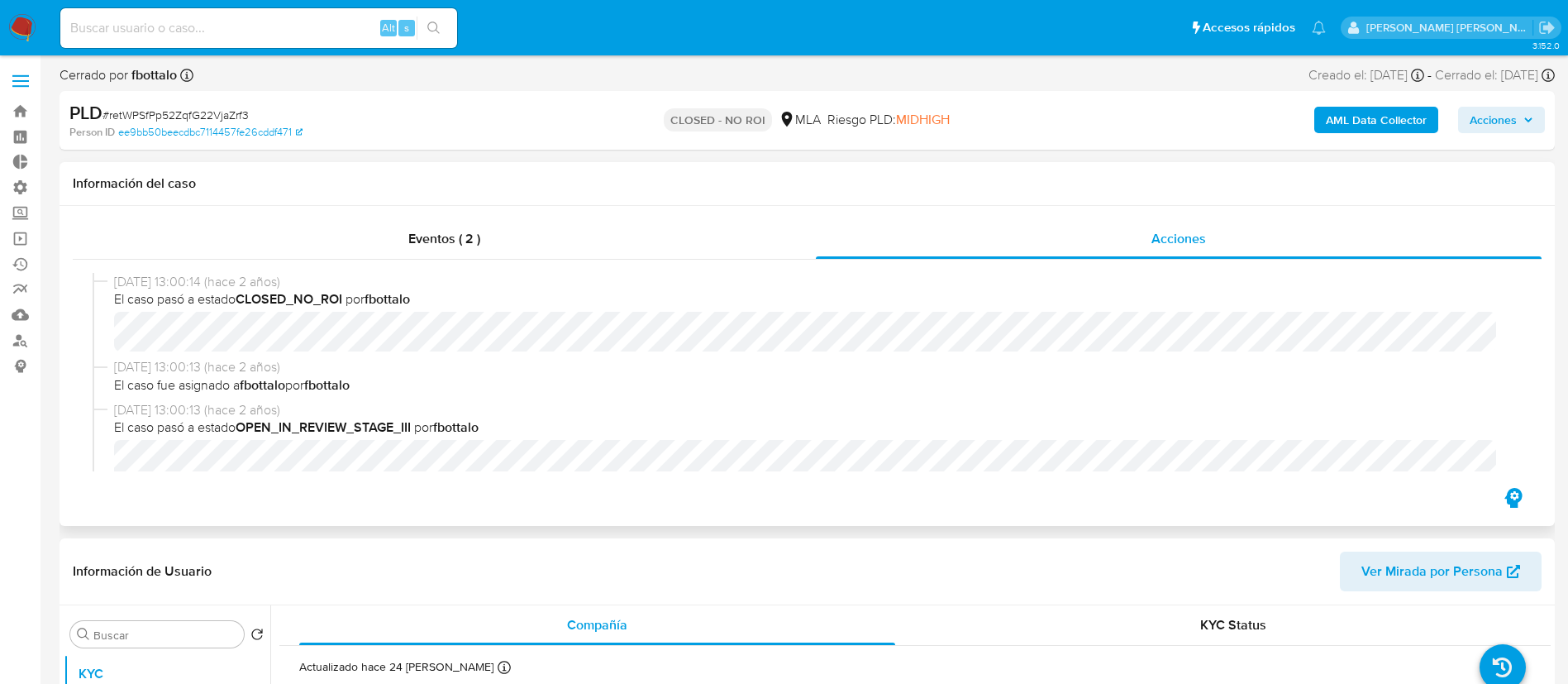
select select "10"
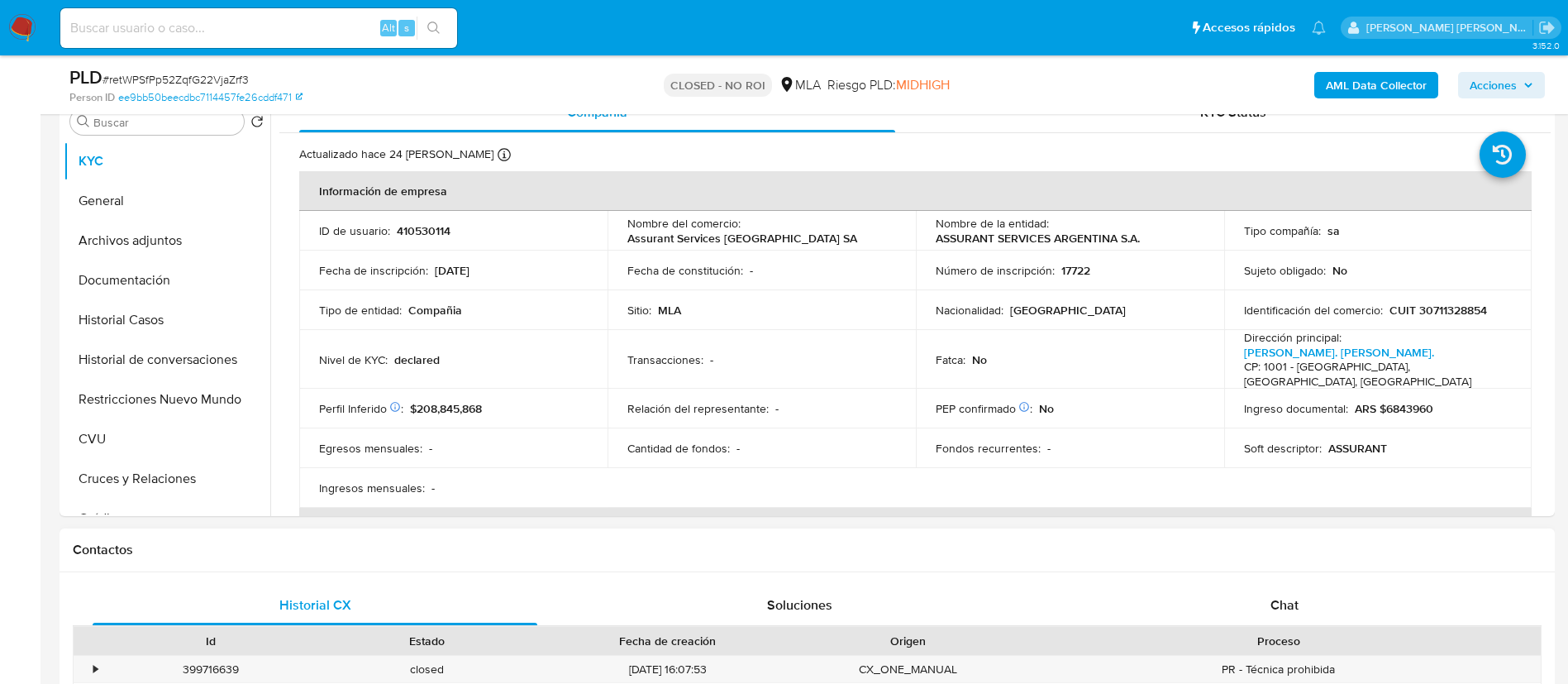
scroll to position [496, 0]
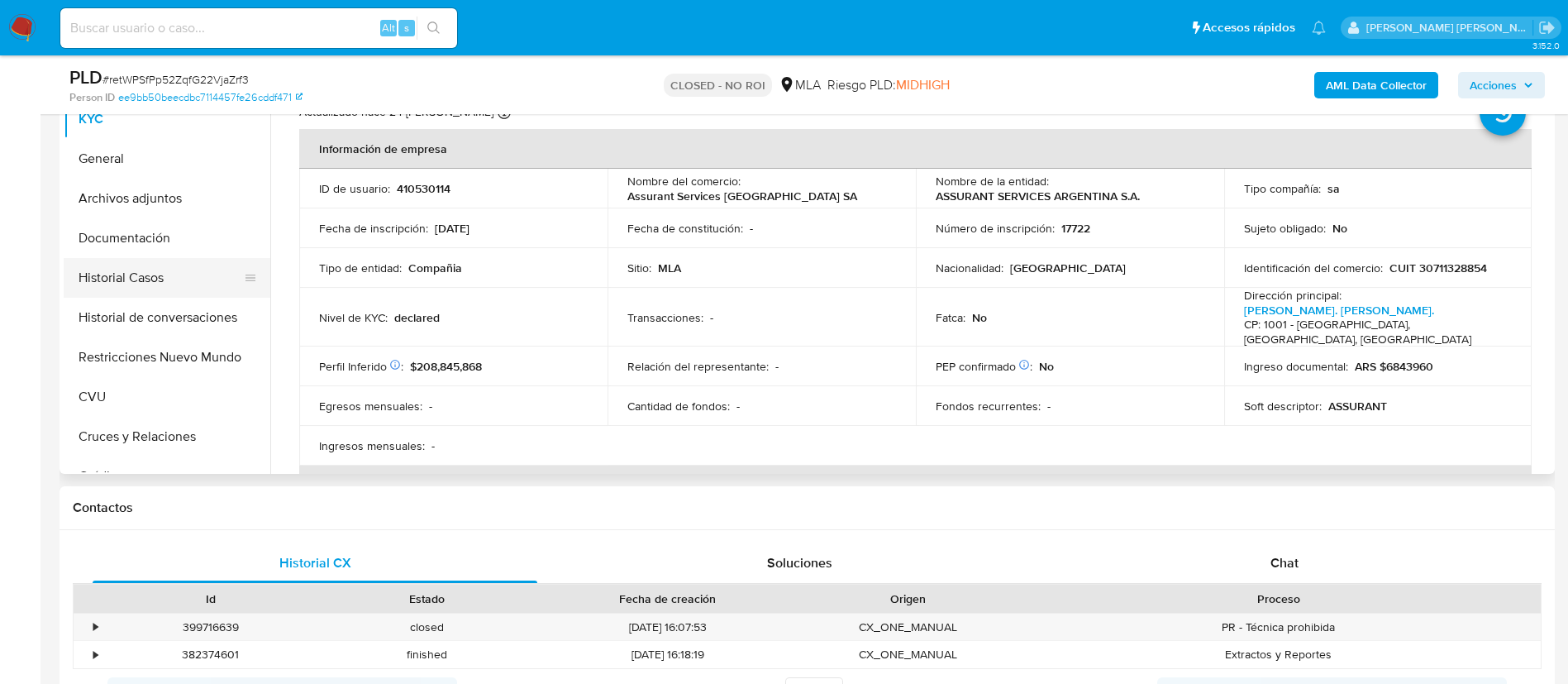
click at [204, 274] on button "Historial Casos" at bounding box center [160, 277] width 193 height 40
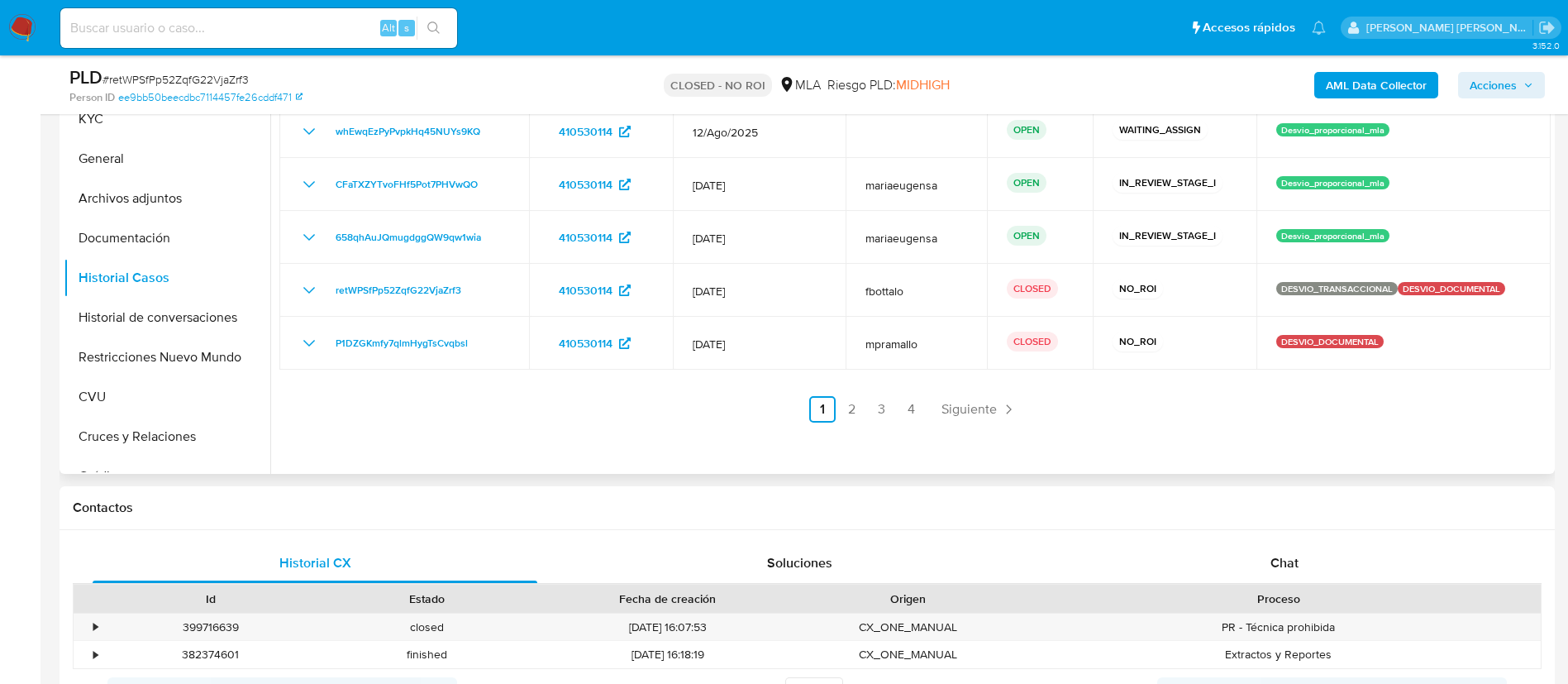
click at [898, 404] on link "4" at bounding box center [911, 409] width 27 height 27
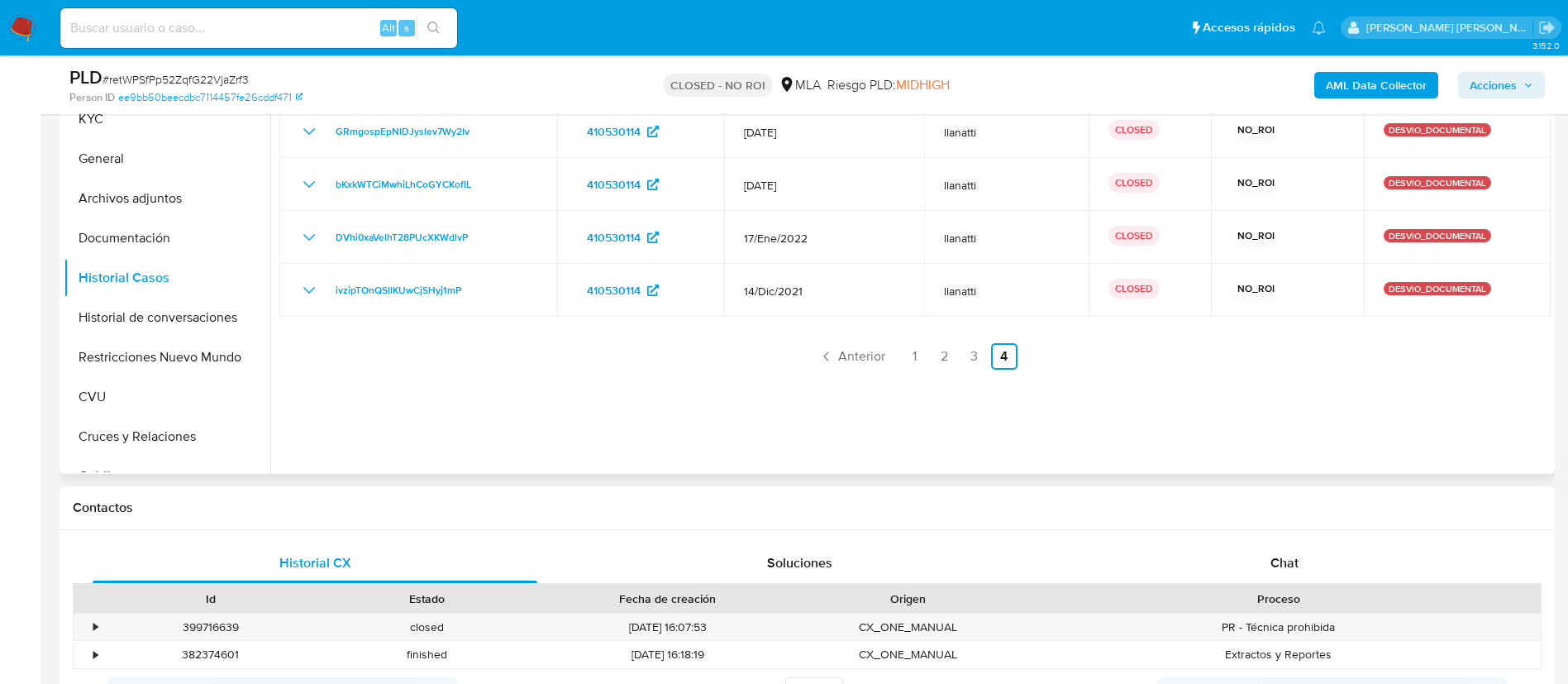
scroll to position [372, 0]
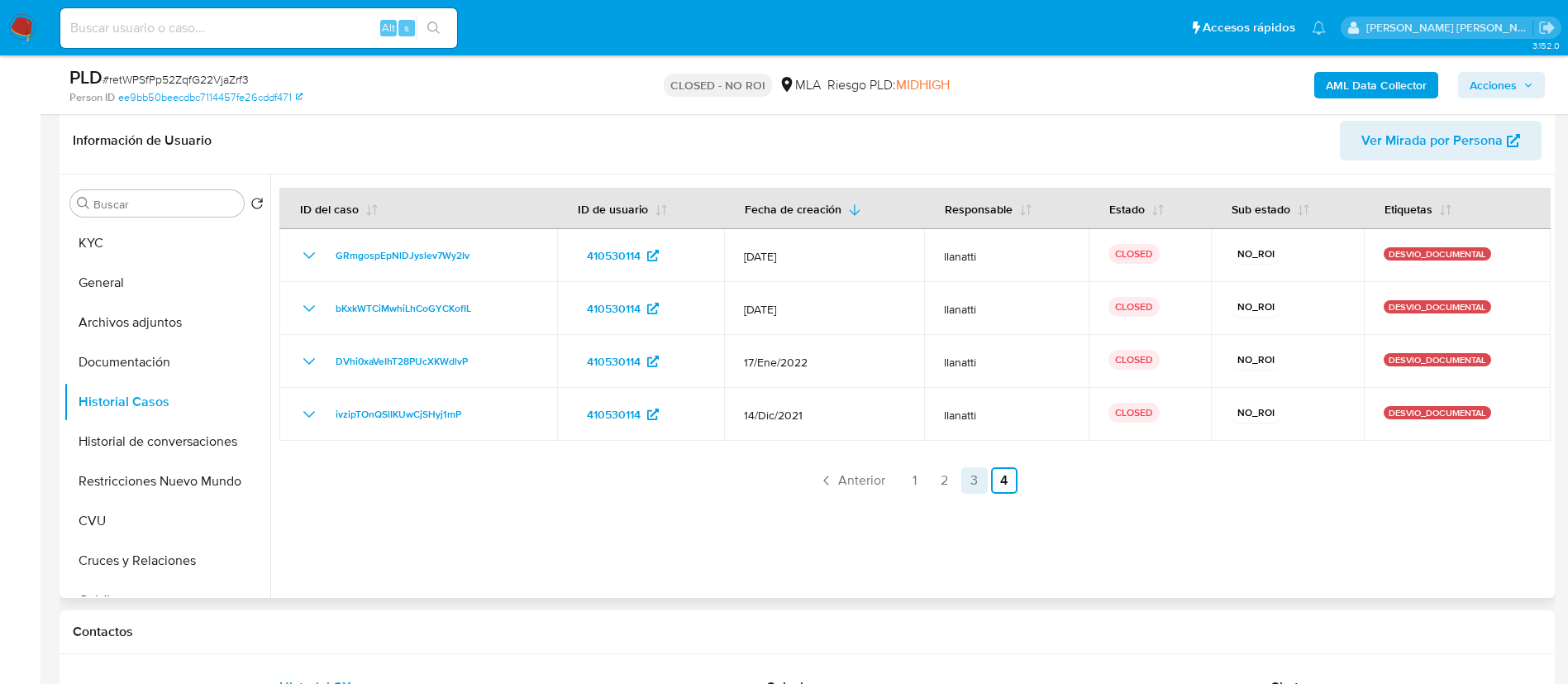
click at [967, 485] on link "3" at bounding box center [974, 480] width 27 height 27
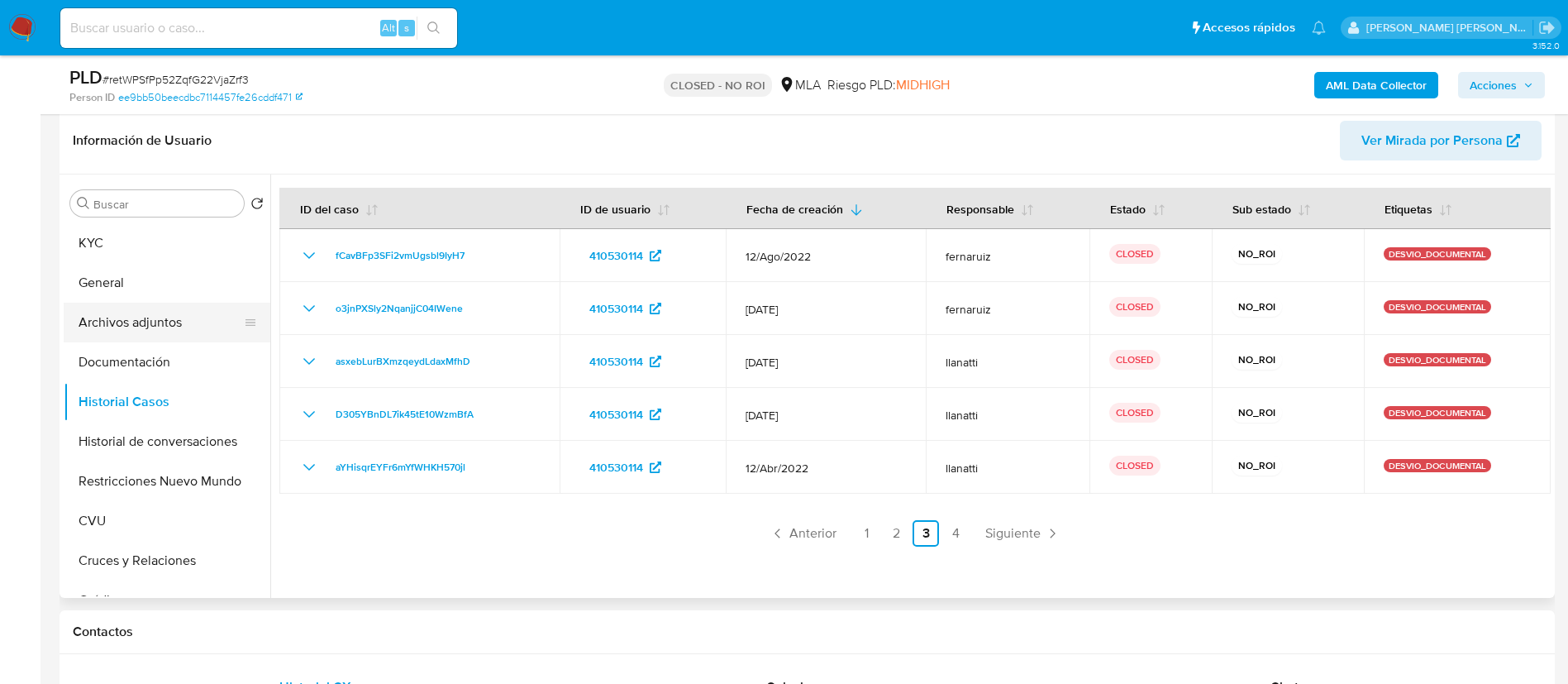
click at [161, 337] on button "Archivos adjuntos" at bounding box center [160, 322] width 193 height 40
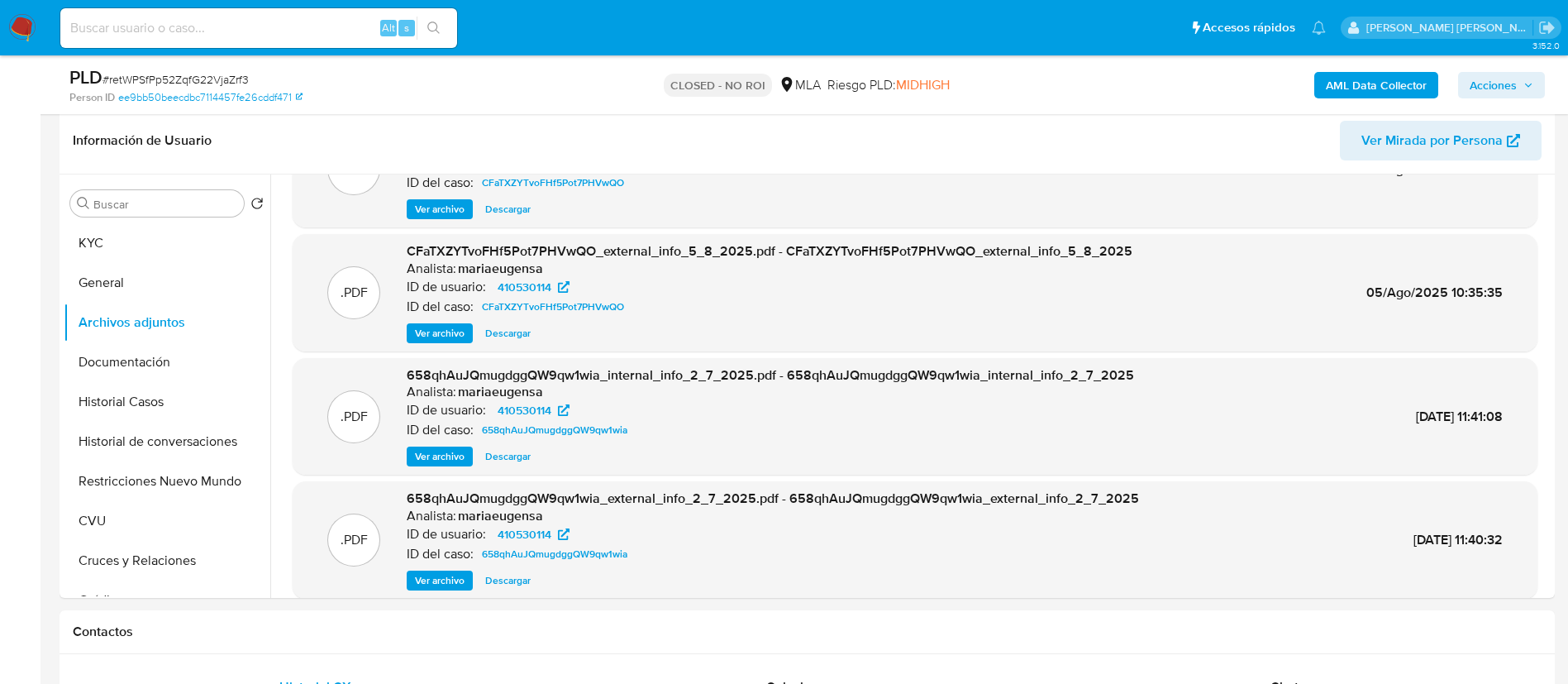
scroll to position [139, 0]
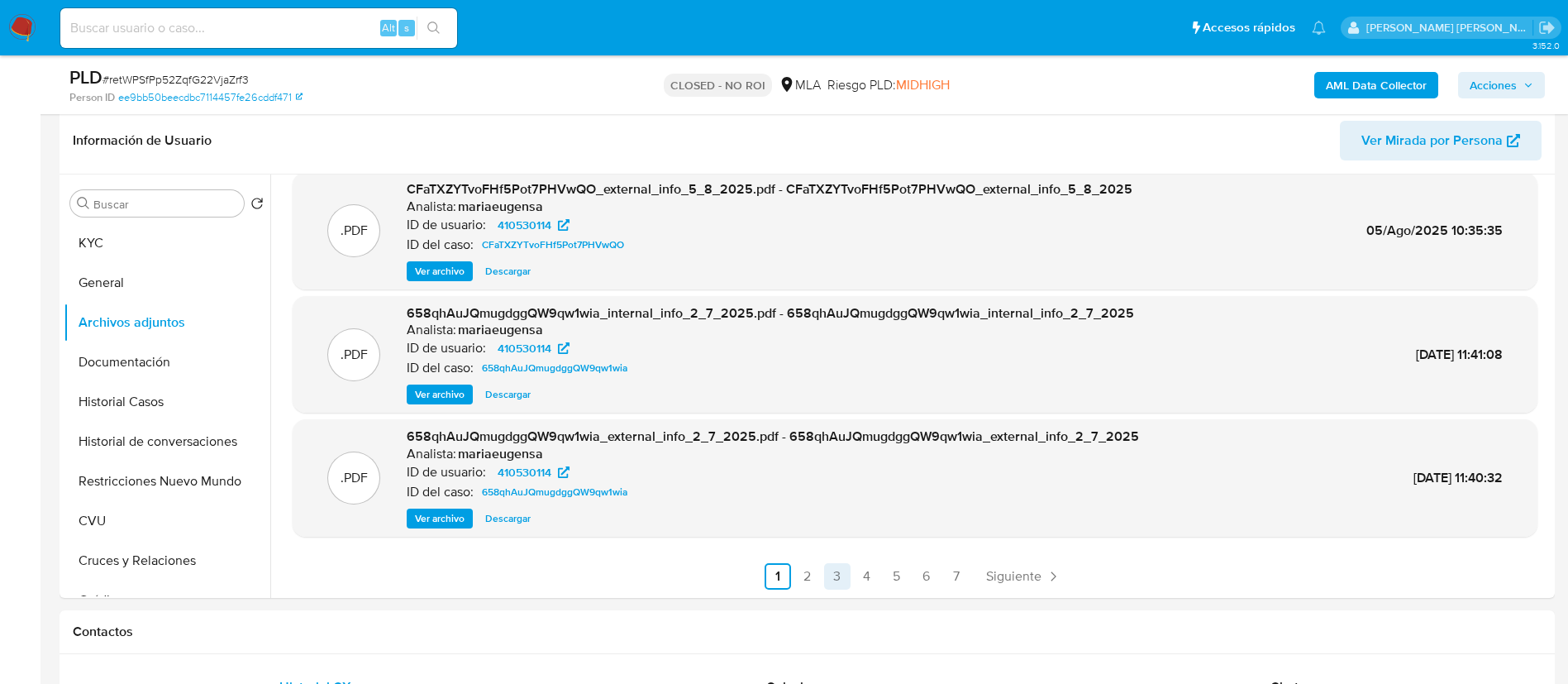
click at [824, 581] on link "3" at bounding box center [837, 576] width 27 height 27
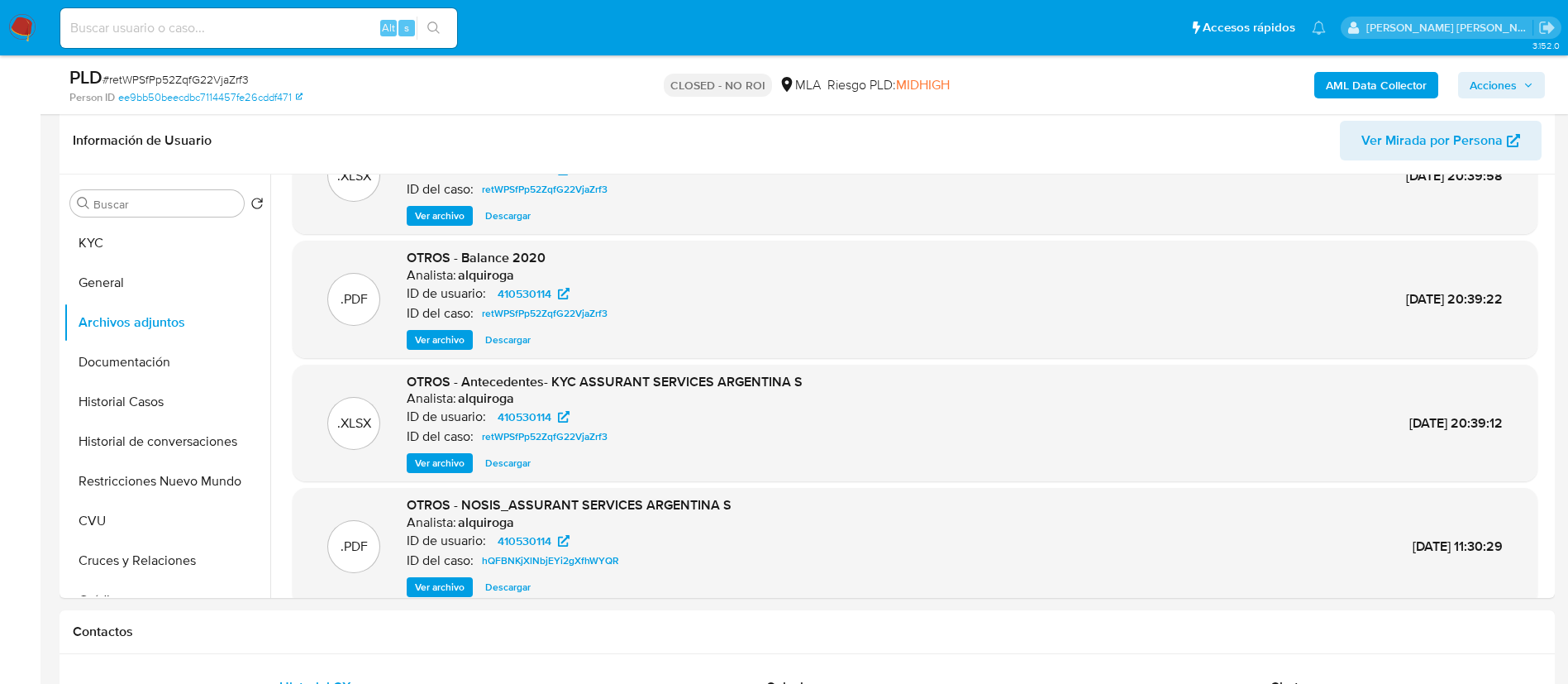
scroll to position [124, 0]
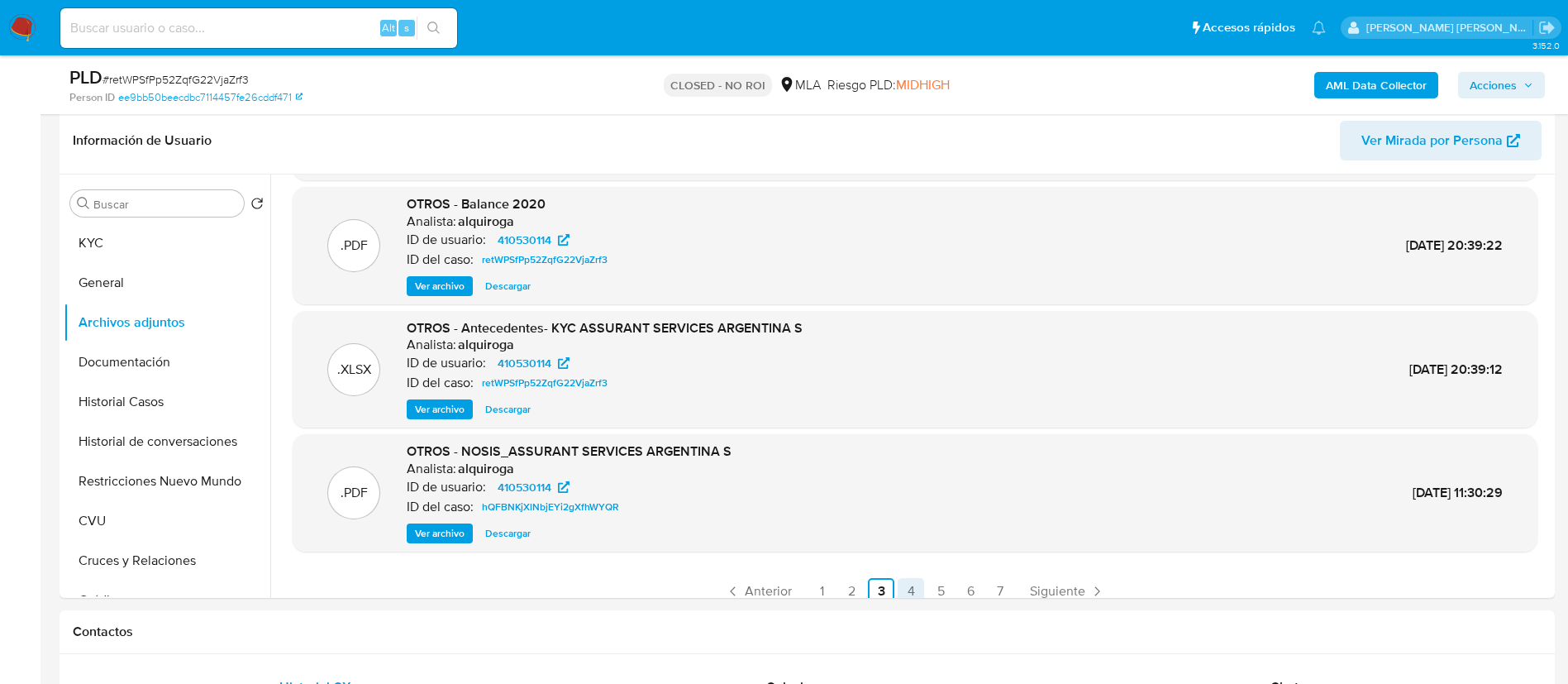
click at [897, 588] on link "4" at bounding box center [910, 591] width 27 height 27
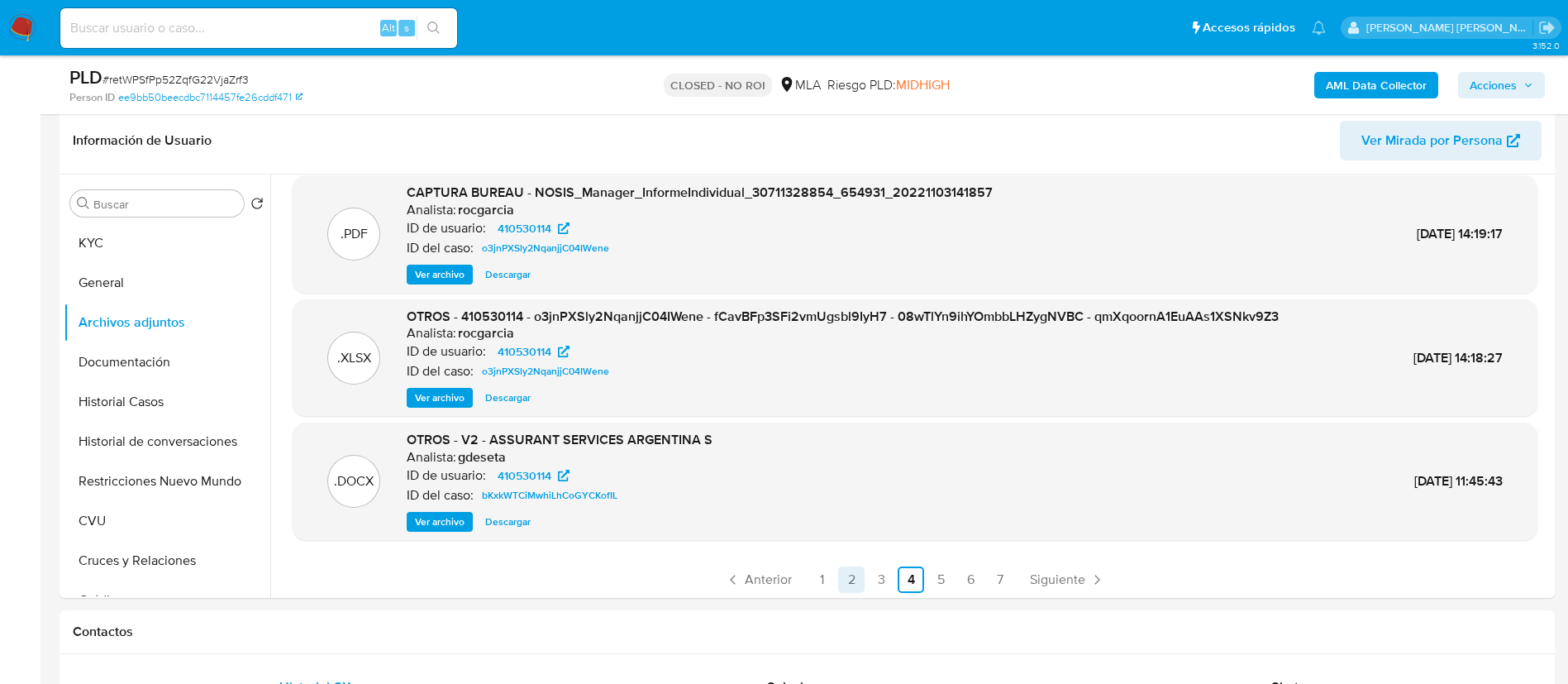
scroll to position [139, 0]
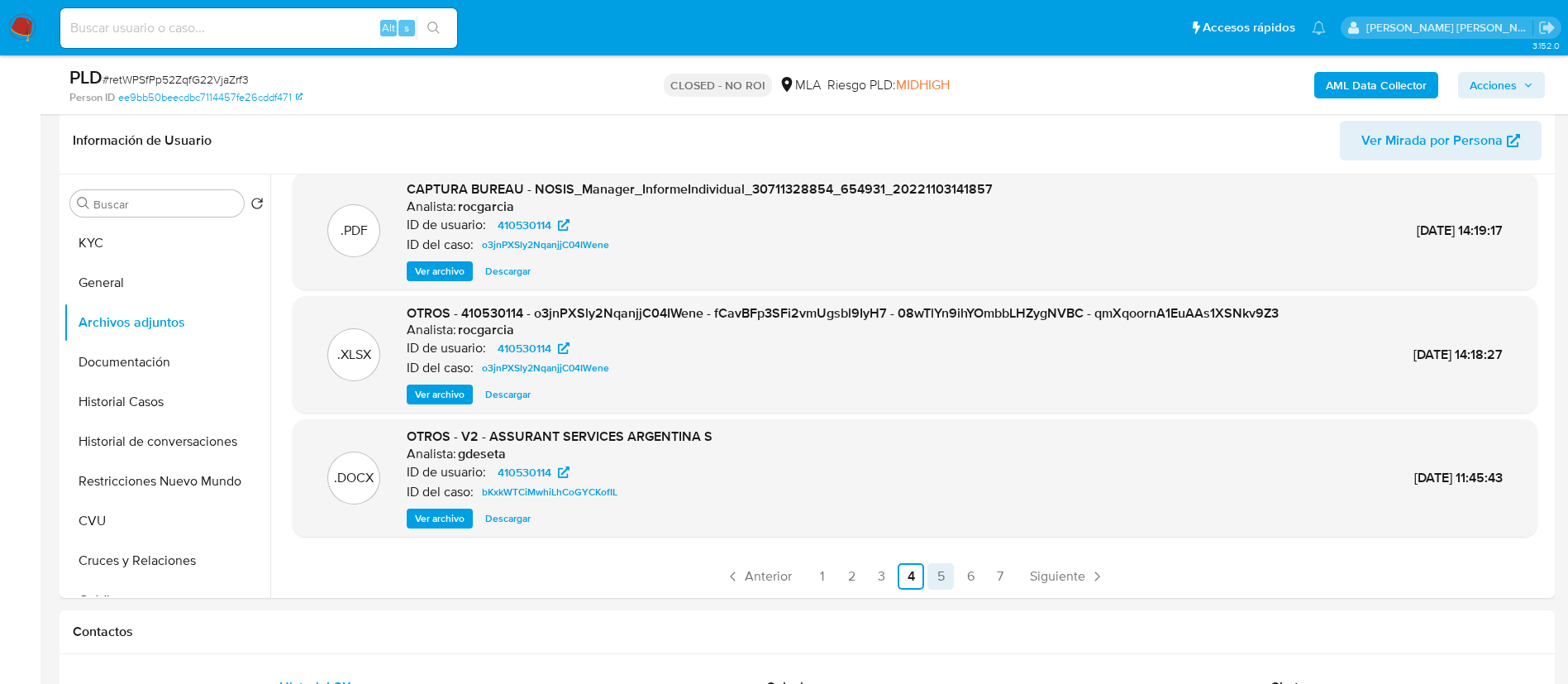
click at [931, 575] on link "5" at bounding box center [940, 576] width 27 height 27
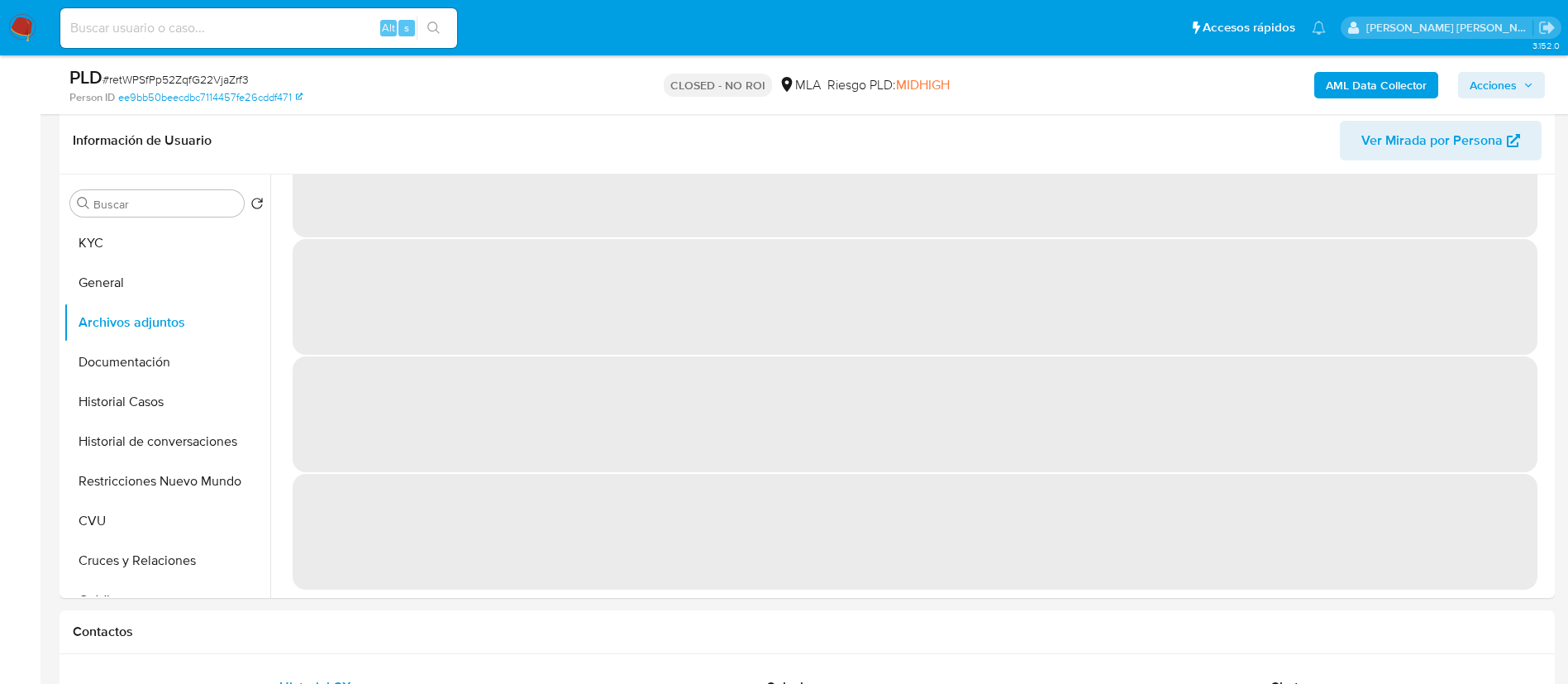
scroll to position [0, 0]
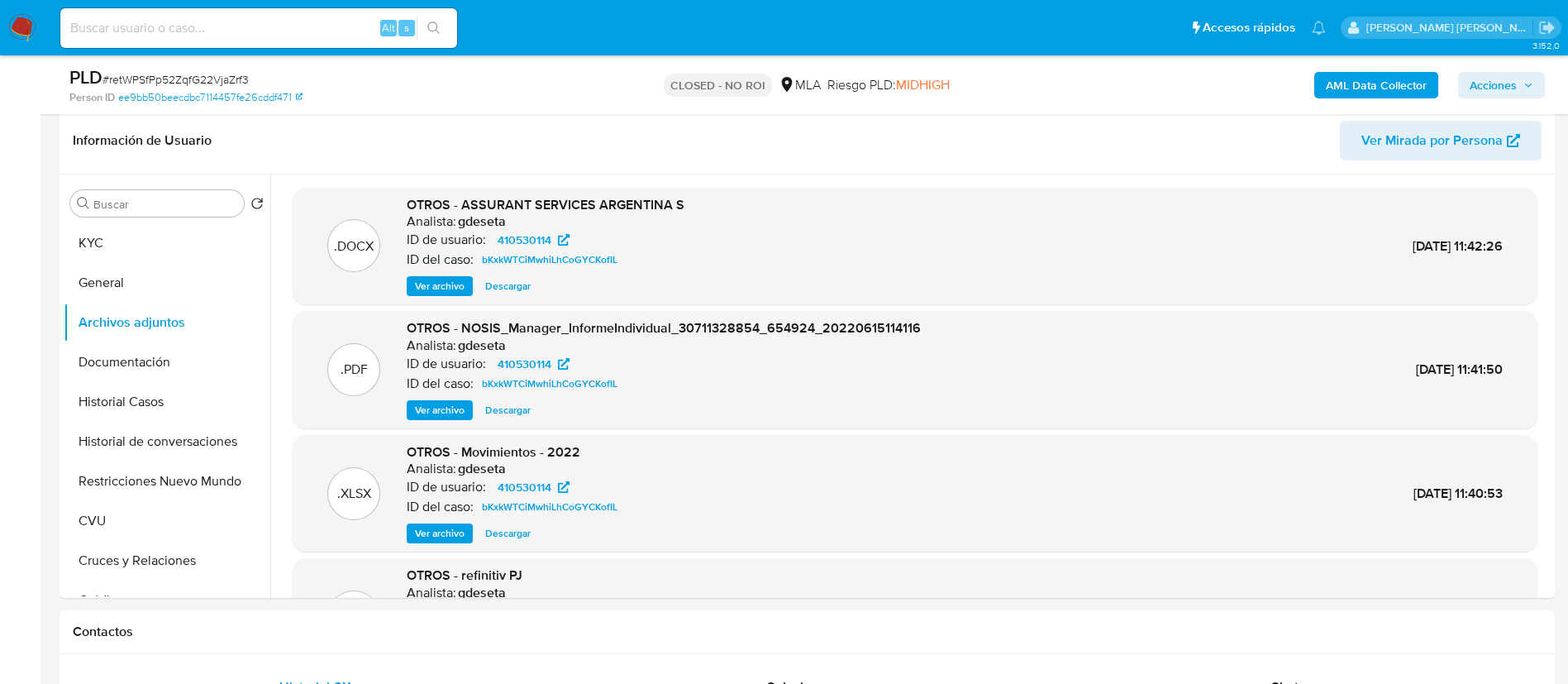
click at [446, 278] on span "Ver archivo" at bounding box center [440, 287] width 50 height 17
click at [187, 421] on button "Historial de conversaciones" at bounding box center [160, 441] width 193 height 40
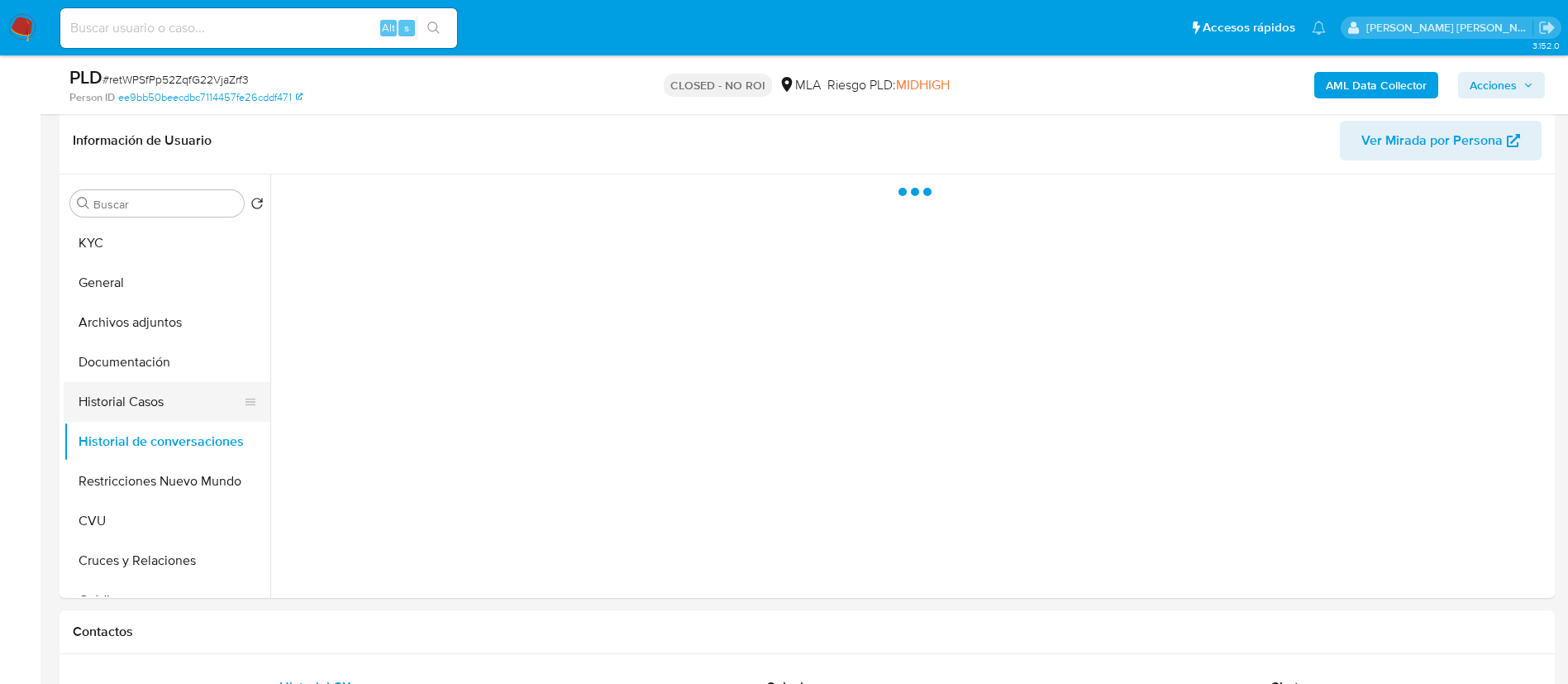
click at [192, 402] on button "Historial Casos" at bounding box center [160, 401] width 193 height 40
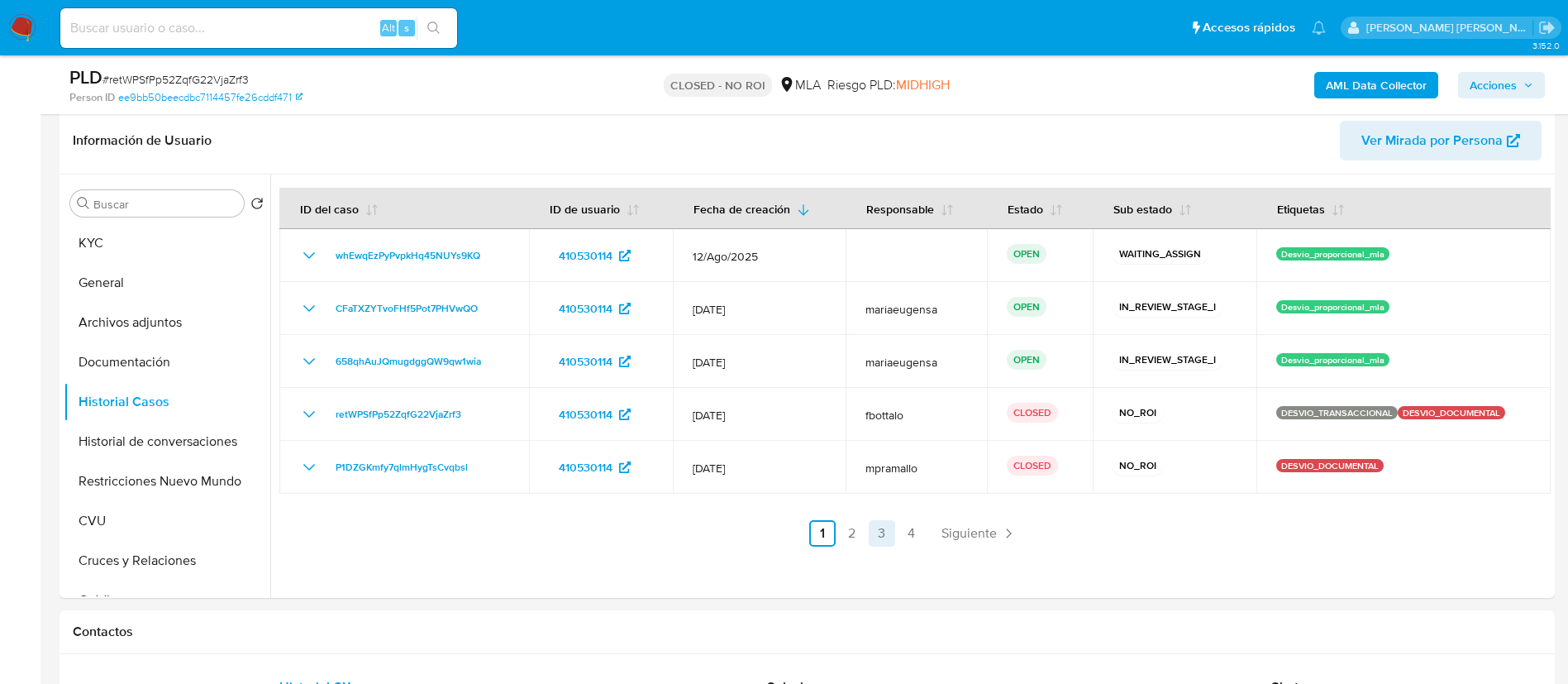
click at [890, 529] on link "3" at bounding box center [881, 533] width 27 height 27
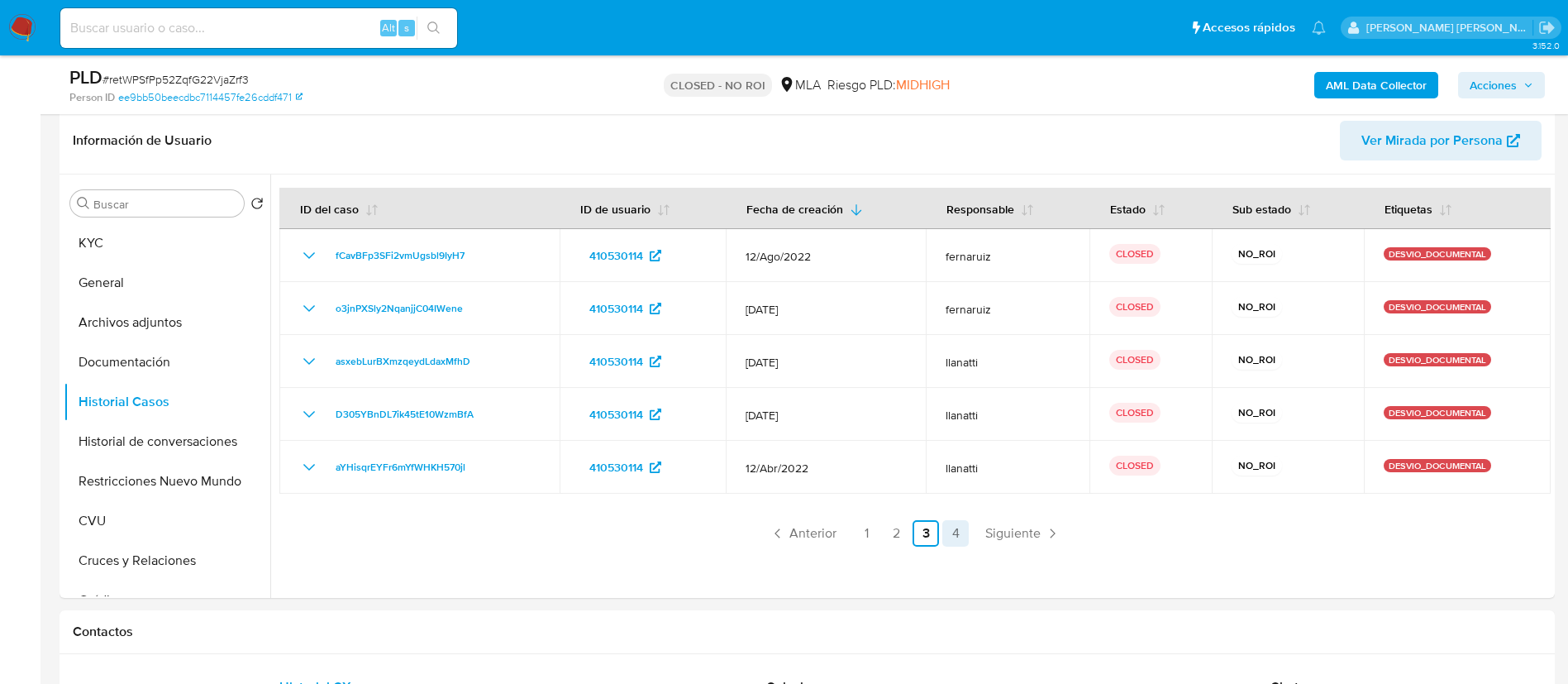
click at [949, 536] on link "4" at bounding box center [955, 533] width 27 height 27
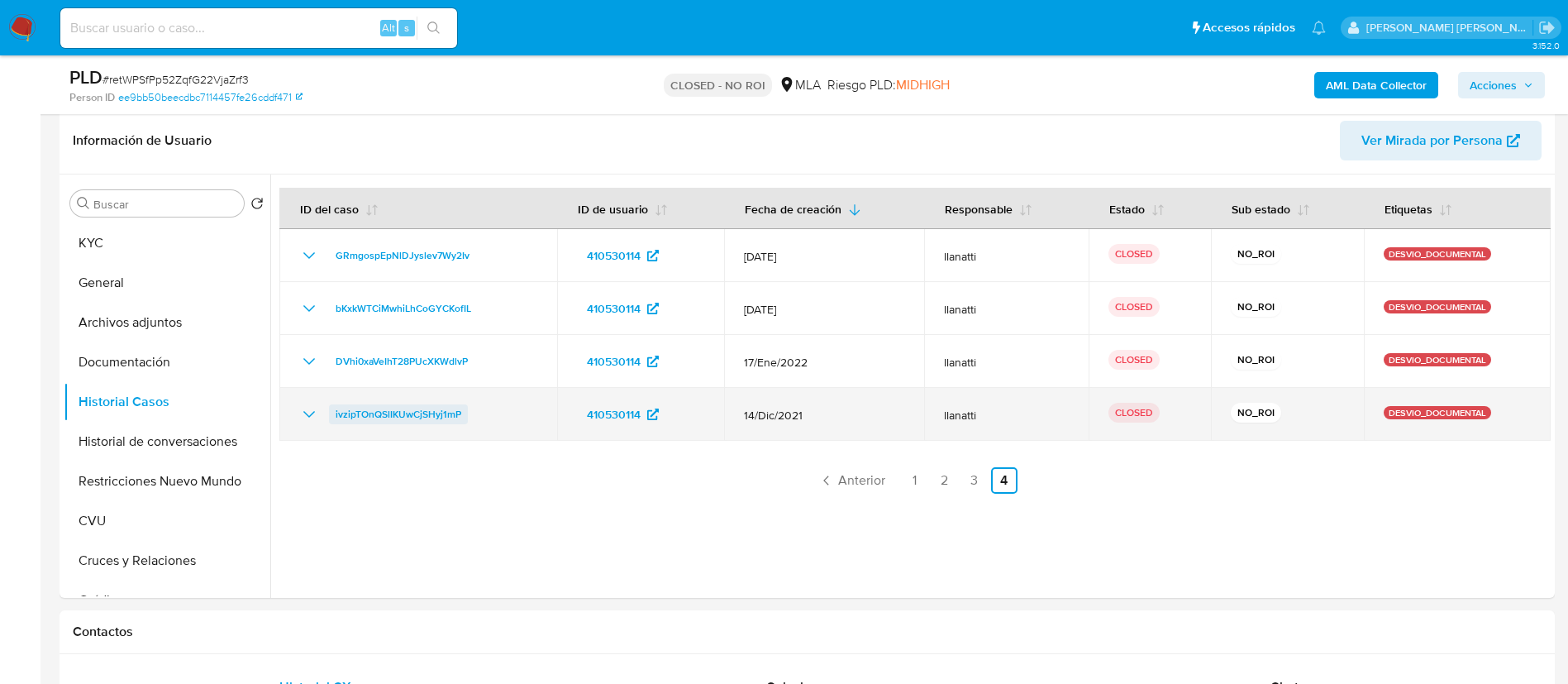
click at [433, 415] on span "ivzipTOnQSlIKUwCjSHyj1mP" at bounding box center [398, 413] width 126 height 19
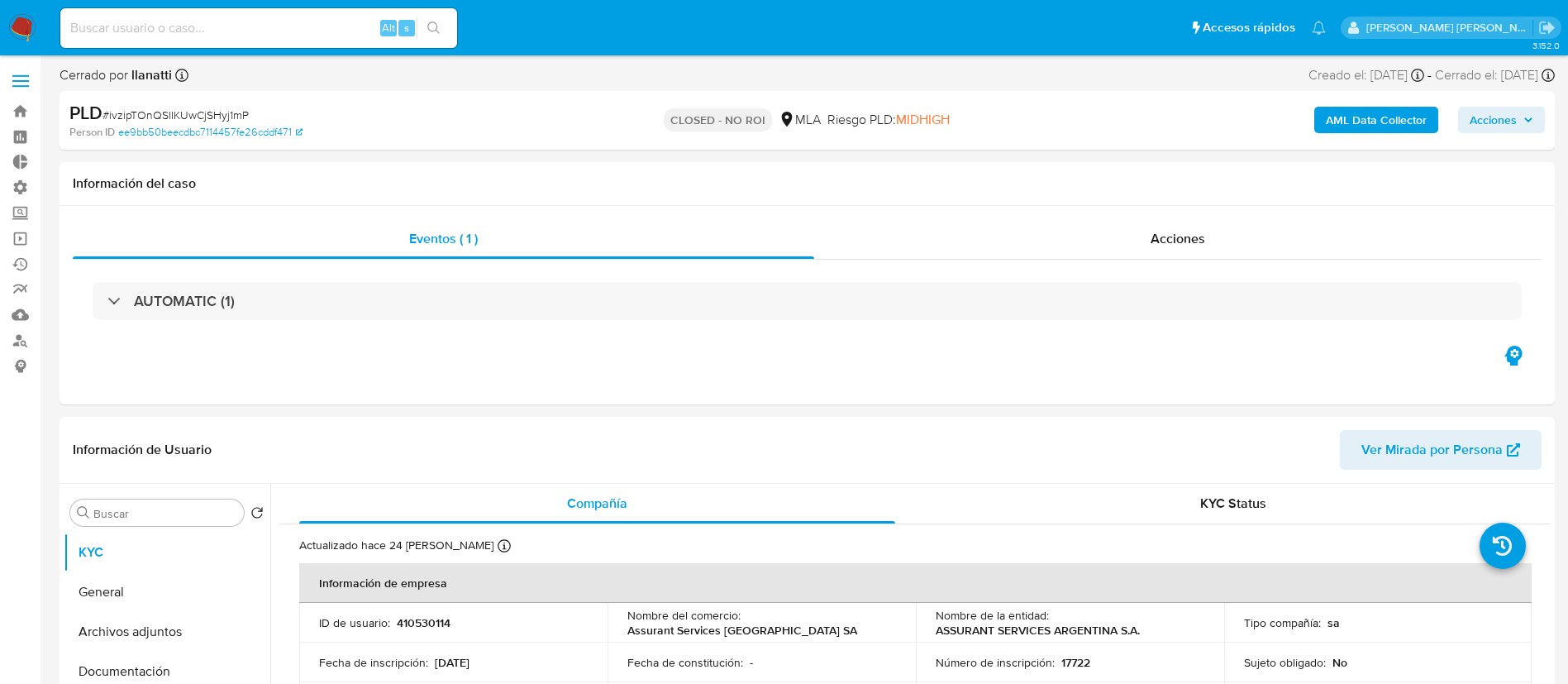
select select "10"
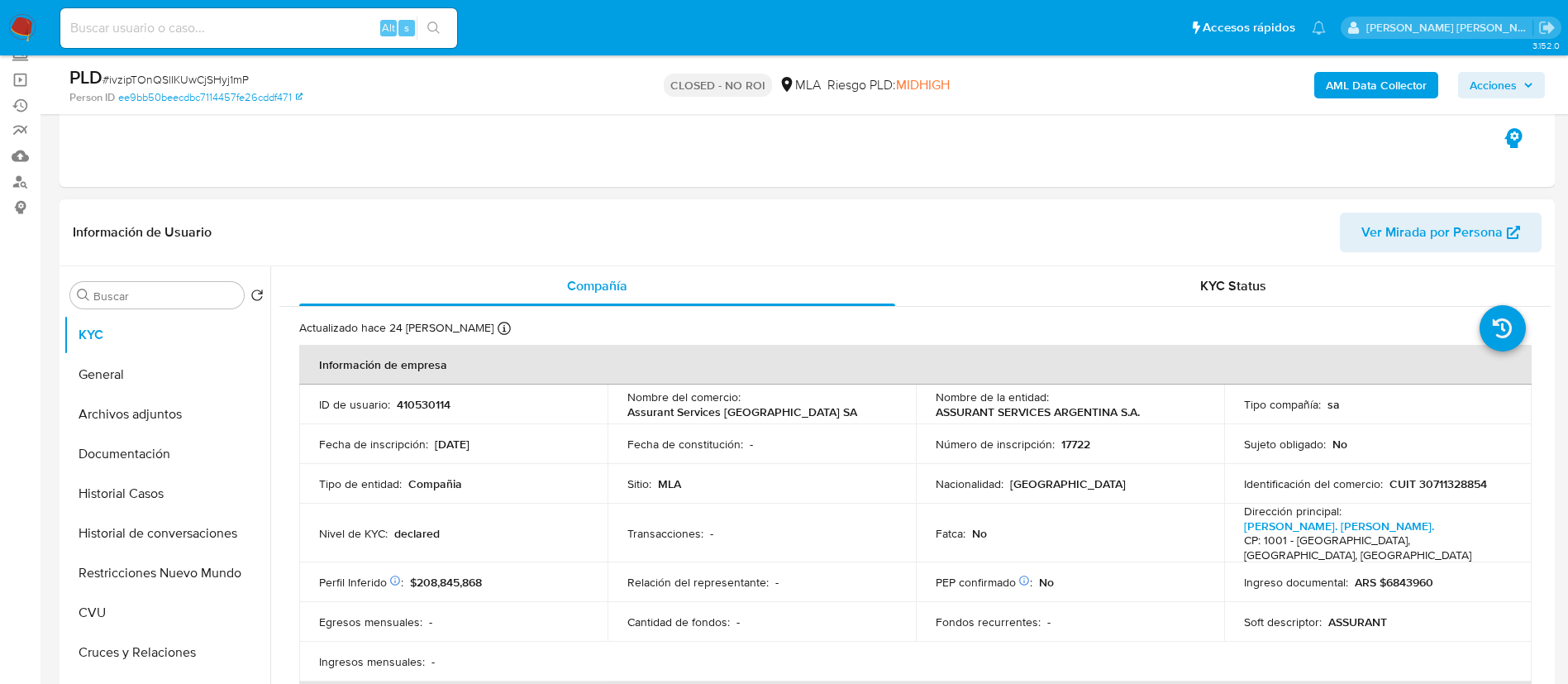
scroll to position [248, 0]
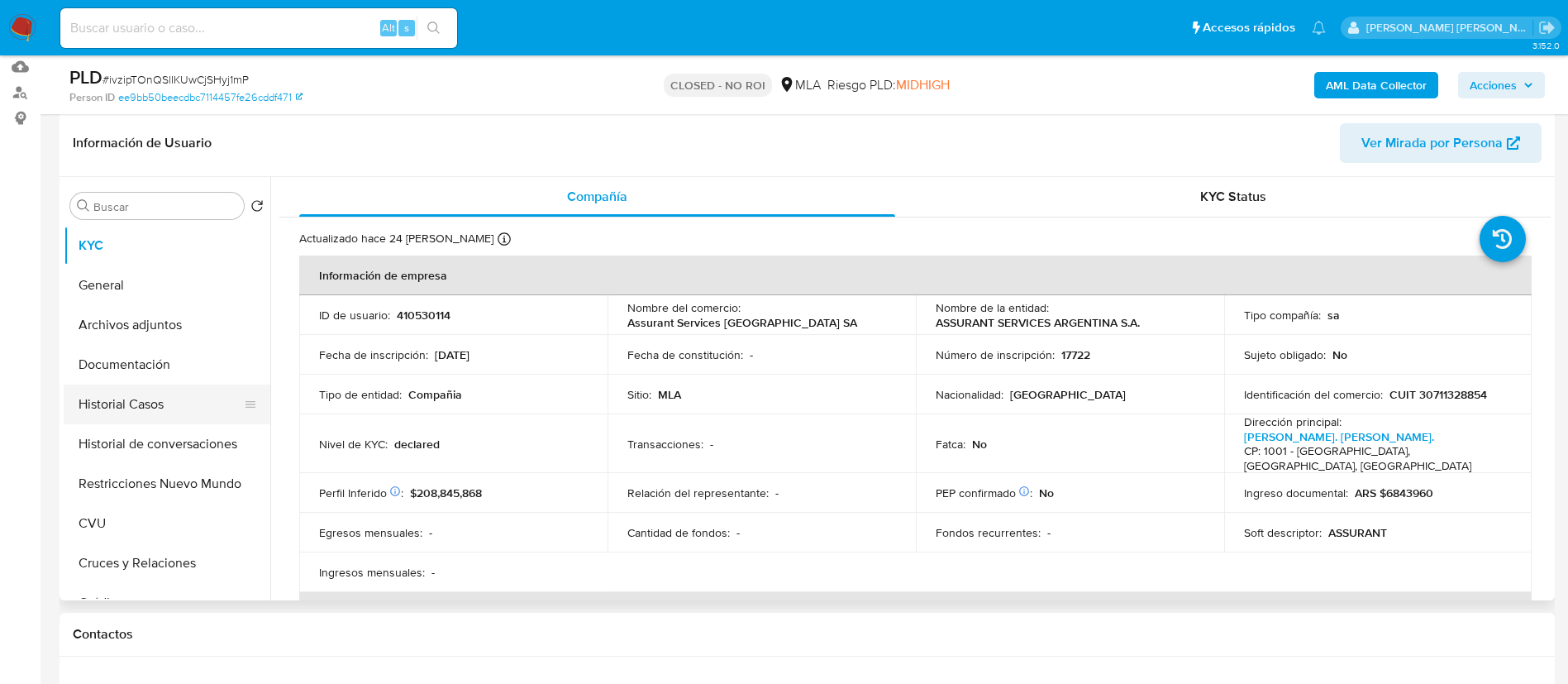
click at [133, 414] on button "Historial Casos" at bounding box center [160, 404] width 193 height 40
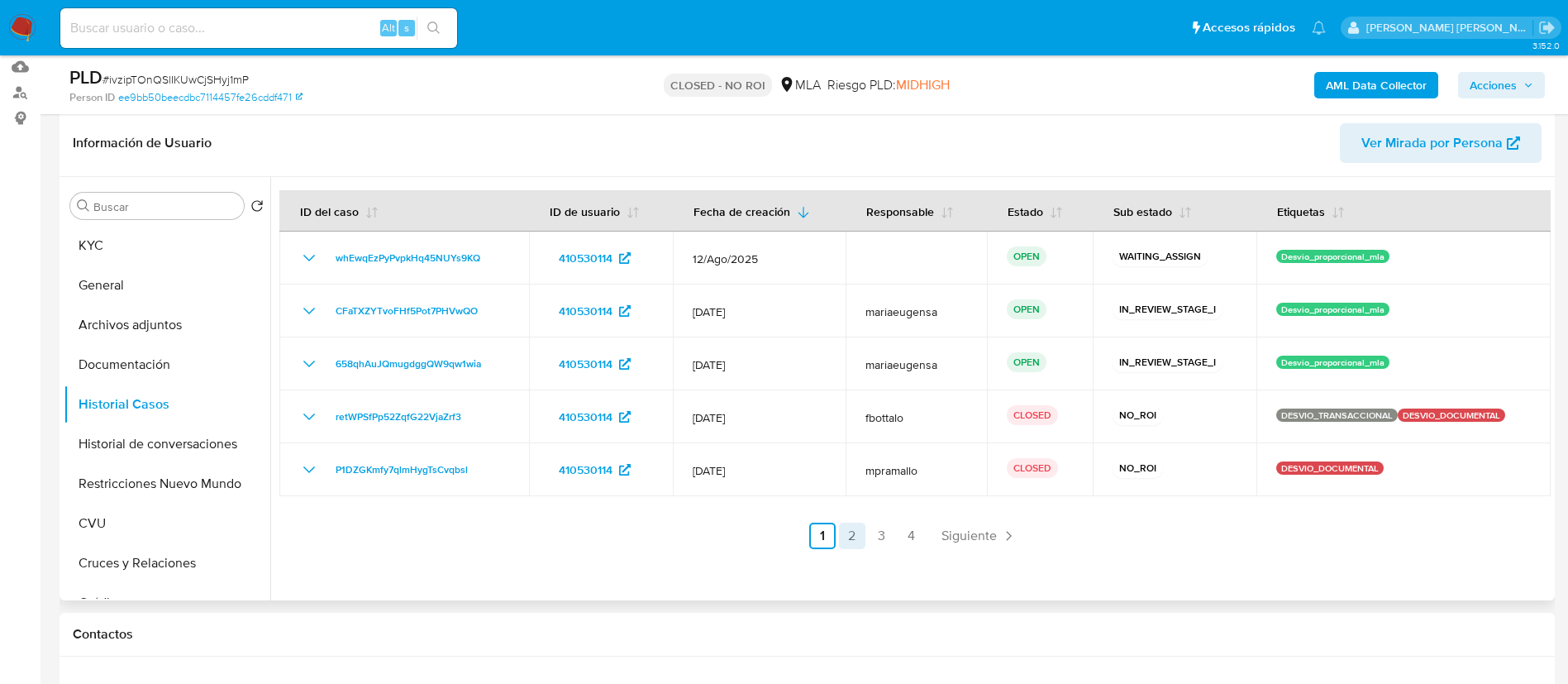
click at [846, 542] on link "2" at bounding box center [852, 535] width 27 height 27
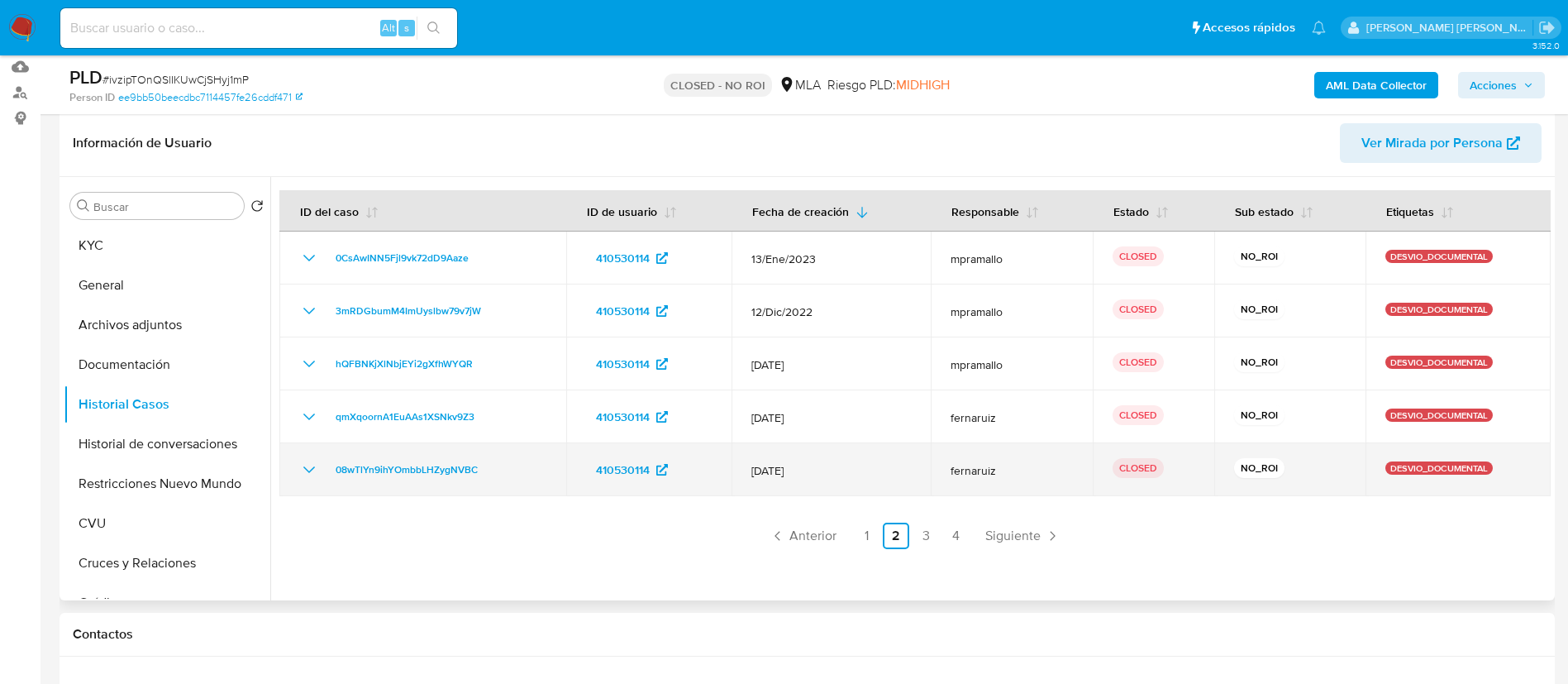
click at [311, 467] on icon "Mostrar/Ocultar" at bounding box center [309, 469] width 19 height 19
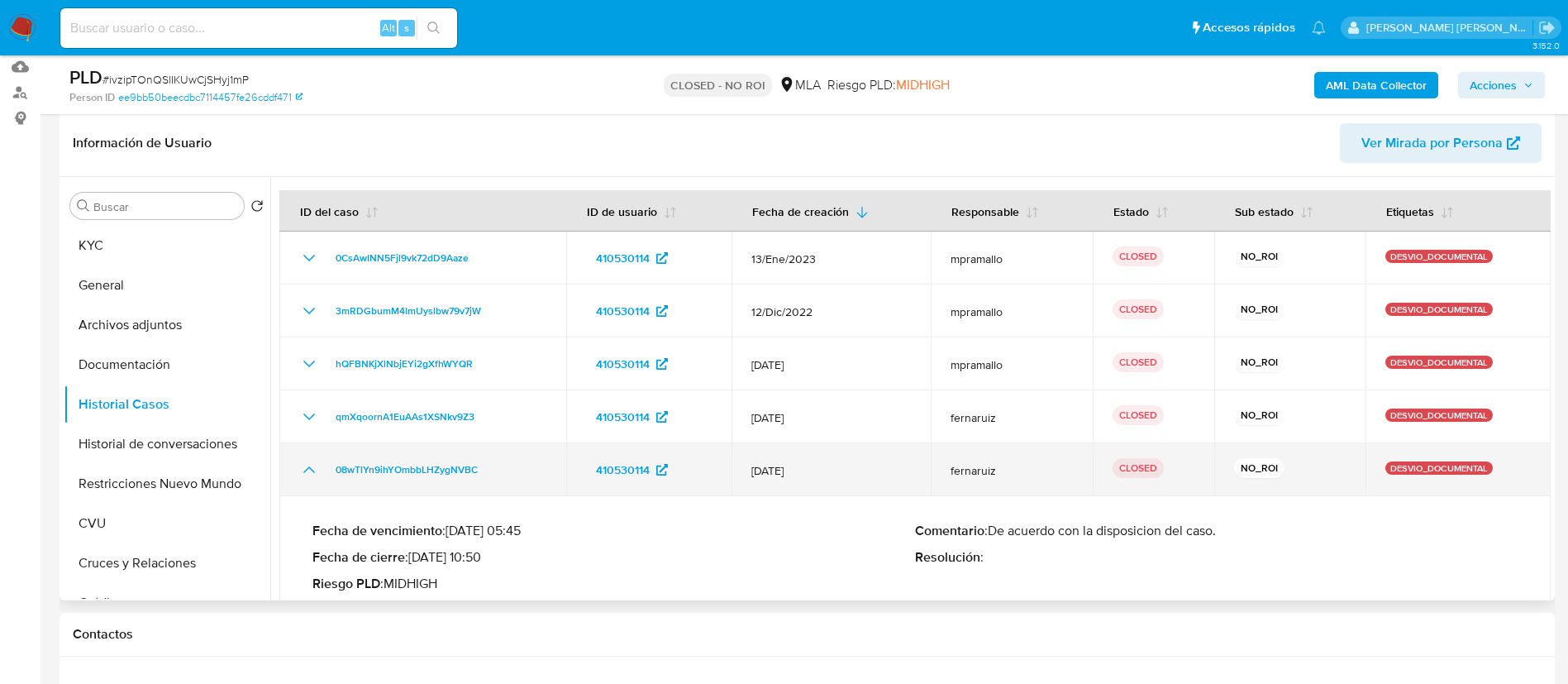
click at [311, 467] on icon "Mostrar/Ocultar" at bounding box center [309, 469] width 19 height 19
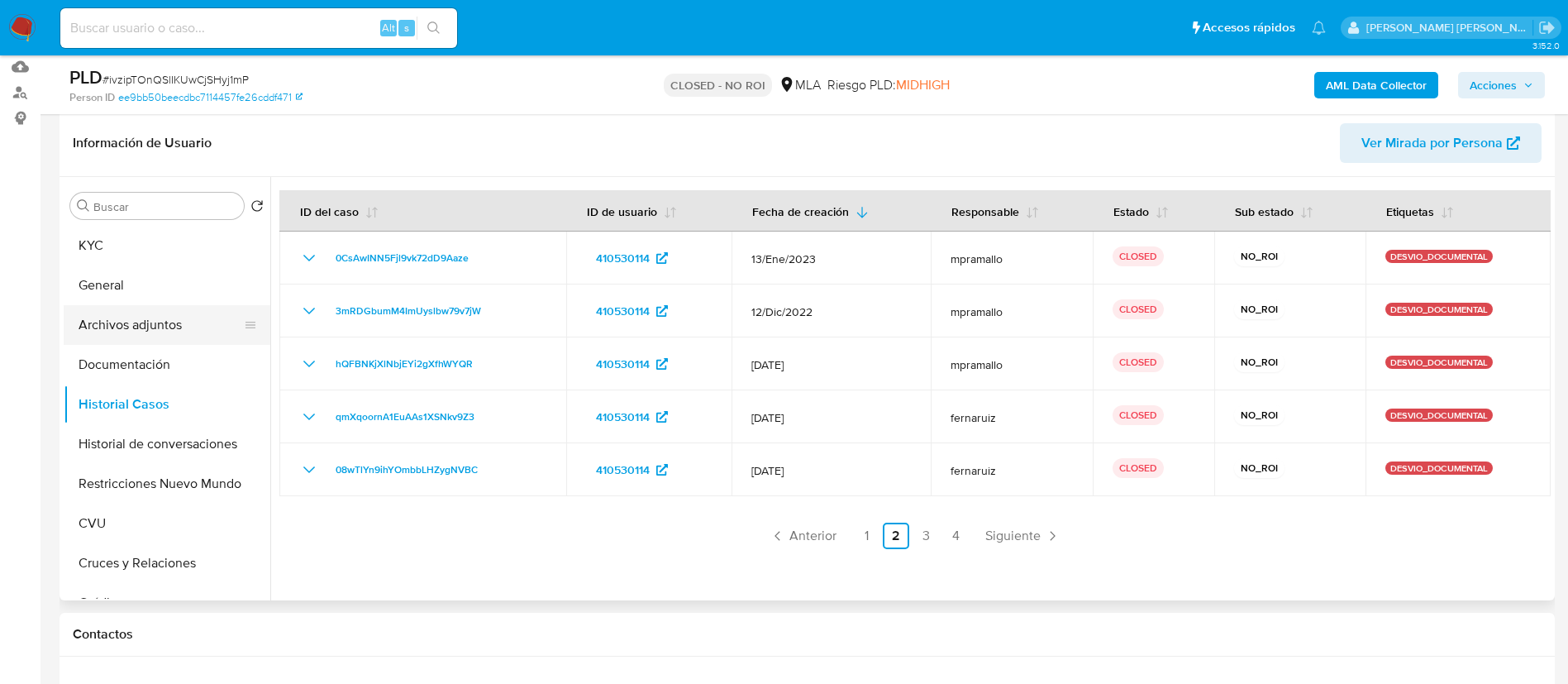
click at [174, 324] on button "Archivos adjuntos" at bounding box center [160, 324] width 193 height 40
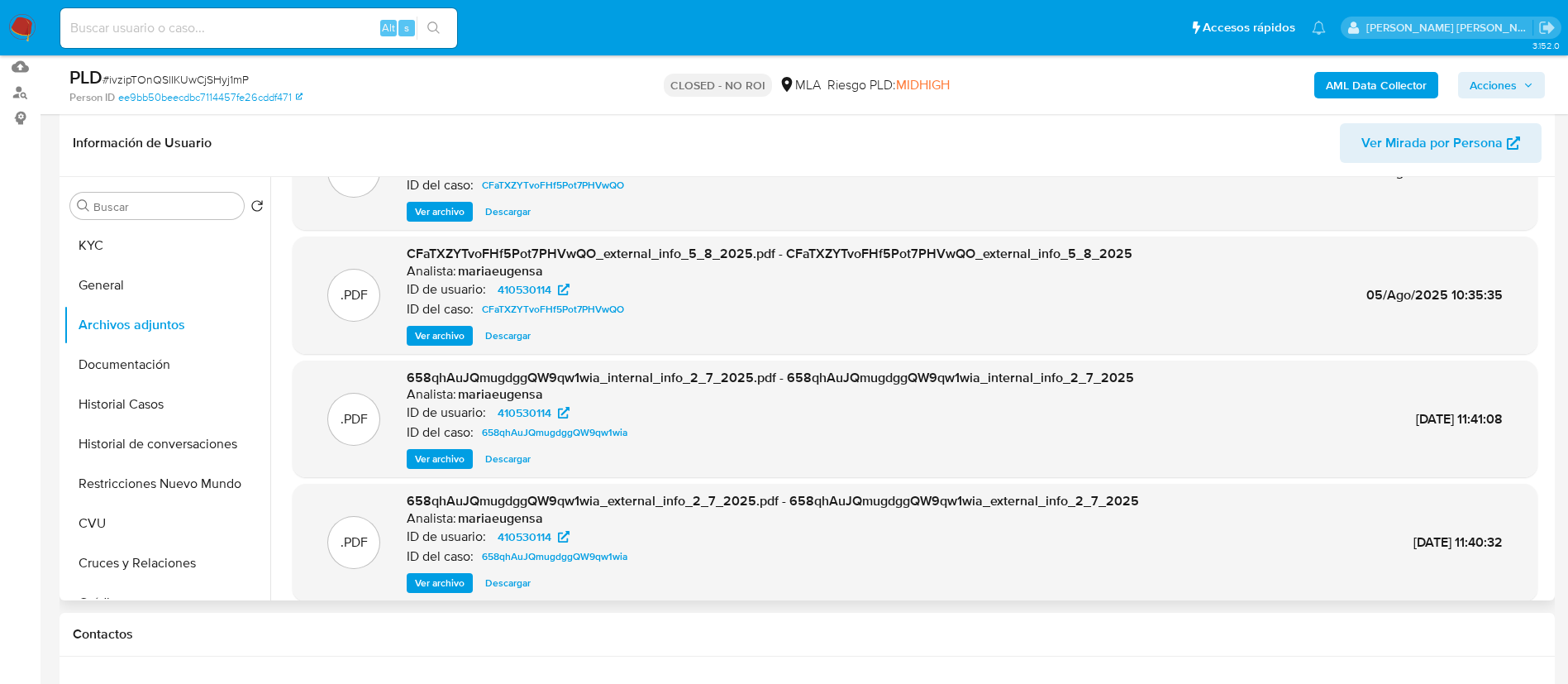
scroll to position [139, 0]
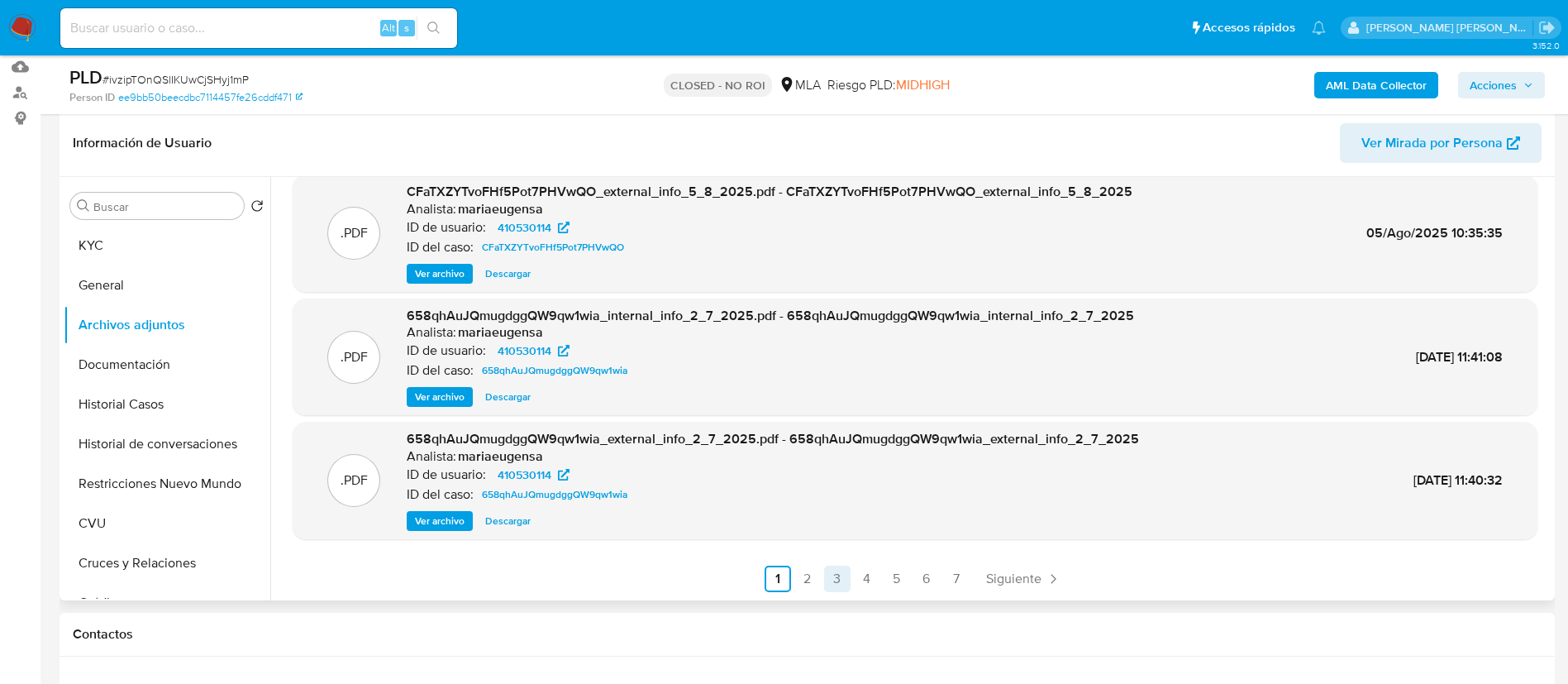
click at [824, 583] on link "3" at bounding box center [837, 579] width 27 height 27
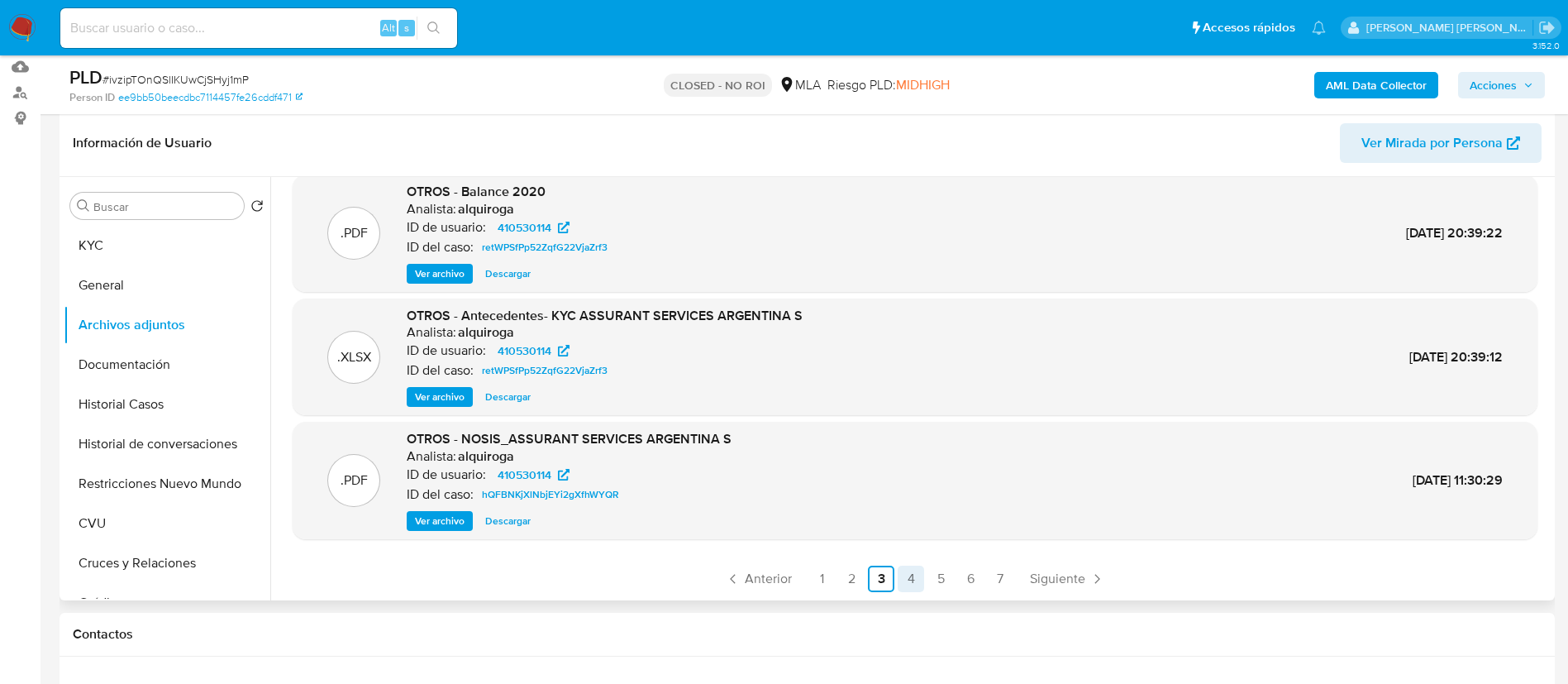
click at [899, 569] on link "4" at bounding box center [910, 579] width 27 height 27
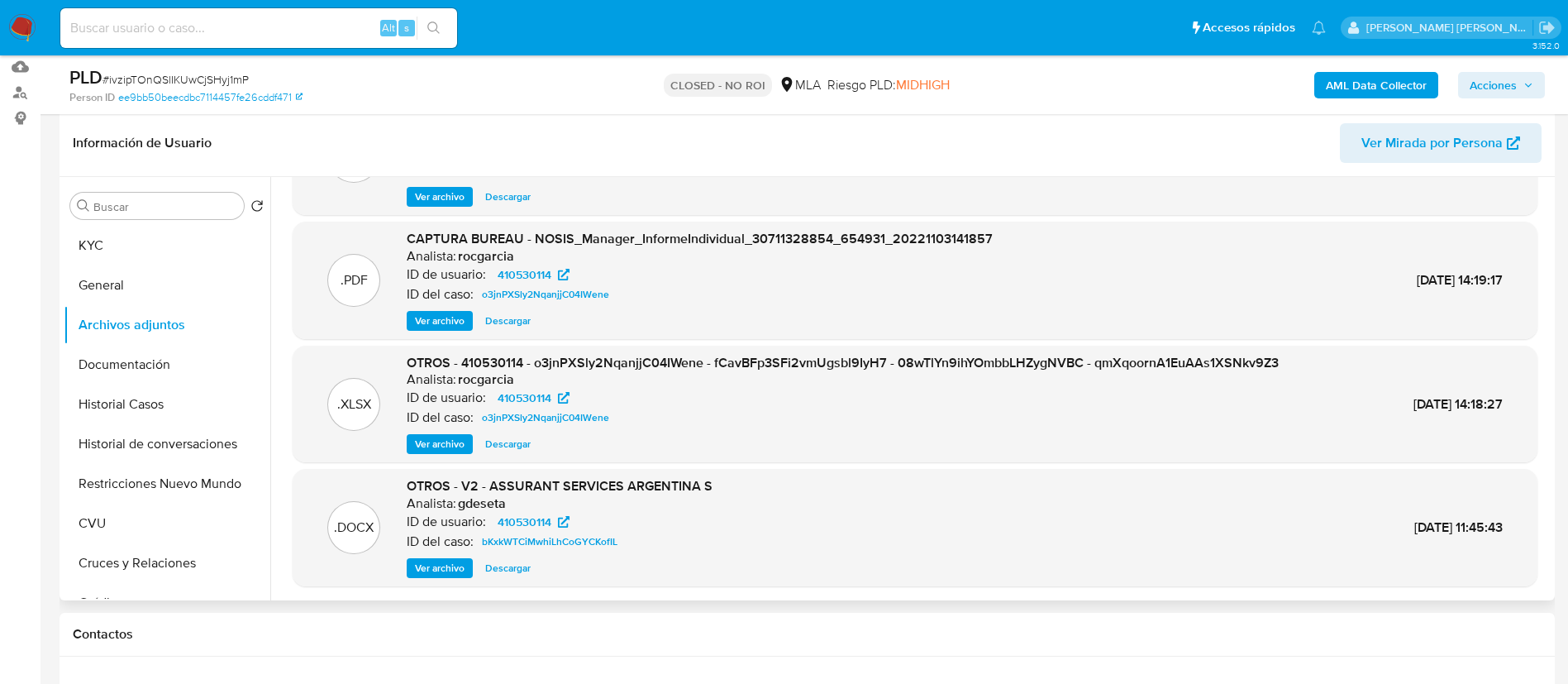
scroll to position [124, 0]
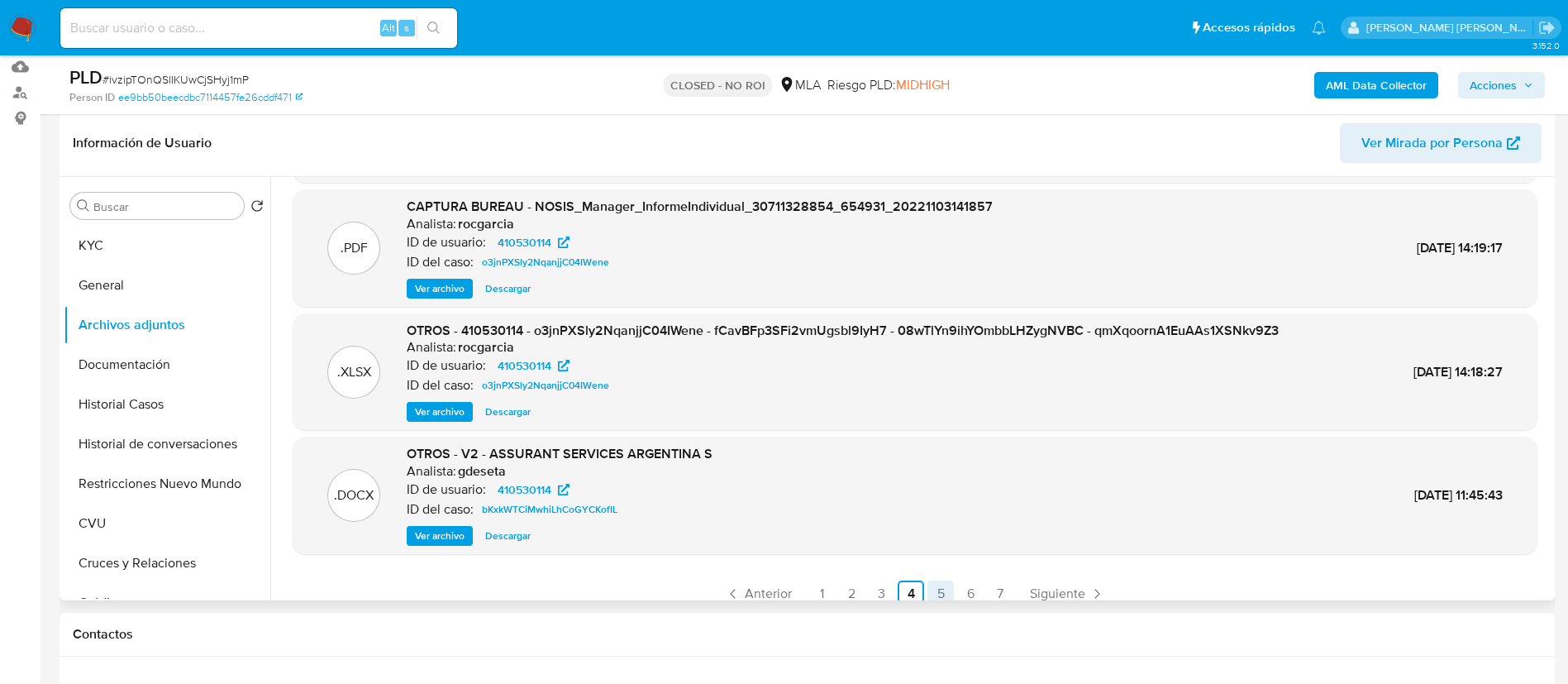
click at [927, 594] on link "5" at bounding box center [940, 593] width 27 height 27
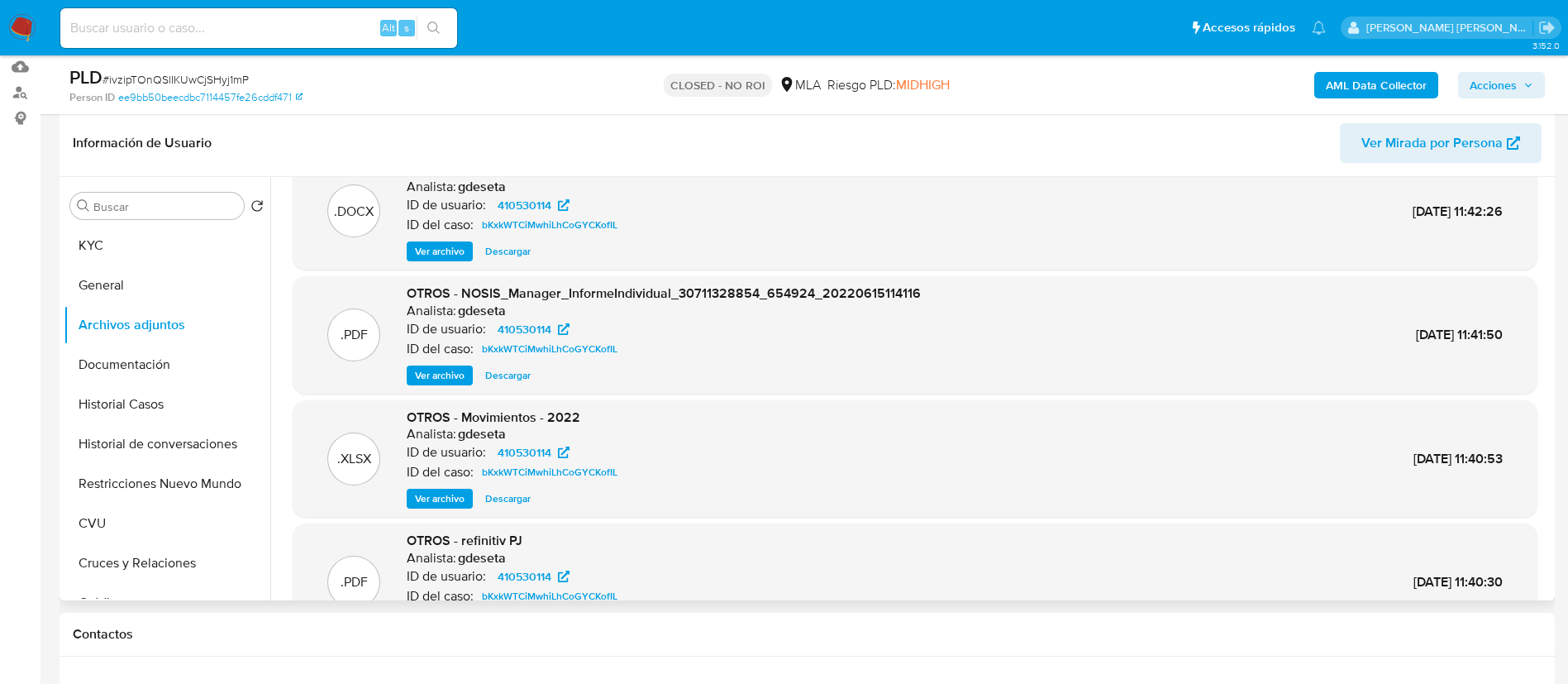
scroll to position [139, 0]
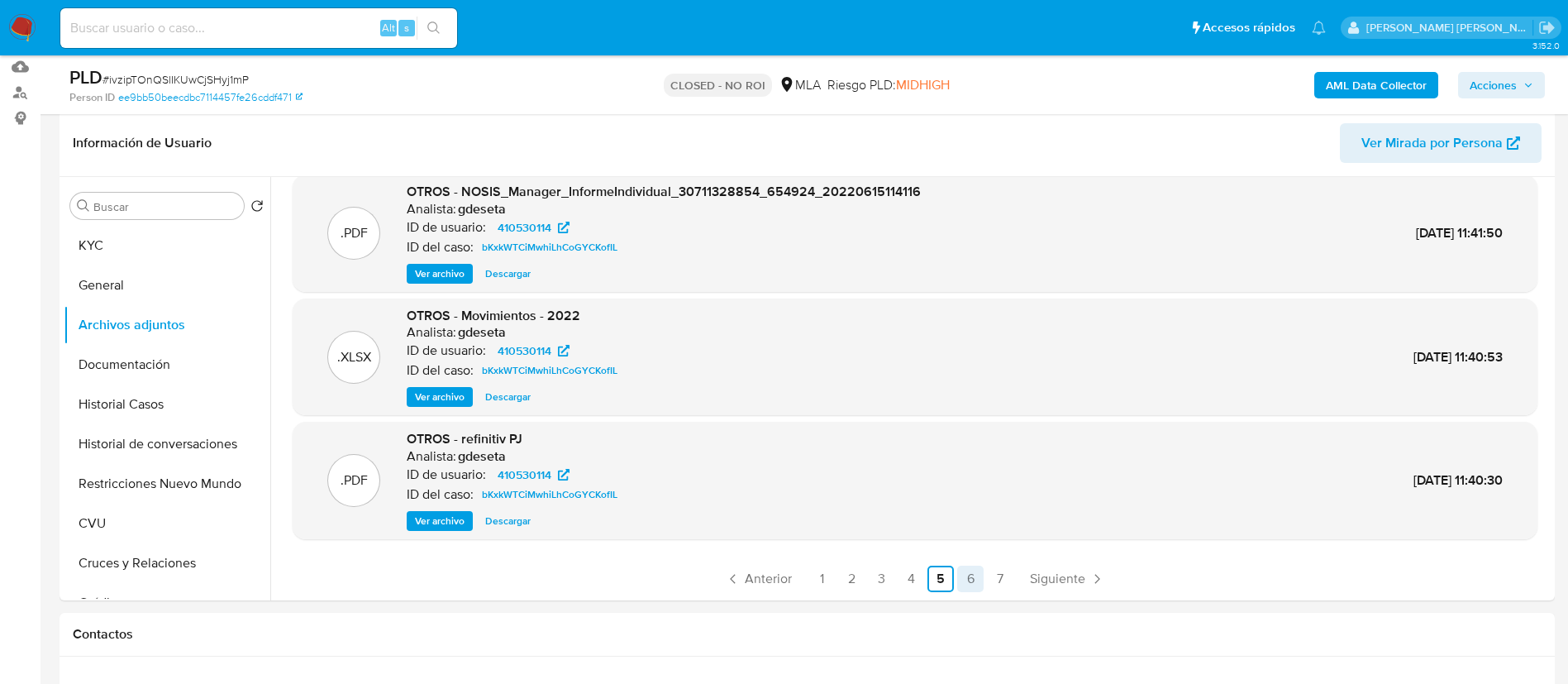
click at [957, 583] on link "6" at bounding box center [970, 579] width 27 height 27
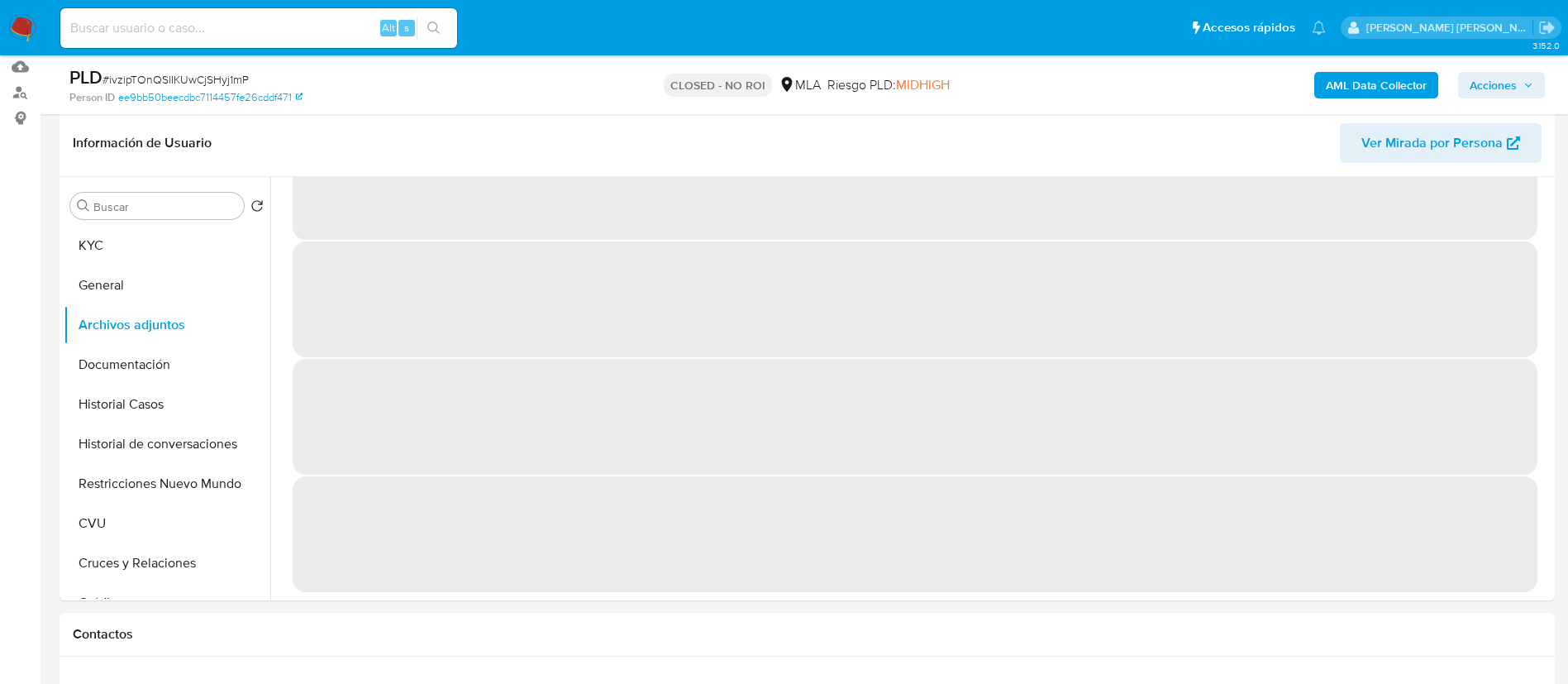
scroll to position [0, 0]
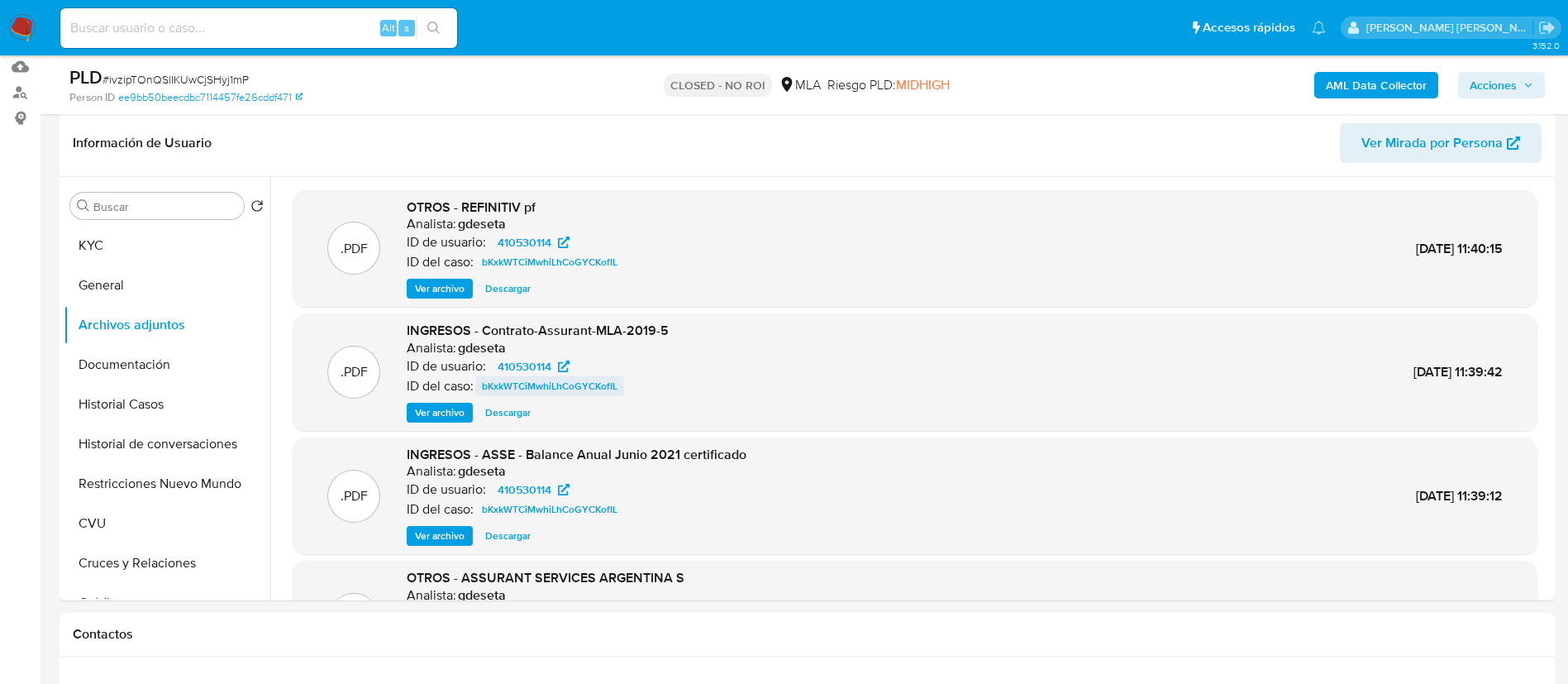
click at [596, 387] on span "bKxkWTCiMwhiLhCoGYCKofIL" at bounding box center [549, 385] width 136 height 19
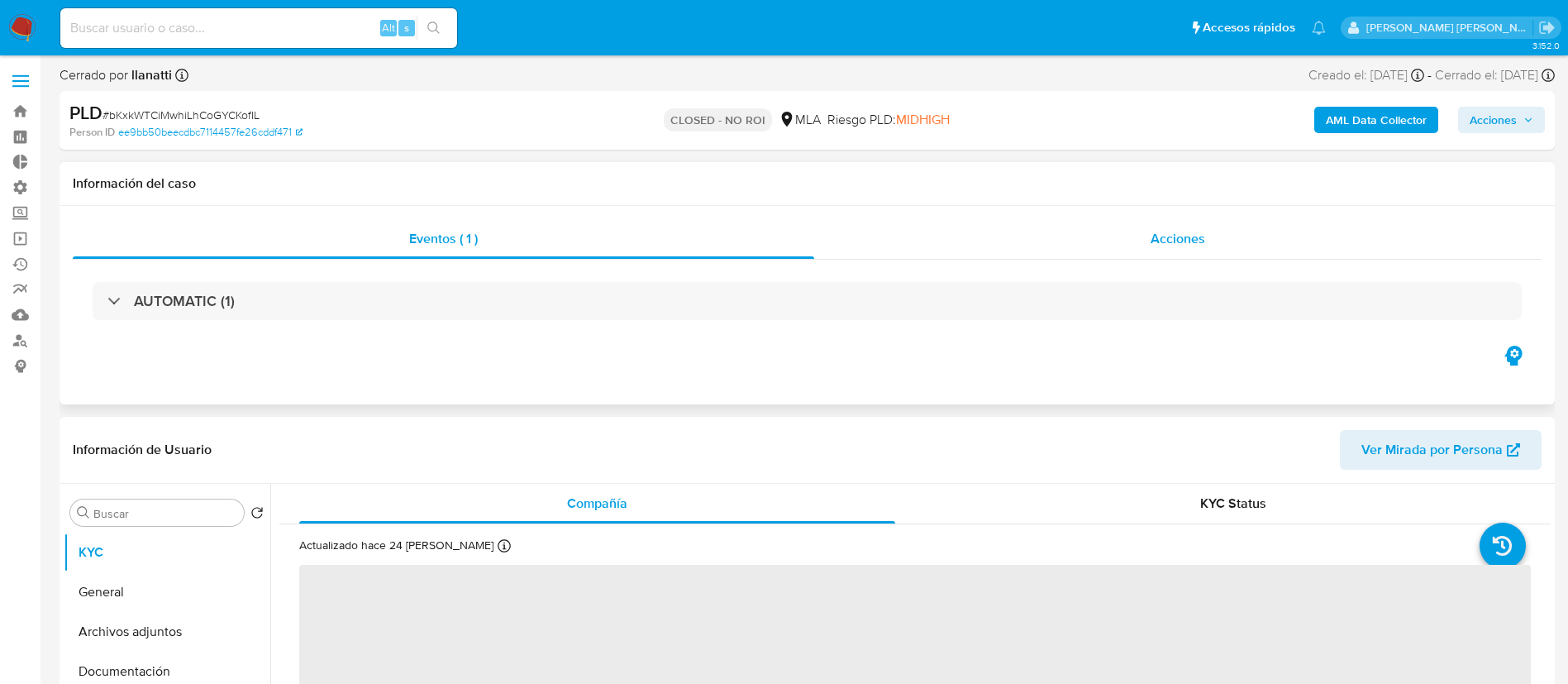
click at [1194, 232] on span "Acciones" at bounding box center [1177, 238] width 55 height 19
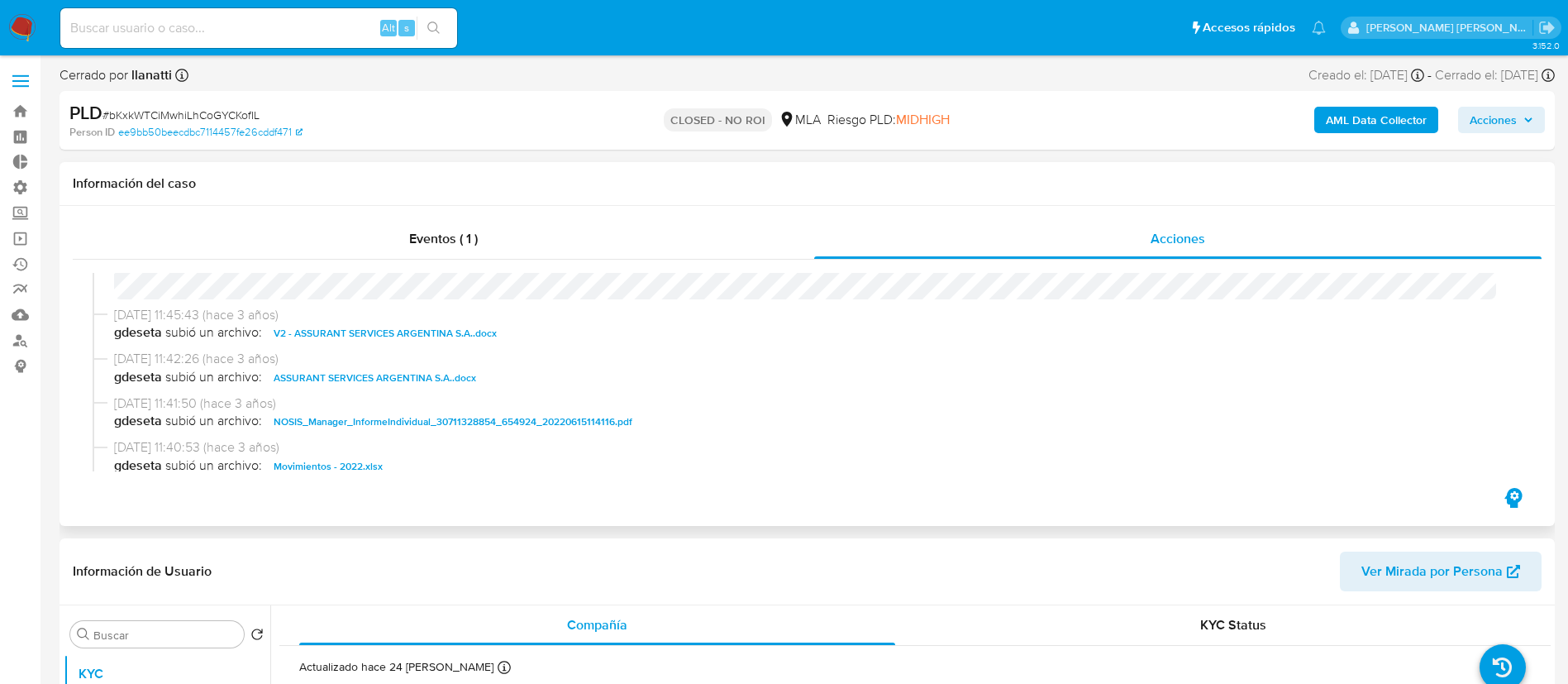
scroll to position [372, 0]
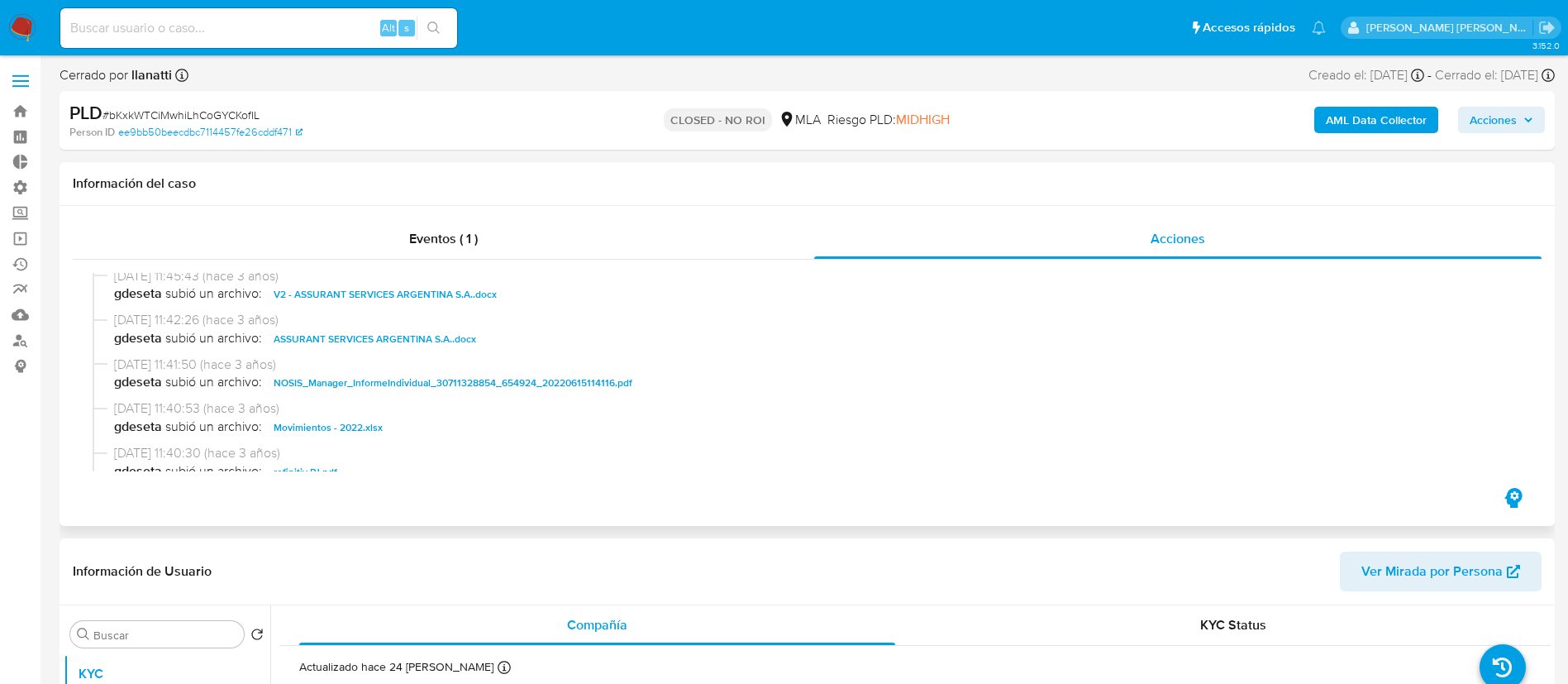
select select "10"
click at [431, 343] on span "ASSURANT SERVICES ARGENTINA S.A..docx" at bounding box center [374, 338] width 202 height 19
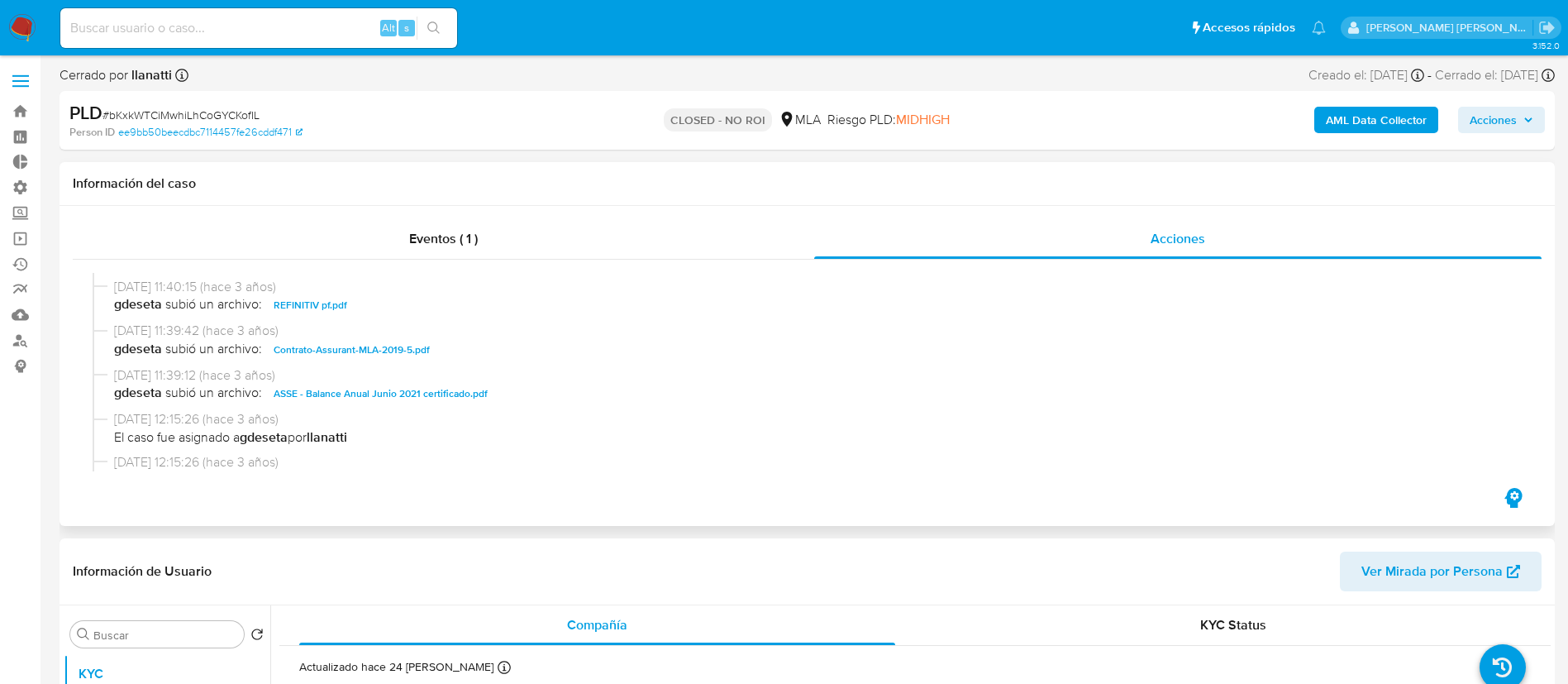
scroll to position [620, 0]
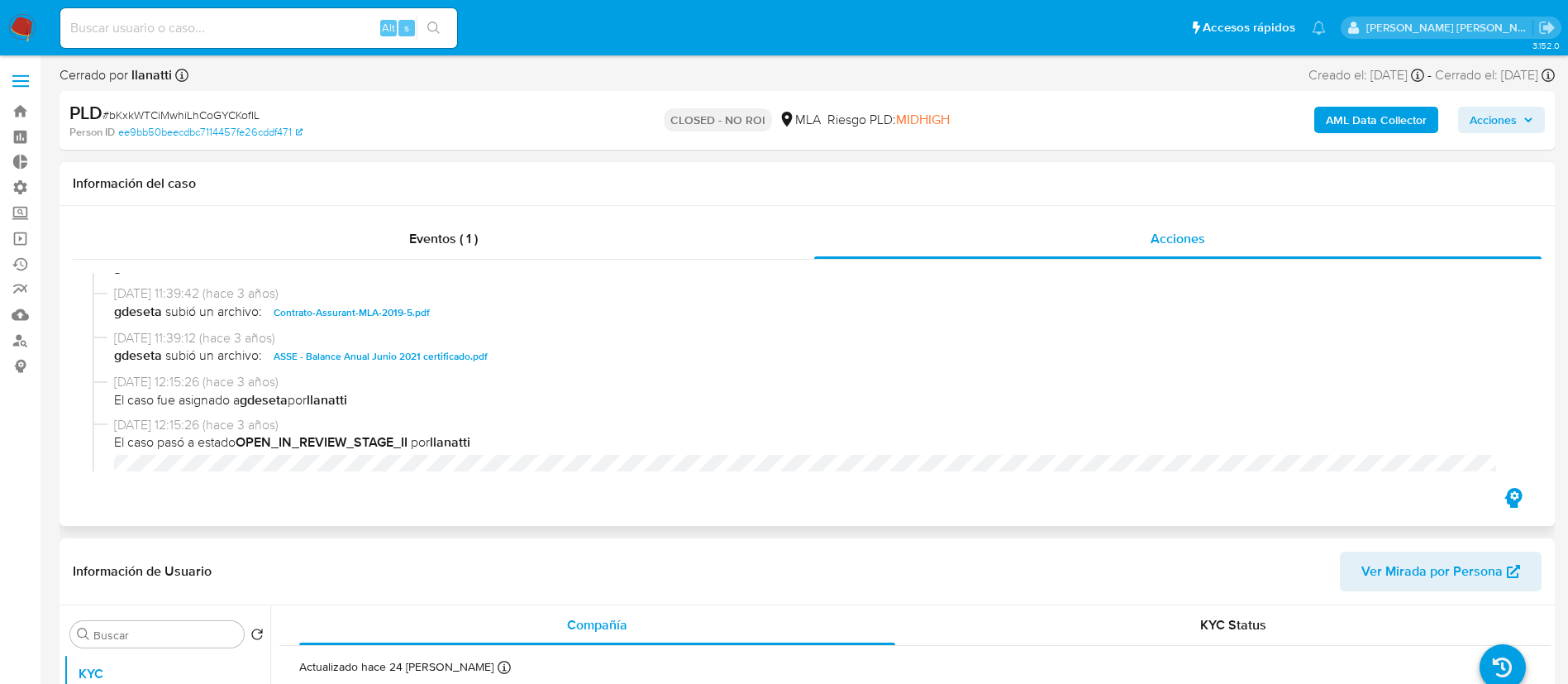
click at [369, 320] on span "Contrato-Assurant-MLA-2019-5.pdf" at bounding box center [351, 311] width 156 height 19
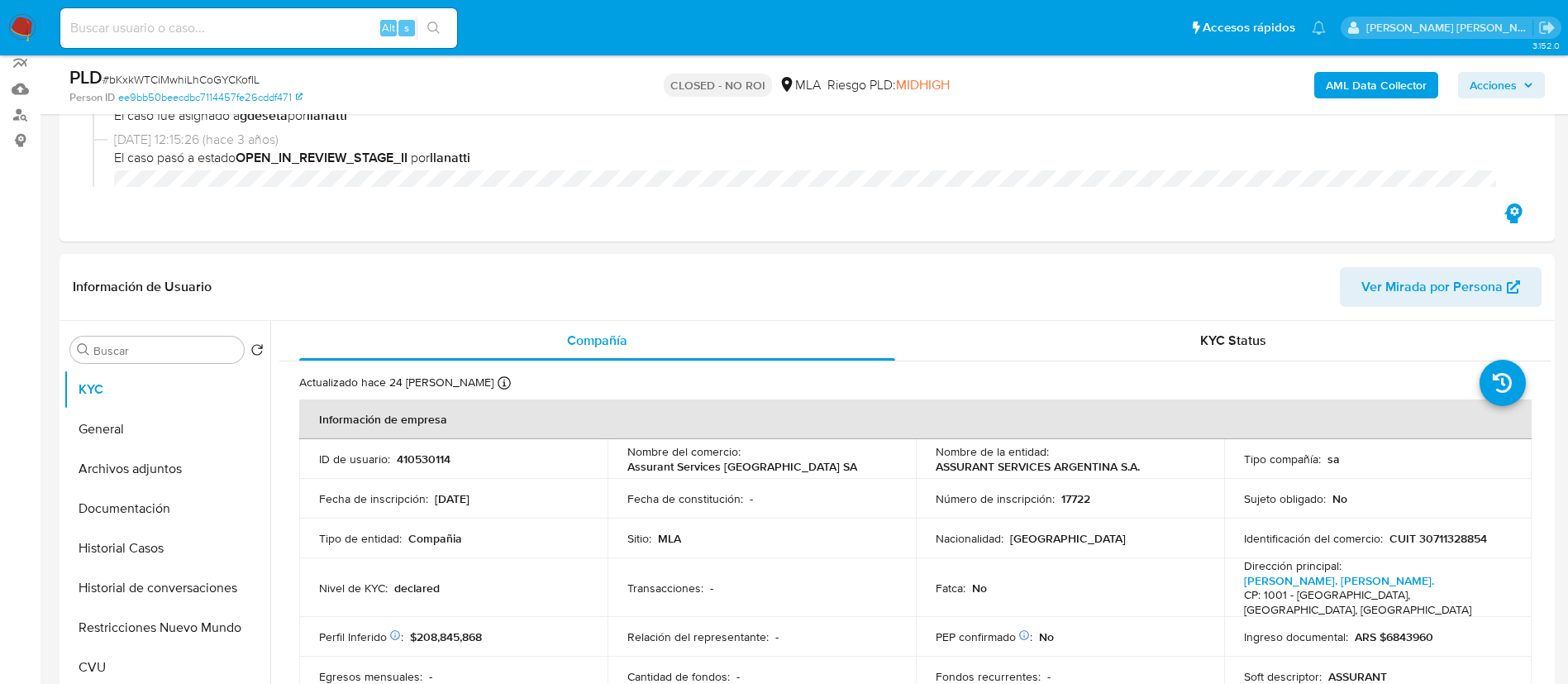
scroll to position [372, 0]
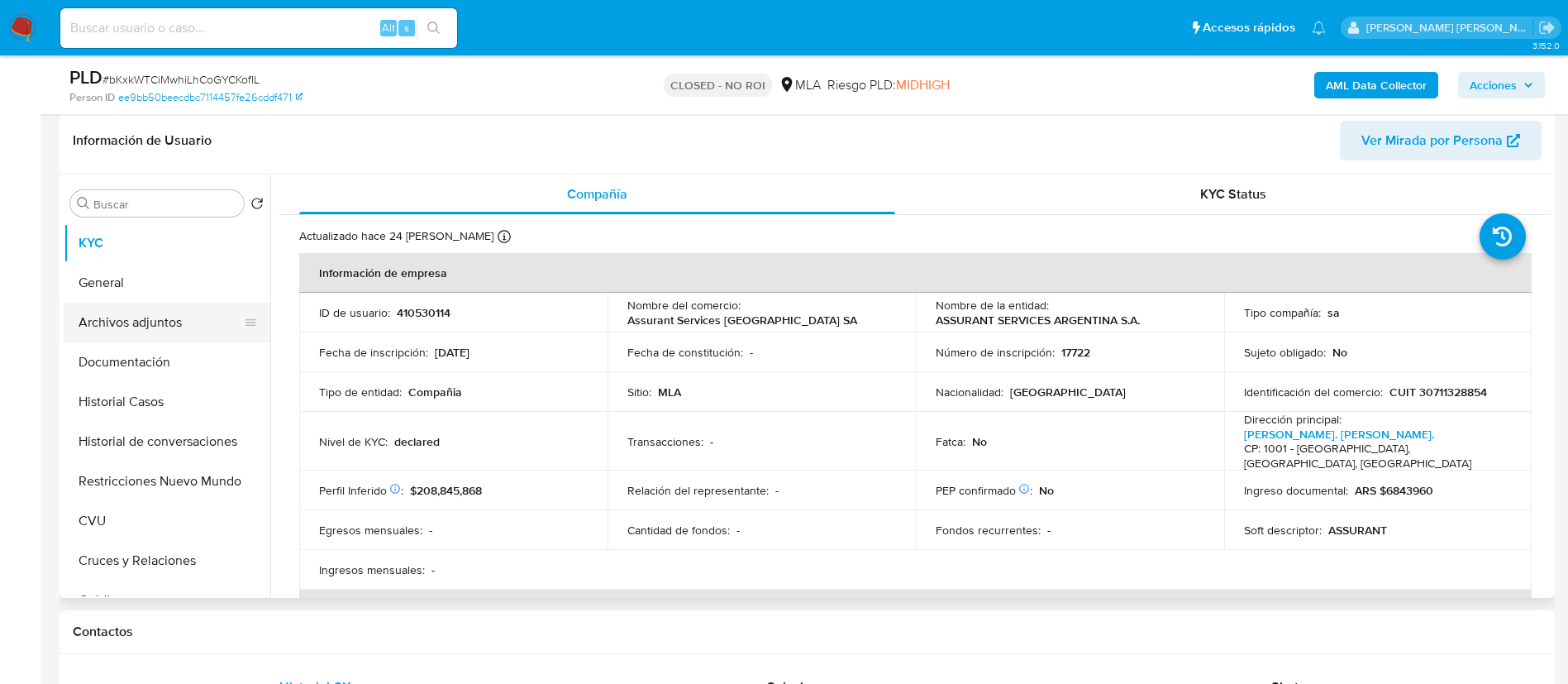
click at [182, 326] on button "Archivos adjuntos" at bounding box center [160, 322] width 193 height 40
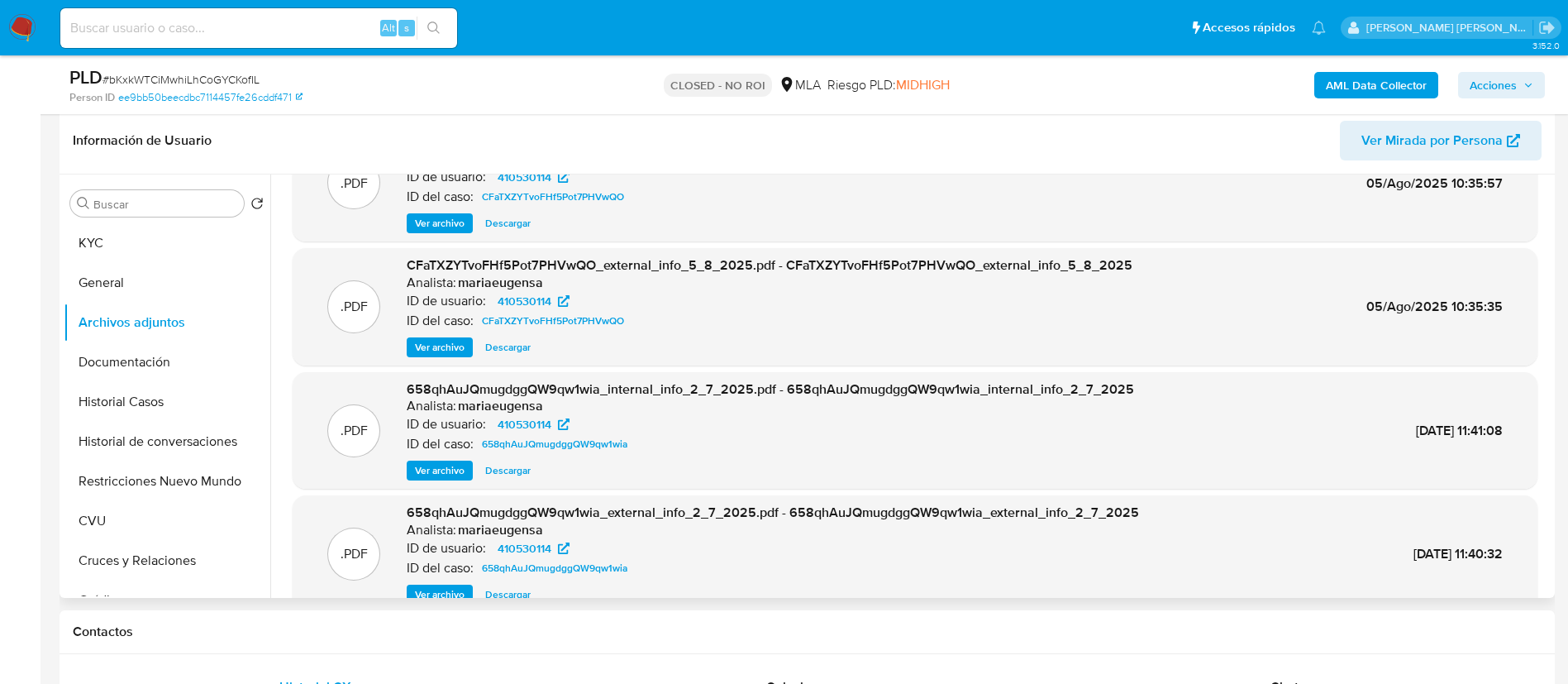
scroll to position [139, 0]
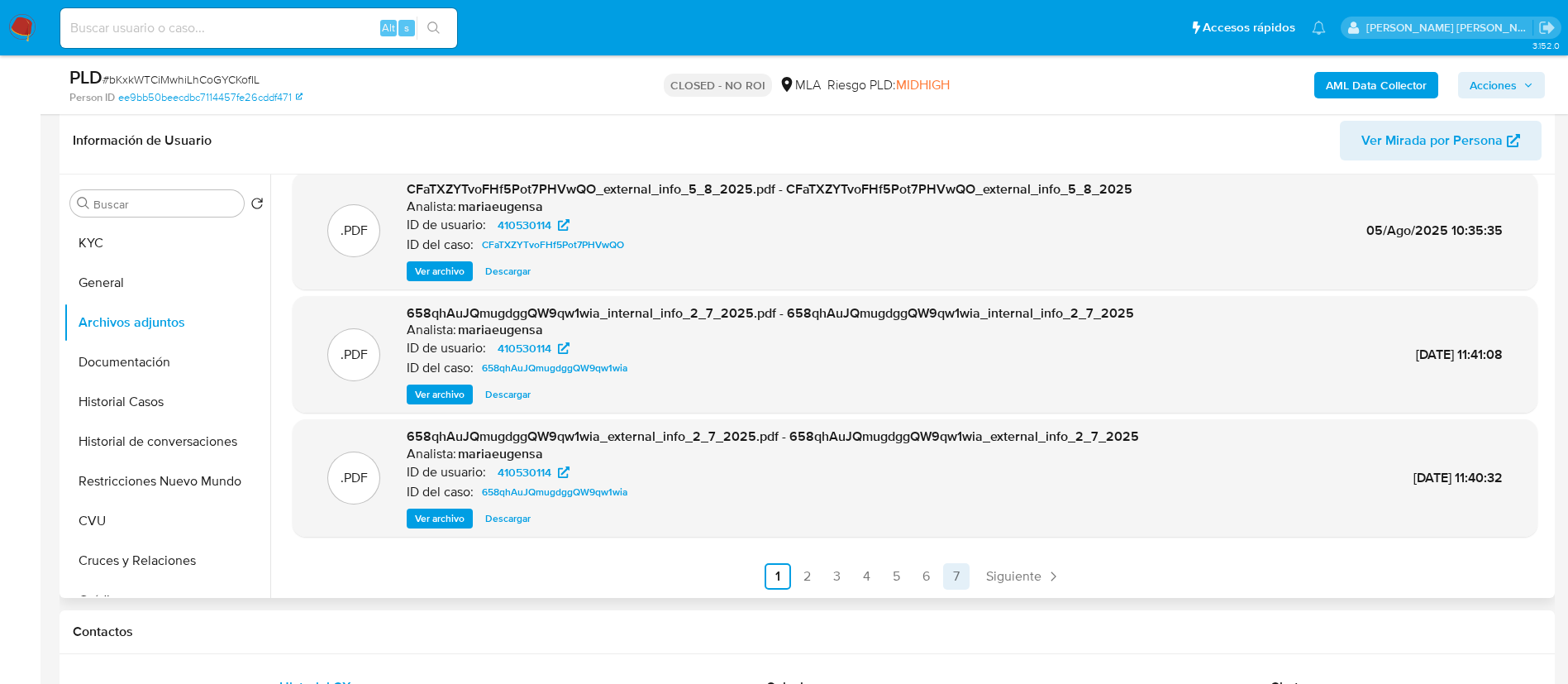
click at [945, 580] on link "7" at bounding box center [955, 576] width 27 height 27
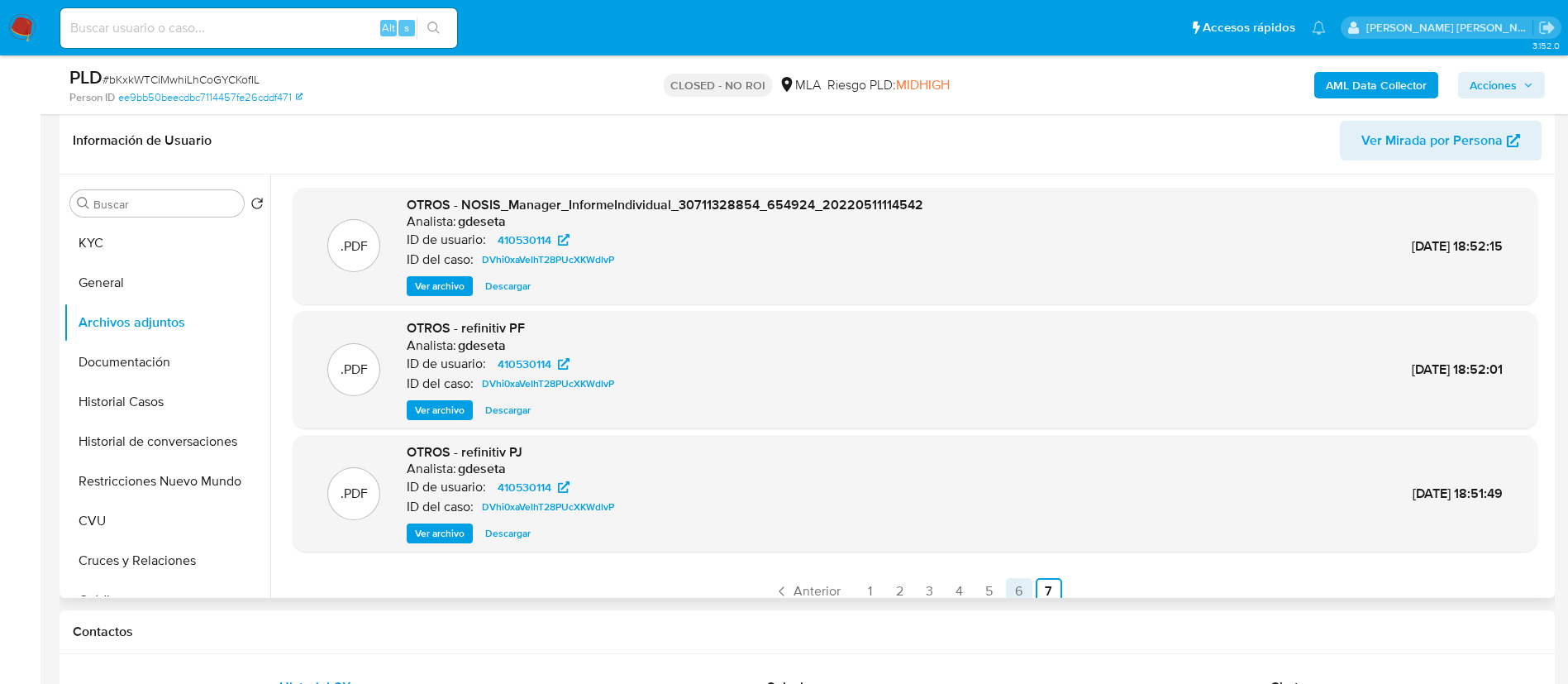
click at [1012, 594] on link "6" at bounding box center [1018, 591] width 27 height 27
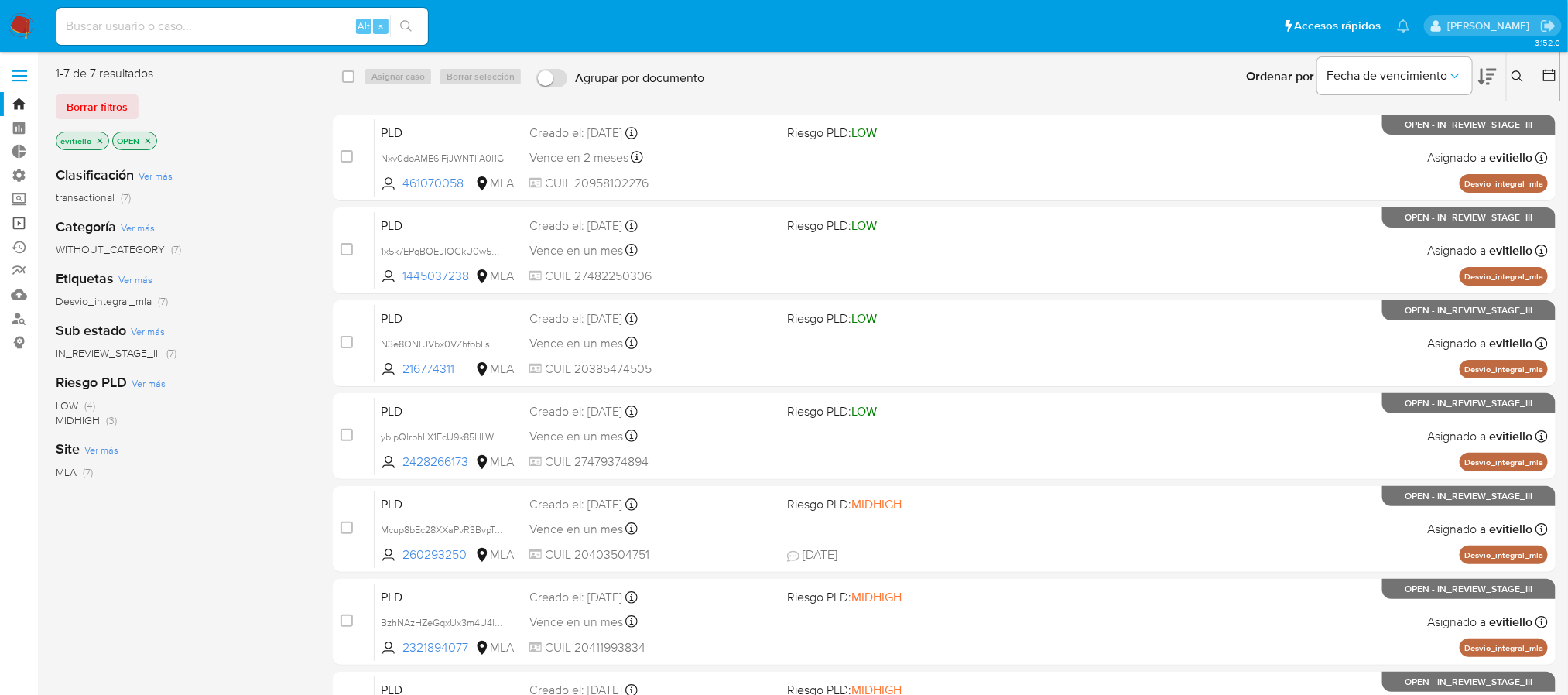
click at [24, 221] on link "Operaciones masivas" at bounding box center [92, 223] width 184 height 24
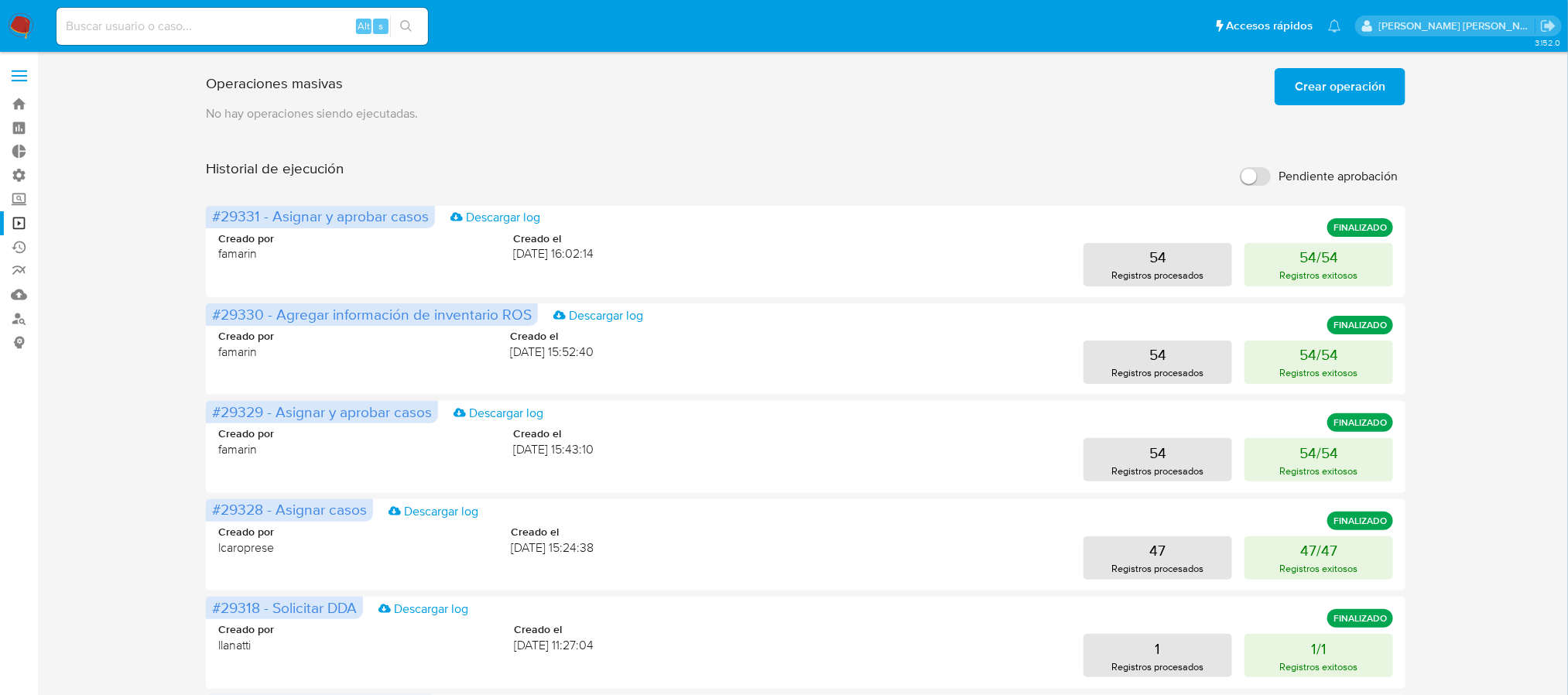
click at [1331, 80] on span "Crear operación" at bounding box center [1340, 86] width 91 height 34
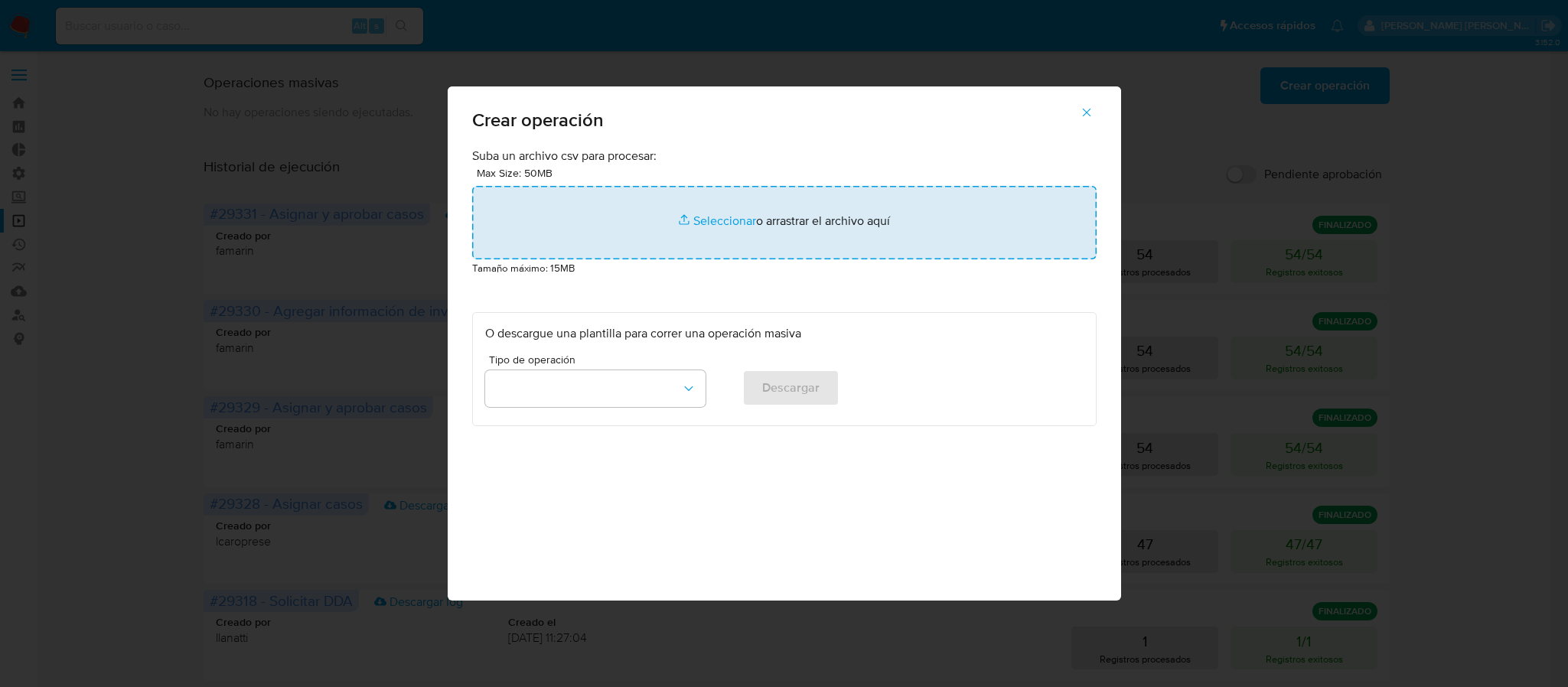
click at [682, 218] on input "file" at bounding box center [784, 222] width 624 height 74
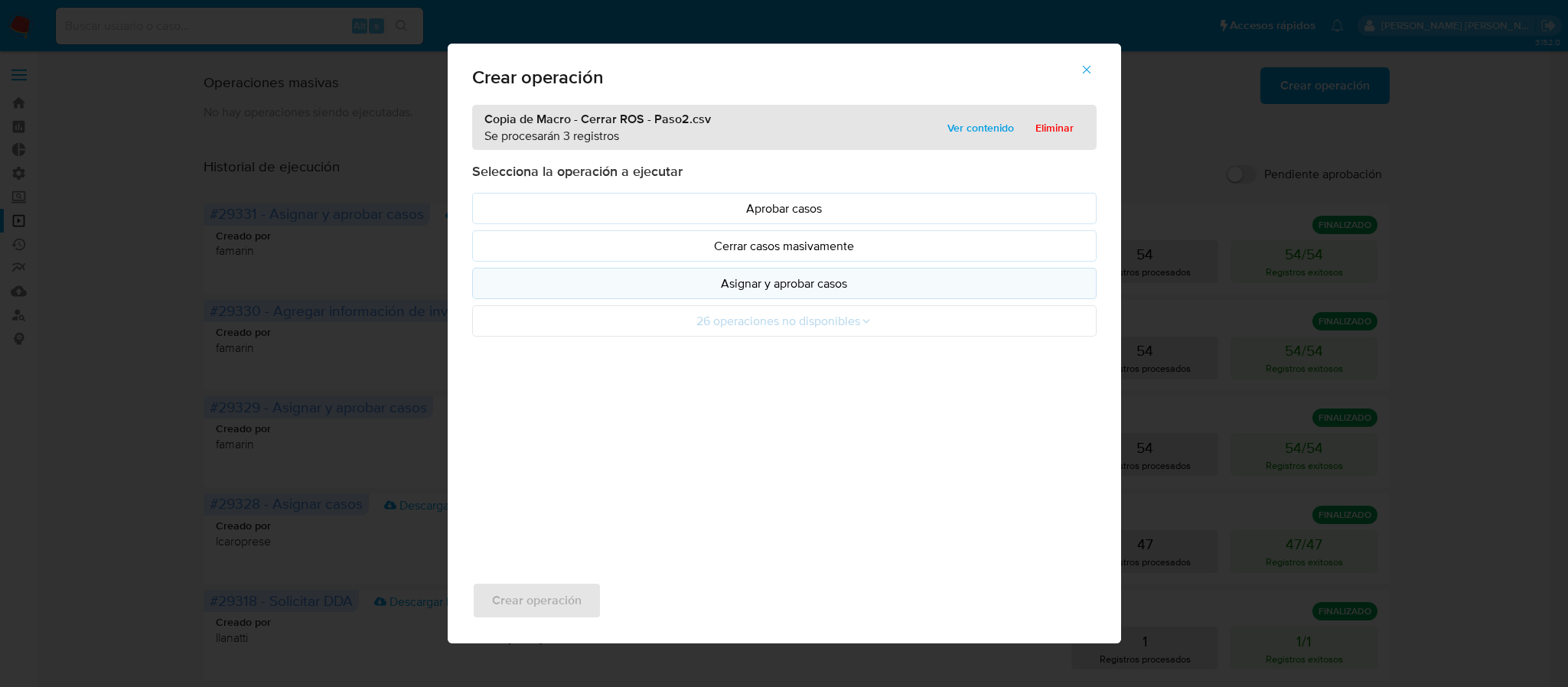
click at [774, 286] on p "Asignar y aprobar casos" at bounding box center [784, 283] width 598 height 18
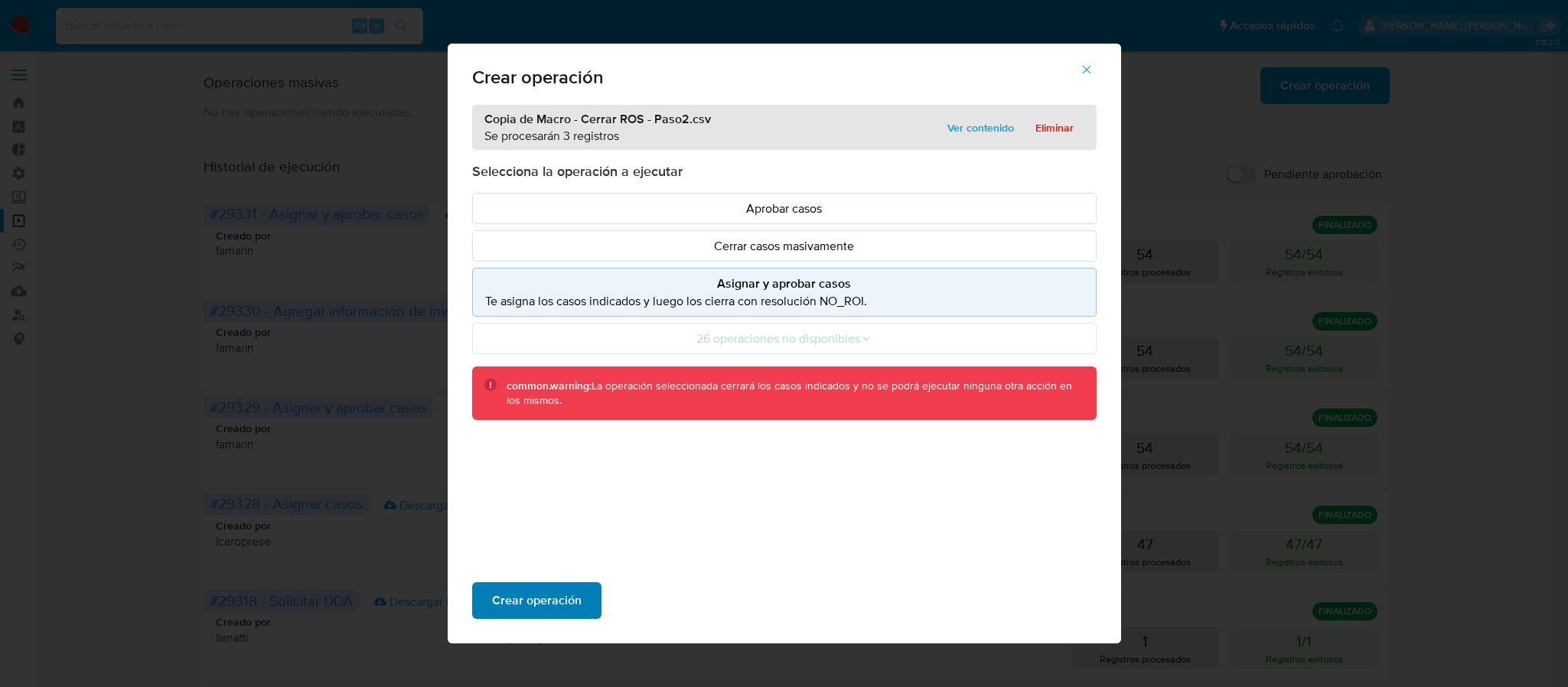
click at [544, 609] on span "Crear operación" at bounding box center [536, 600] width 90 height 33
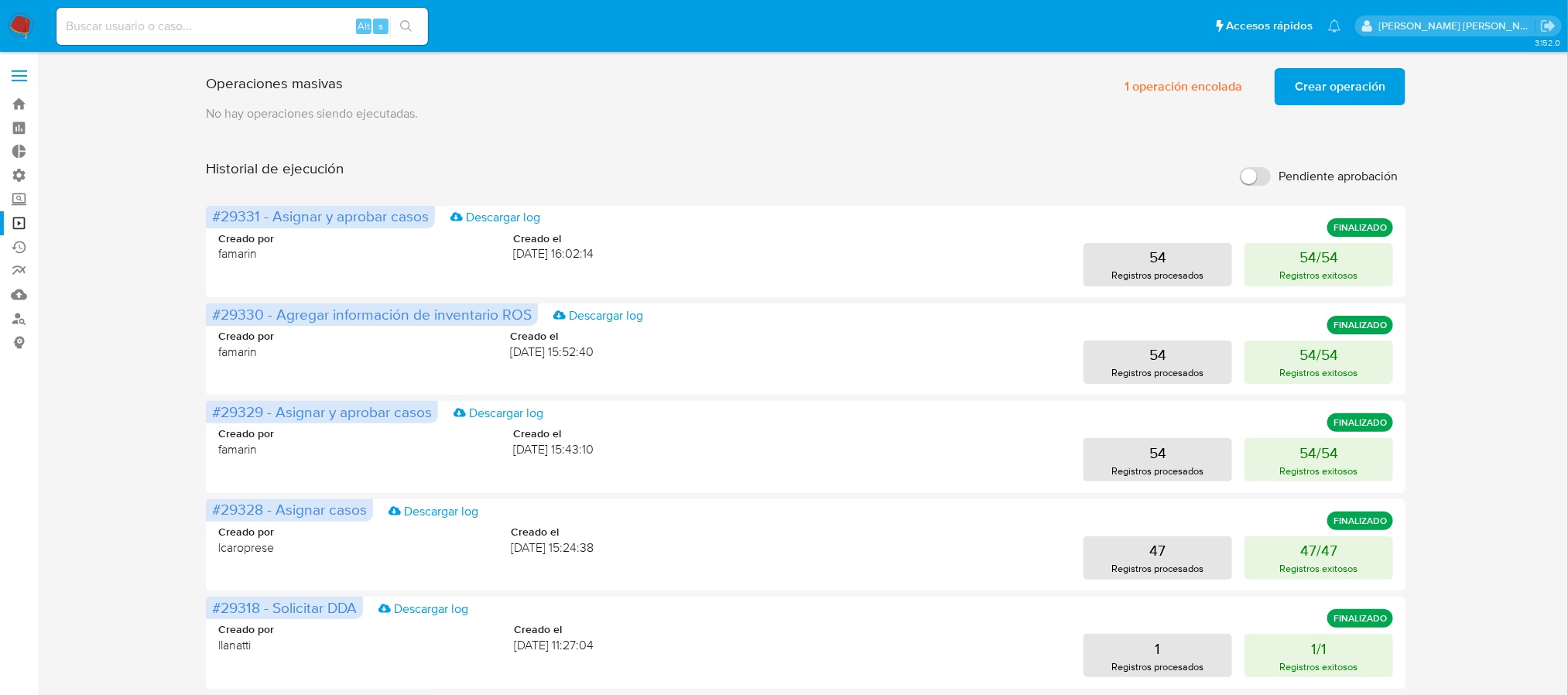
click at [1346, 87] on span "Crear operación" at bounding box center [1340, 86] width 91 height 34
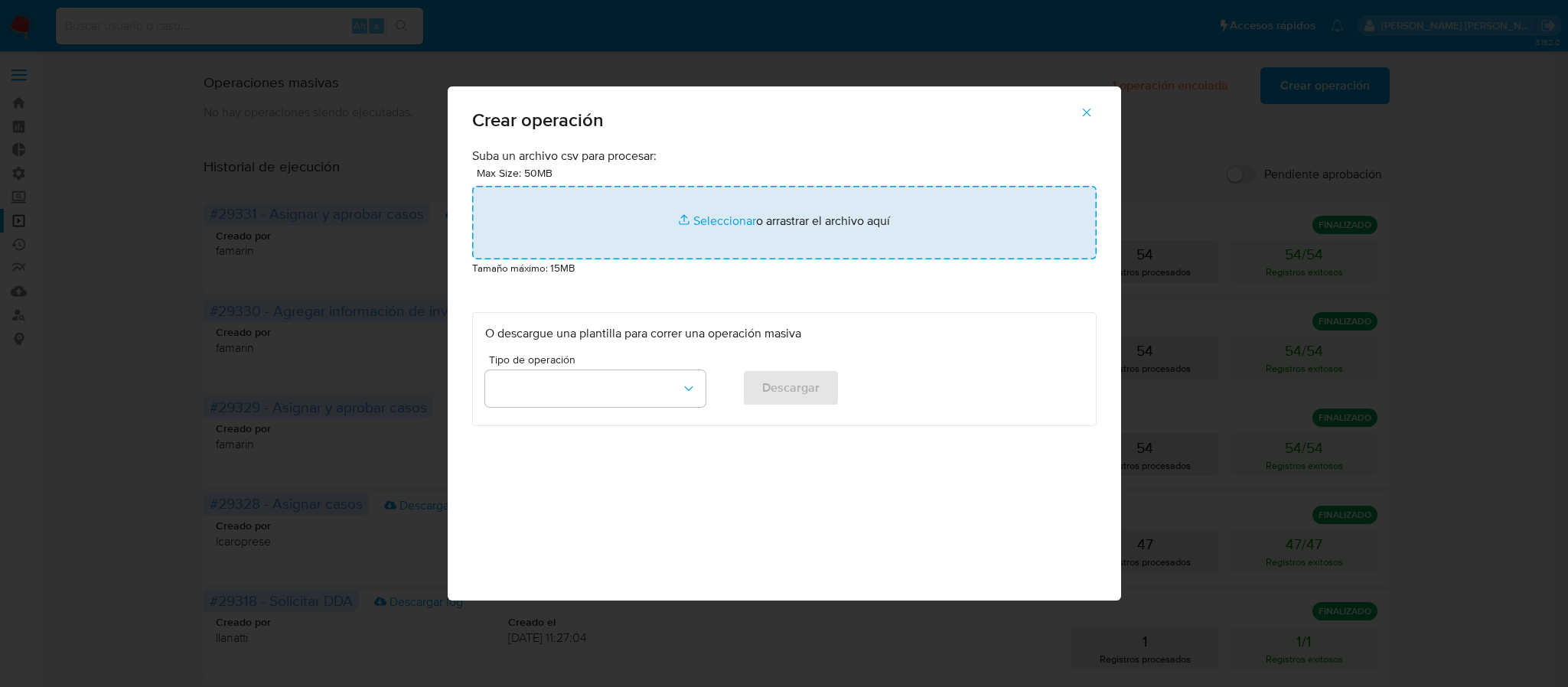
click at [719, 223] on input "file" at bounding box center [784, 222] width 624 height 74
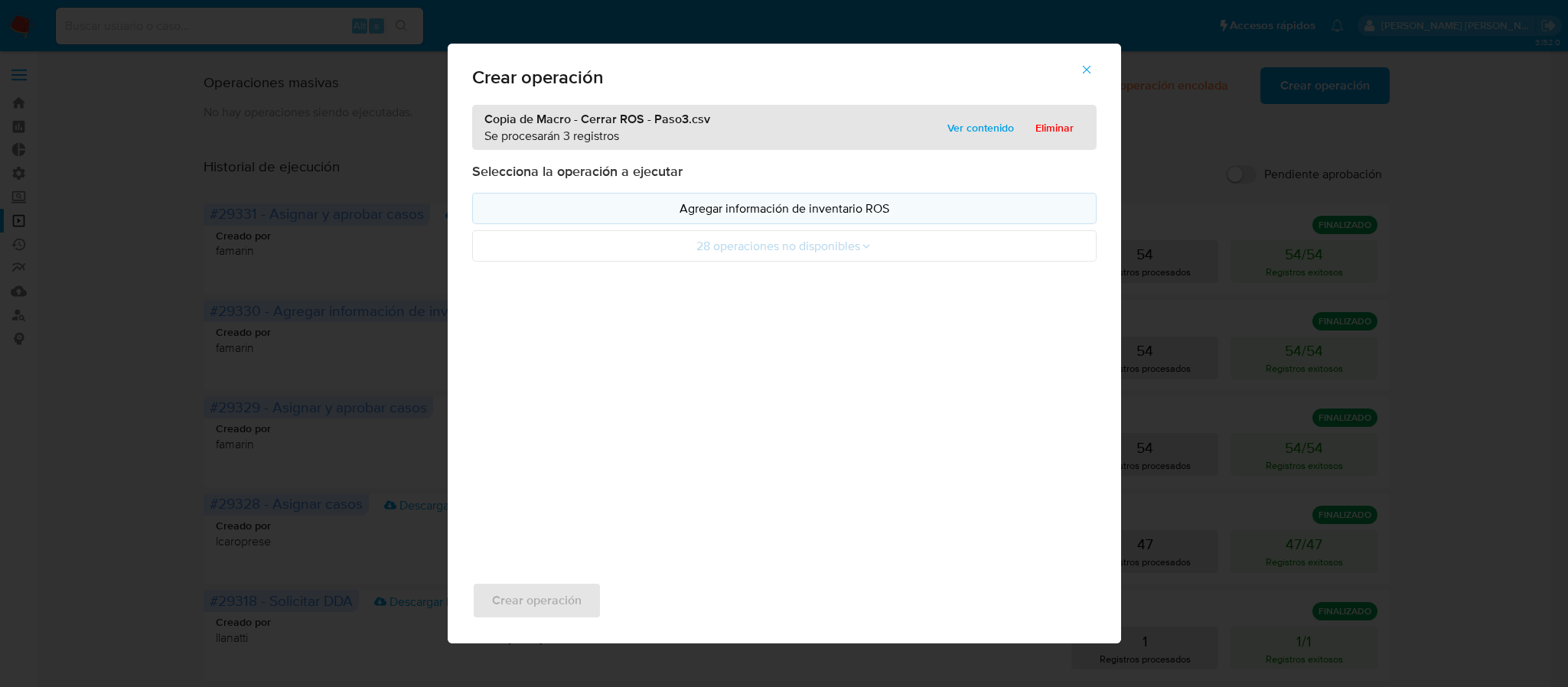
click at [843, 222] on button "Agregar información de inventario ROS" at bounding box center [784, 208] width 624 height 32
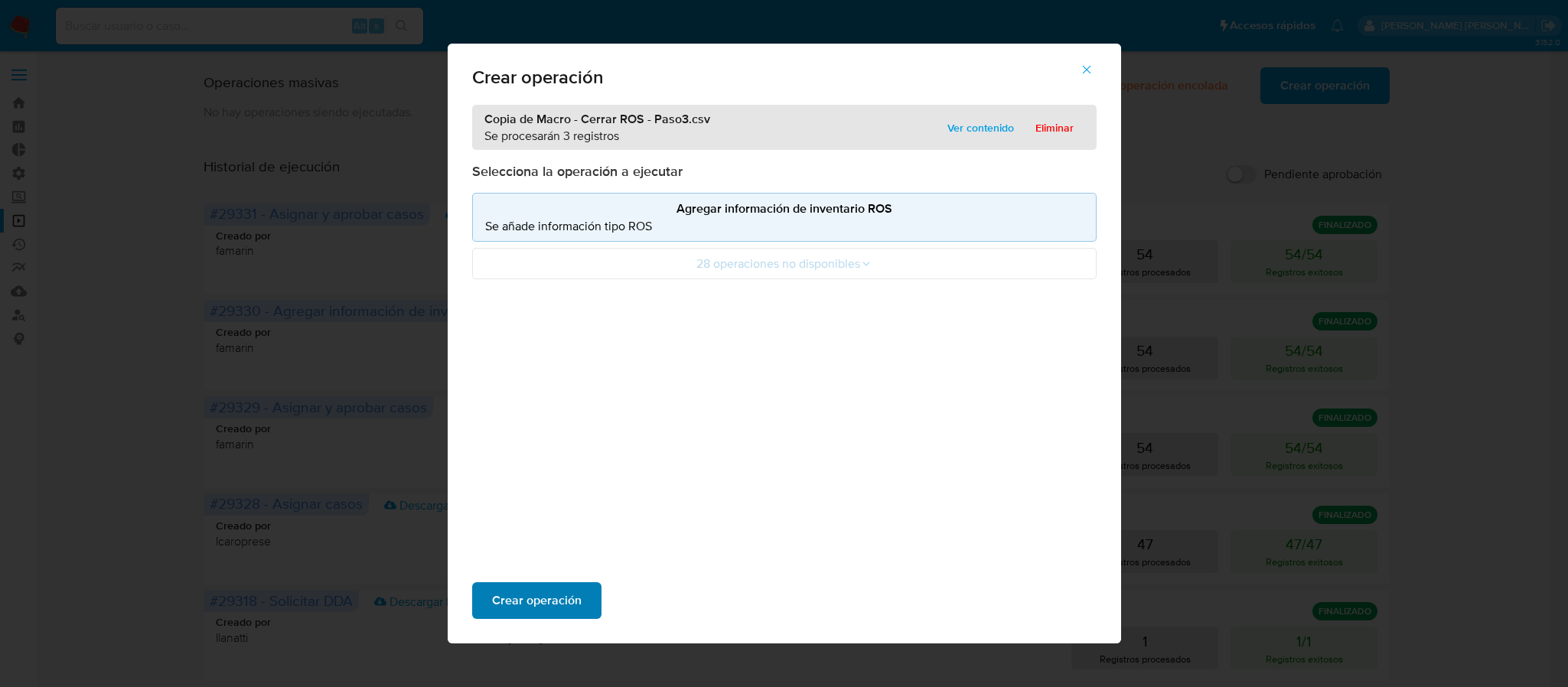
click at [500, 597] on span "Crear operación" at bounding box center [536, 600] width 90 height 33
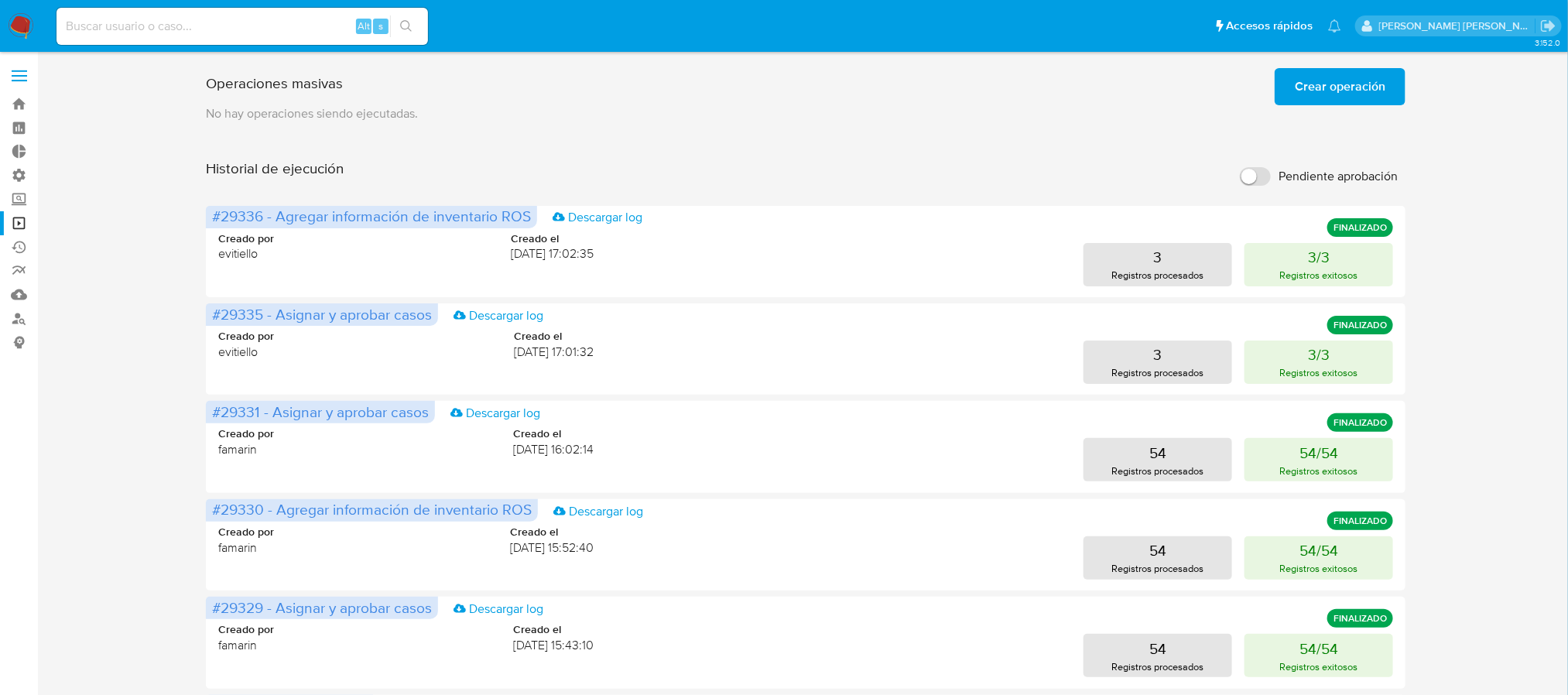
click at [1324, 84] on span "Crear operación" at bounding box center [1340, 86] width 91 height 34
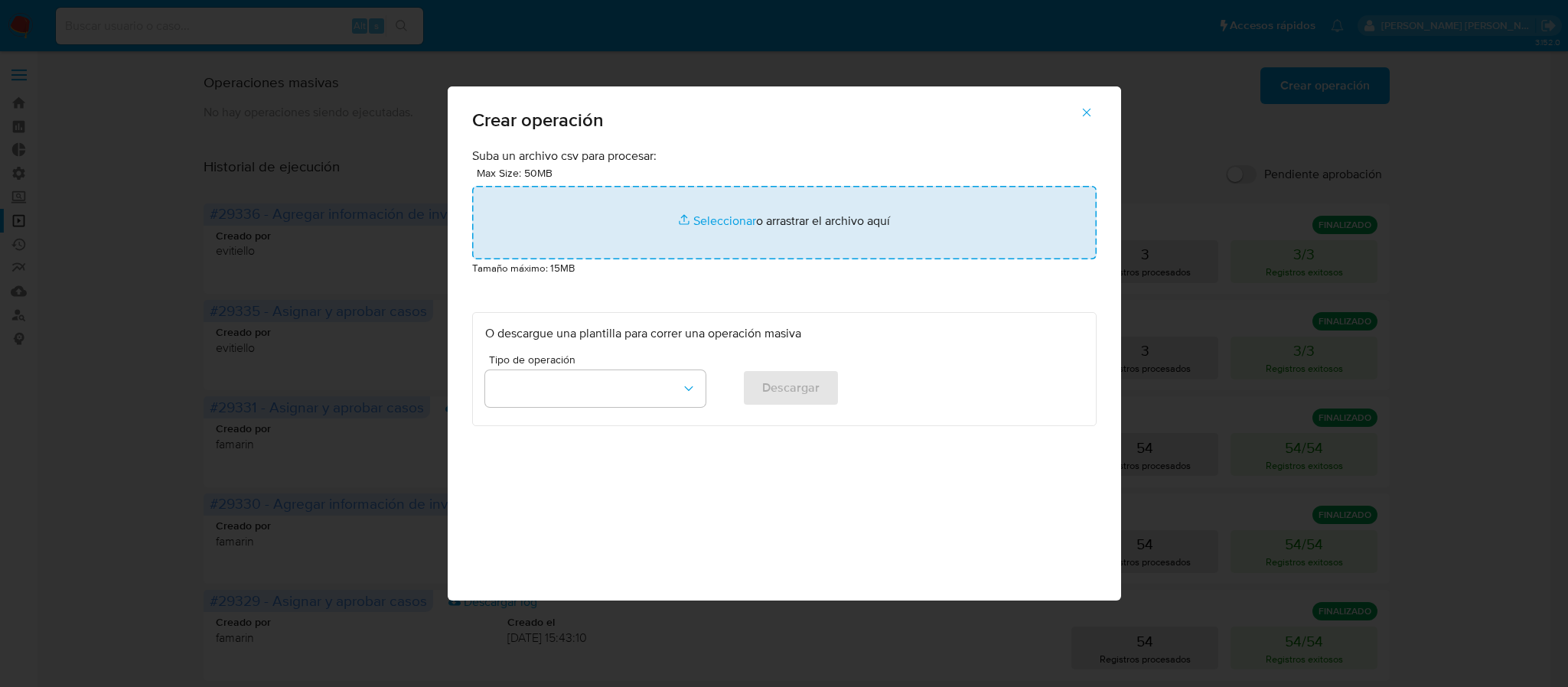
click at [726, 235] on input "file" at bounding box center [784, 222] width 624 height 74
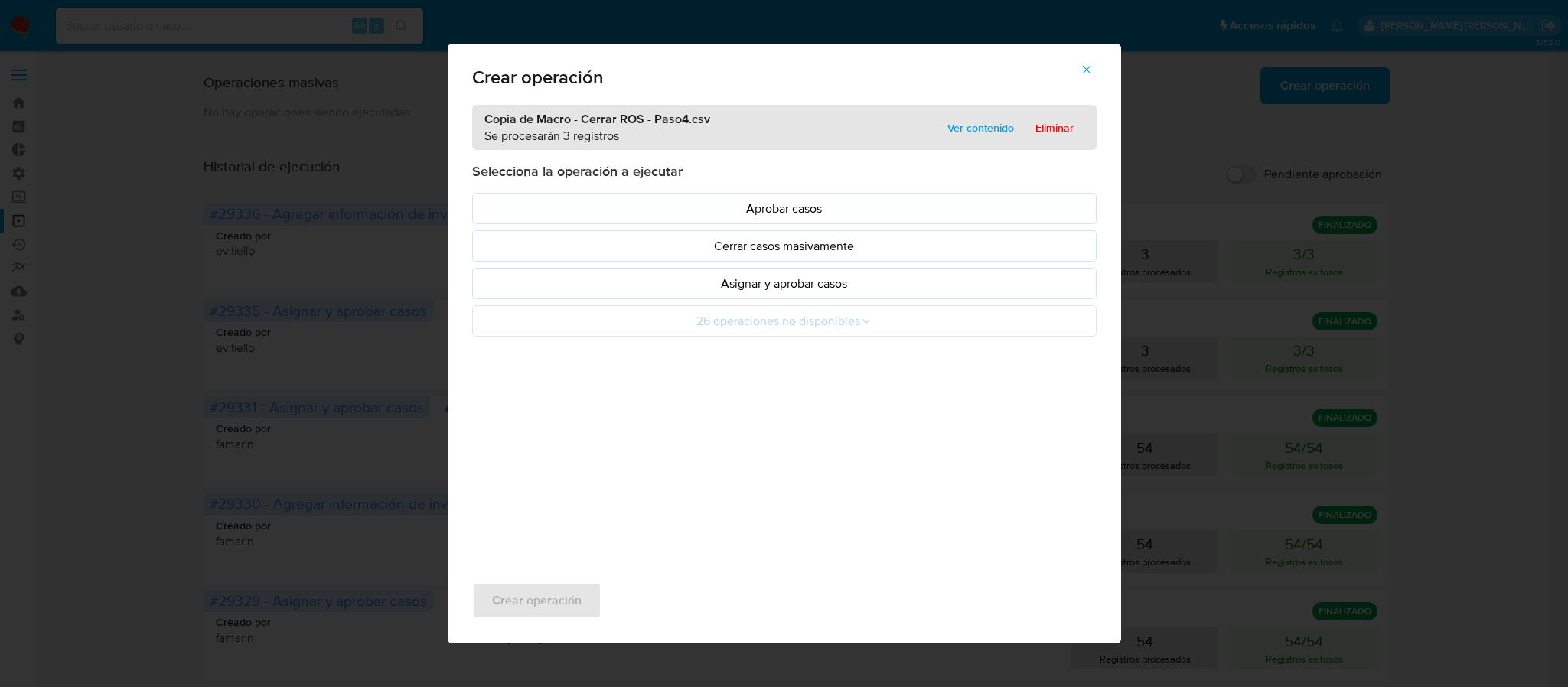
click at [691, 287] on p "Asignar y aprobar casos" at bounding box center [784, 283] width 598 height 18
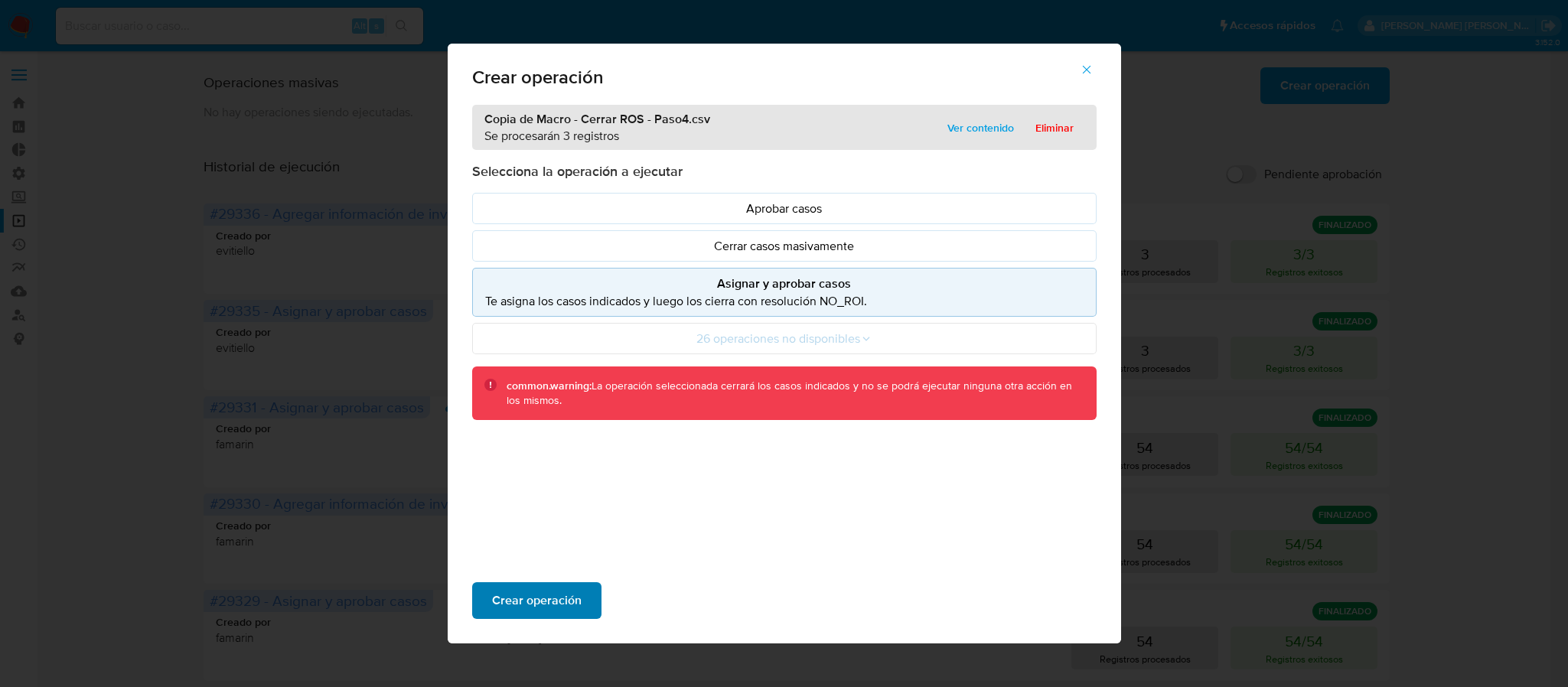
click at [540, 600] on span "Crear operación" at bounding box center [536, 600] width 90 height 33
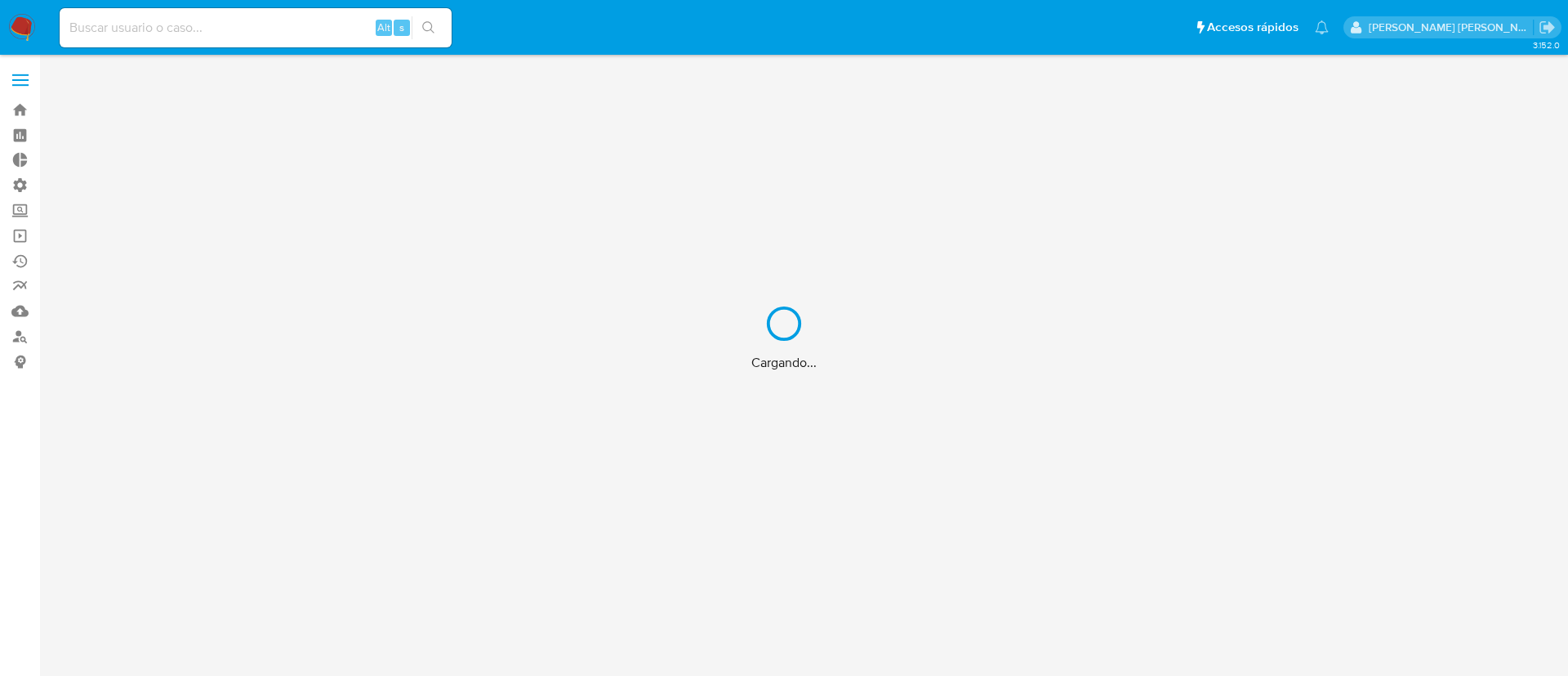
click at [300, 42] on div "Cargando..." at bounding box center [784, 338] width 1568 height 676
click at [296, 31] on div "Cargando..." at bounding box center [784, 338] width 1568 height 676
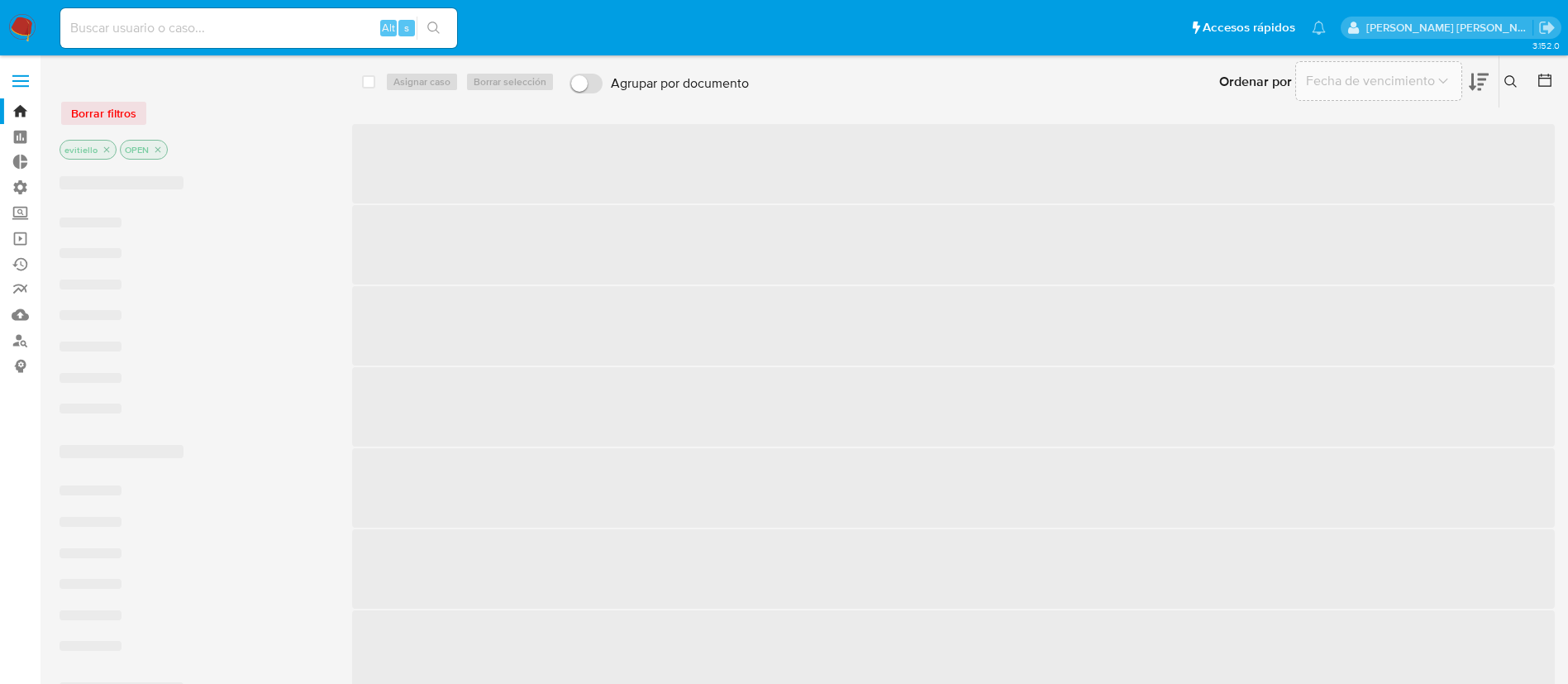
click at [299, 31] on input at bounding box center [258, 28] width 396 height 21
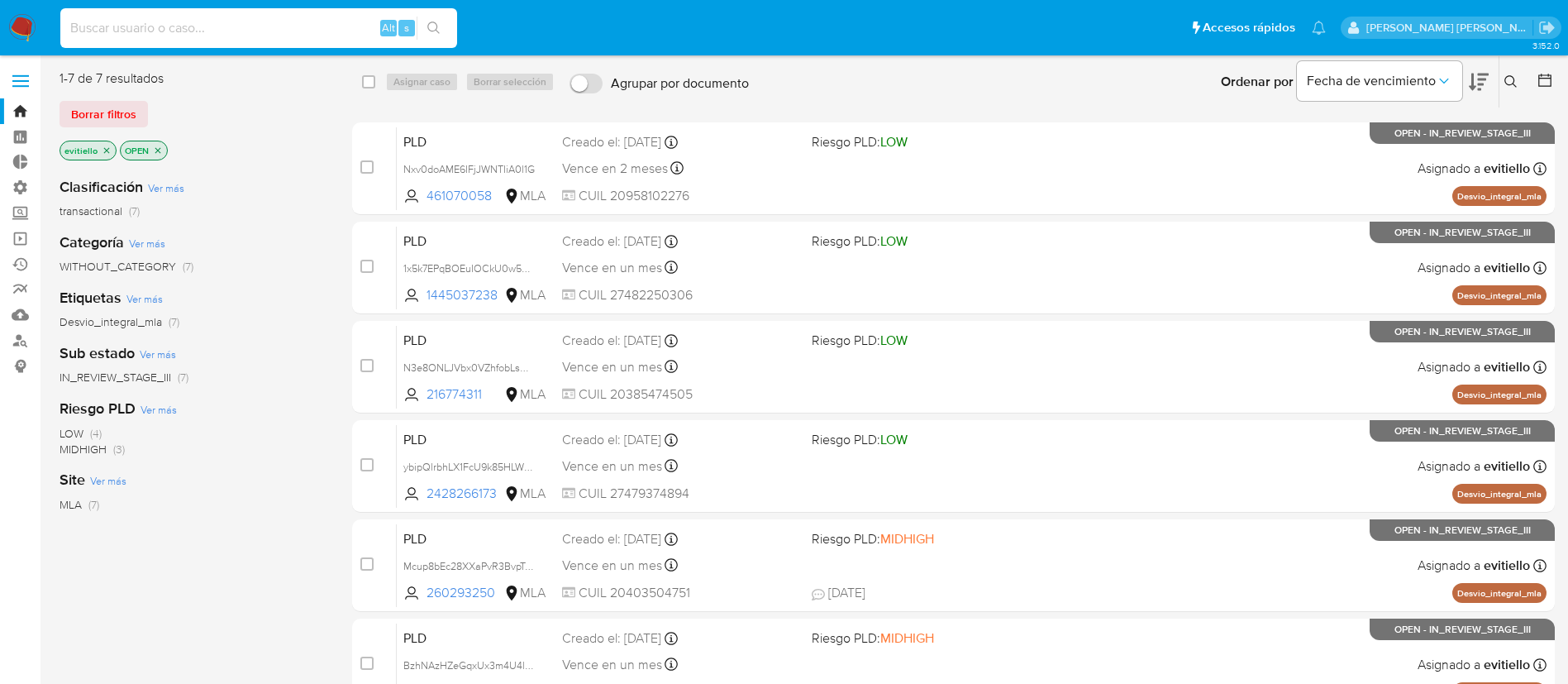
paste input "3FGikqDEif3tLw2hRv8xhZbj"
type input "3FGikqDEif3tLw2hRv8xhZbj"
click at [426, 29] on button "search-icon" at bounding box center [433, 28] width 34 height 23
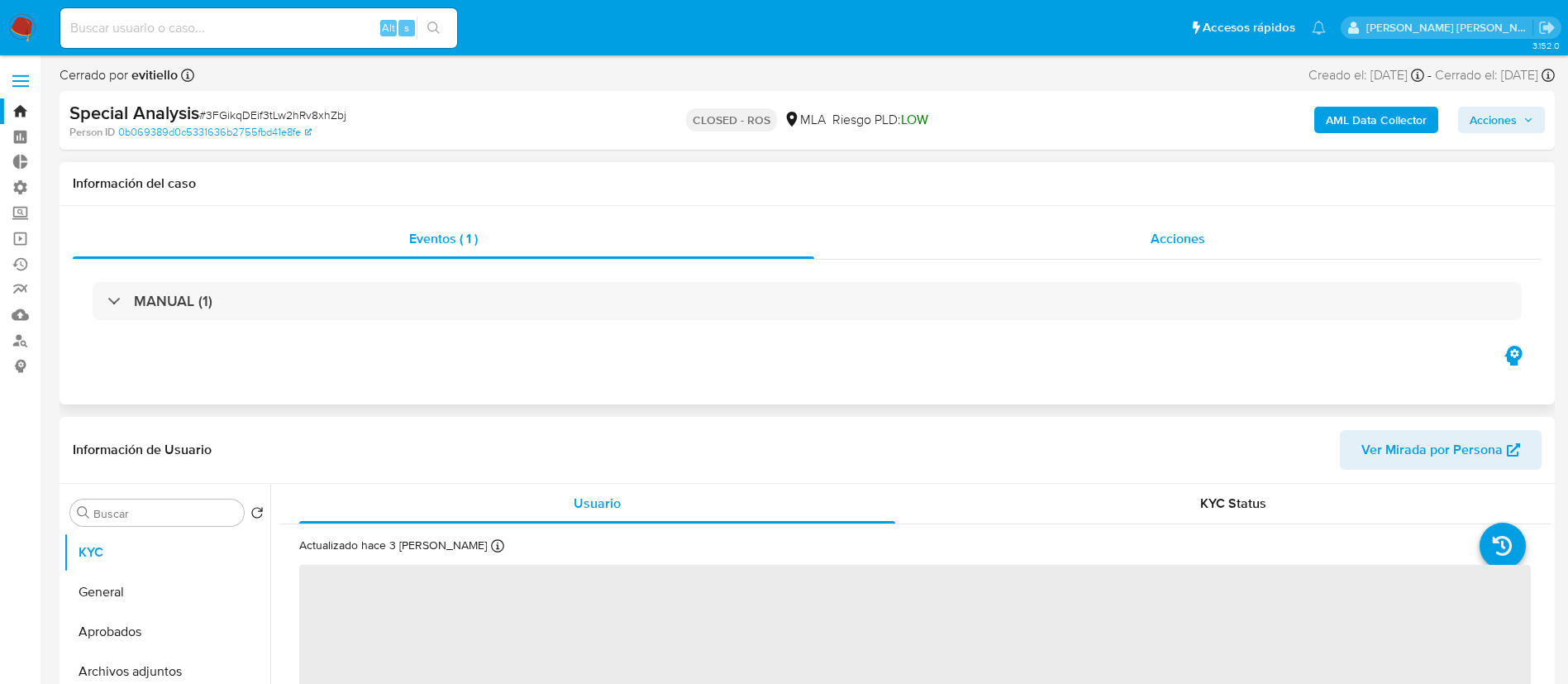
click at [1152, 235] on span "Acciones" at bounding box center [1177, 238] width 55 height 19
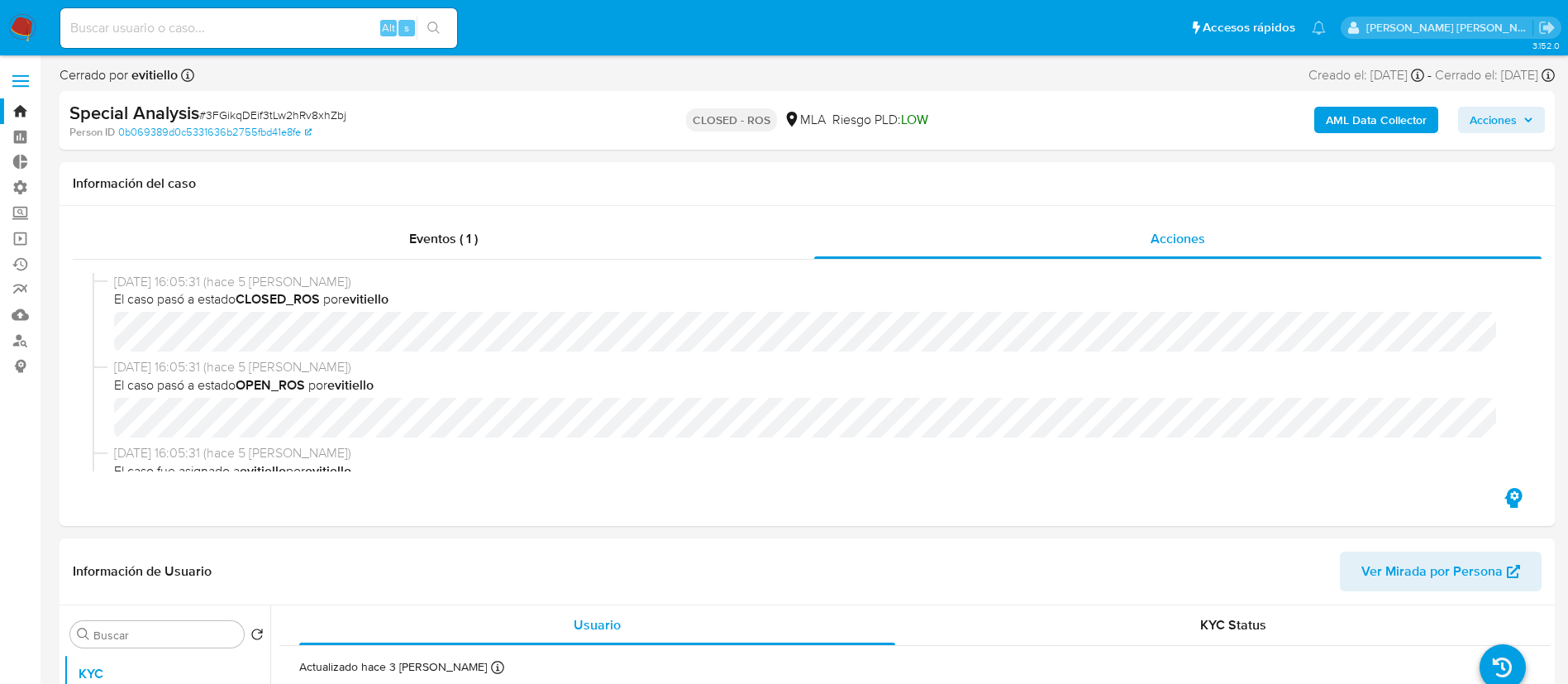
select select "10"
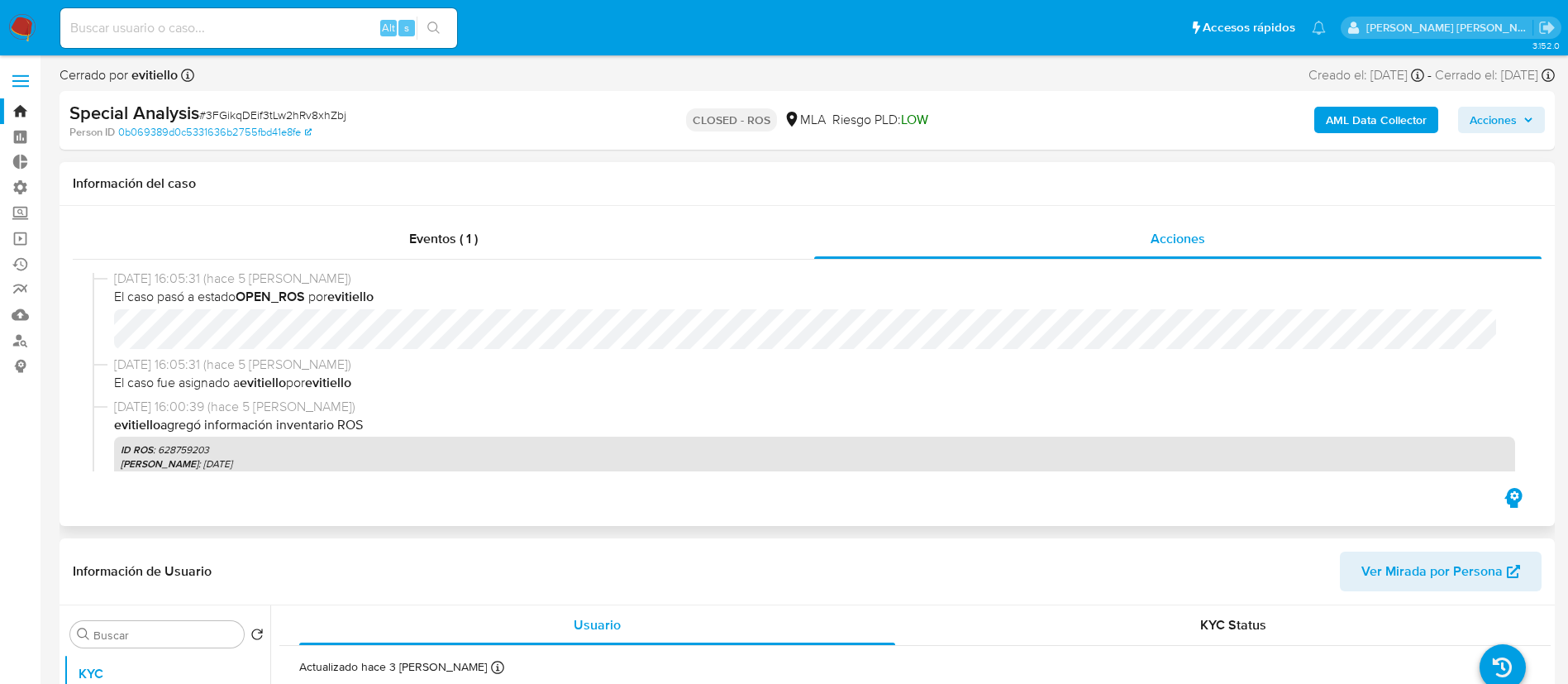
scroll to position [124, 0]
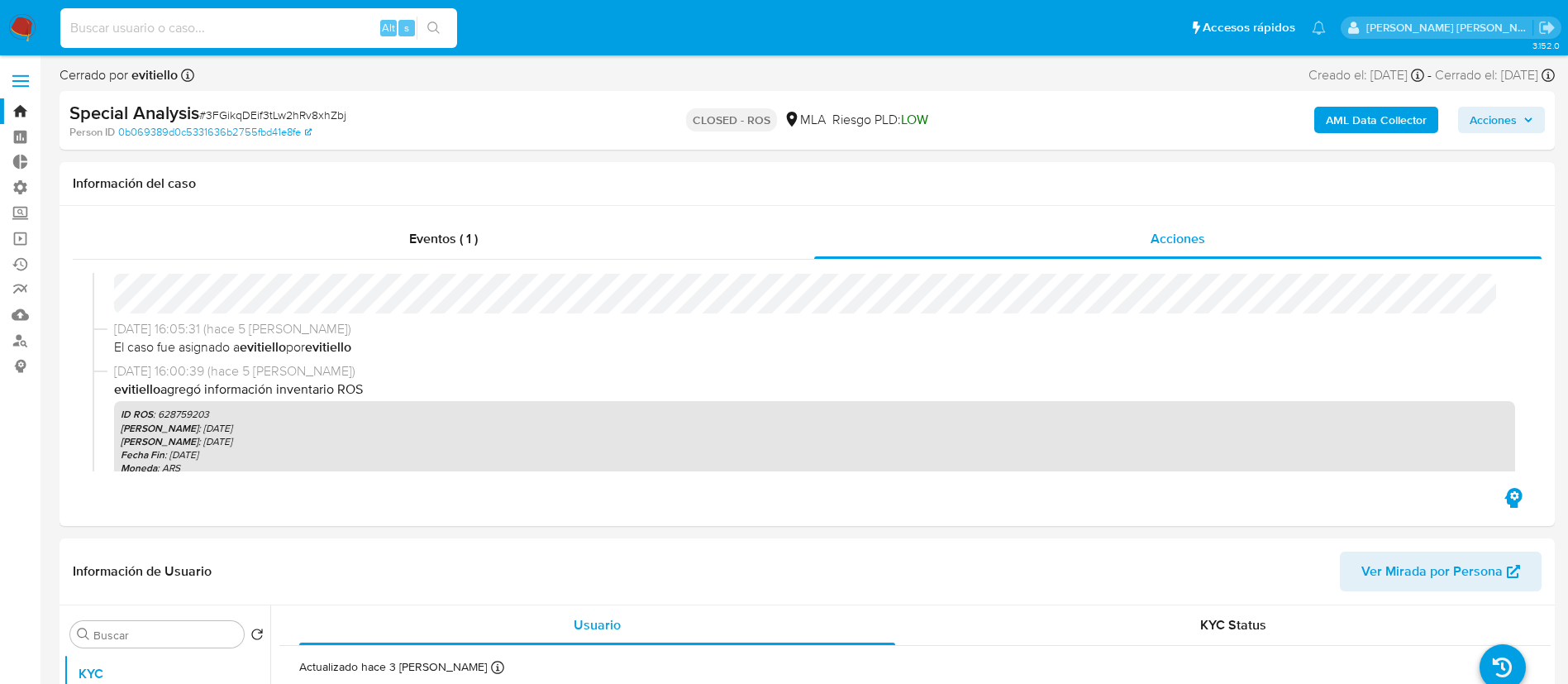
click at [266, 33] on input at bounding box center [258, 28] width 396 height 21
paste input "3FGikqDEif3tLw2hRv8xhZbj"
click at [438, 26] on icon "search-icon" at bounding box center [433, 28] width 13 height 13
click at [293, 35] on input "3FGikqDEif3tLw2hRv8xhZbj" at bounding box center [258, 28] width 396 height 21
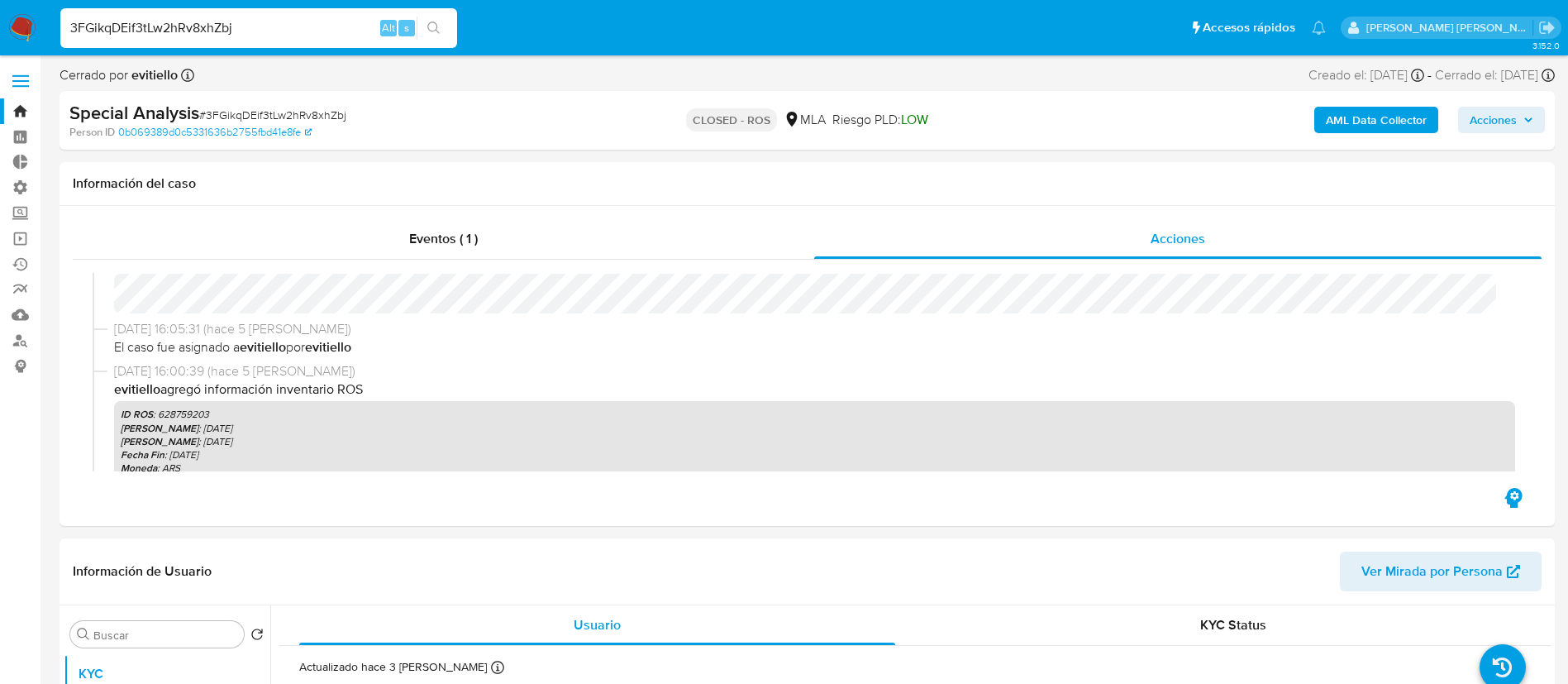
paste input "c6yByLIrMeh1gt7Ny6GEgBWe"
type input "c6yByLIrMeh1gt7Ny6GEgBWe"
click at [444, 28] on button "search-icon" at bounding box center [433, 28] width 34 height 23
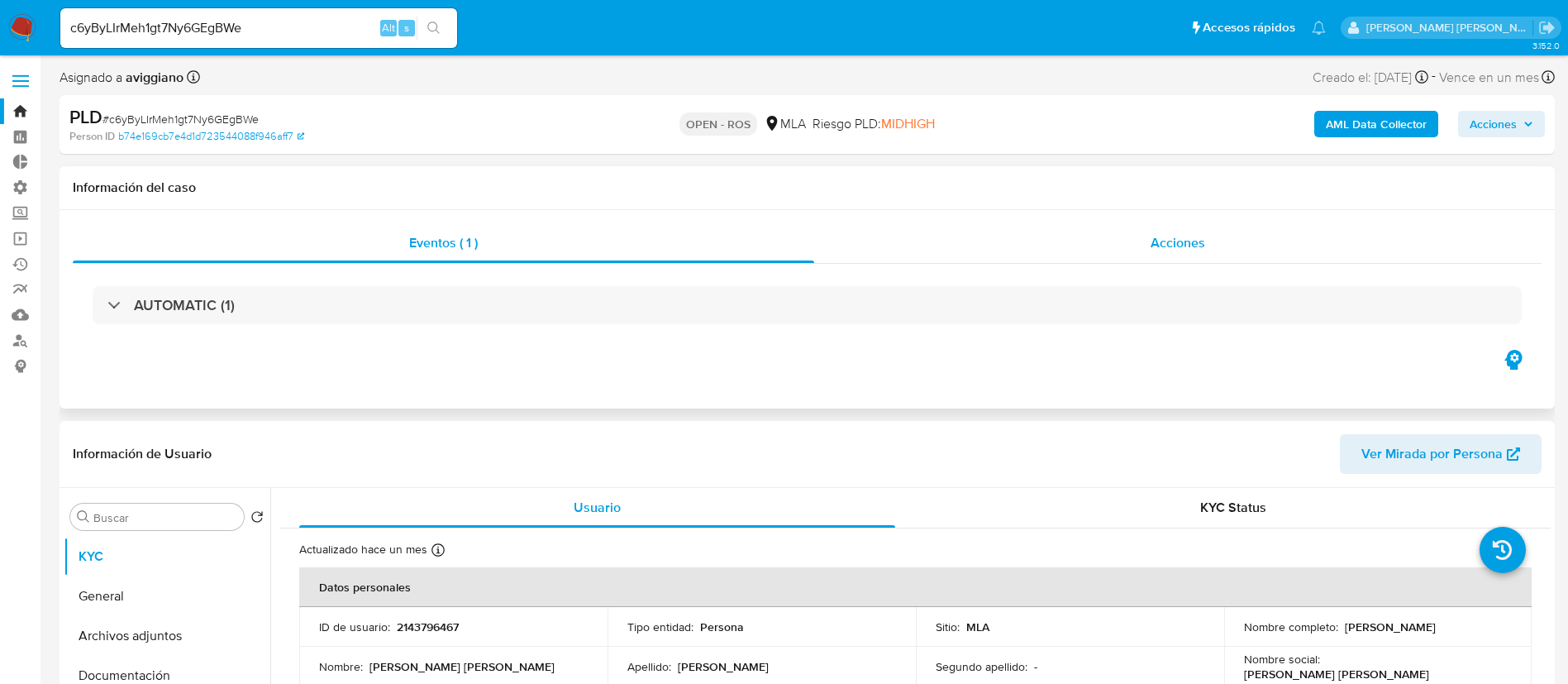
click at [1034, 247] on div "Acciones" at bounding box center [1177, 242] width 727 height 40
select select "10"
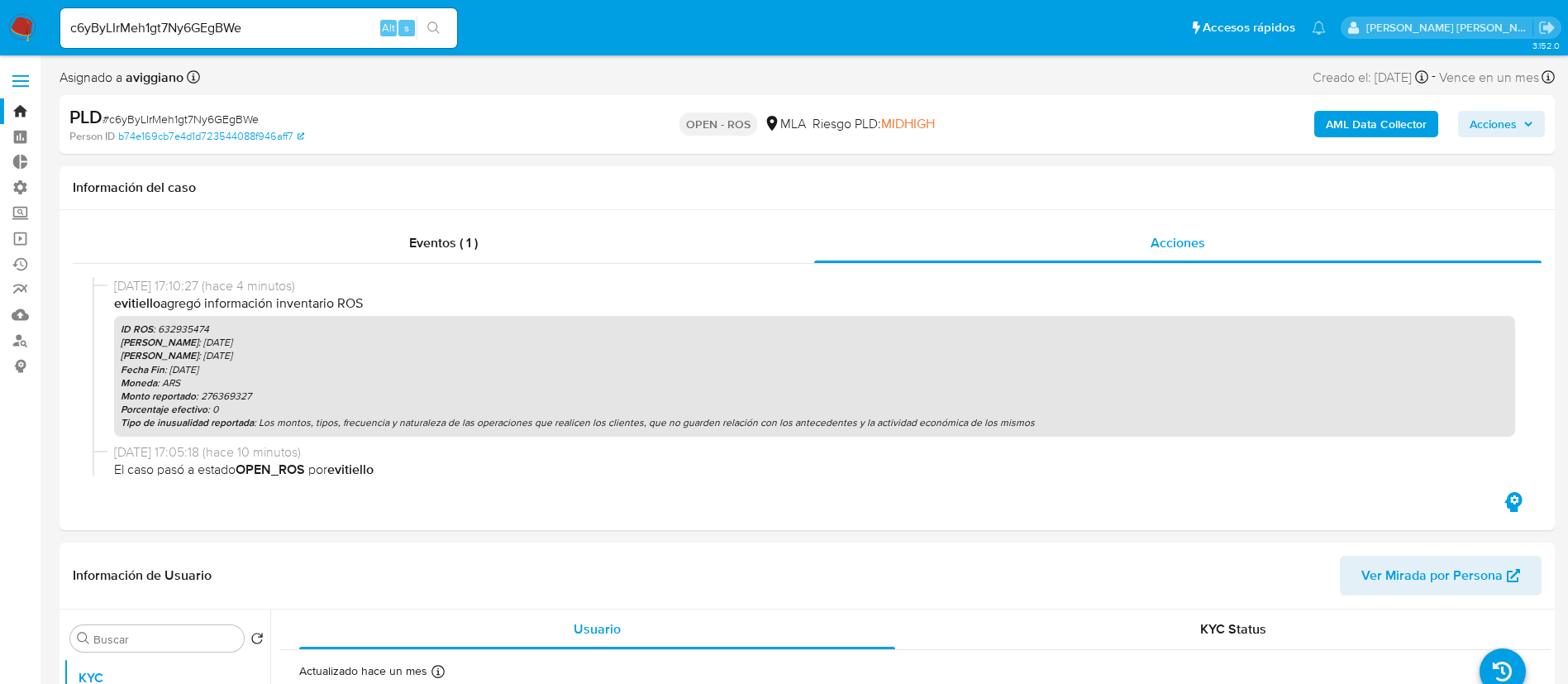
click at [348, 26] on input "c6yByLIrMeh1gt7Ny6GEgBWe" at bounding box center [258, 28] width 396 height 21
paste input "fhGdgYU6VLga3KhHwVchgp7G"
type input "fhGdgYU6VLga3KhHwVchgp7G"
click at [436, 28] on icon "search-icon" at bounding box center [433, 28] width 13 height 13
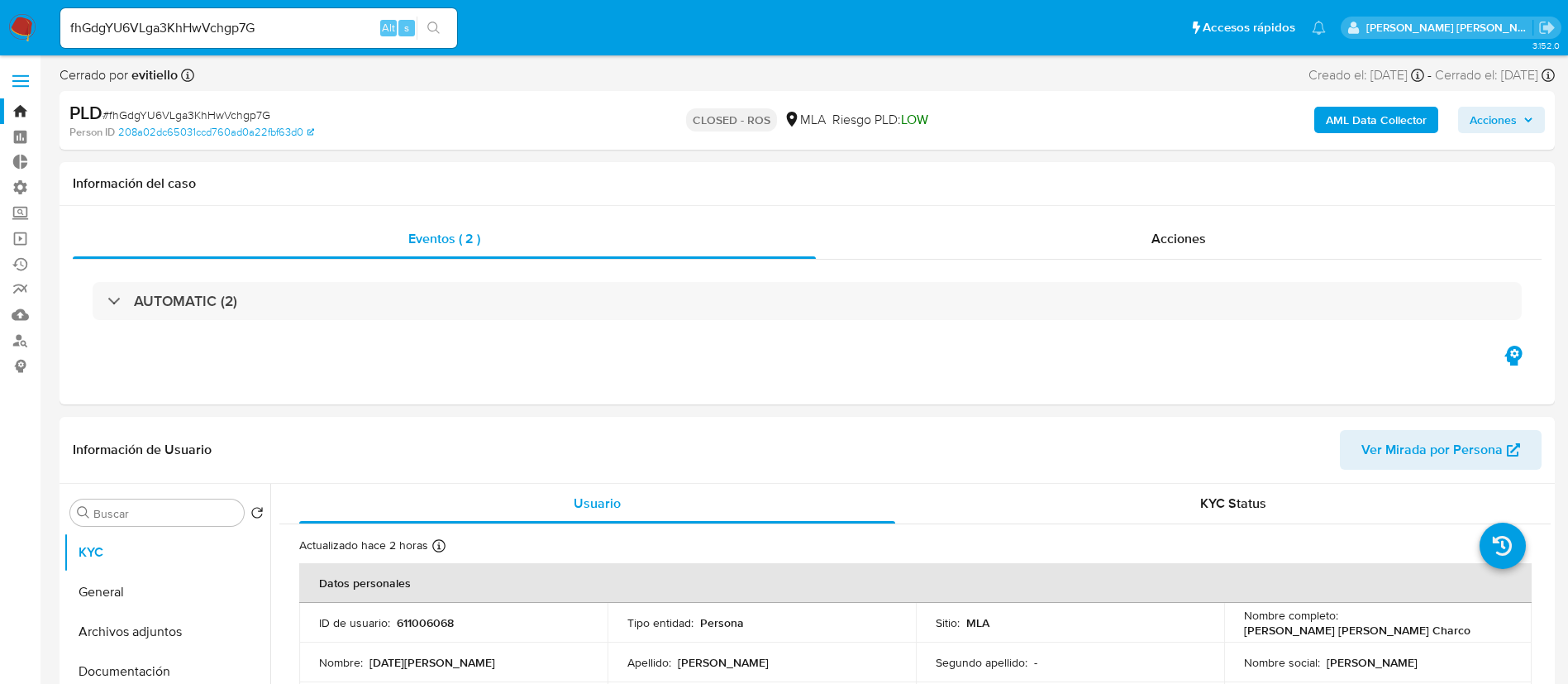
select select "10"
click at [183, 19] on input "fhGdgYU6VLga3KhHwVchgp7G" at bounding box center [258, 28] width 396 height 21
paste input "c6yByLIrMeh1gt7Ny6GEgBWe"
type input "c6yByLIrMeh1gt7Ny6GEgBWe"
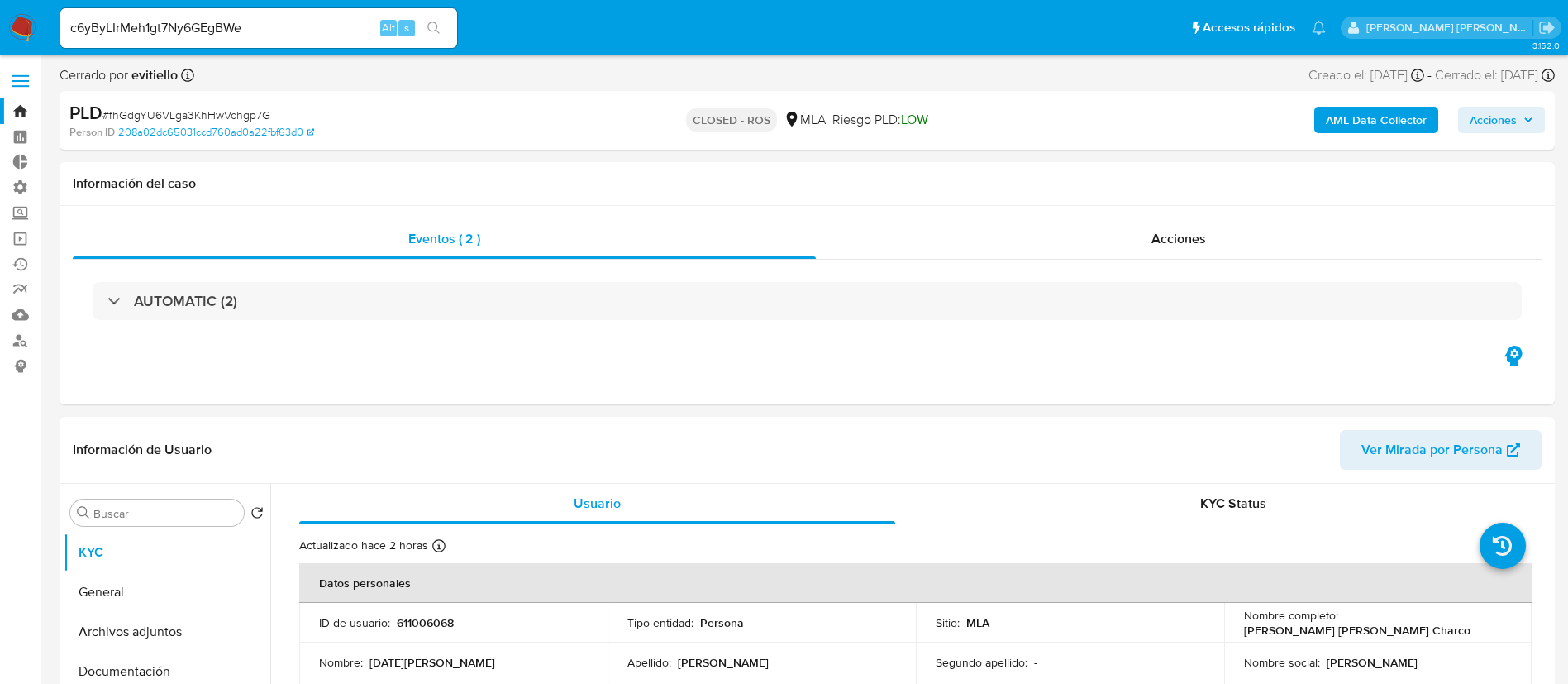
click at [449, 27] on button "search-icon" at bounding box center [433, 28] width 34 height 23
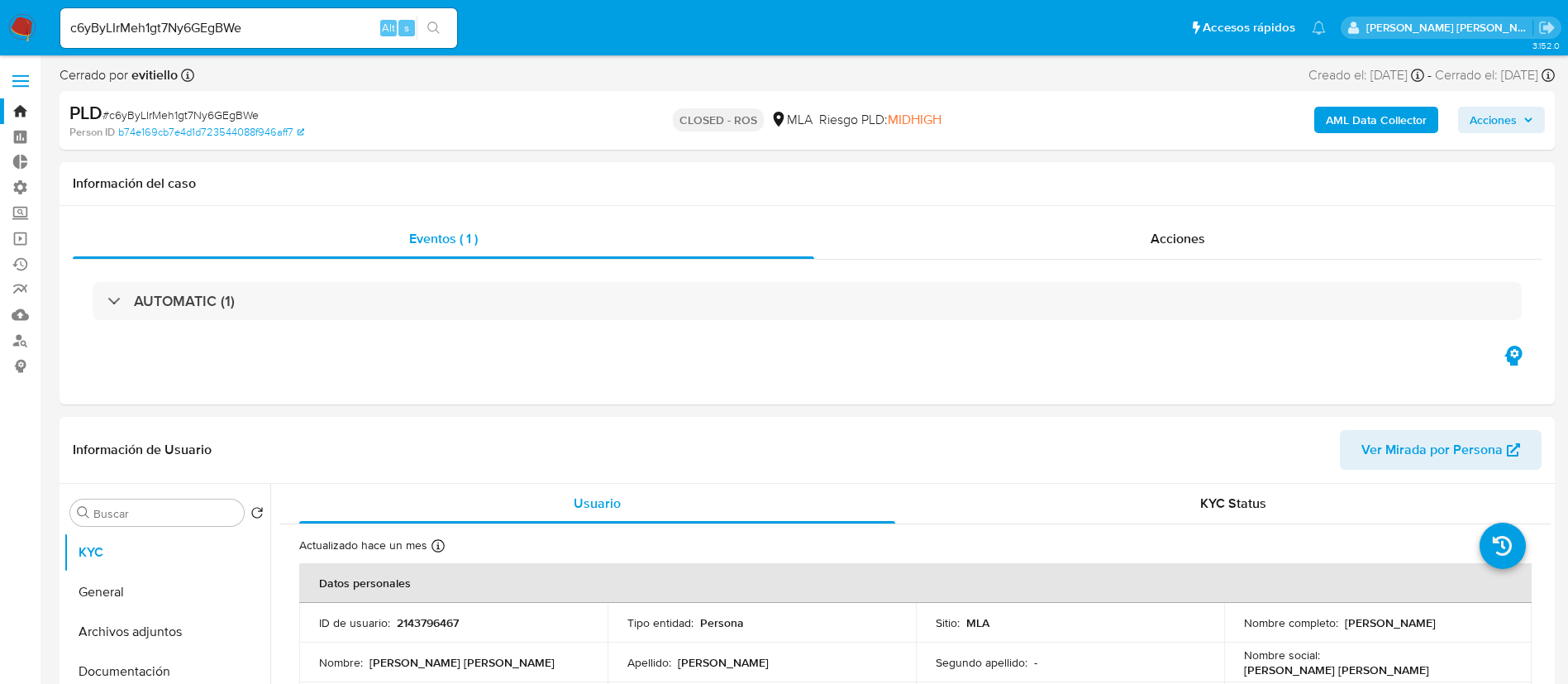
select select "10"
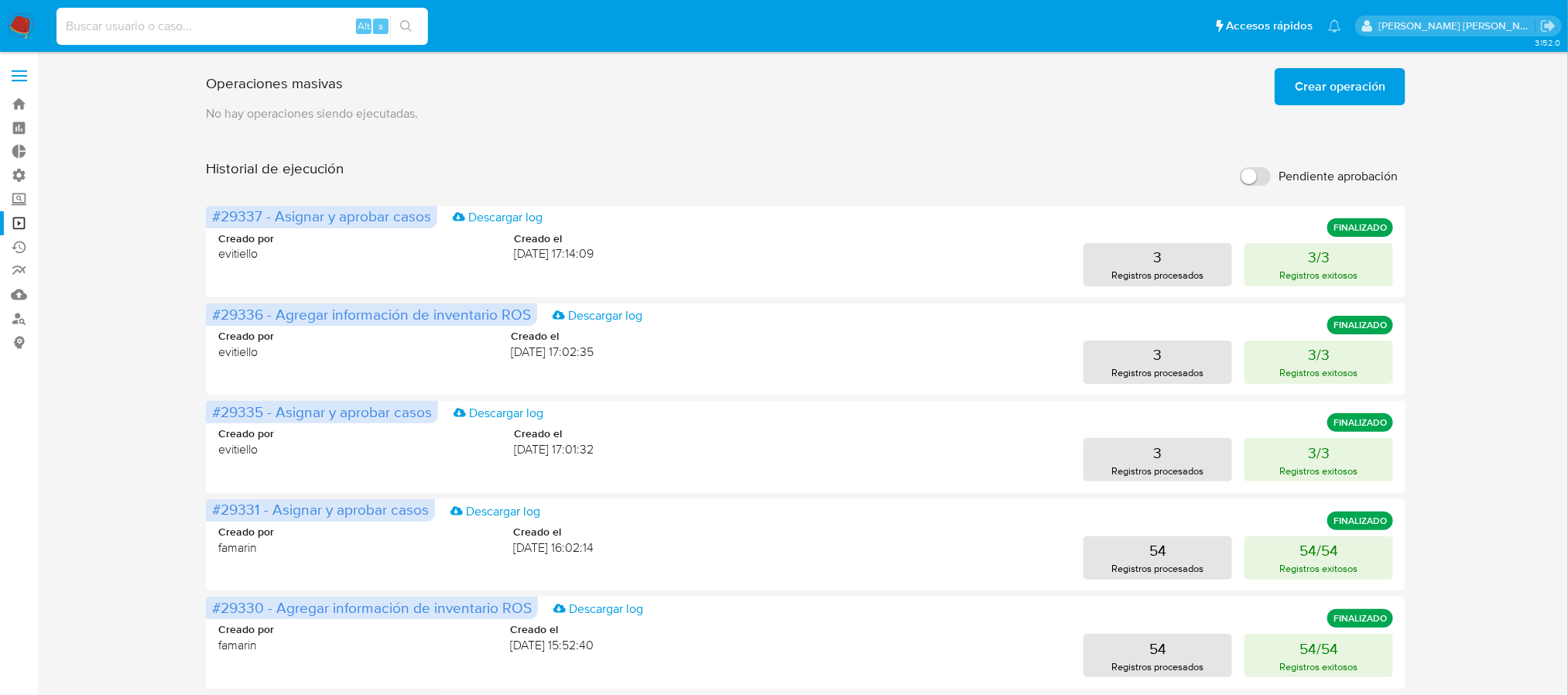
click at [259, 17] on input at bounding box center [241, 26] width 371 height 20
paste input "658qhAuJQmugdggQW9qw1wia"
type input "658qhAuJQmugdggQW9qw1wia"
click at [411, 22] on icon "search-icon" at bounding box center [406, 26] width 12 height 12
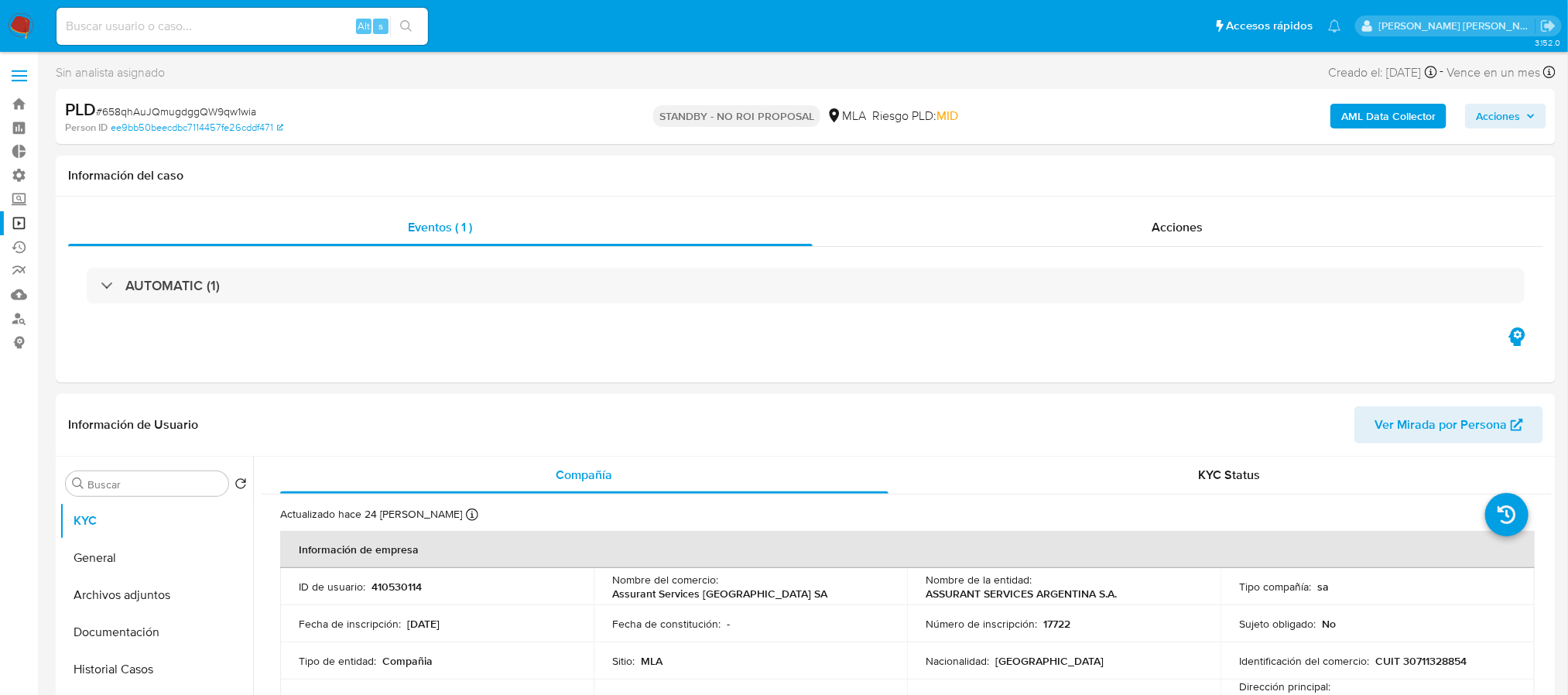
click at [30, 24] on img at bounding box center [21, 26] width 26 height 26
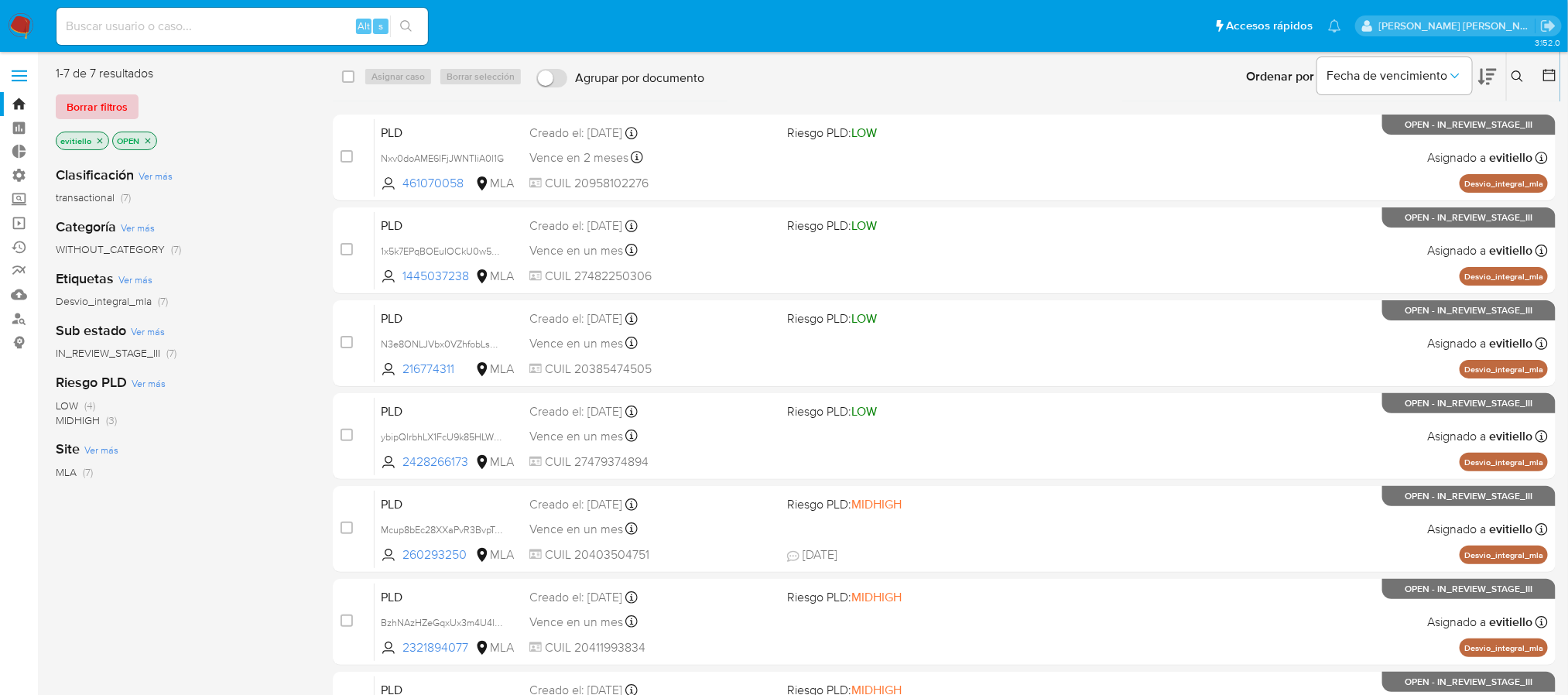
click at [121, 102] on span "Borrar filtros" at bounding box center [97, 106] width 61 height 22
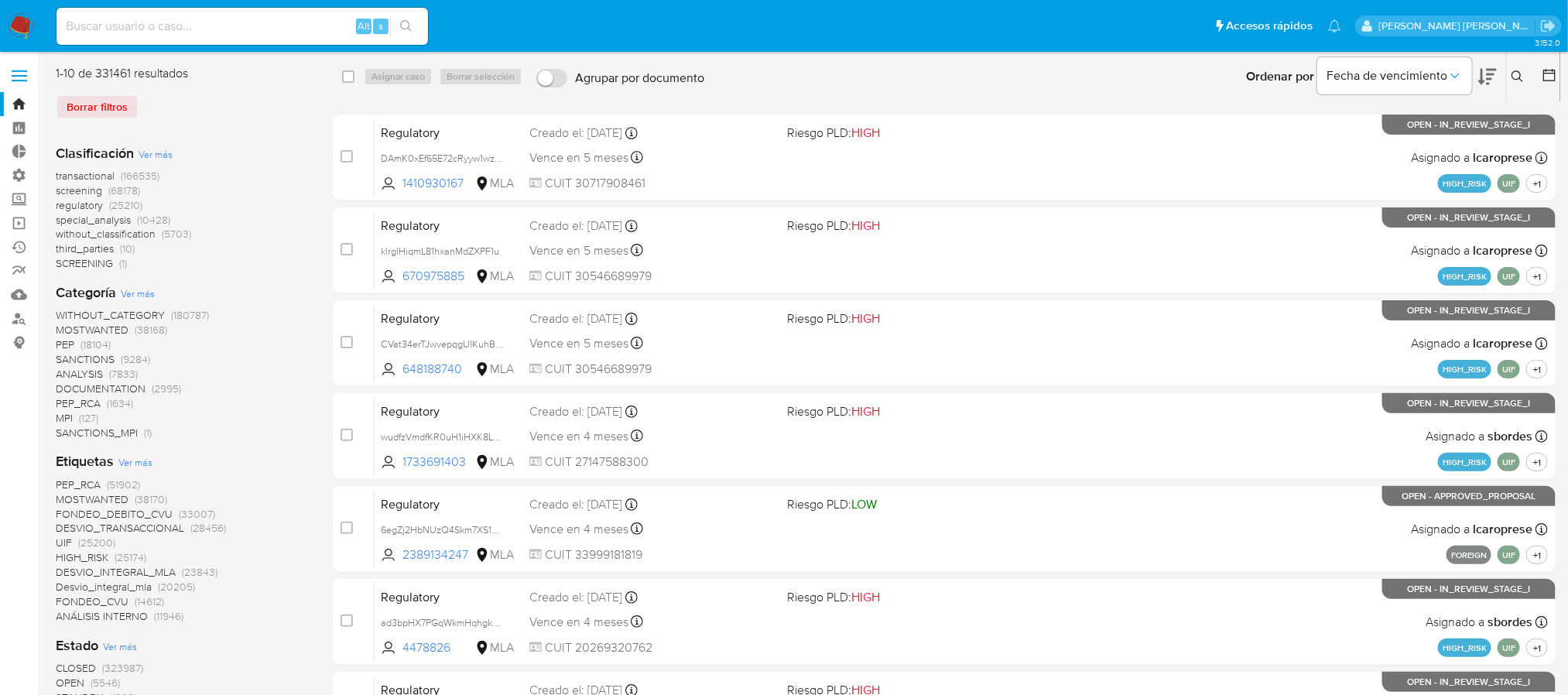
click at [1514, 70] on icon at bounding box center [1518, 76] width 12 height 12
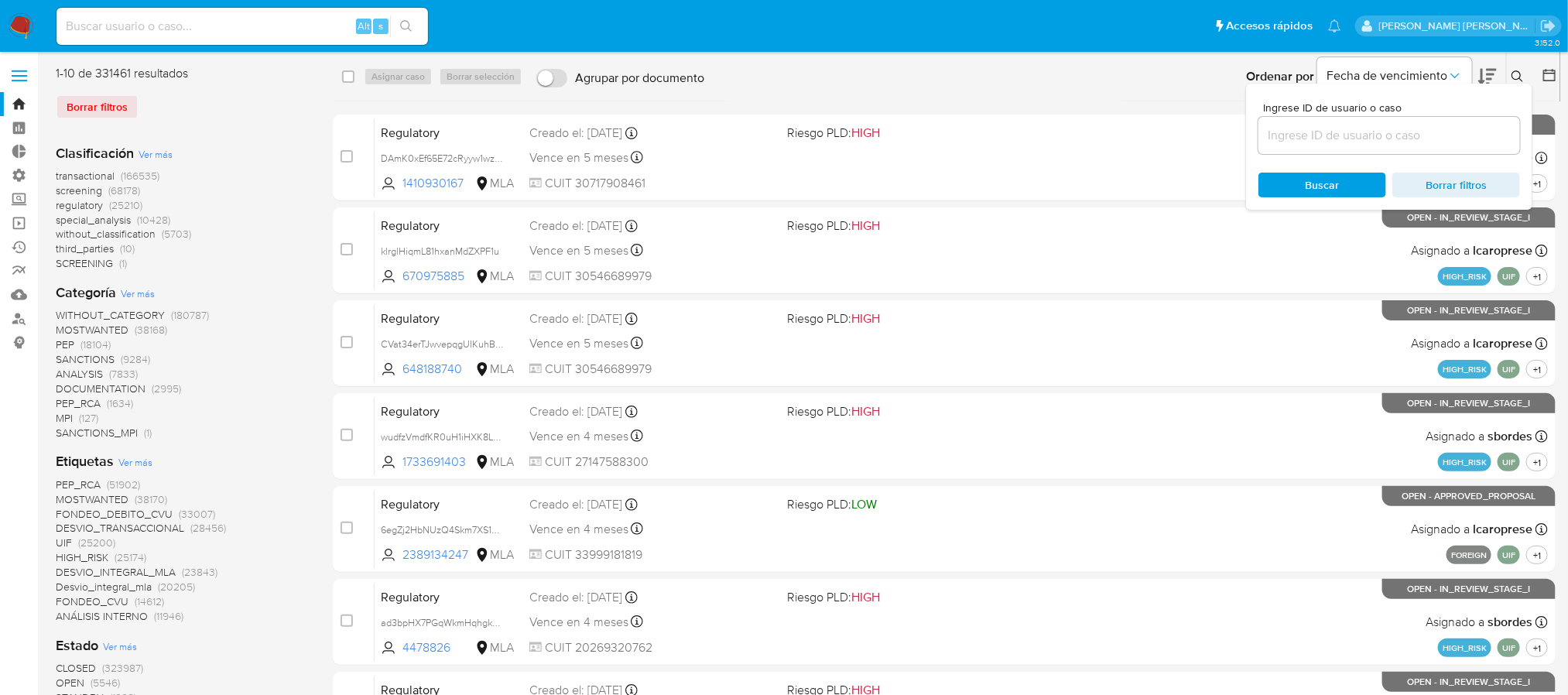
click at [1340, 151] on div at bounding box center [1389, 135] width 261 height 37
click at [1352, 136] on input at bounding box center [1389, 135] width 261 height 20
paste input "658qhAuJQmugdggQW9qw1wia"
type input "658qhAuJQmugdggQW9qw1wia"
click at [1520, 72] on icon at bounding box center [1518, 76] width 12 height 12
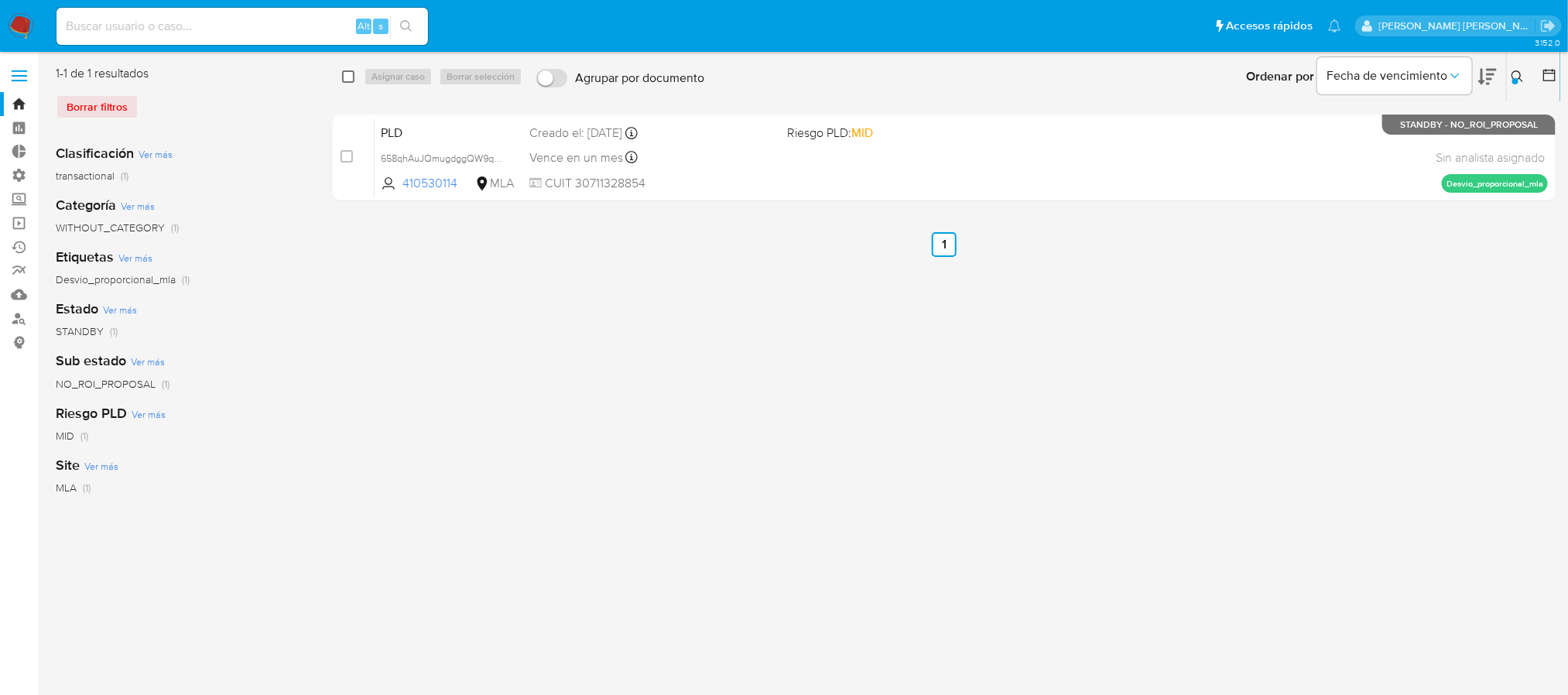
click at [350, 79] on input "checkbox" at bounding box center [348, 76] width 12 height 12
checkbox input "true"
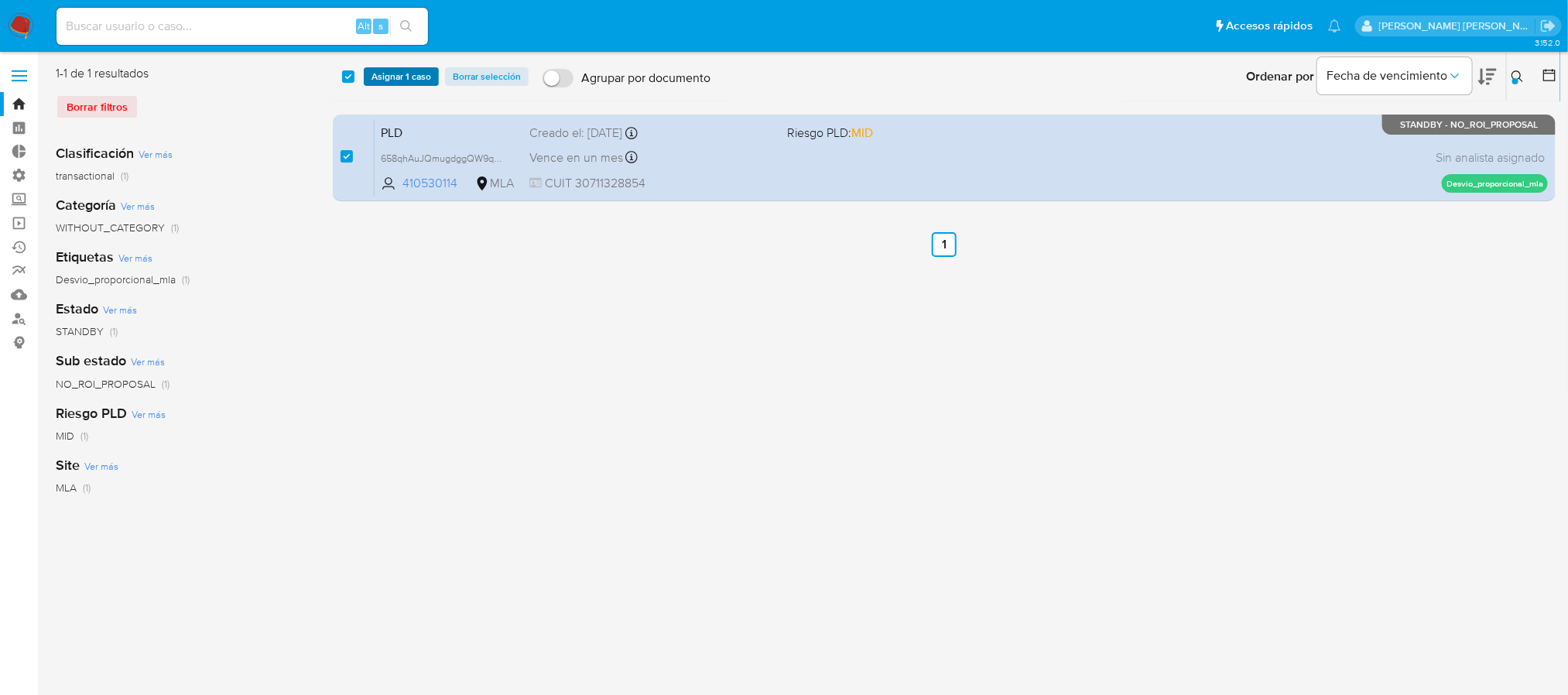
click at [409, 79] on span "Asignar 1 caso" at bounding box center [401, 77] width 60 height 16
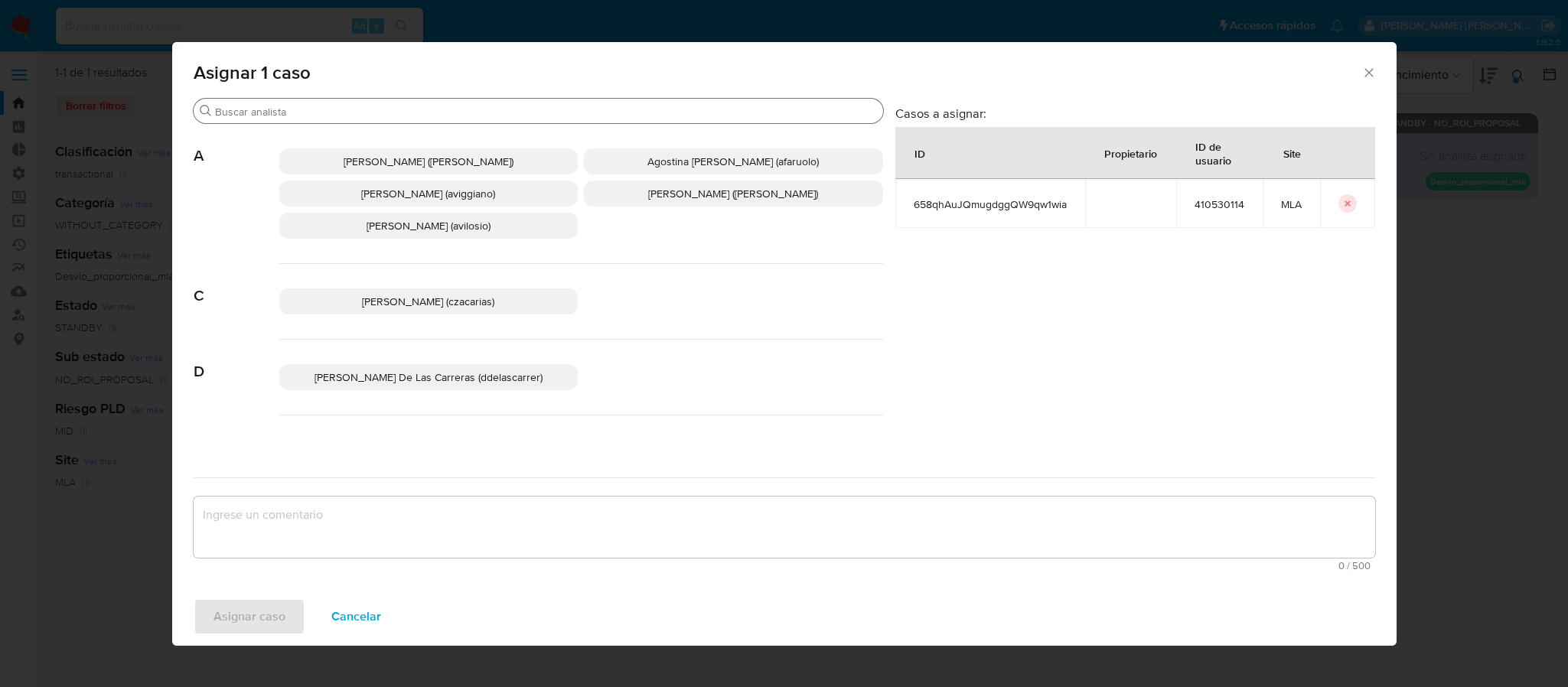
drag, startPoint x: 202, startPoint y: 108, endPoint x: 267, endPoint y: 110, distance: 65.0
click at [209, 108] on icon "Buscar" at bounding box center [205, 111] width 12 height 12
click at [267, 110] on input "Buscar" at bounding box center [546, 112] width 662 height 14
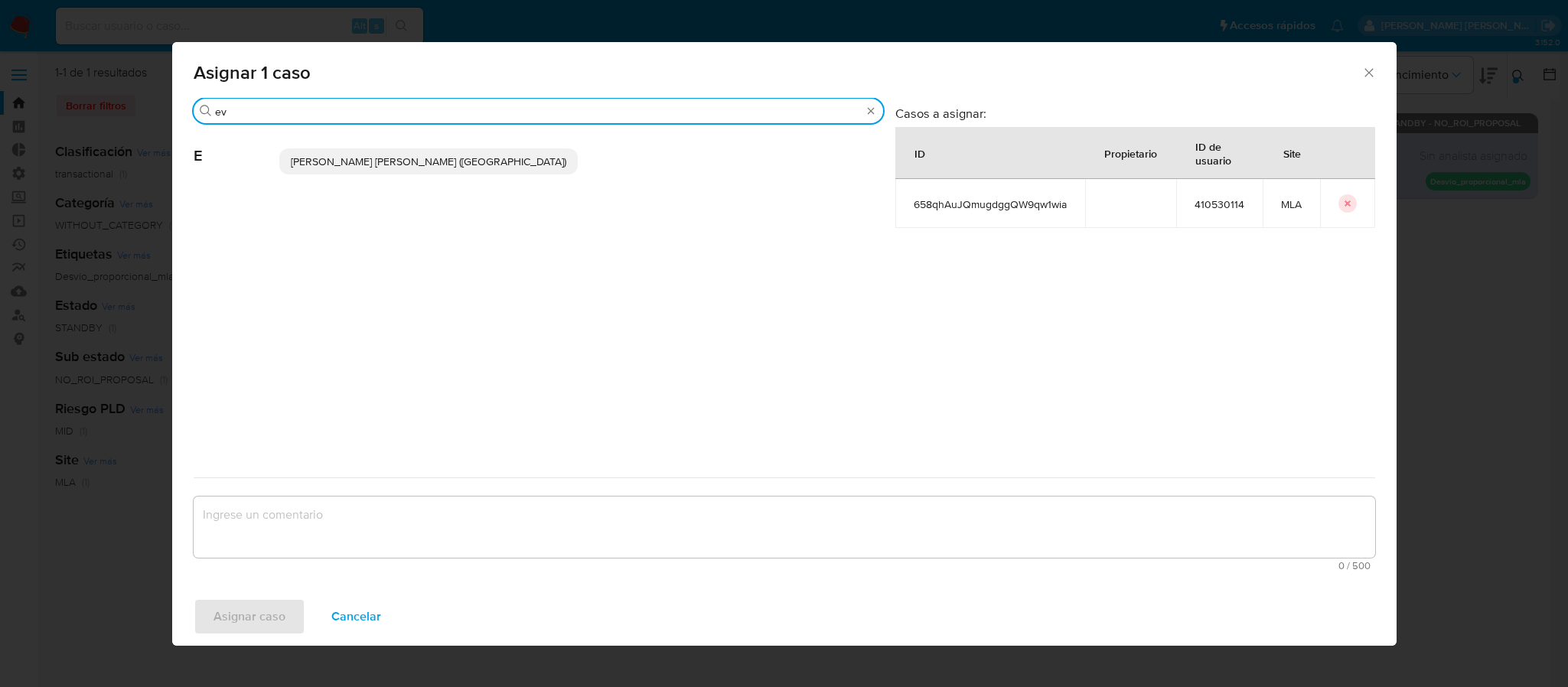
type input "ev"
click at [366, 168] on span "Emmanuel Hernan Vitiello (evitiello)" at bounding box center [429, 162] width 275 height 15
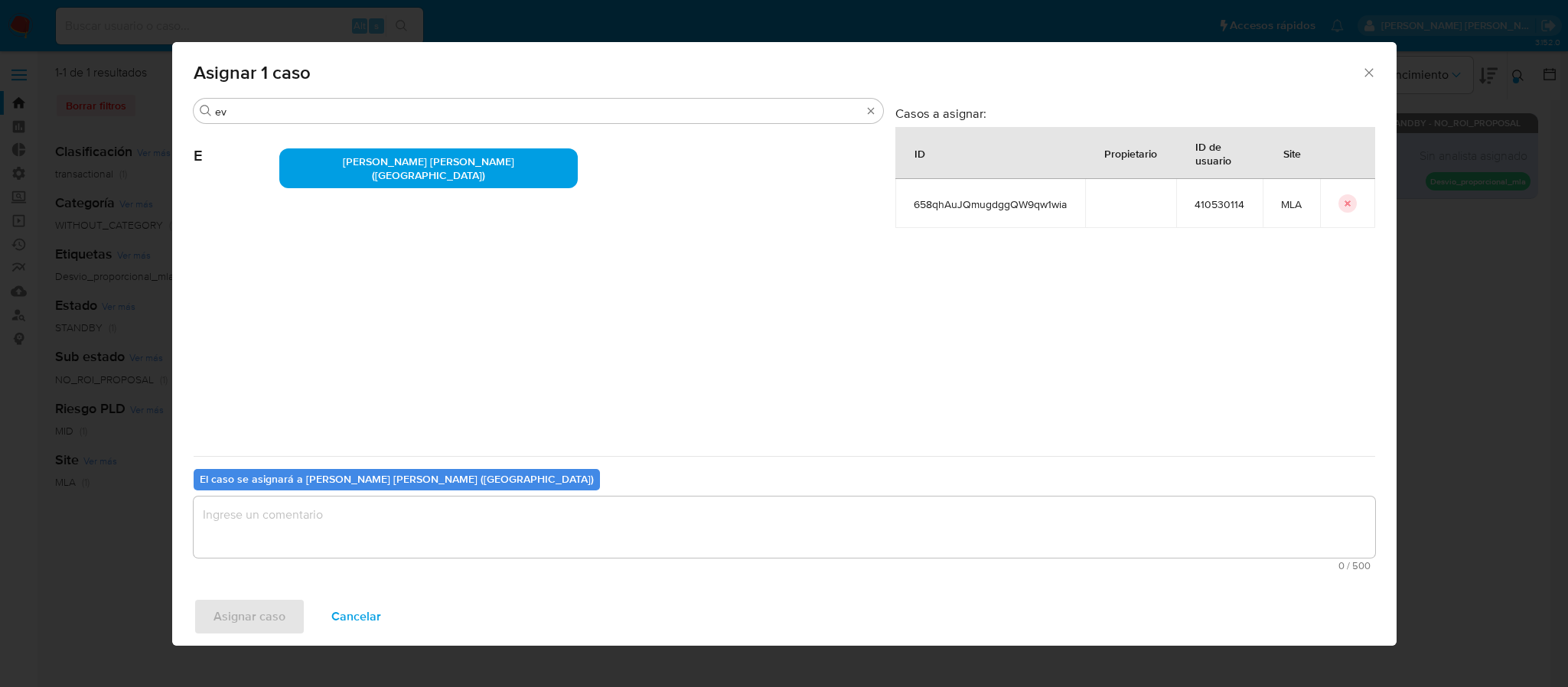
click at [323, 517] on textarea "assign-modal" at bounding box center [784, 527] width 1181 height 62
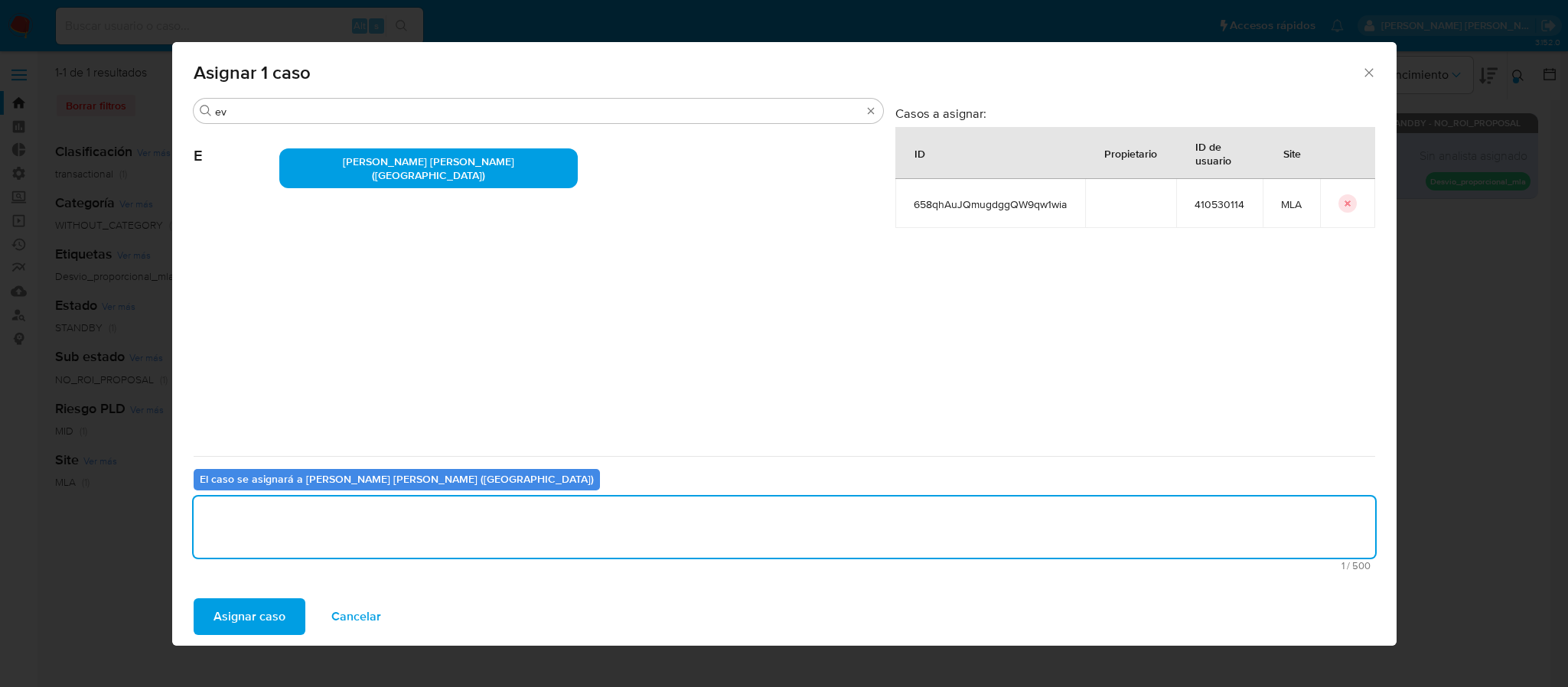
click at [251, 612] on span "Asignar caso" at bounding box center [250, 616] width 72 height 33
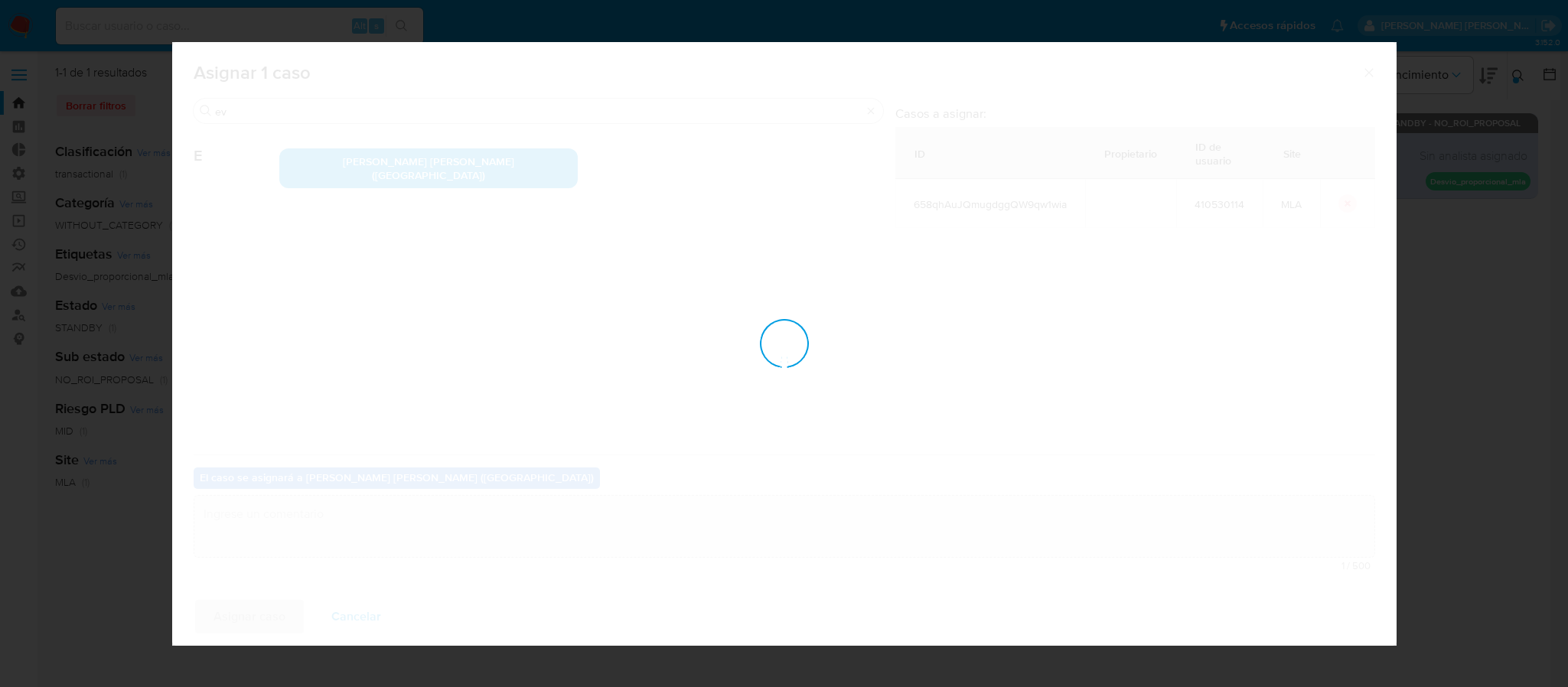
checkbox input "false"
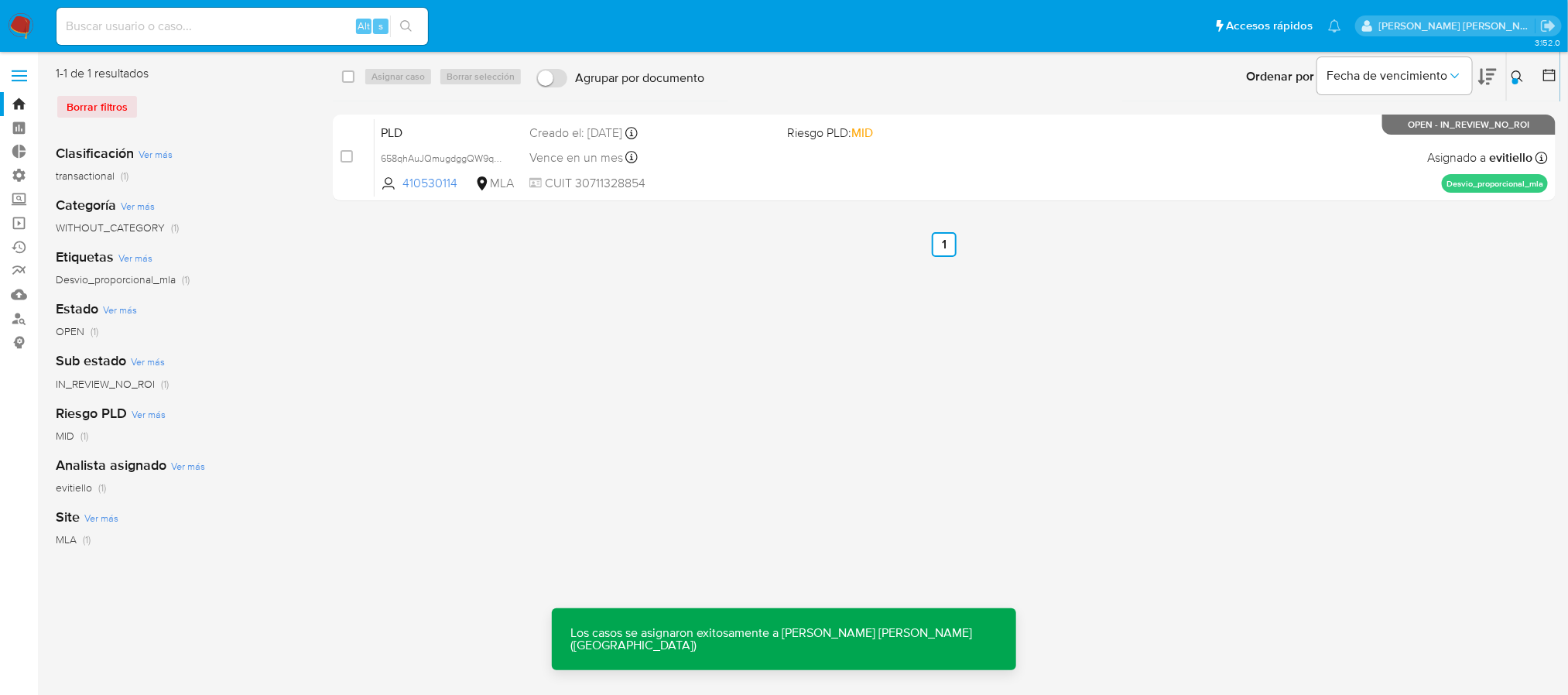
click at [1096, 189] on div "PLD 658qhAuJQmugdggQW9qw1wia 410530114 MLA Riesgo PLD: MID Creado el: 12/06/202…" at bounding box center [961, 158] width 1173 height 78
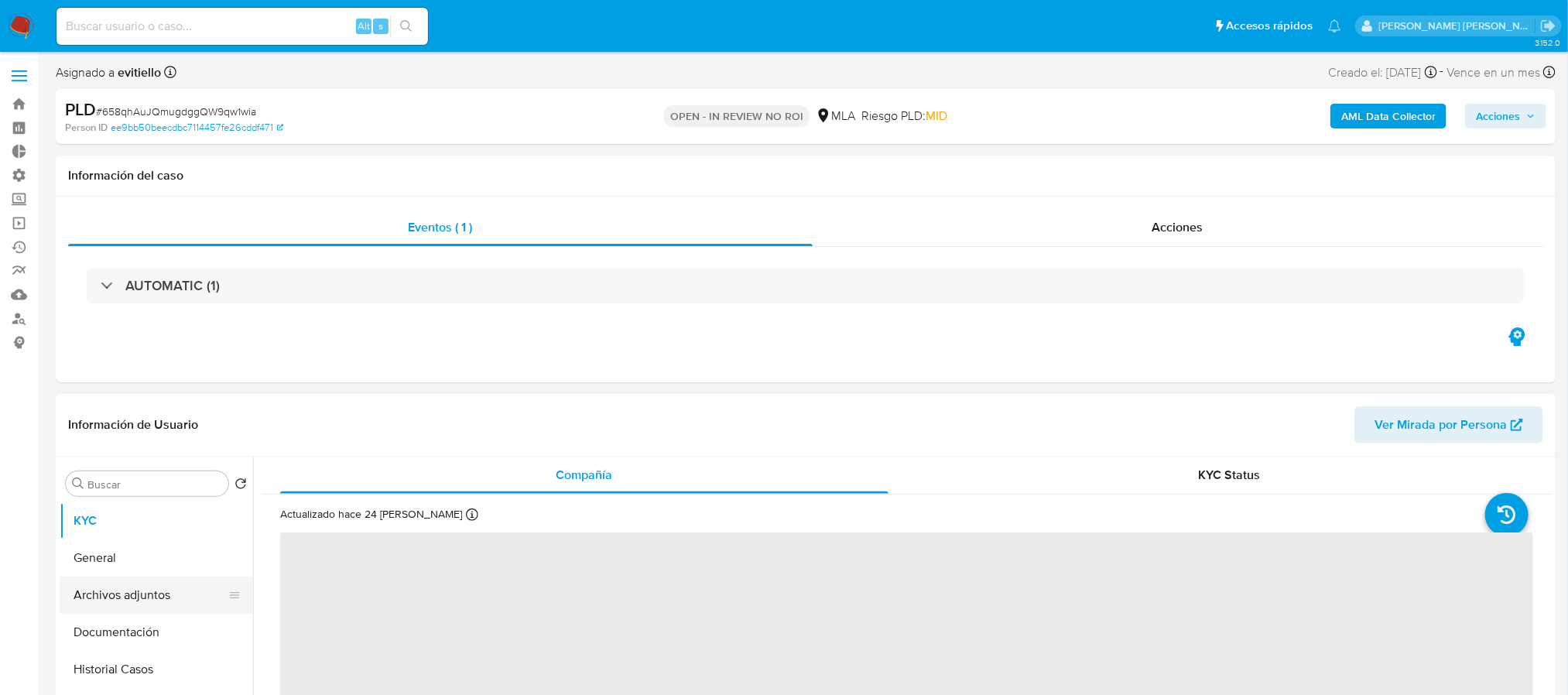
click at [154, 607] on button "Archivos adjuntos" at bounding box center [150, 595] width 181 height 37
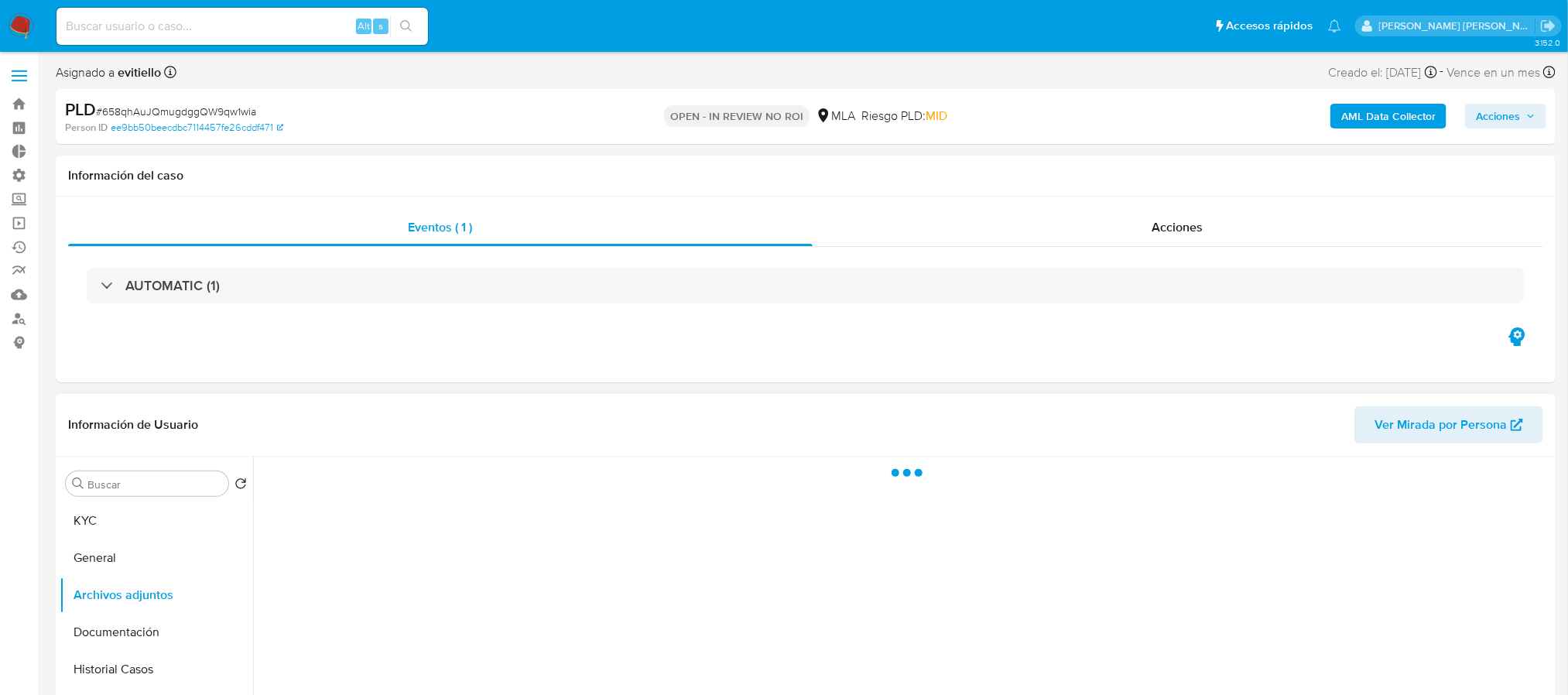
select select "10"
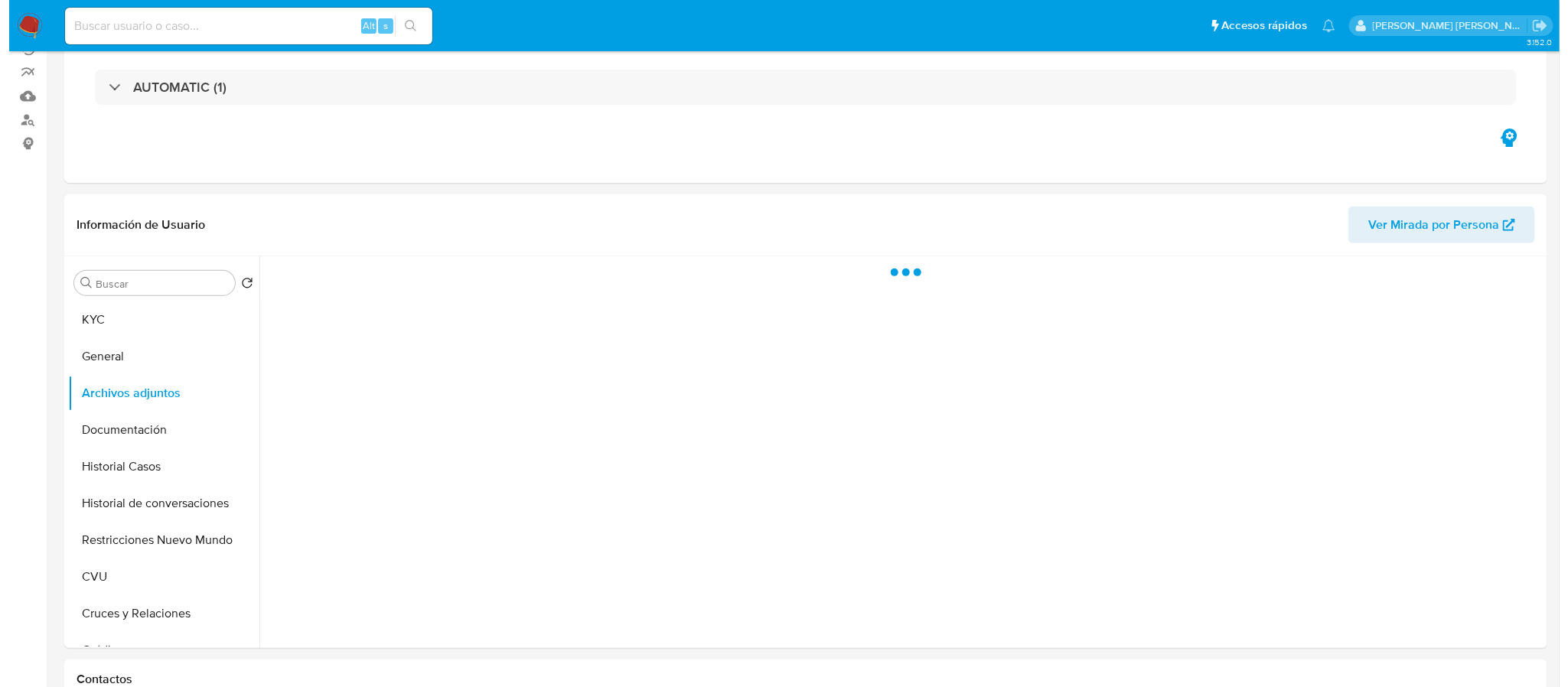
scroll to position [229, 0]
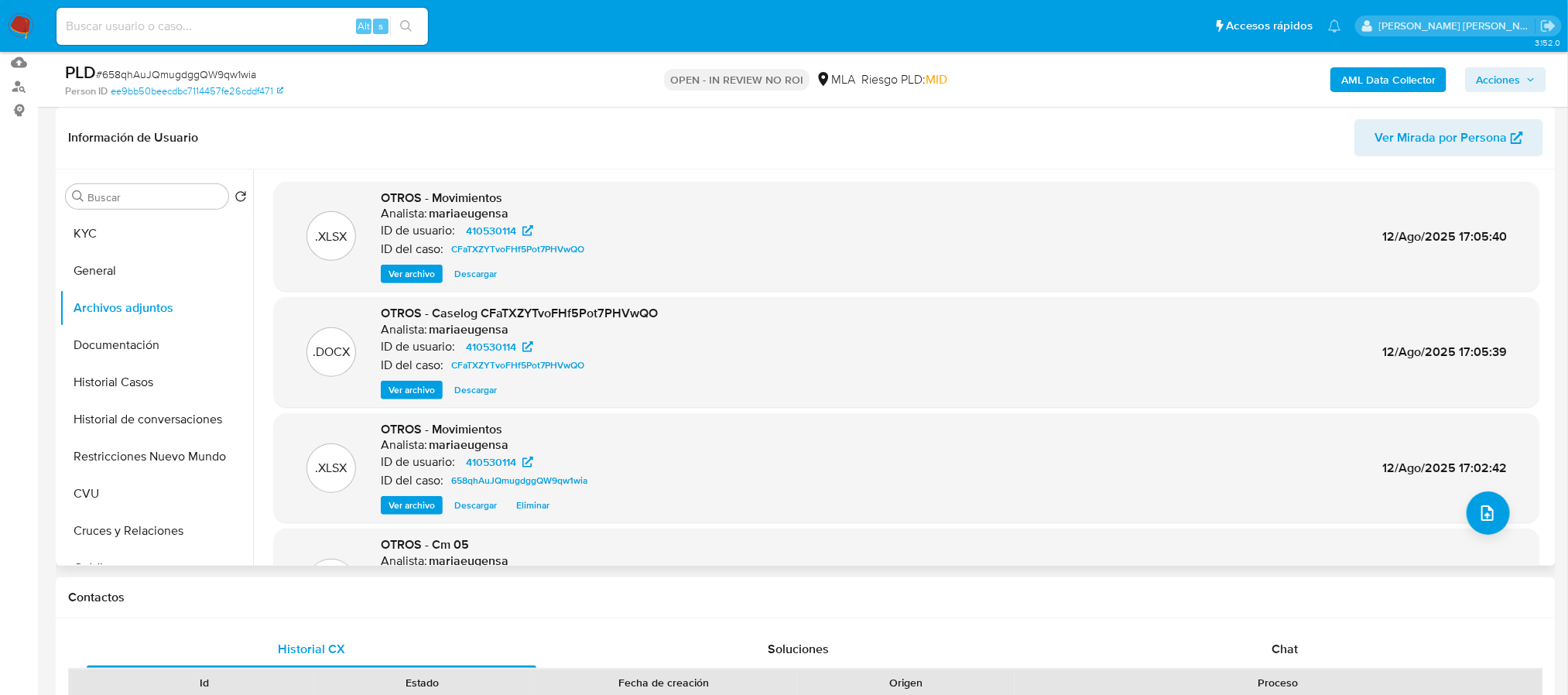
click at [395, 391] on span "Ver archivo" at bounding box center [412, 390] width 47 height 16
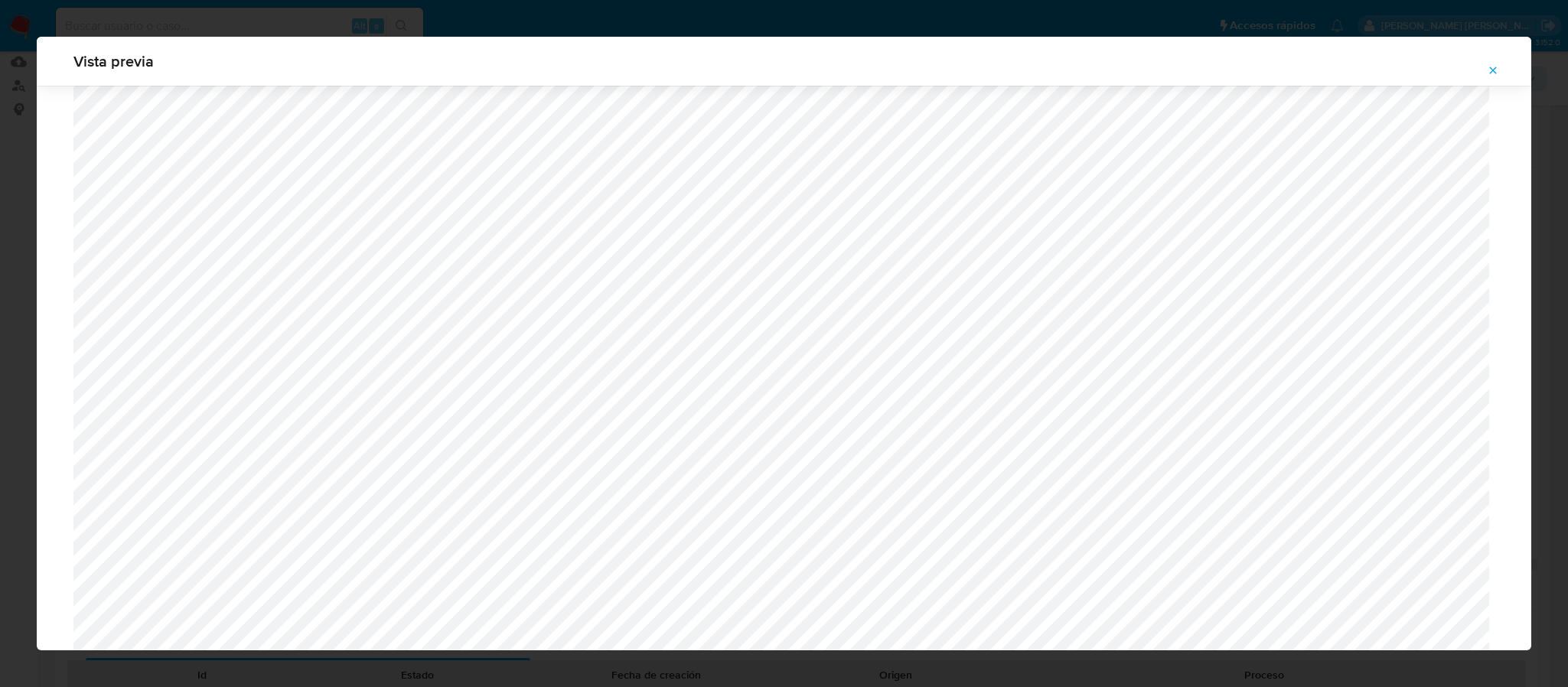
scroll to position [1346, 0]
click at [1487, 64] on icon "Attachment preview" at bounding box center [1493, 70] width 12 height 12
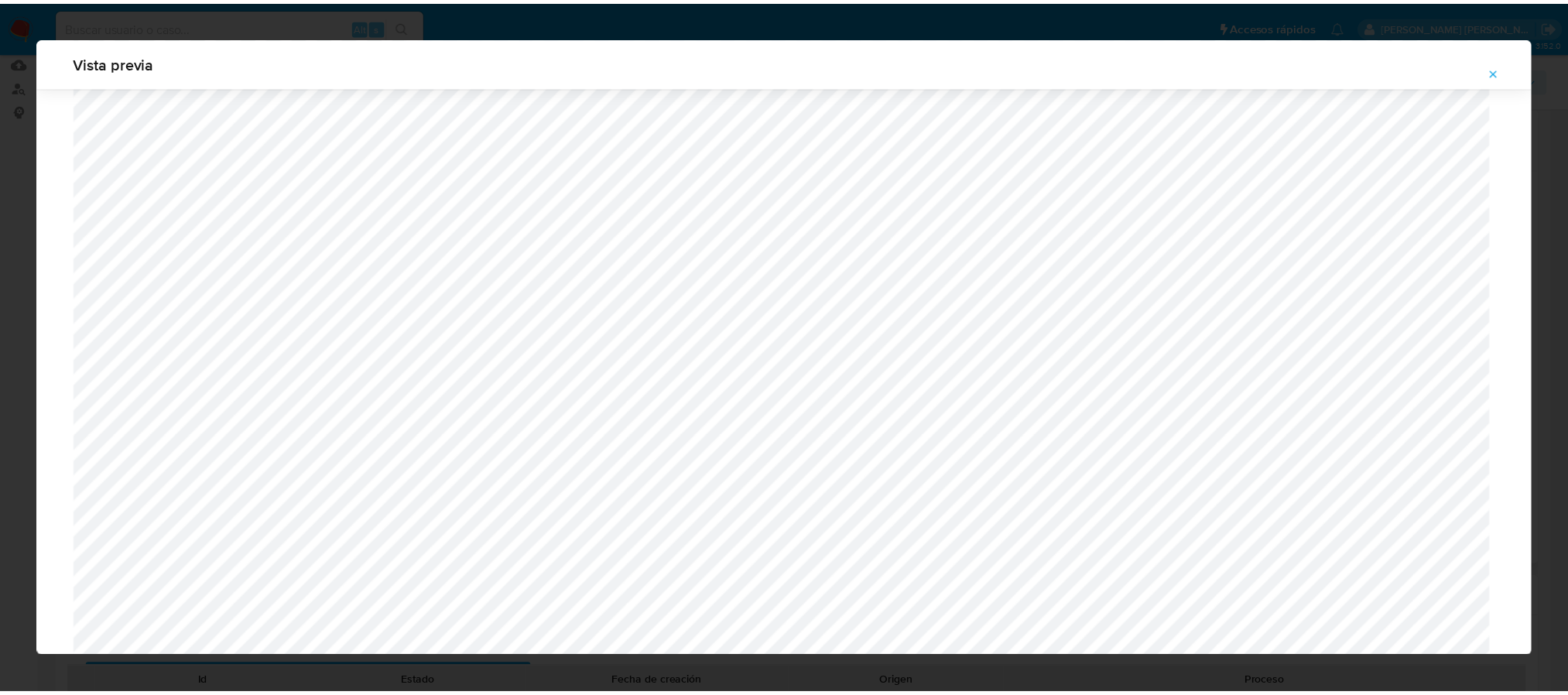
scroll to position [0, 0]
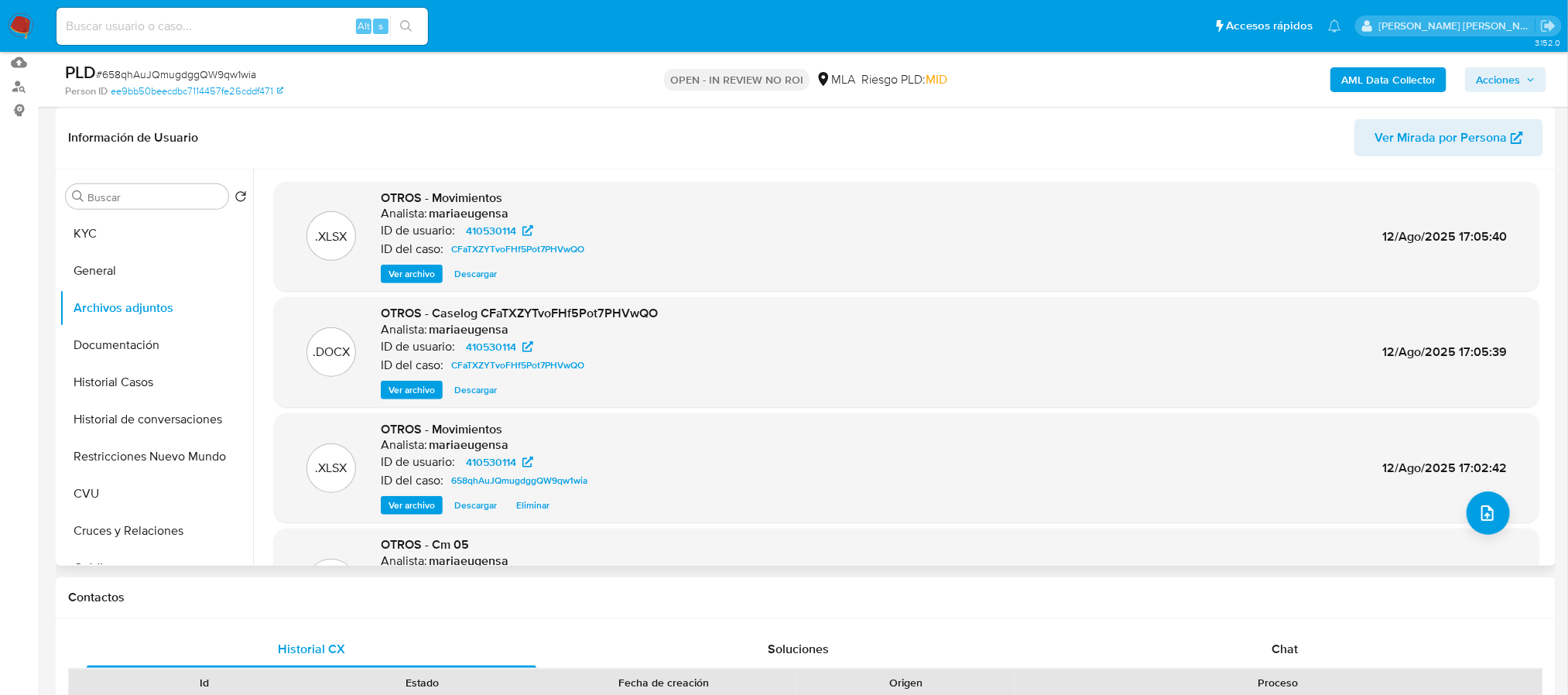
click at [1505, 68] on span "Acciones" at bounding box center [1498, 80] width 44 height 25
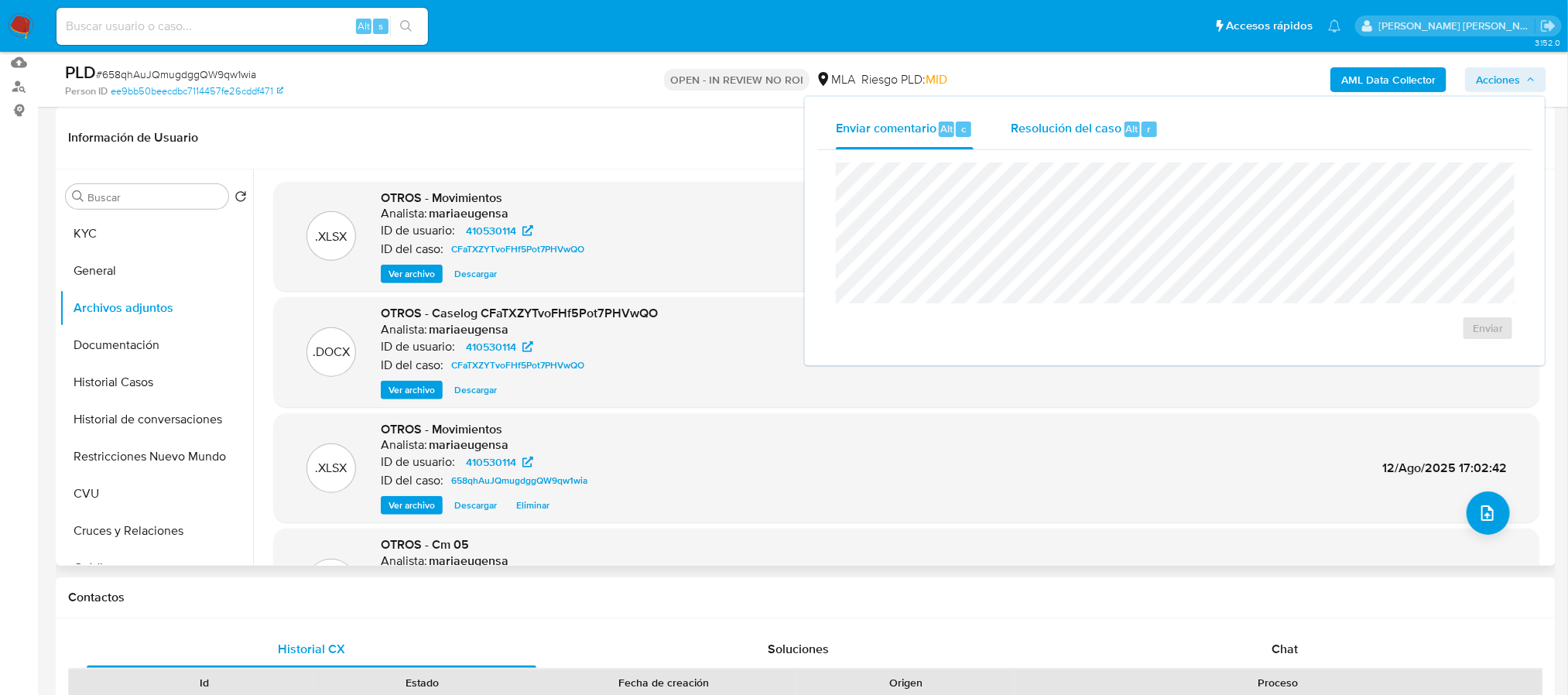
click at [1089, 135] on span "Resolución del caso" at bounding box center [1066, 128] width 111 height 18
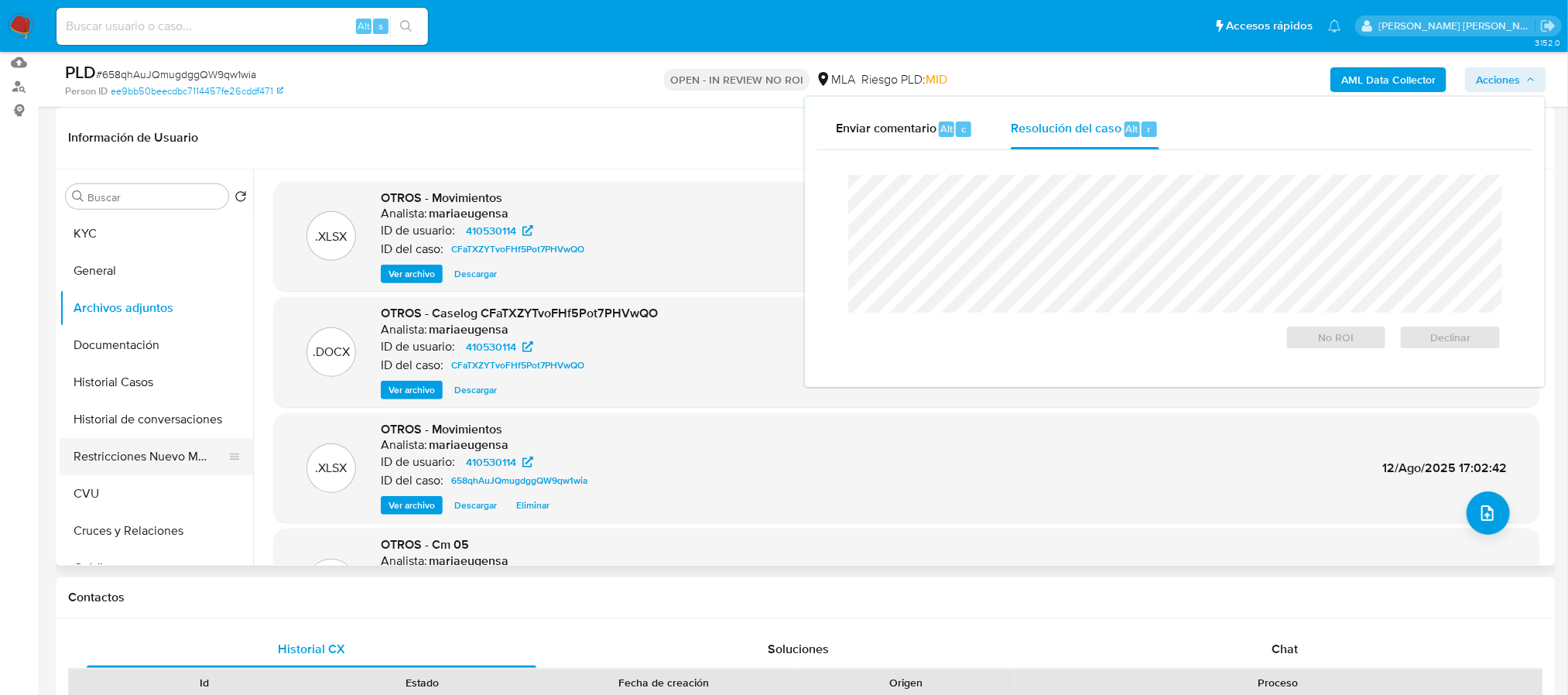
drag, startPoint x: 116, startPoint y: 483, endPoint x: 125, endPoint y: 463, distance: 21.9
click at [119, 477] on button "CVU" at bounding box center [157, 493] width 194 height 37
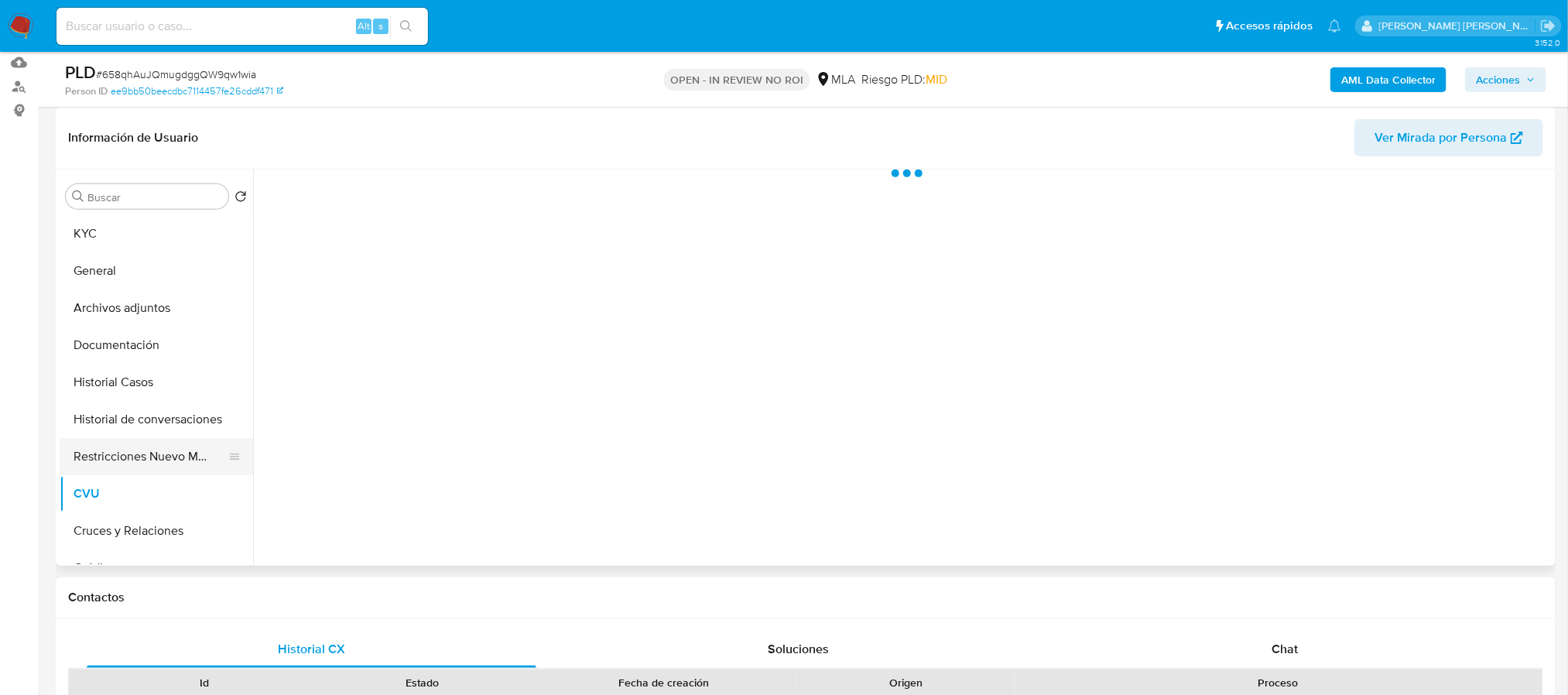
click at [125, 456] on button "Restricciones Nuevo Mundo" at bounding box center [150, 456] width 181 height 37
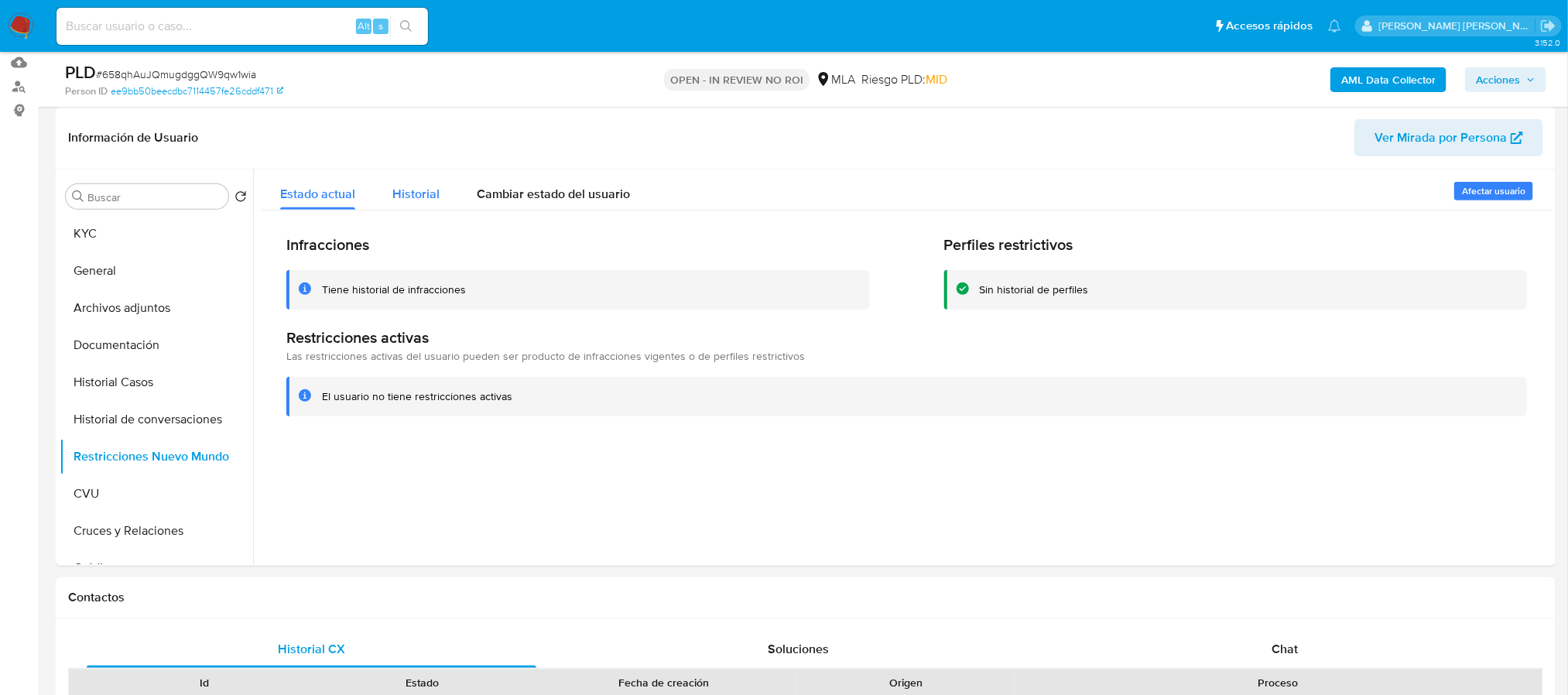
click at [421, 188] on span "Historial" at bounding box center [415, 194] width 48 height 18
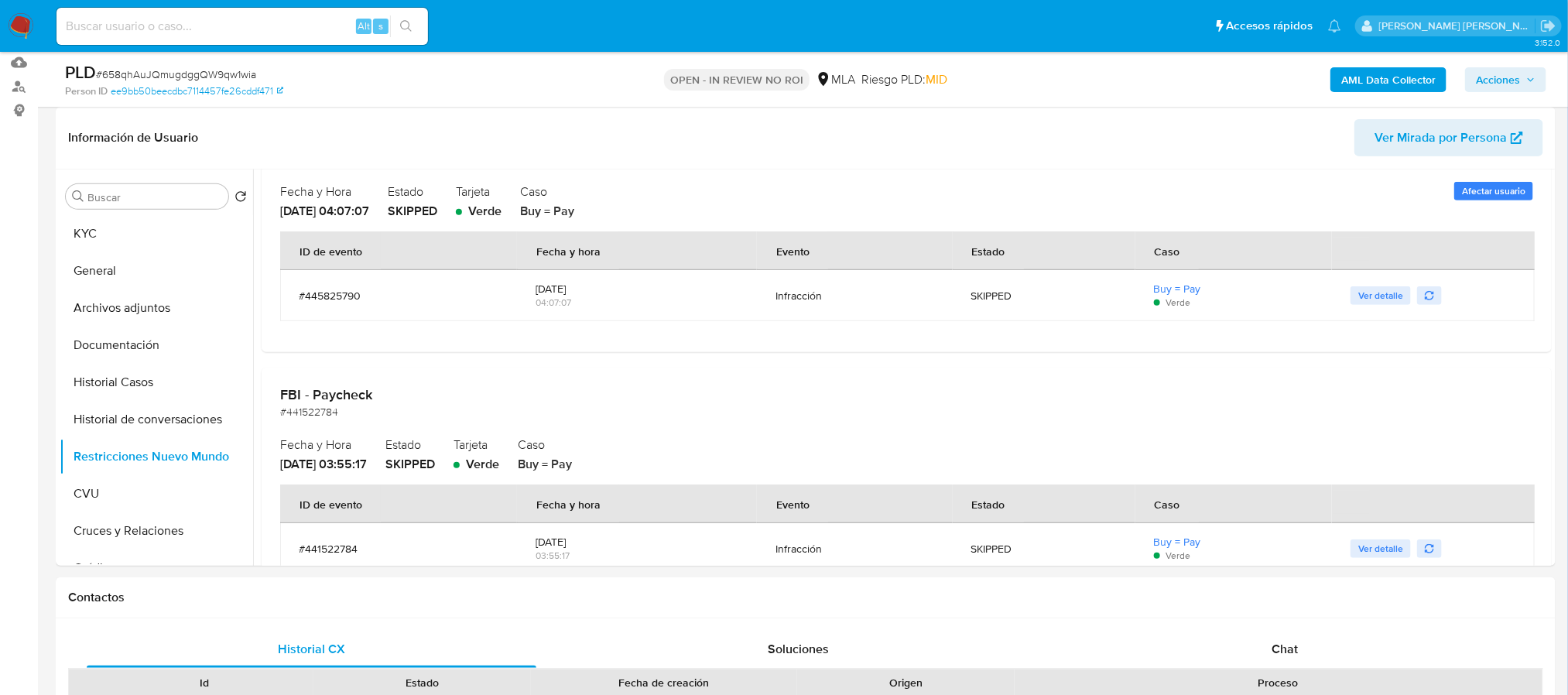
scroll to position [581, 0]
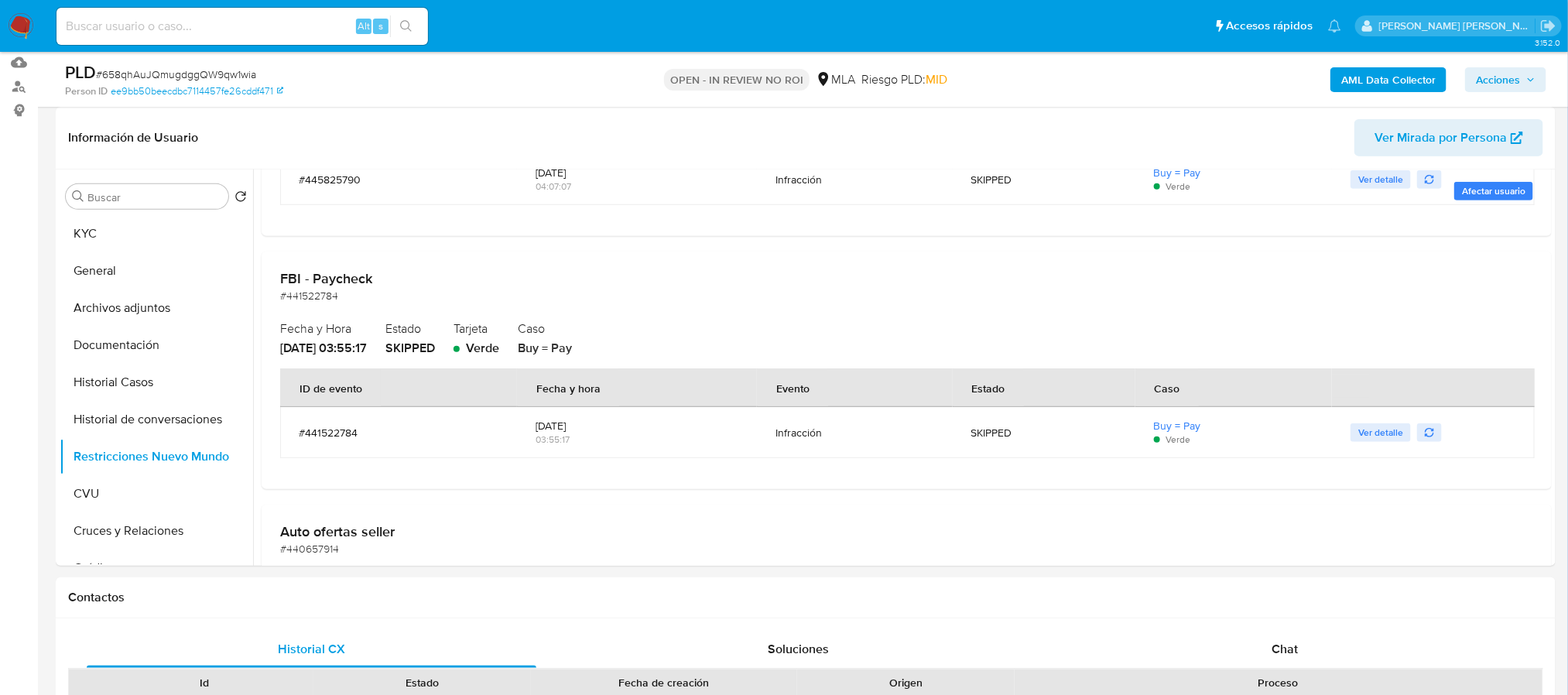
click at [1503, 69] on span "Acciones" at bounding box center [1498, 80] width 44 height 25
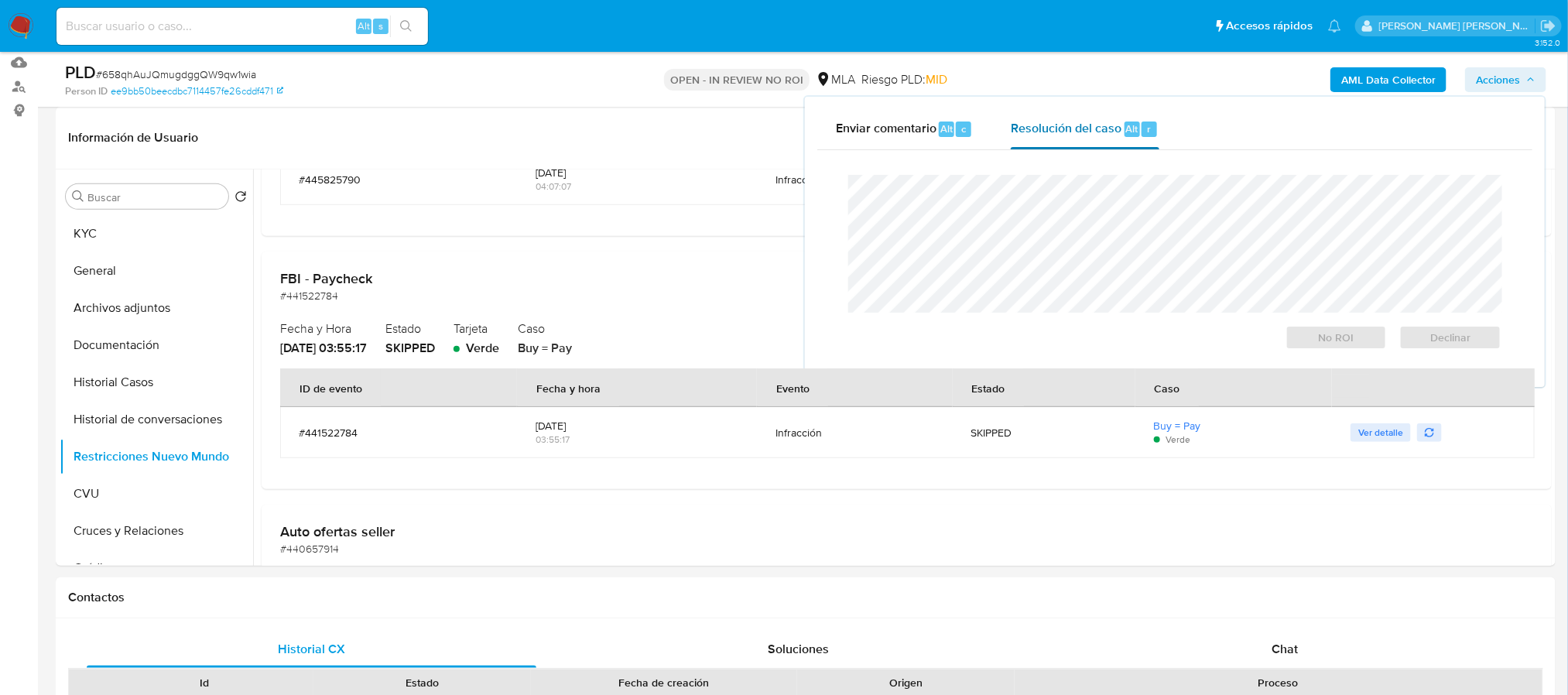
click at [1147, 138] on div "Resolución del caso Alt r" at bounding box center [1084, 129] width 148 height 41
click at [1357, 338] on span "No ROI" at bounding box center [1336, 337] width 80 height 22
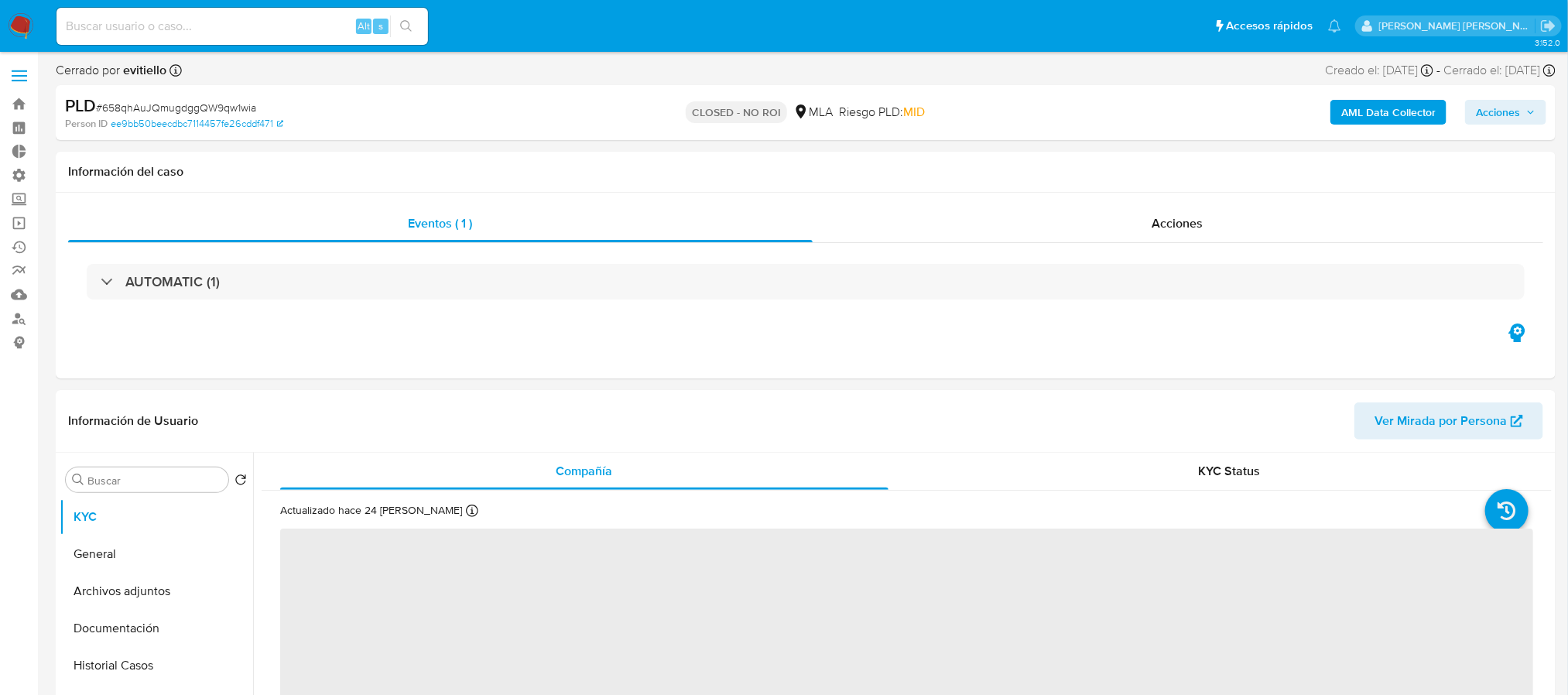
select select "10"
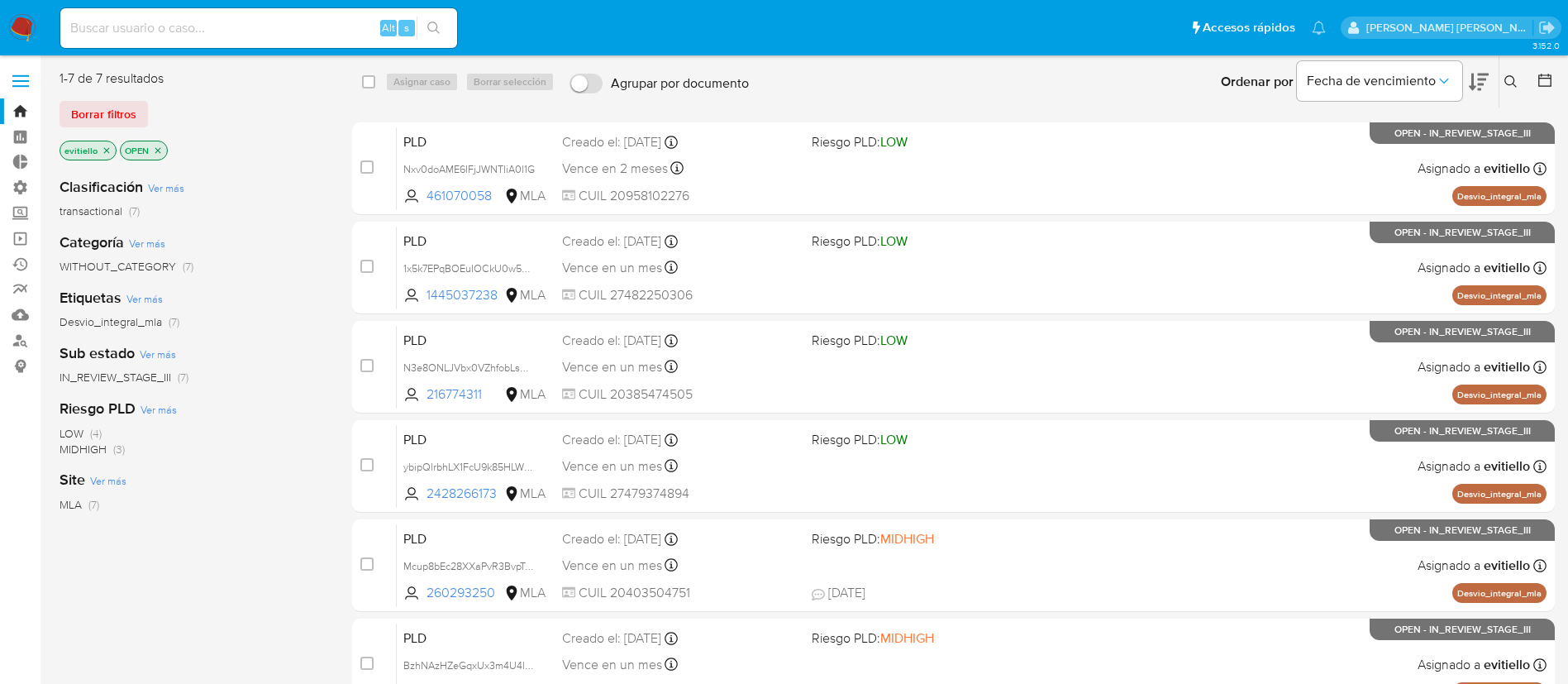
click at [242, 22] on input at bounding box center [258, 28] width 396 height 21
type input "410530114"
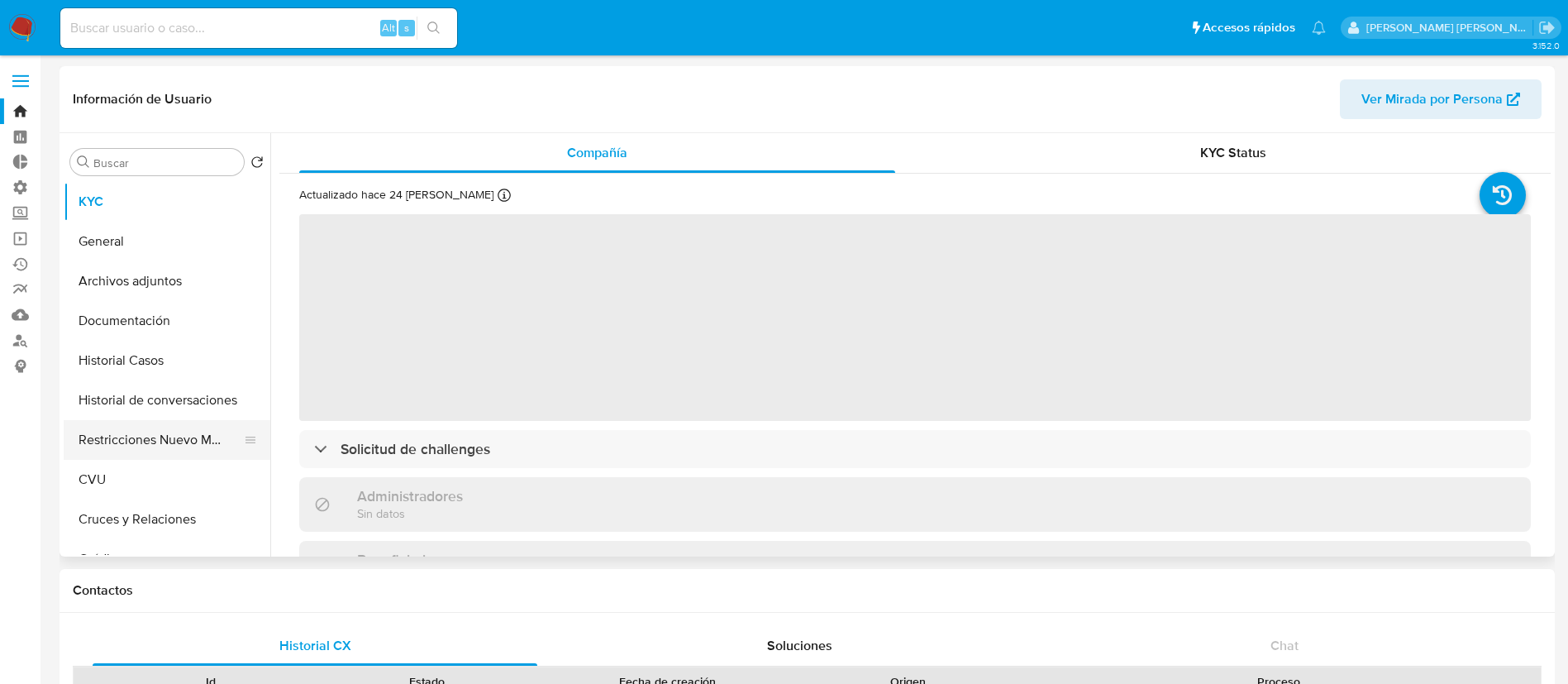
click at [166, 442] on button "Restricciones Nuevo Mundo" at bounding box center [160, 439] width 193 height 40
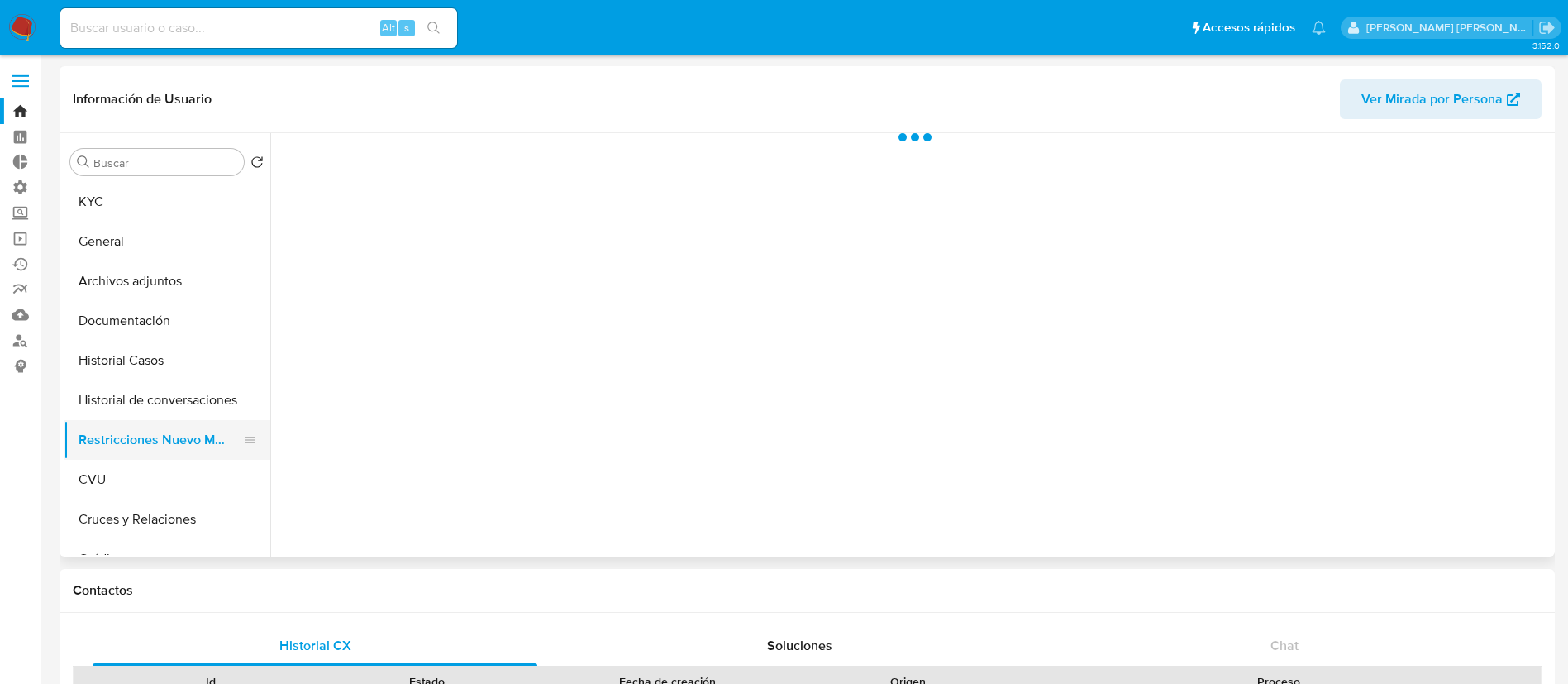
select select "10"
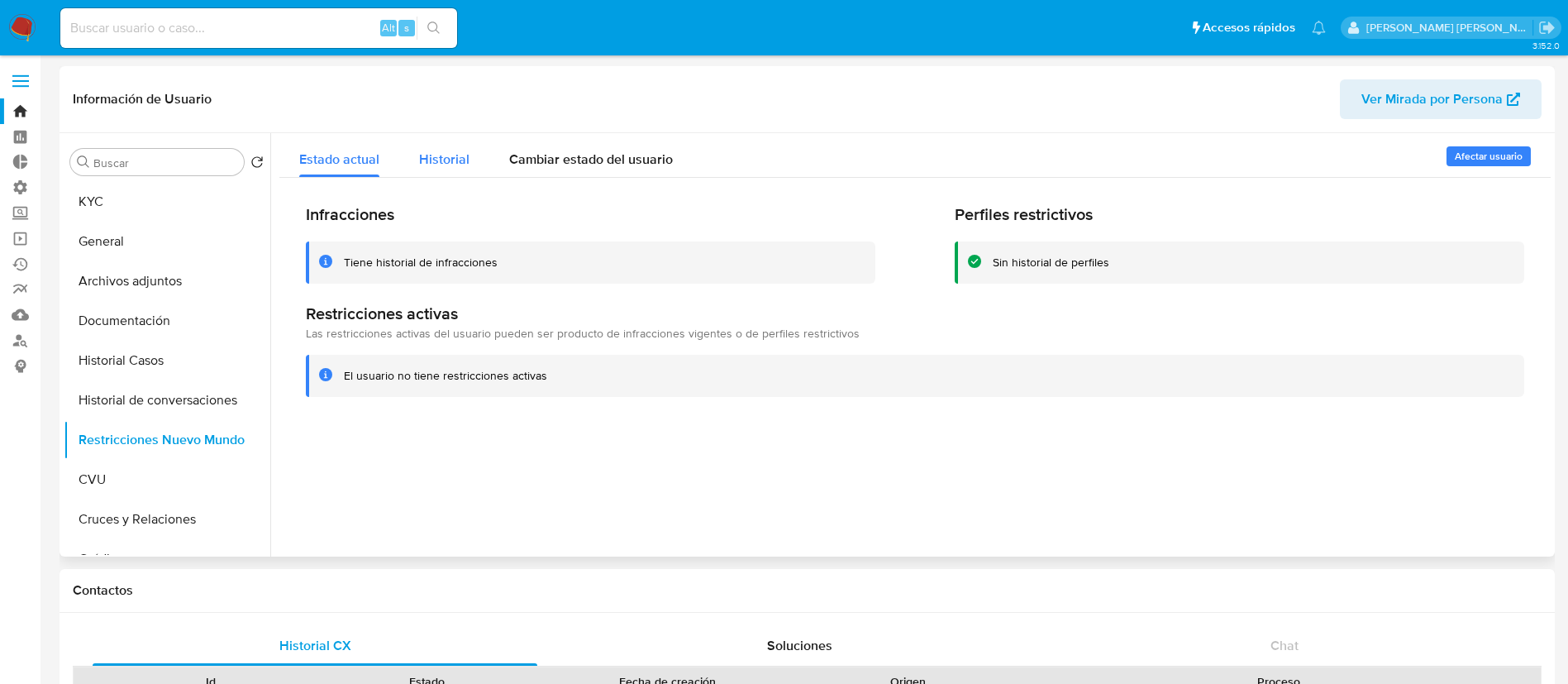
click at [439, 148] on div "Historial" at bounding box center [444, 154] width 51 height 43
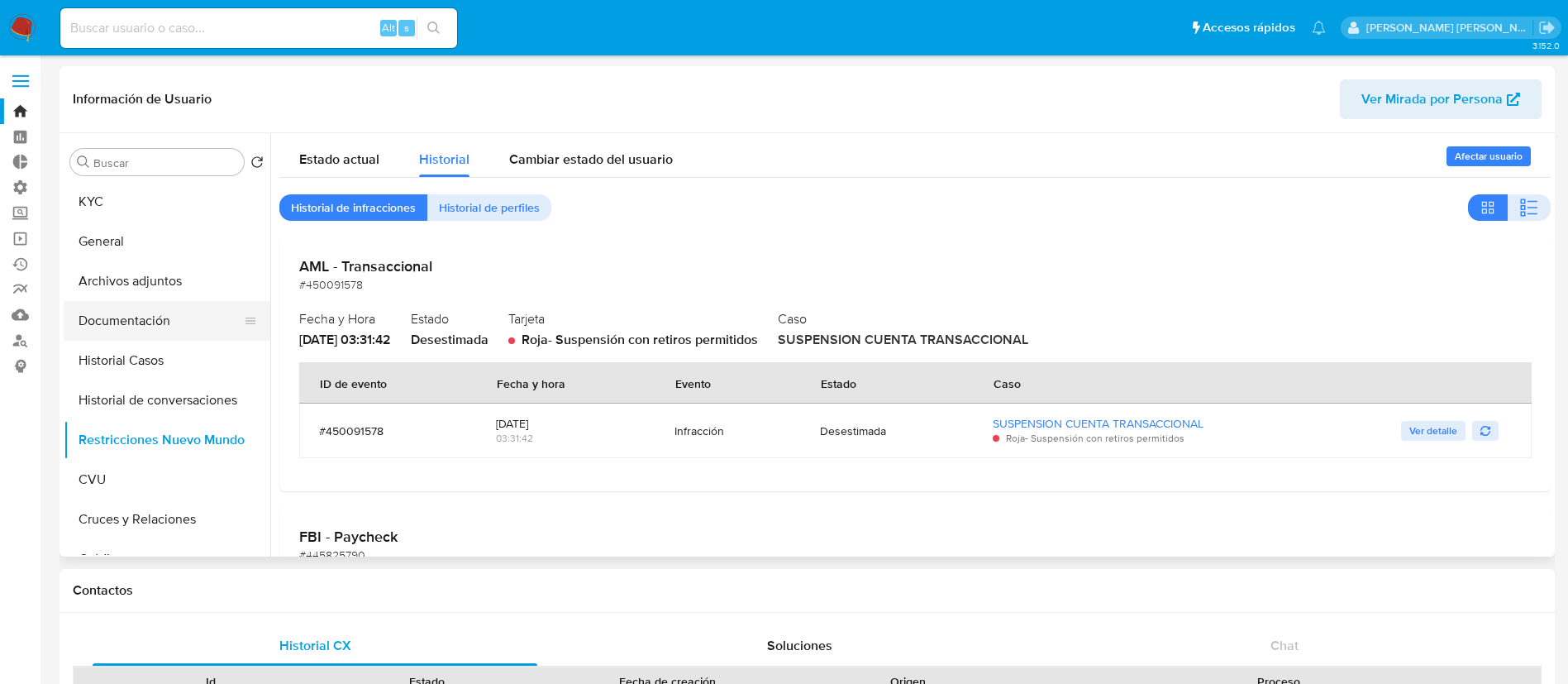
drag, startPoint x: 197, startPoint y: 409, endPoint x: 238, endPoint y: 311, distance: 106.2
click at [199, 409] on button "Historial de conversaciones" at bounding box center [167, 399] width 207 height 40
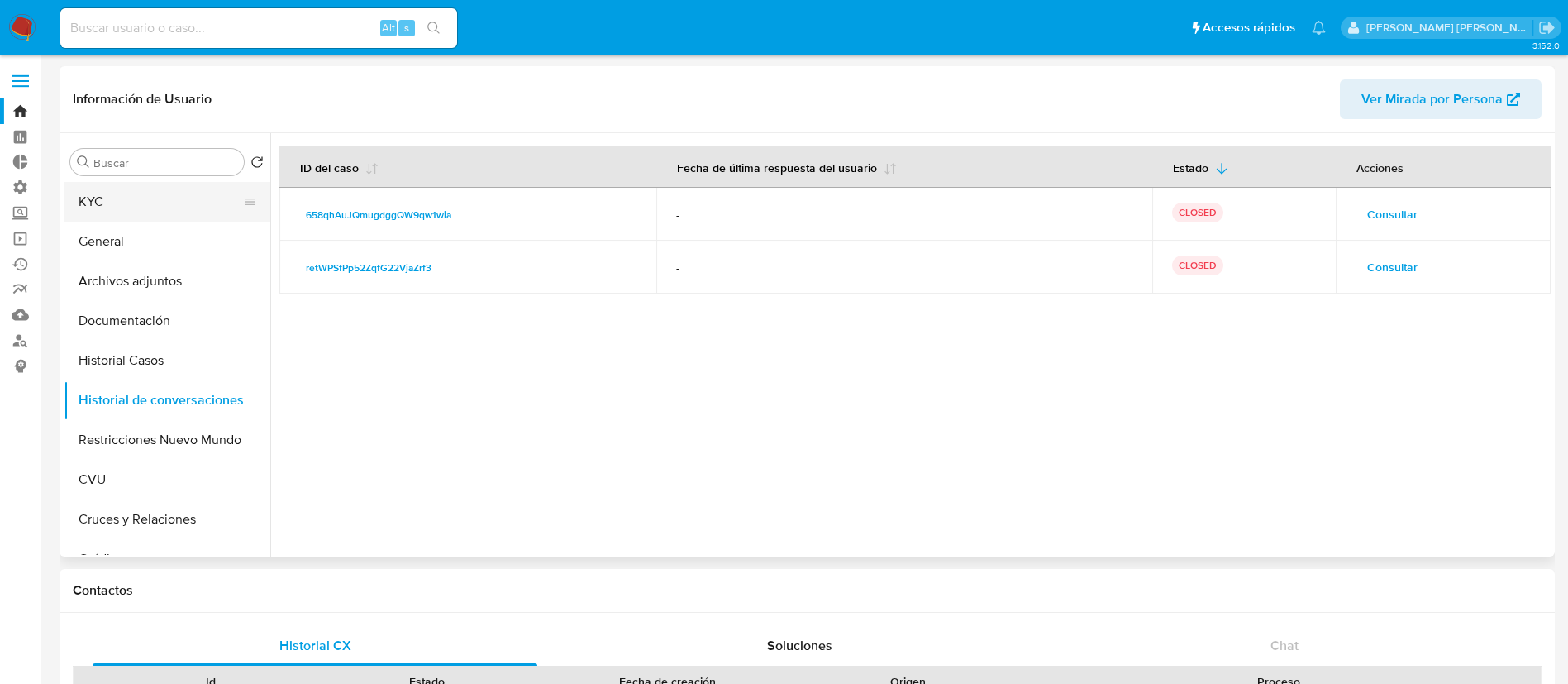
click at [144, 197] on button "KYC" at bounding box center [160, 202] width 193 height 40
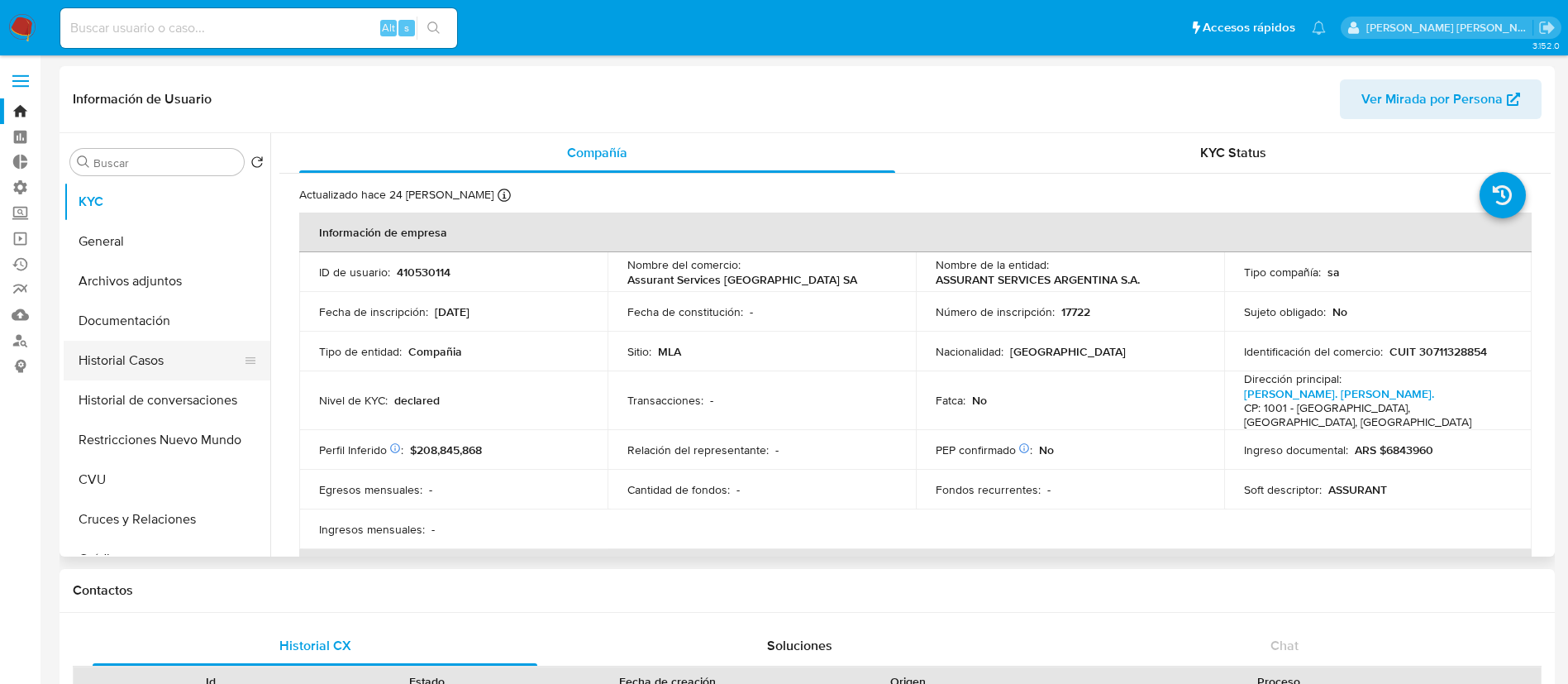
click at [200, 369] on button "Historial Casos" at bounding box center [160, 360] width 193 height 40
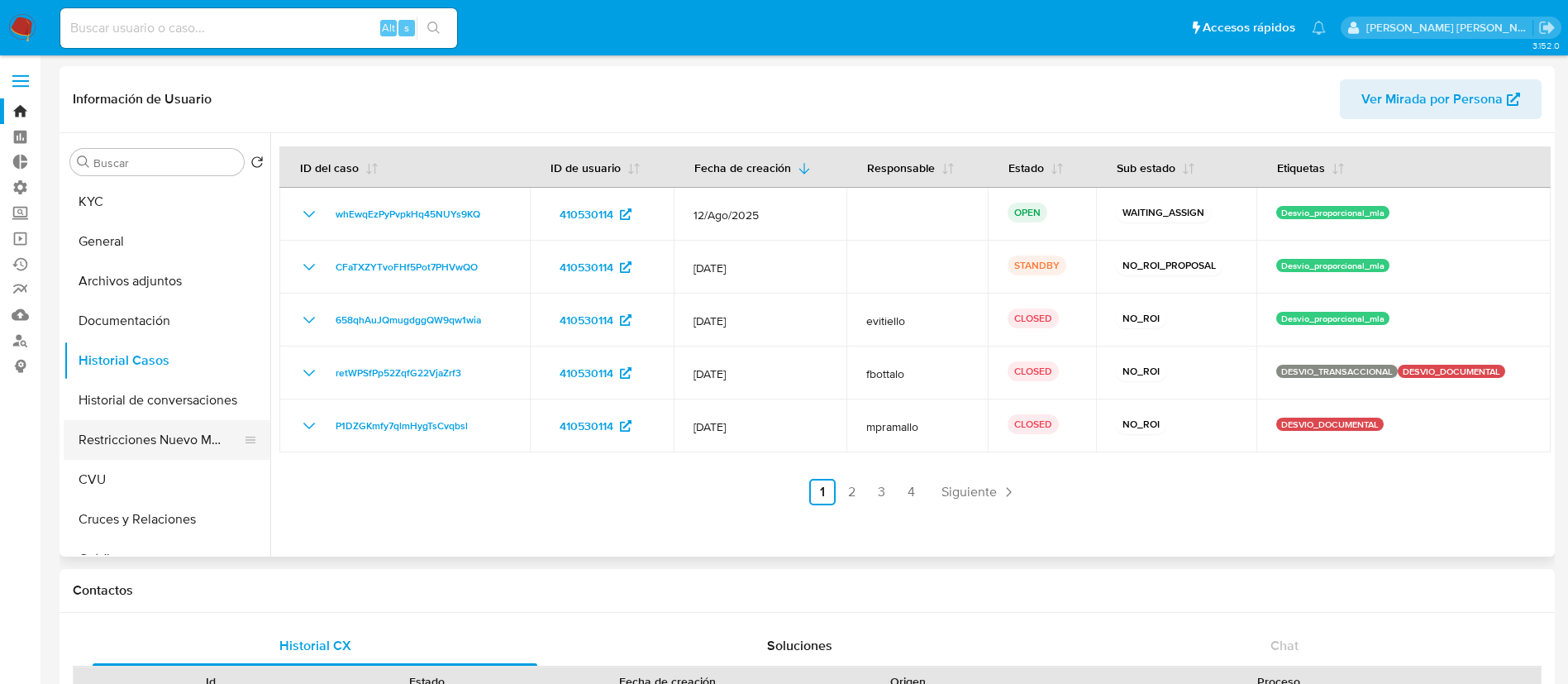
click at [204, 433] on button "Restricciones Nuevo Mundo" at bounding box center [160, 439] width 193 height 40
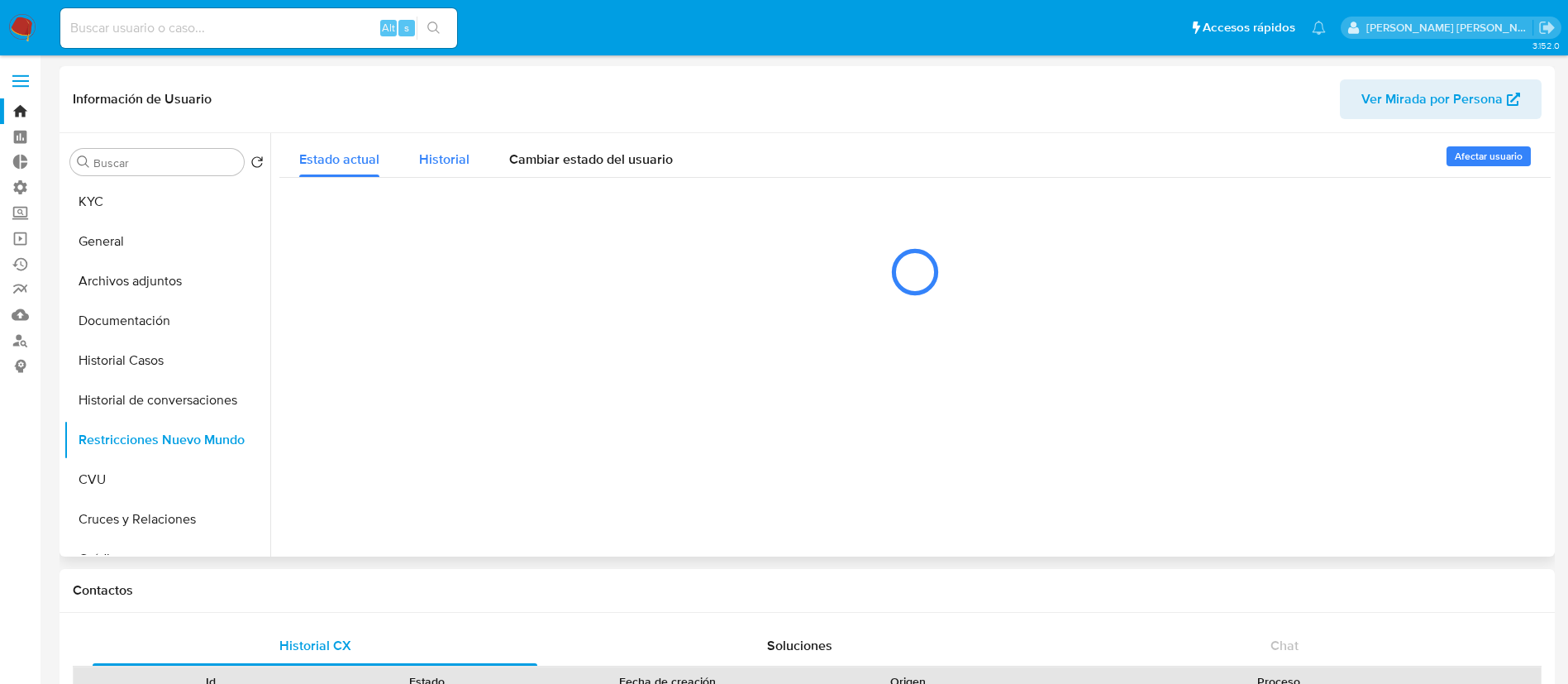
click at [479, 161] on button "Historial" at bounding box center [444, 154] width 90 height 43
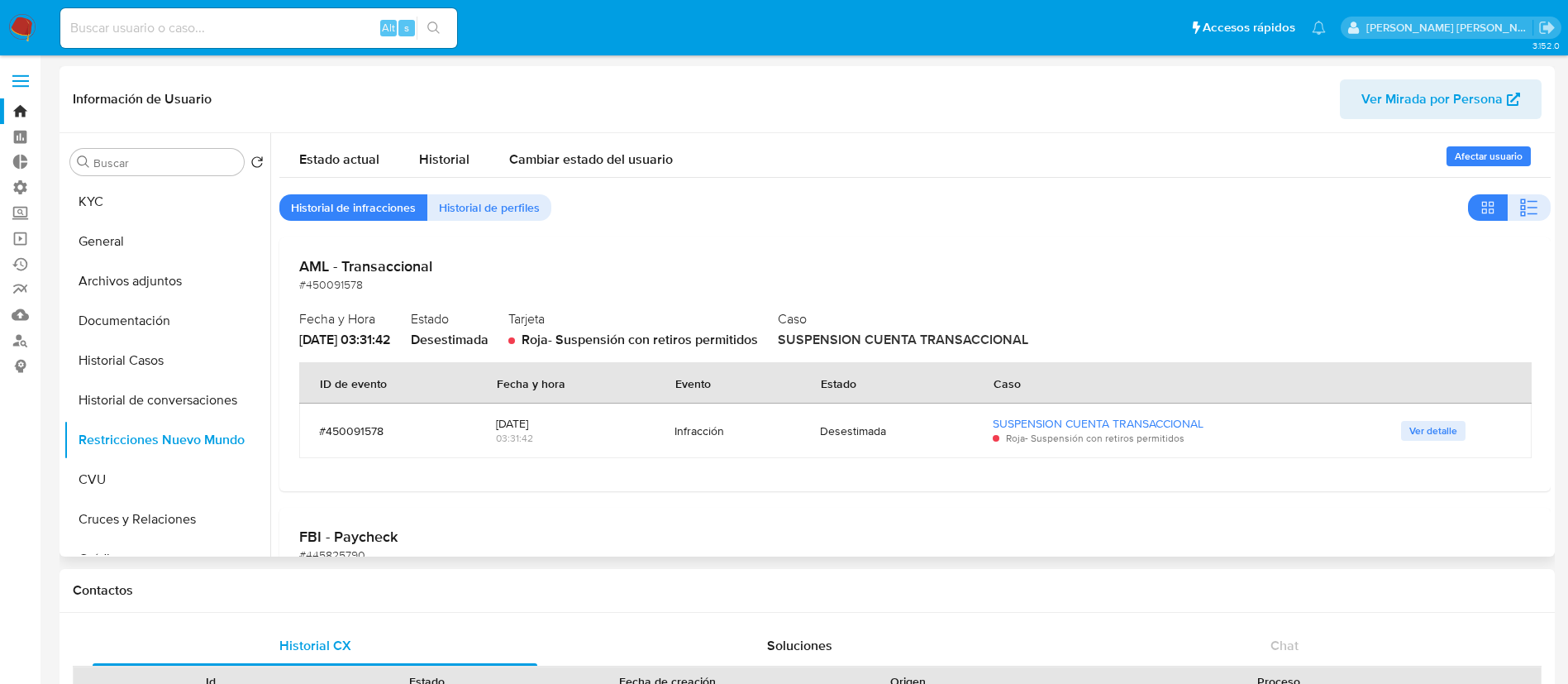
click at [1424, 434] on span "Ver detalle" at bounding box center [1433, 431] width 48 height 17
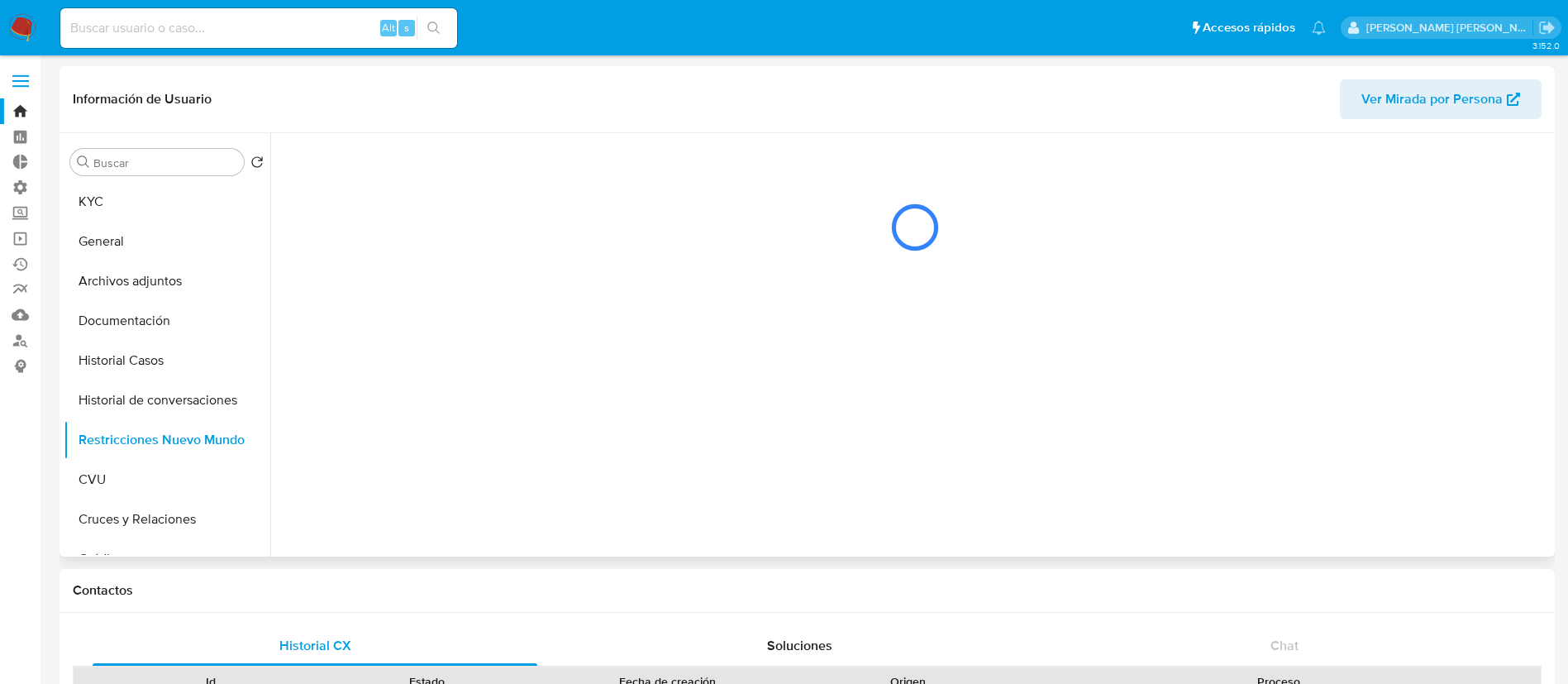
click at [1440, 427] on div at bounding box center [909, 345] width 1280 height 423
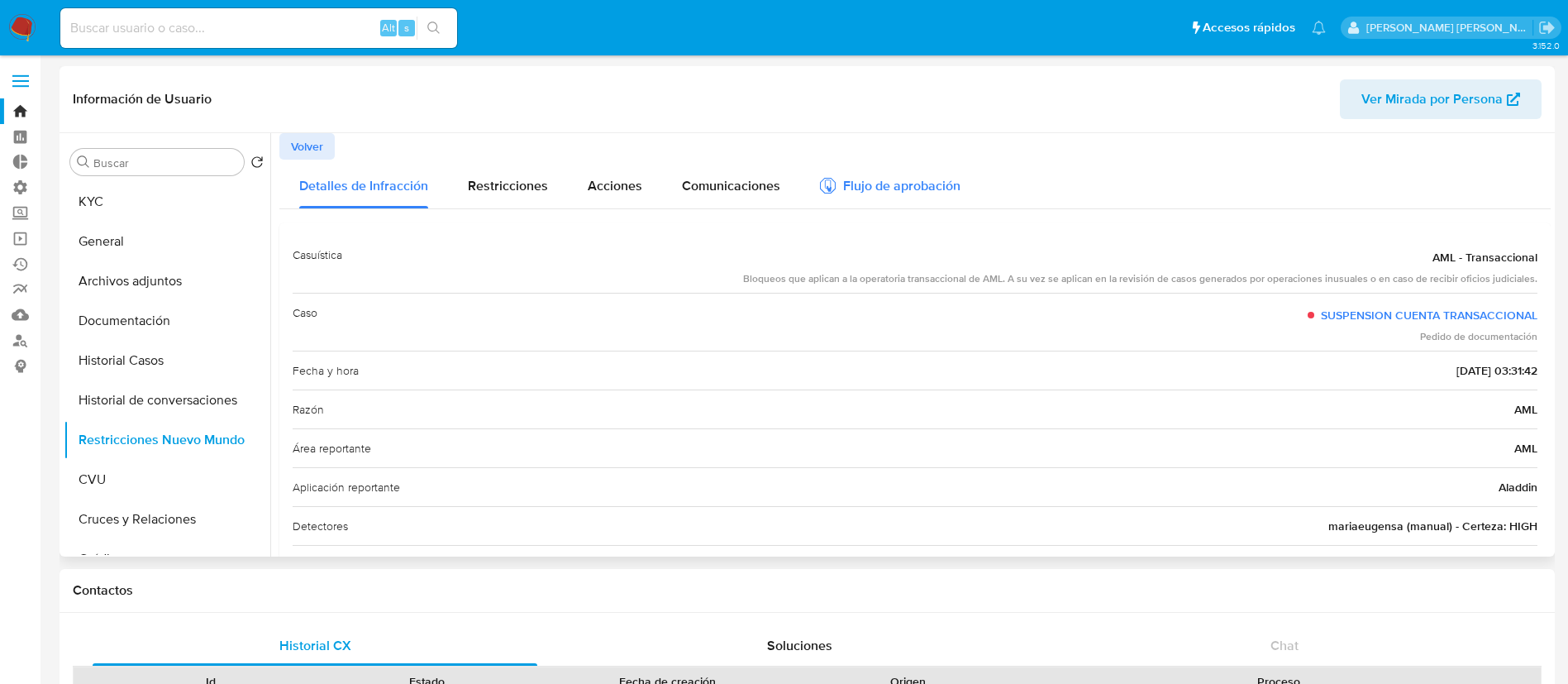
click at [887, 168] on div "Flujo de aprobación" at bounding box center [890, 184] width 140 height 49
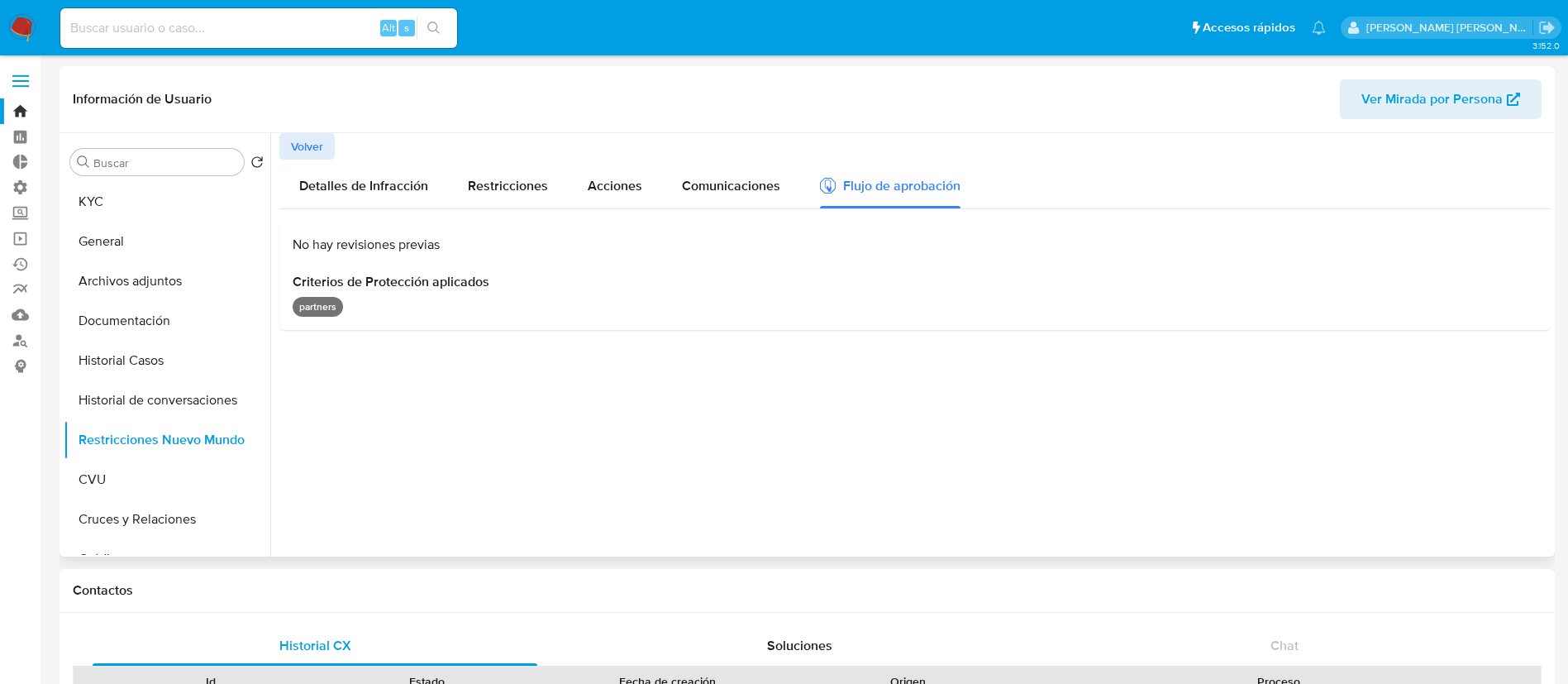
click at [332, 305] on p "partners" at bounding box center [318, 306] width 51 height 19
click at [476, 284] on span "Criterios de Protección aplicados" at bounding box center [915, 282] width 1245 height 17
click at [773, 190] on span "Comunicaciones" at bounding box center [731, 185] width 98 height 19
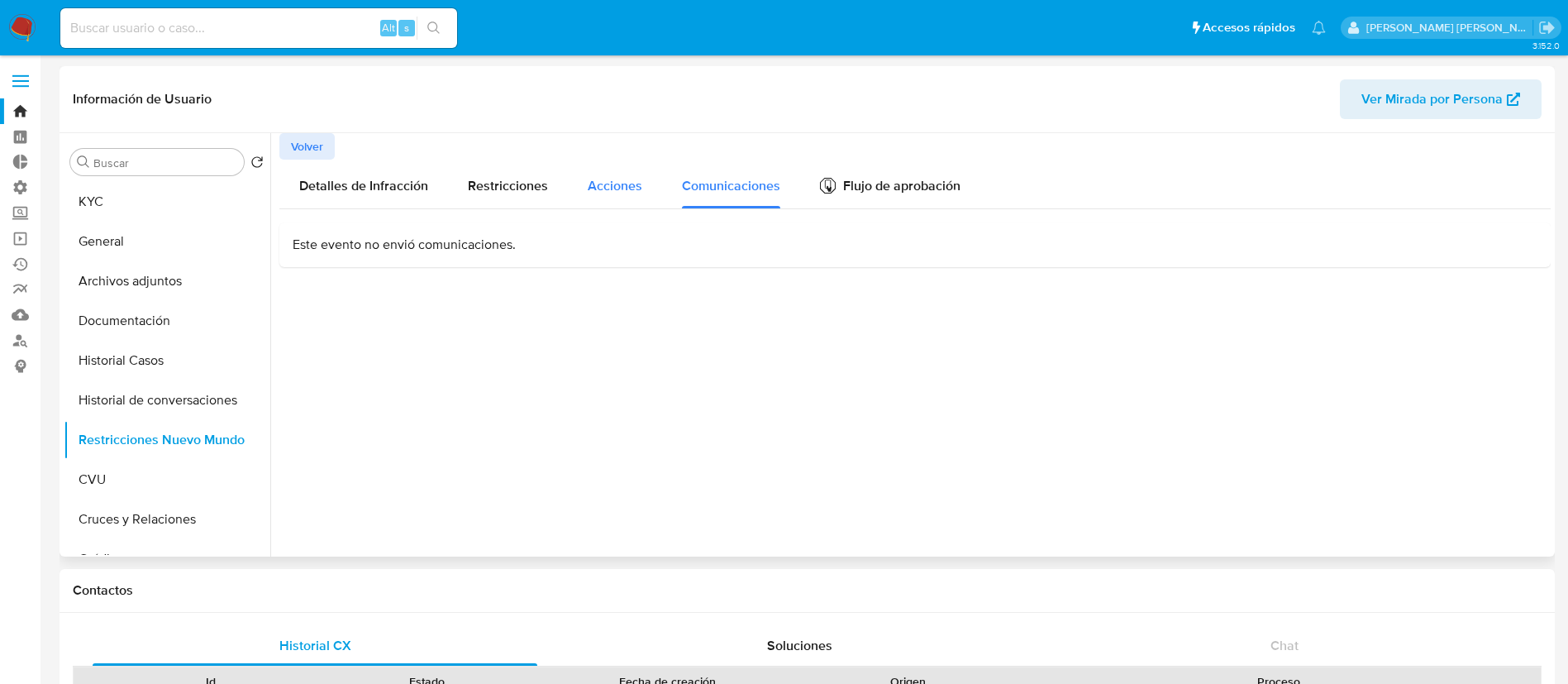
click at [567, 185] on button "Acciones" at bounding box center [614, 184] width 94 height 49
click at [519, 164] on div "Restricciones" at bounding box center [507, 184] width 80 height 49
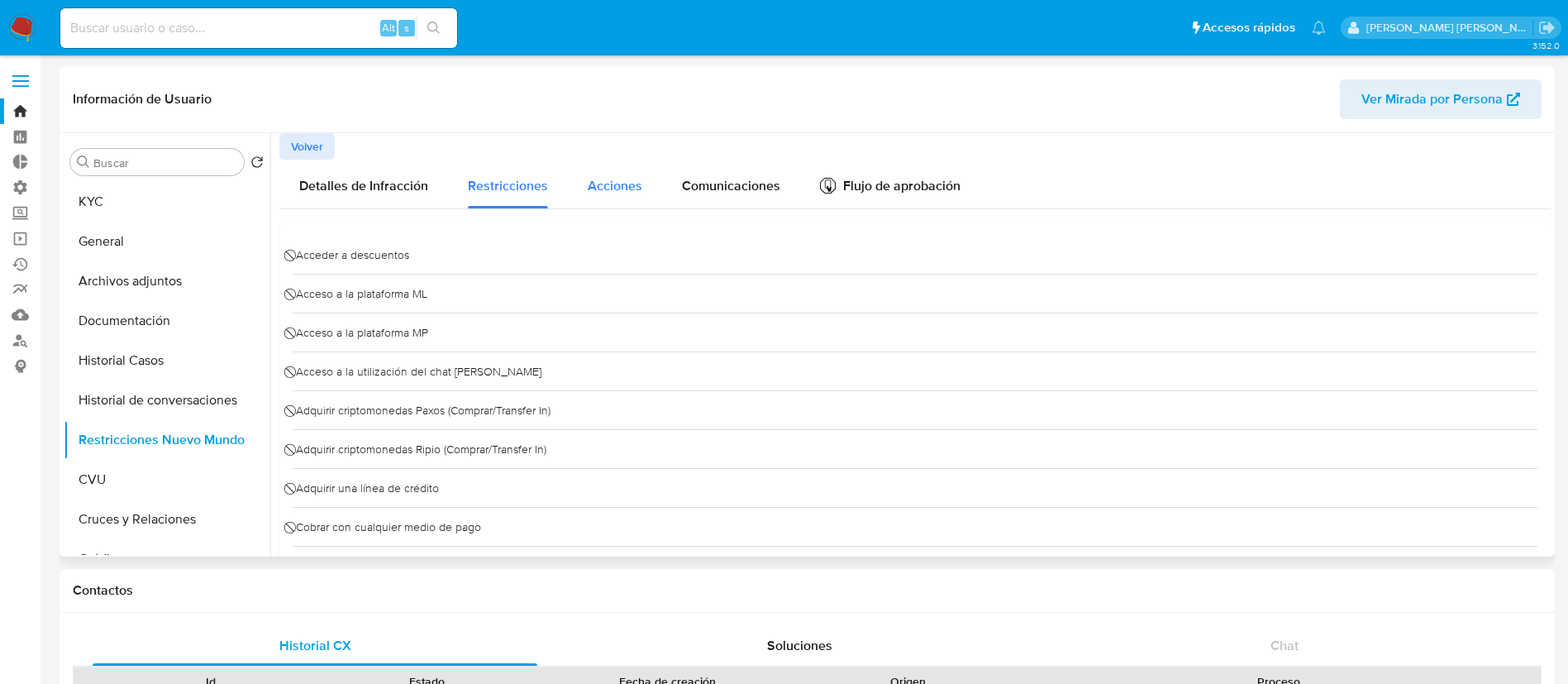
click at [605, 184] on span "Acciones" at bounding box center [614, 185] width 55 height 19
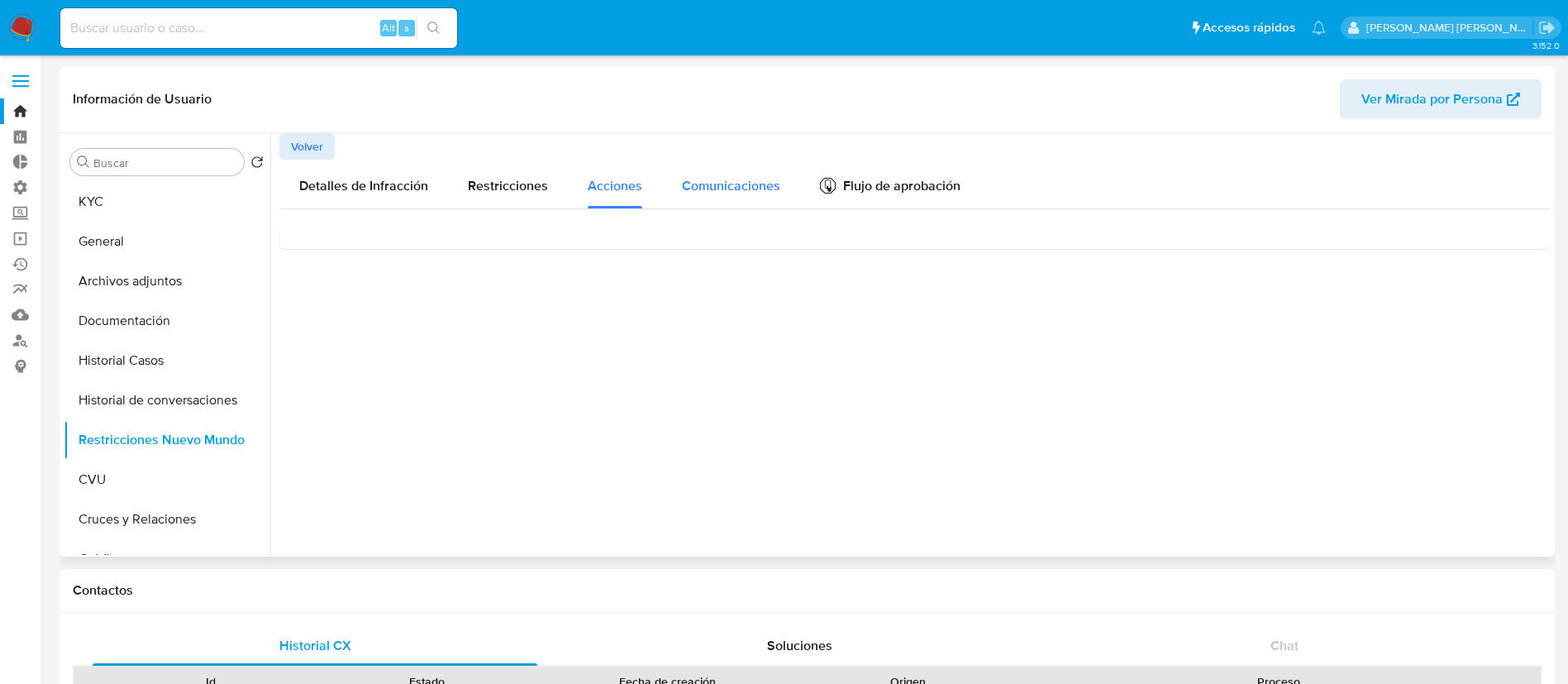
click at [752, 177] on span "Comunicaciones" at bounding box center [731, 185] width 98 height 19
click at [866, 189] on div "Flujo de aprobación" at bounding box center [890, 189] width 140 height 18
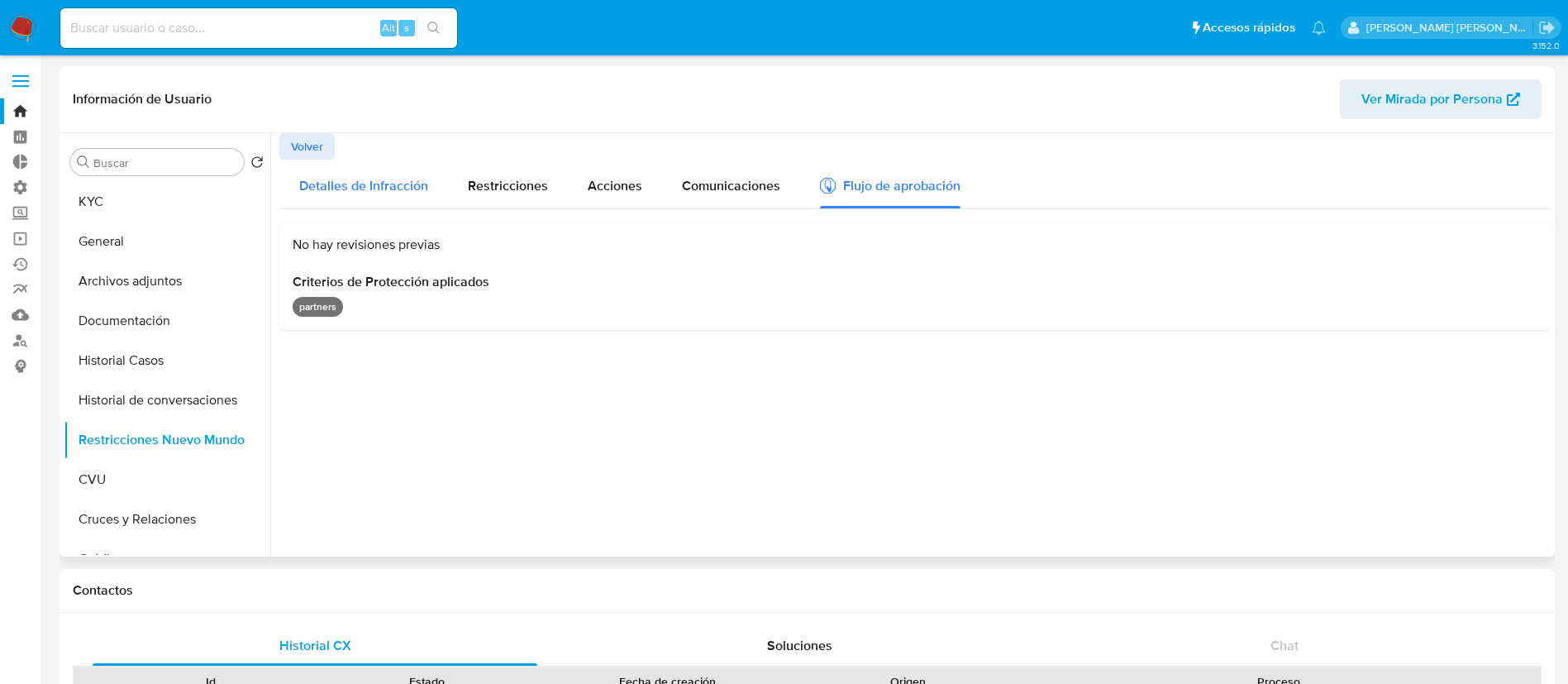
click at [337, 191] on span "Detalles de Infracción" at bounding box center [364, 185] width 129 height 19
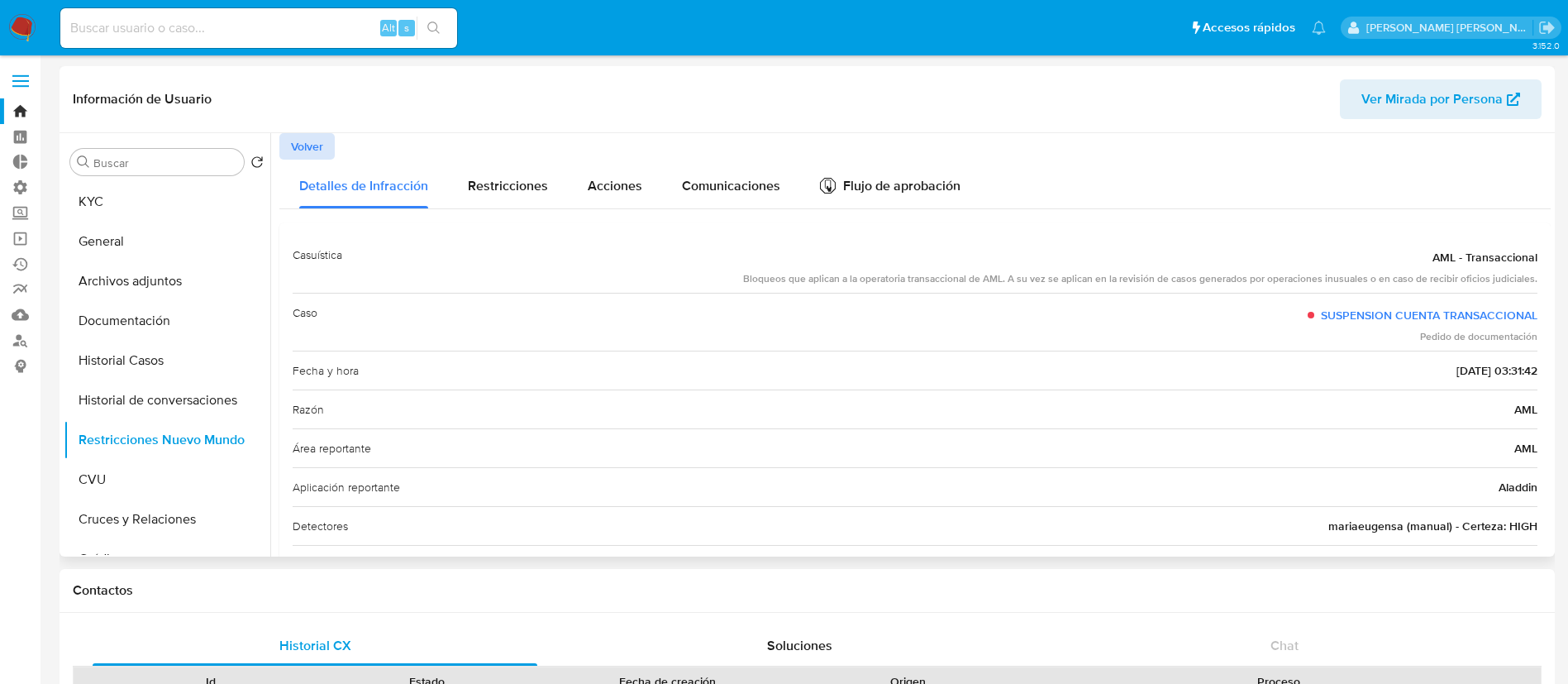
click at [320, 135] on span "Volver" at bounding box center [307, 146] width 32 height 23
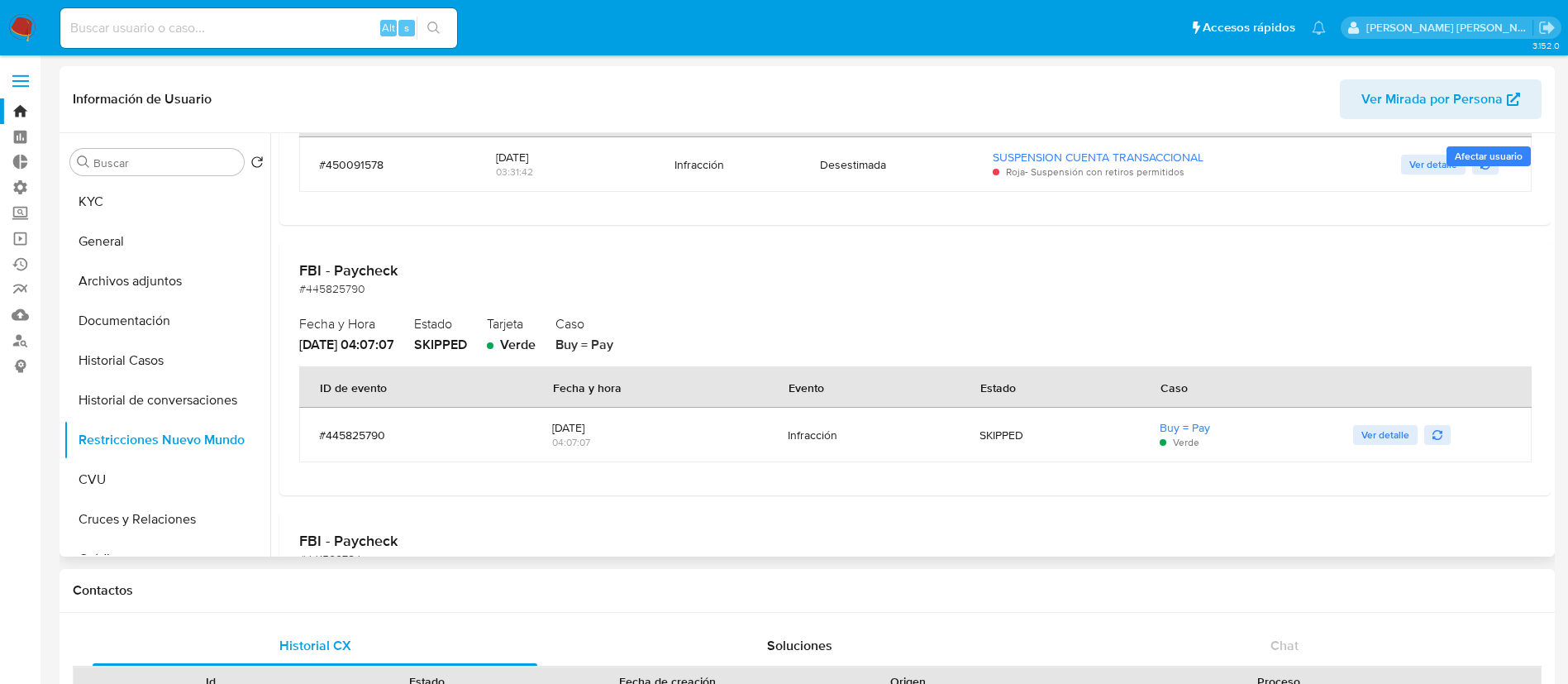
scroll to position [372, 0]
